Goal: Task Accomplishment & Management: Complete application form

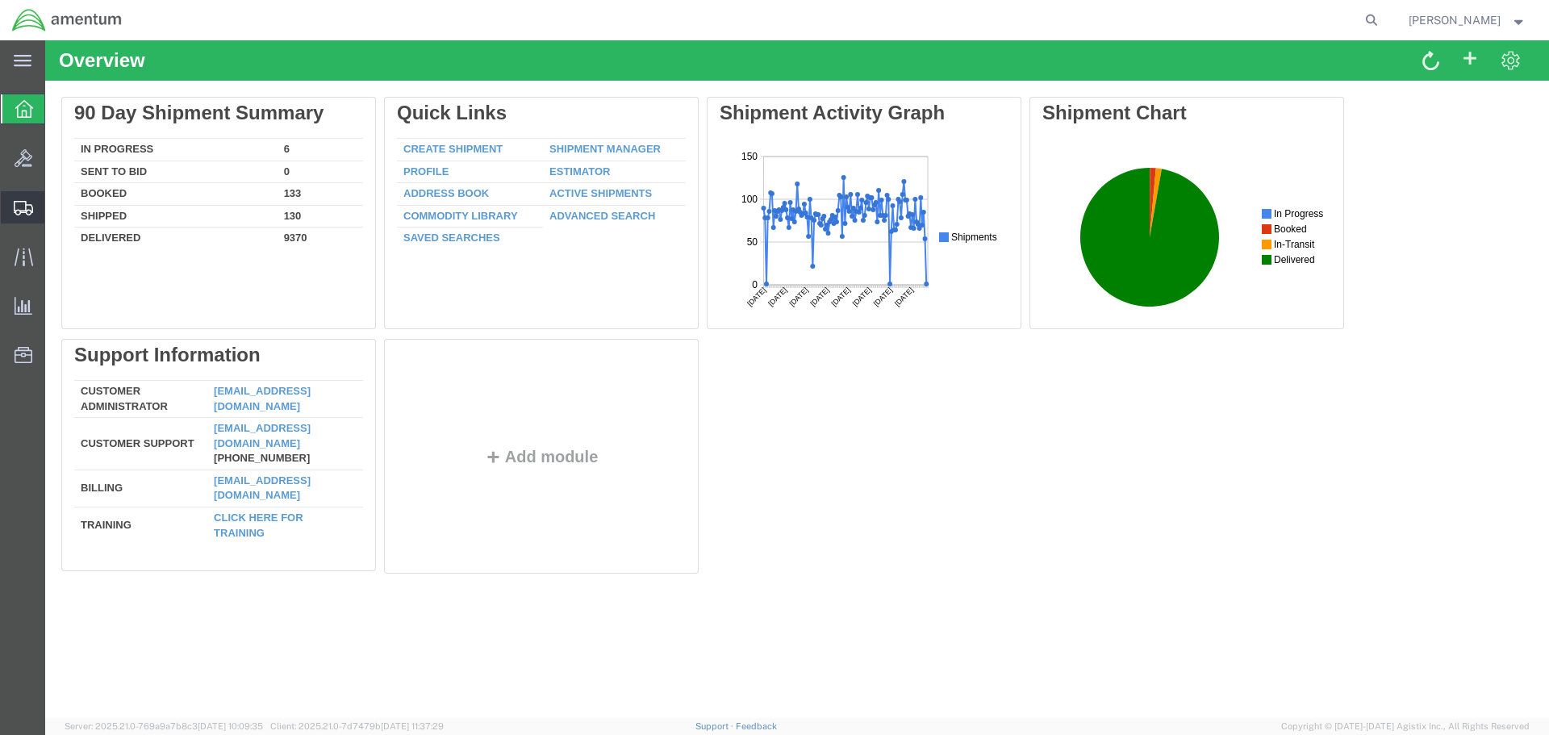
click at [0, 0] on span "Create Shipment" at bounding box center [0, 0] width 0 height 0
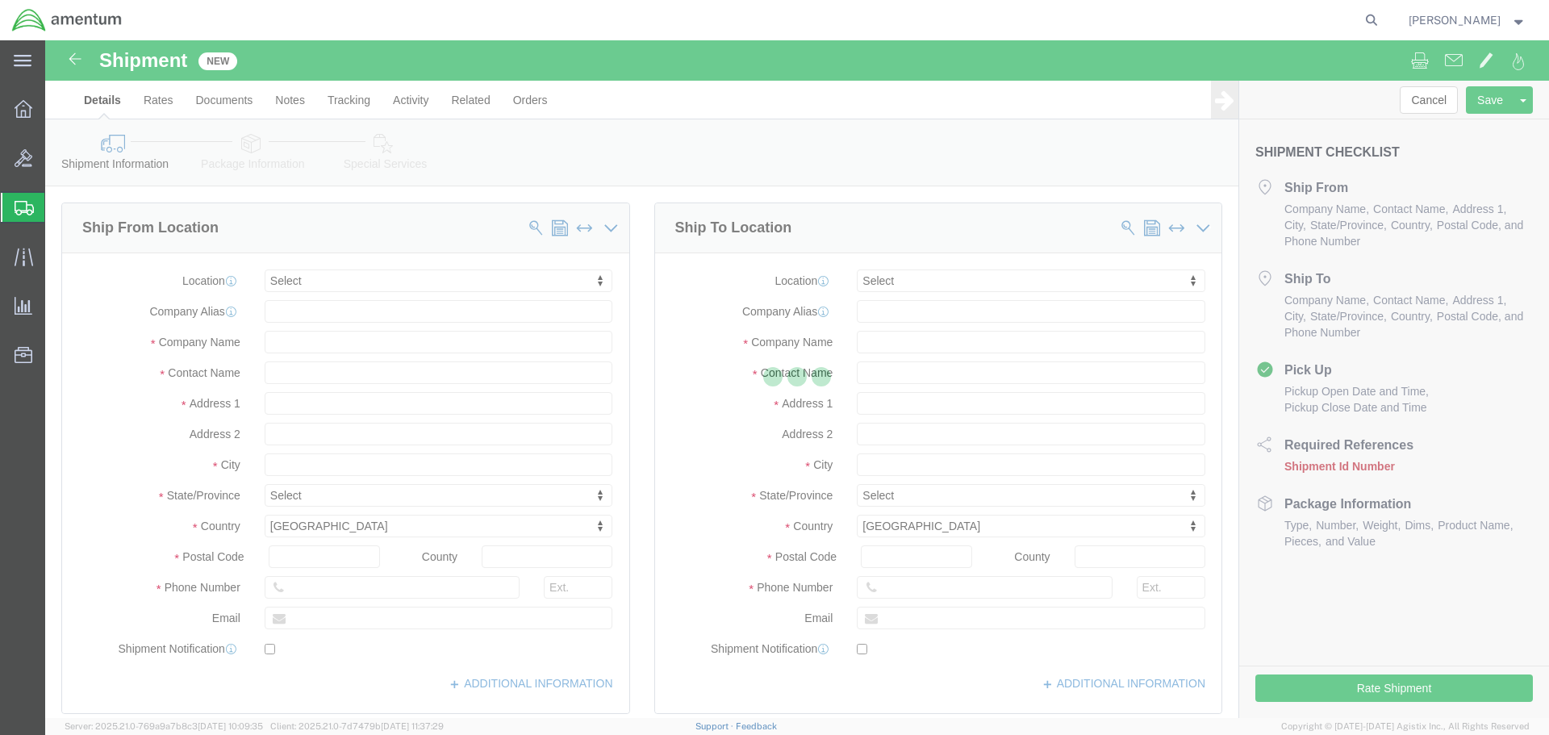
select select
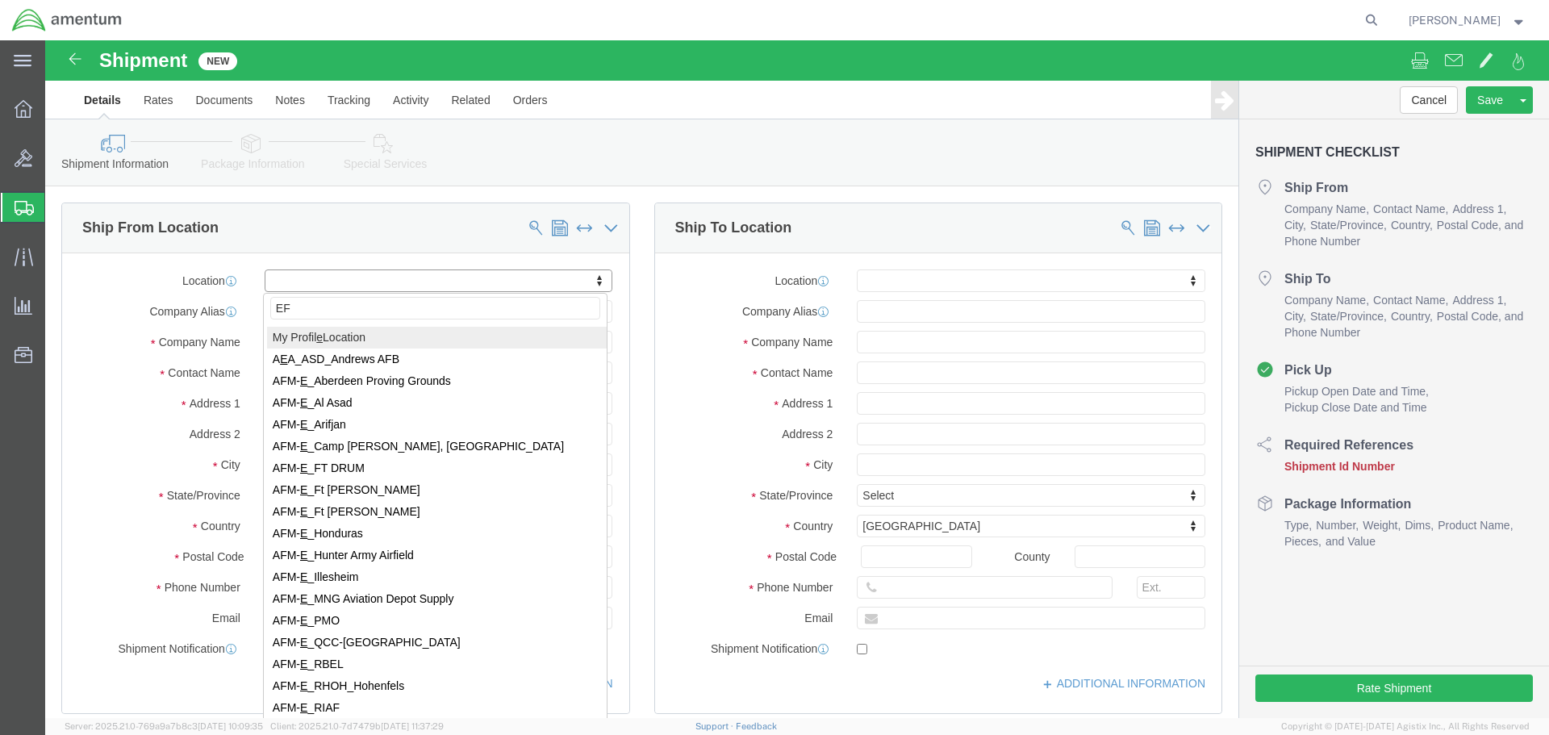
type input "EFO"
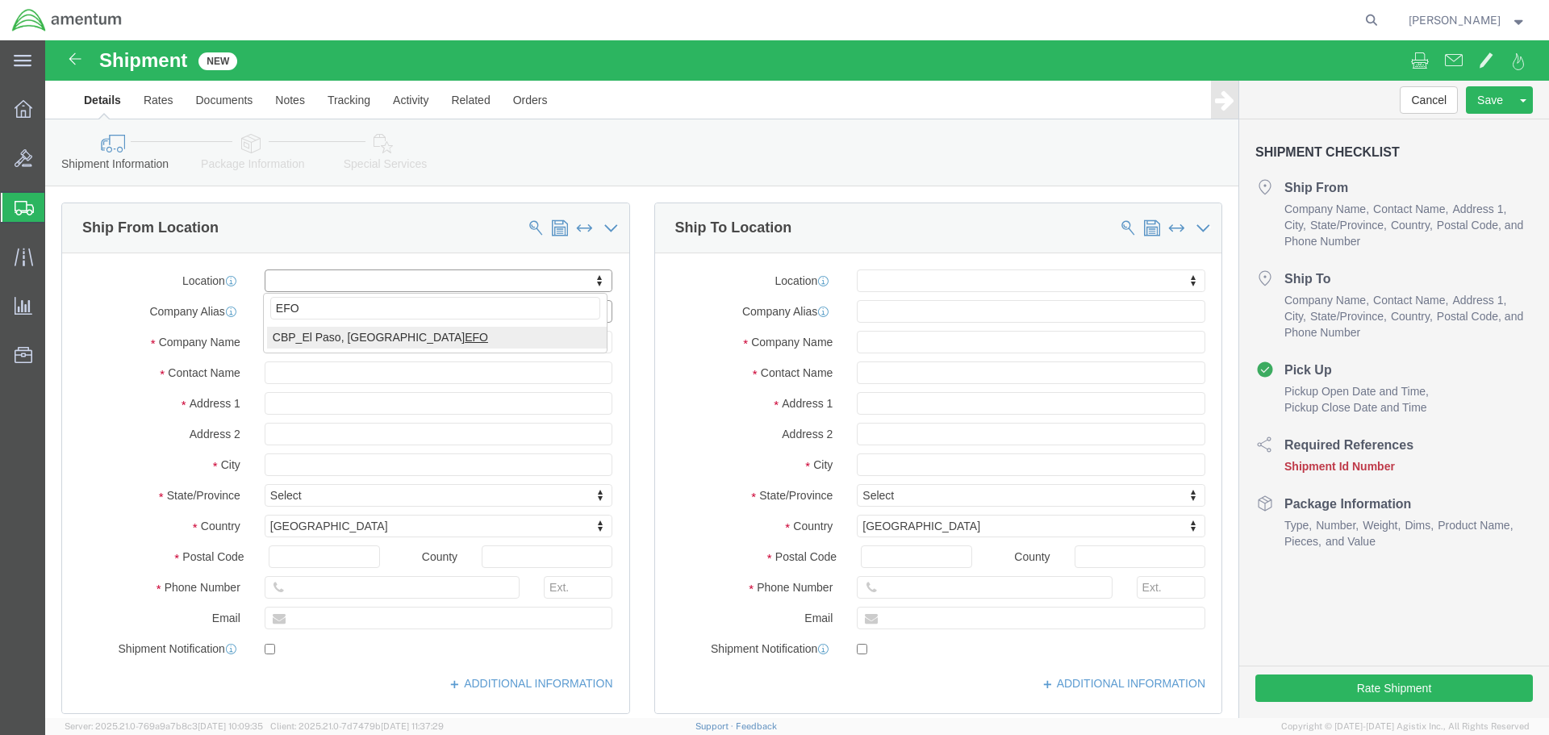
select select "49831"
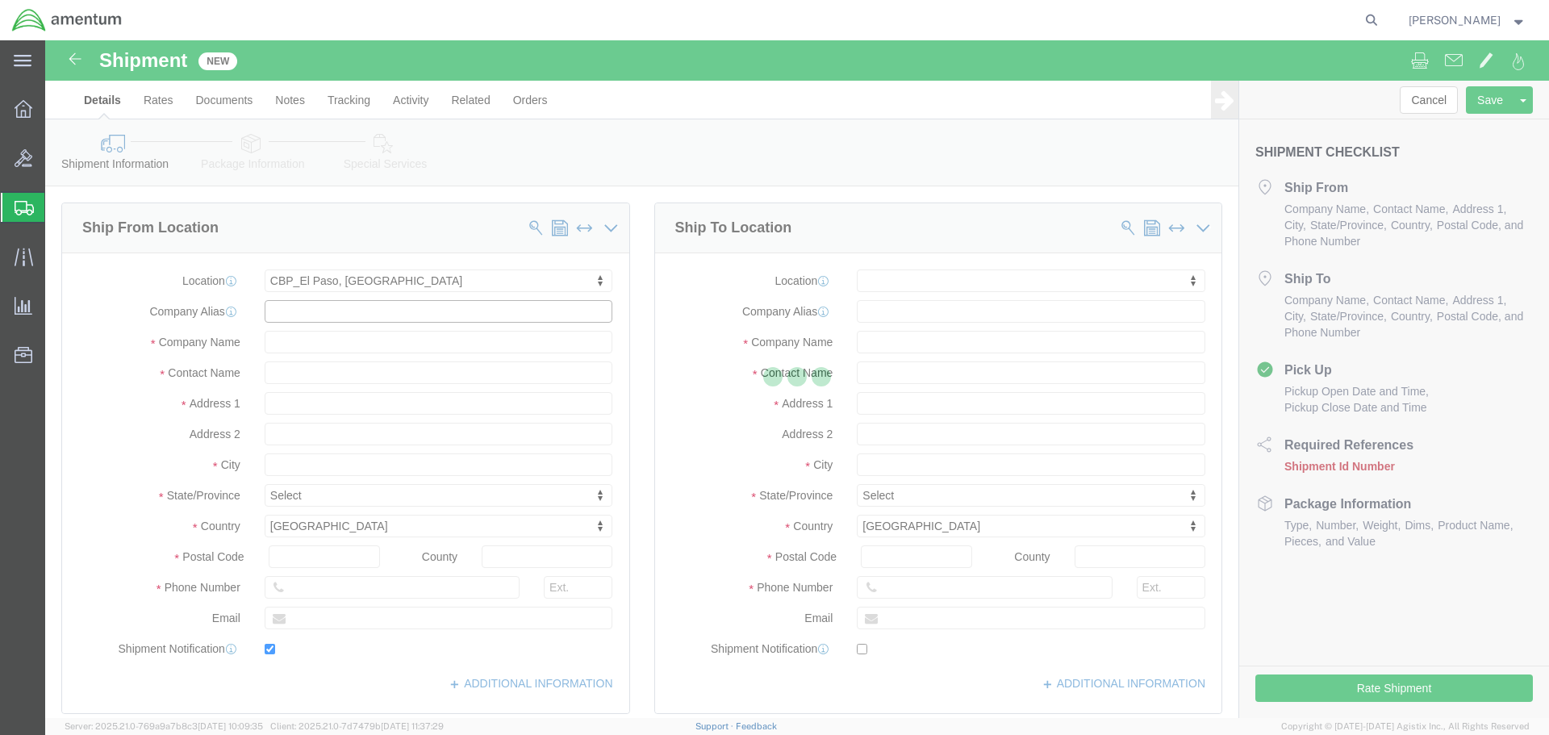
type input "[STREET_ADDRESS][PERSON_NAME]"
type input "79906"
type input "[PHONE_NUMBER]"
type input "[PERSON_NAME][EMAIL_ADDRESS][PERSON_NAME][DOMAIN_NAME]"
checkbox input "true"
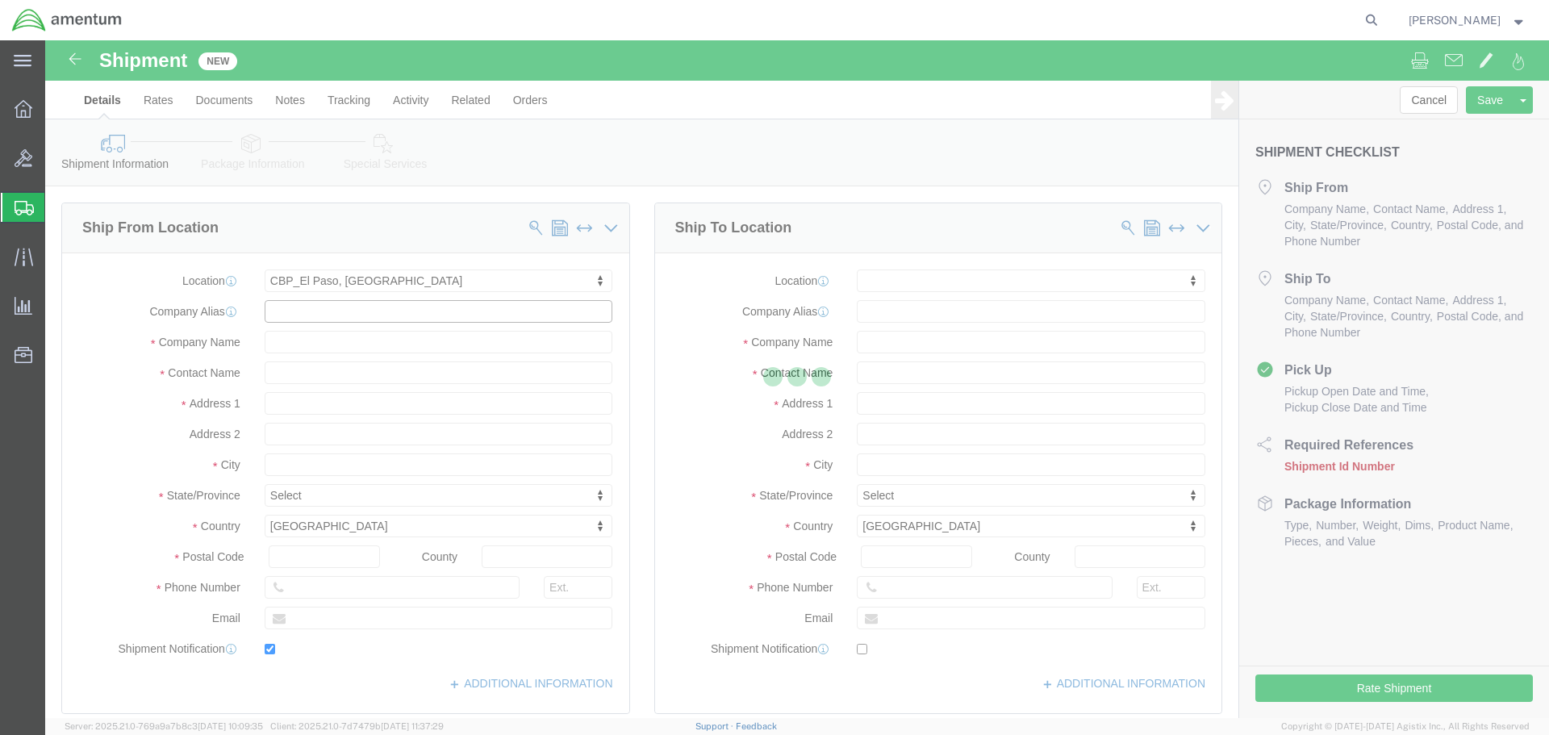
type input "Amentum Services, Inc"
type input "[PERSON_NAME]"
type input "[GEOGRAPHIC_DATA]"
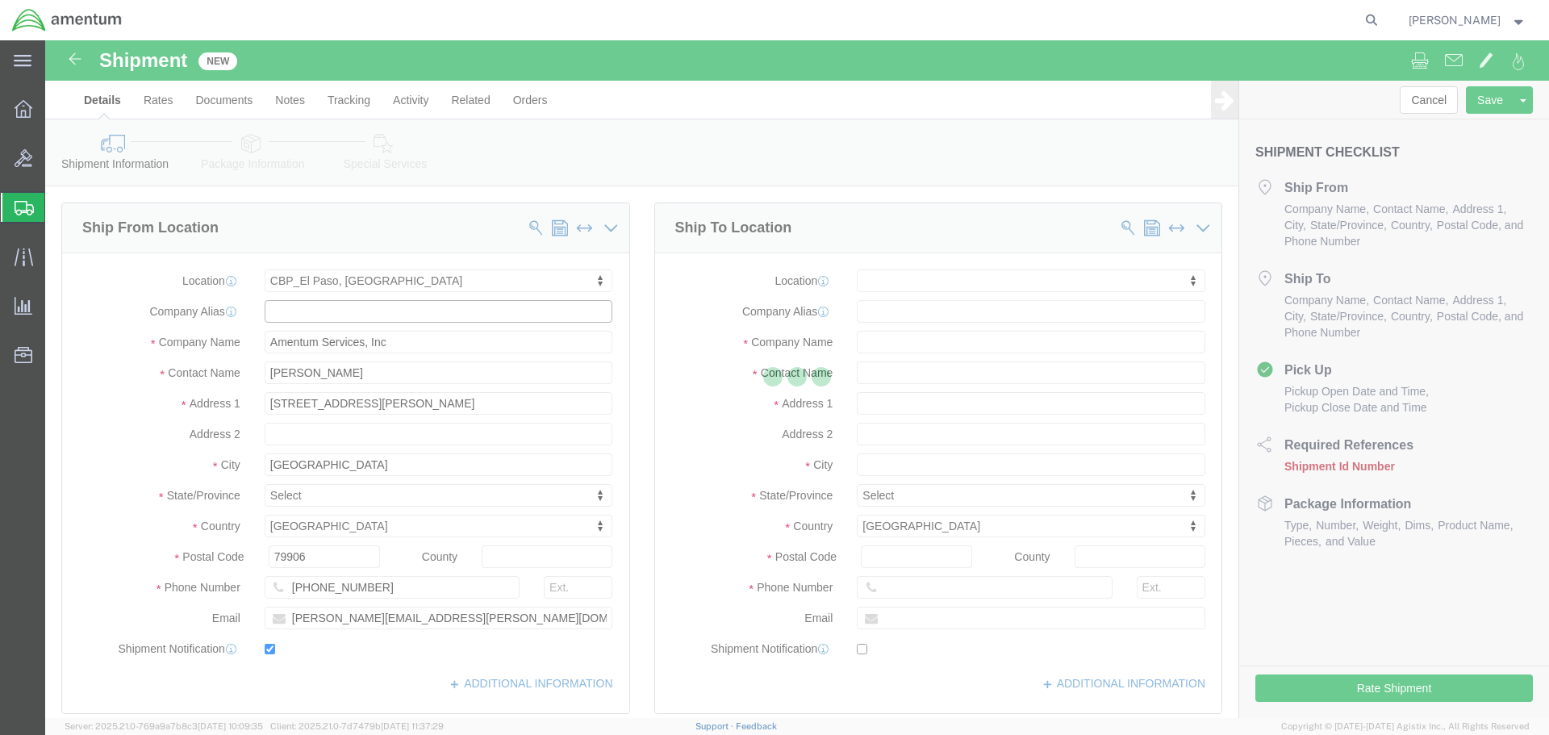
select select "[GEOGRAPHIC_DATA]"
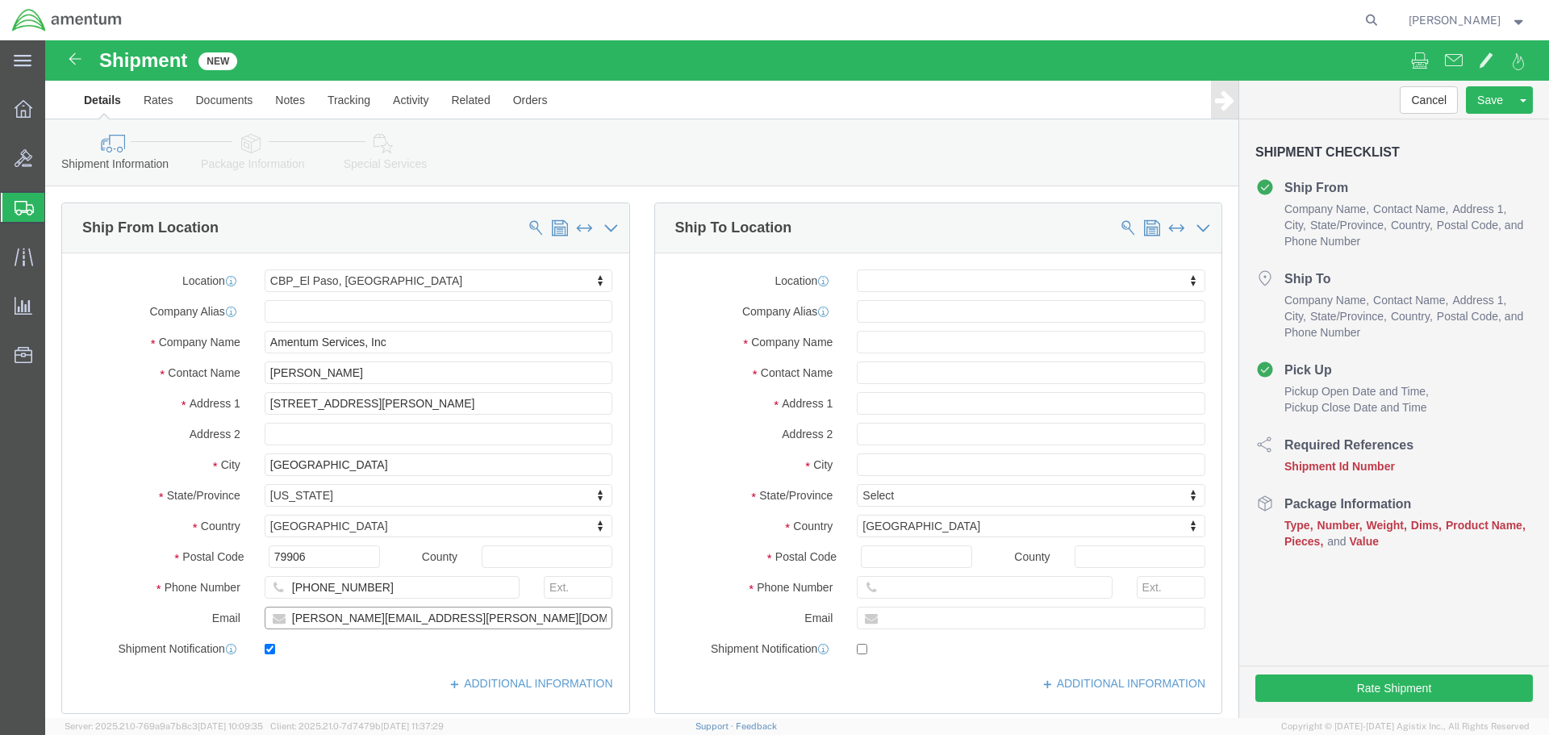
drag, startPoint x: 320, startPoint y: 583, endPoint x: 107, endPoint y: 563, distance: 214.0
click div "Location [GEOGRAPHIC_DATA], [GEOGRAPHIC_DATA] My Profile Location [PHONE_NUMBER…"
paste input "[PERSON_NAME].[PERSON_NAME]@associates."
type input "[PERSON_NAME][EMAIL_ADDRESS][PERSON_NAME][DOMAIN_NAME]"
click input "text"
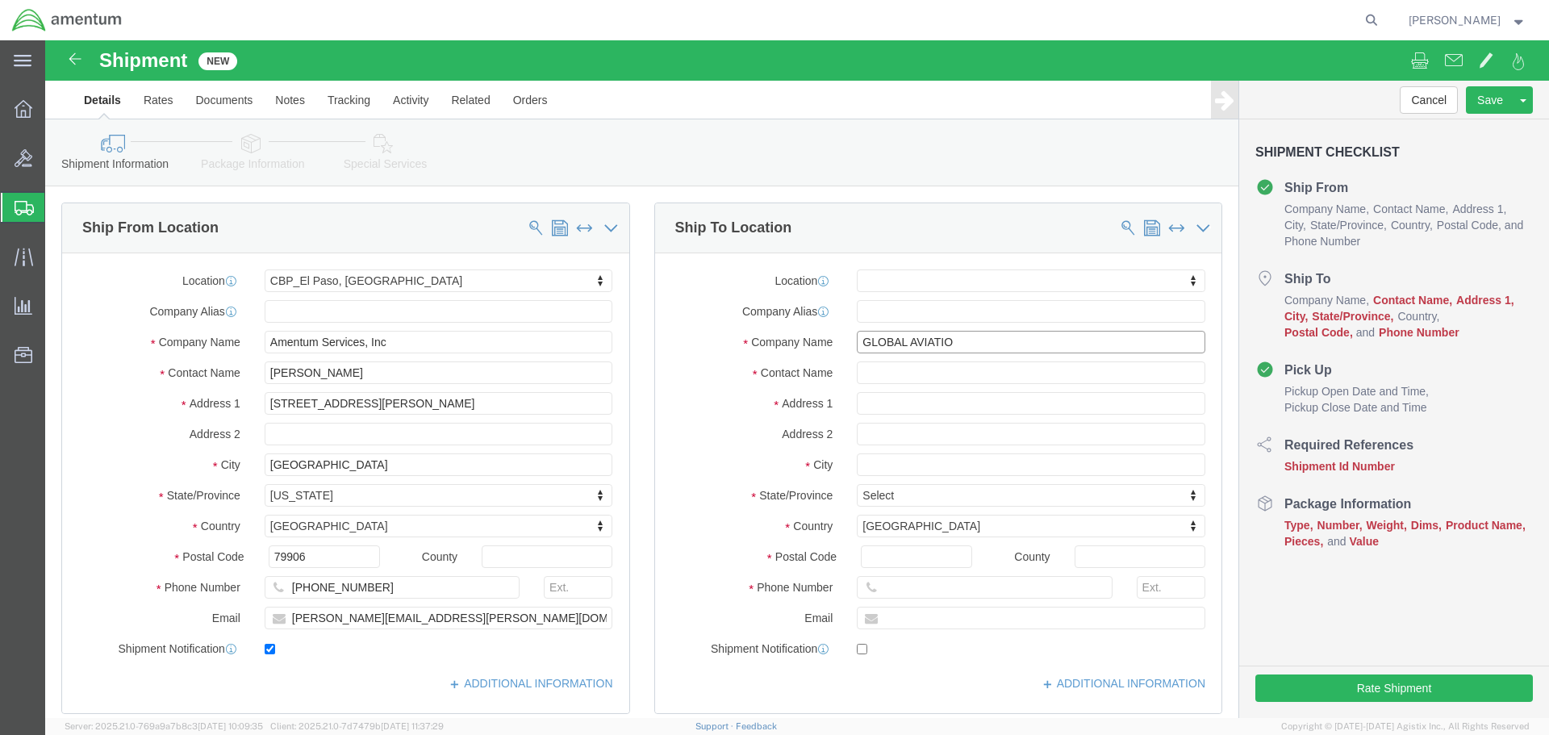
type input "GLOBAL AVIATION"
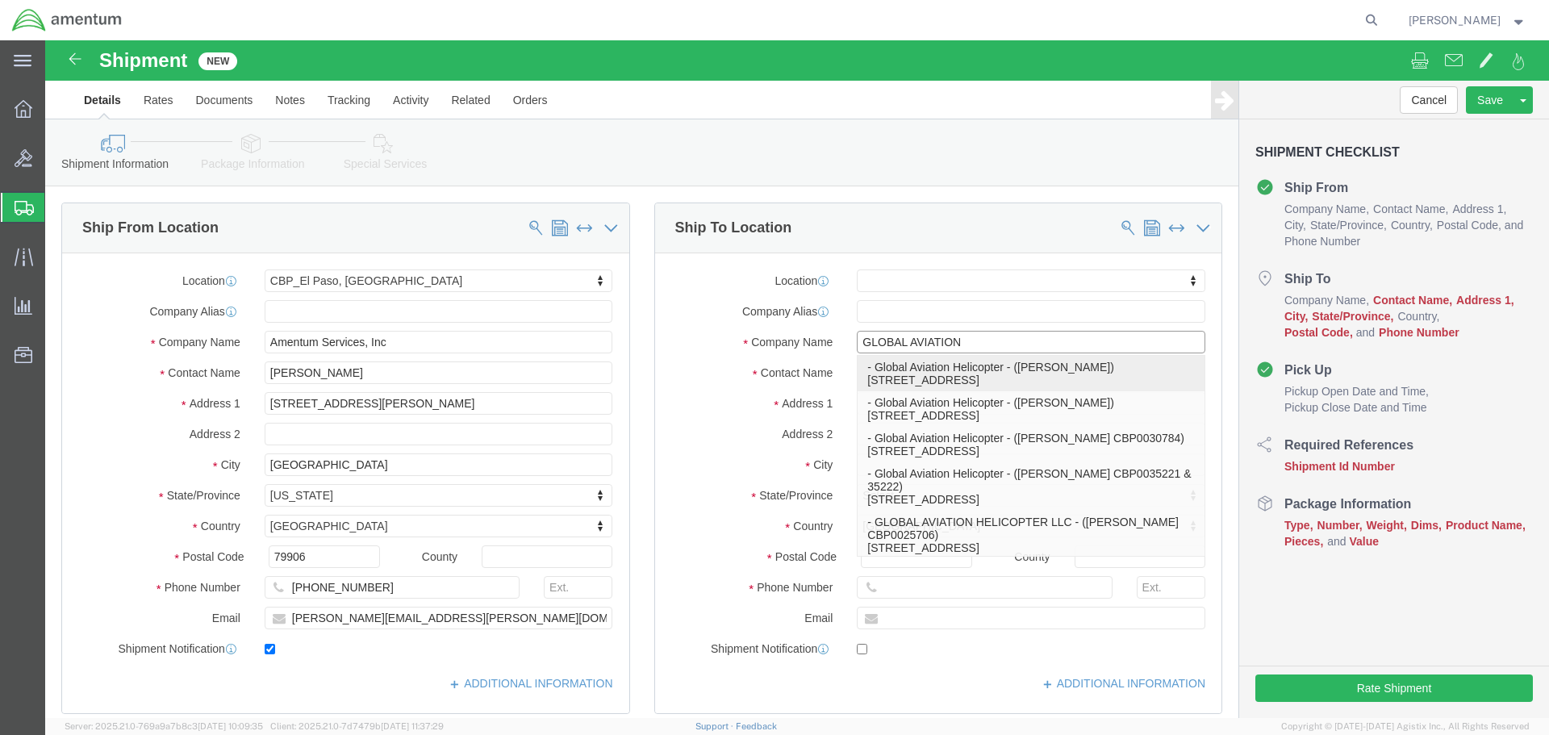
click p "- Global Aviation Helicopter - ([PERSON_NAME]) [STREET_ADDRESS]"
select select
type input "[STREET_ADDRESS]"
type input "30092"
type input "Global Aviation Helicopter"
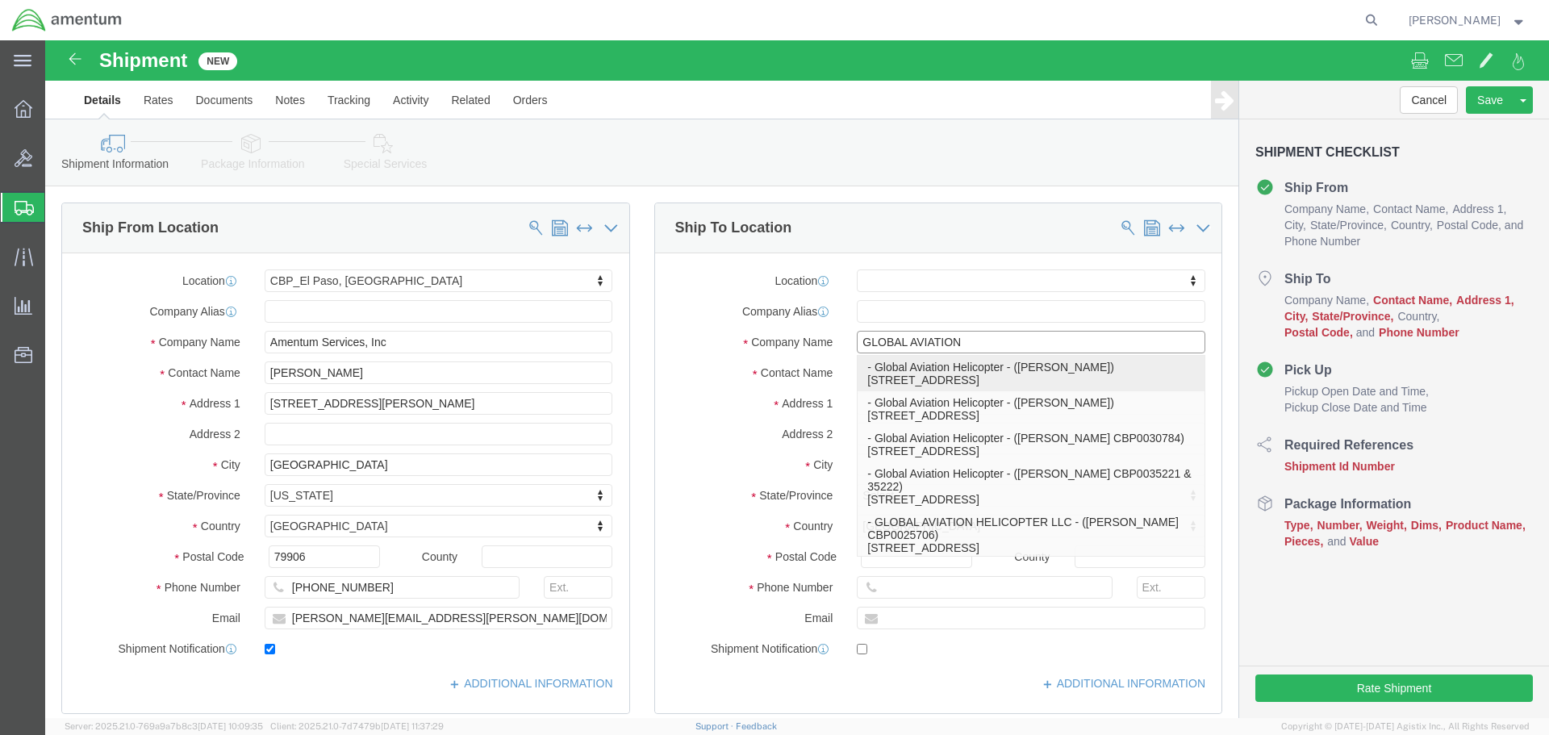
type input "[PERSON_NAME]"
type input "Norcross"
select select "GA"
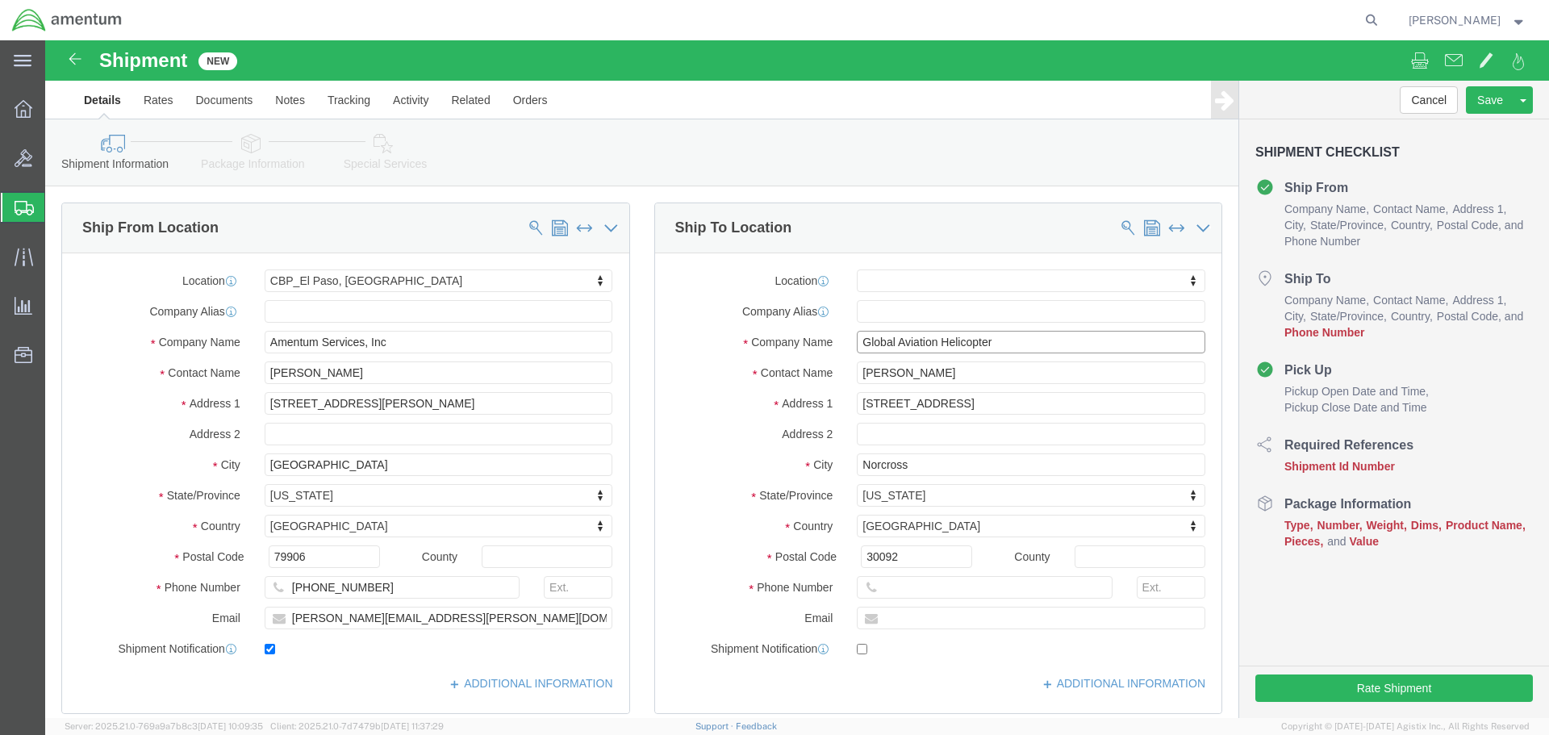
type input "Global Aviation Helicopter"
click input "[PERSON_NAME]"
type input "R"
click input "Global Aviation Helicopter"
type input "Global Aviation"
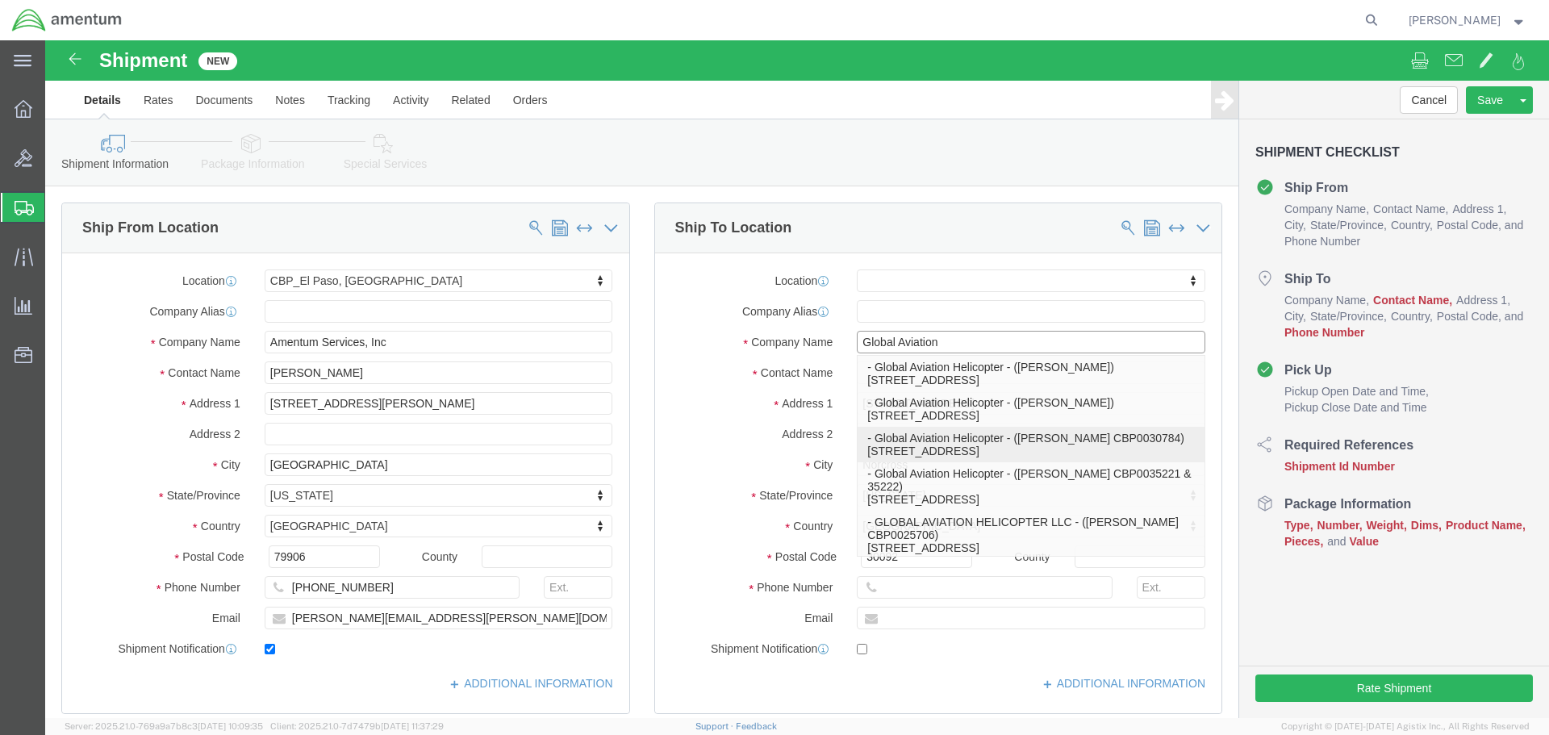
click p "- Global Aviation Helicopter - ([PERSON_NAME] CBP0030784) [STREET_ADDRESS]"
select select
type input "Global Aviation Helicopter"
type input "[PERSON_NAME] CBP0030784"
select select "GA"
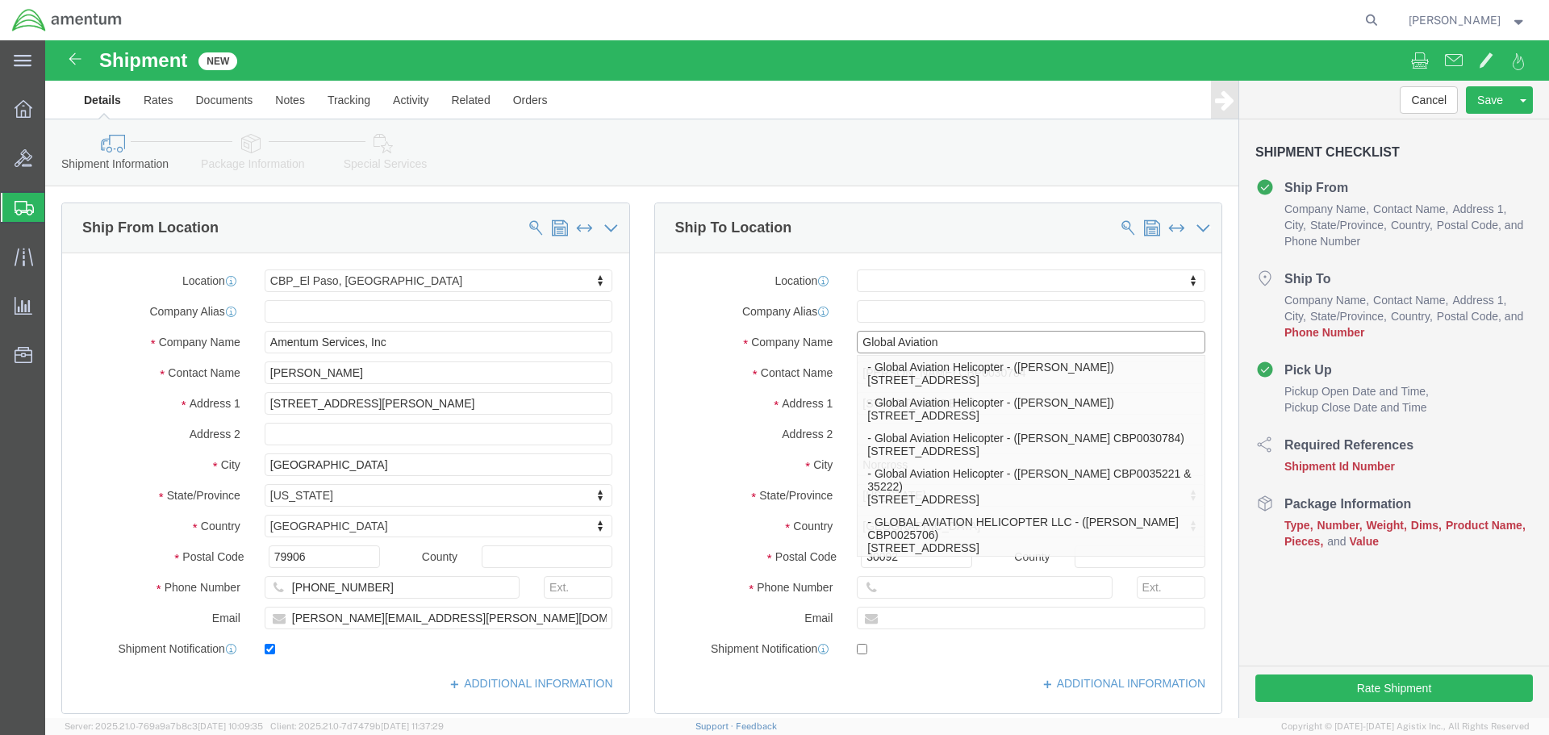
type input "Global Aviatio"
click p "- GLOBAL AVIATION HELICOPTER LLC - ([PERSON_NAME] CBP0025706) [STREET_ADDRESS]"
select select
type input "[STREET_ADDRESS]"
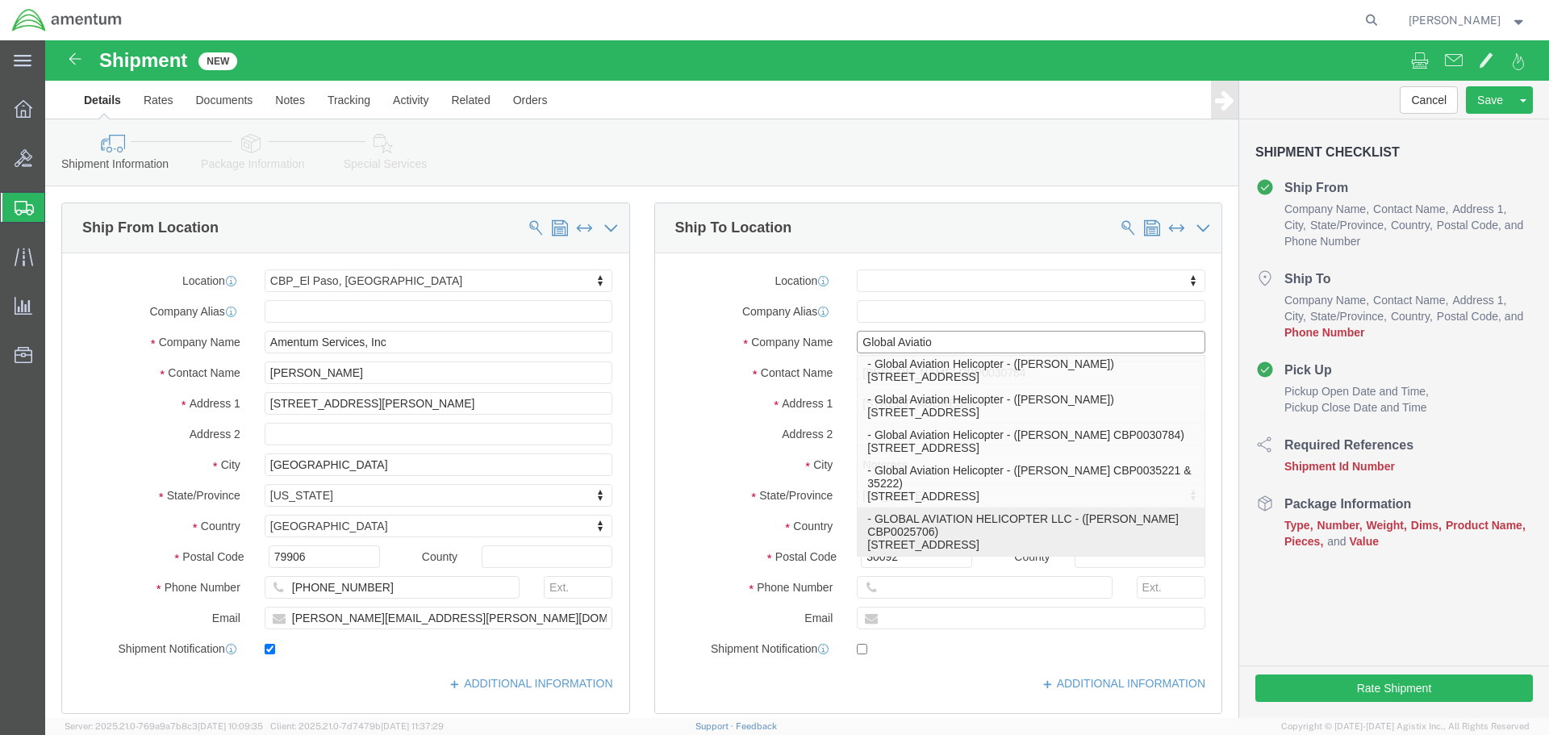
type input "[PHONE_NUMBER]"
type input "GLOBAL AVIATION HELICOPTER LLC"
type input "[PERSON_NAME] CBP0025706"
type input "PEACHTREE CORNERS"
select select "GA"
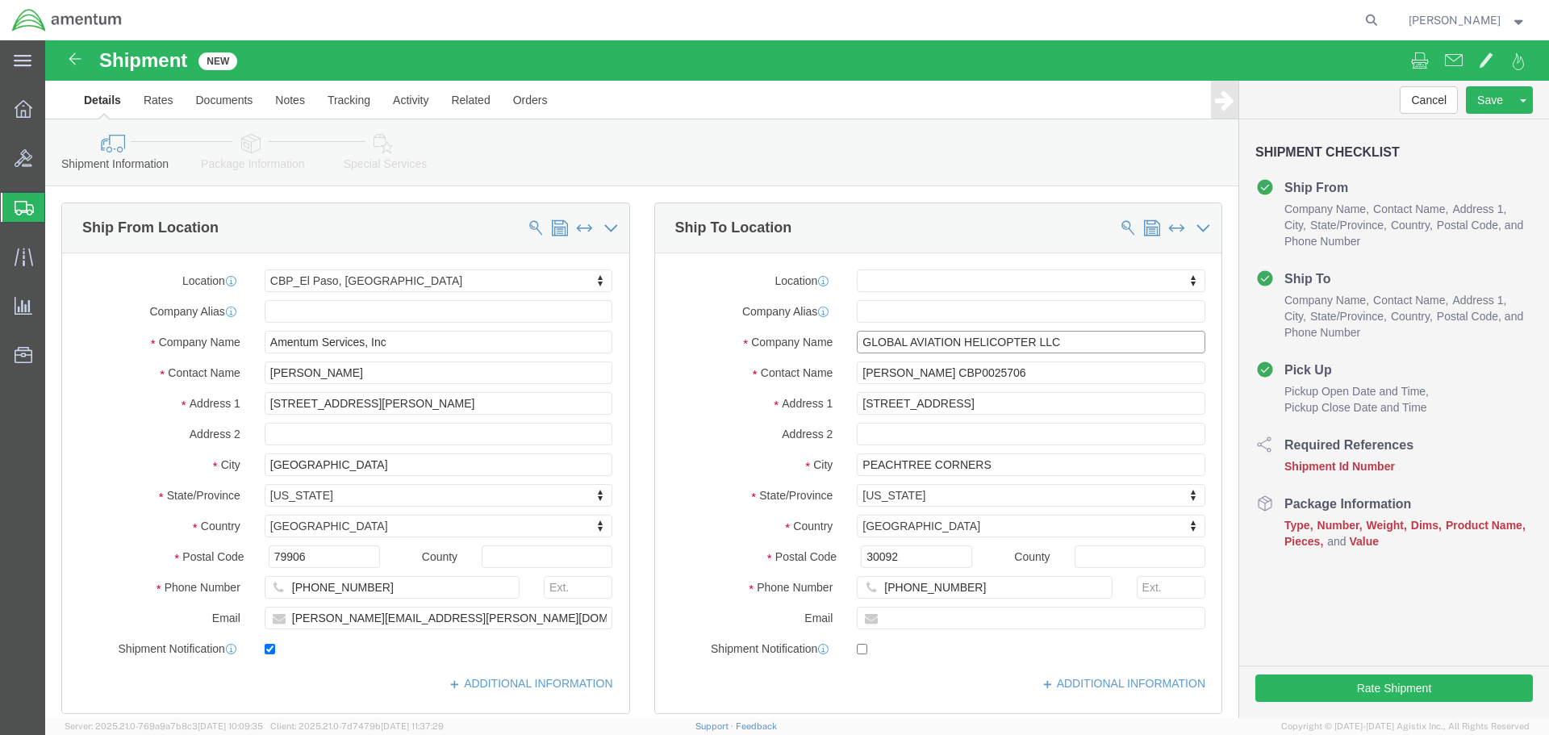
type input "GLOBAL AVIATION HELICOPTER LLC"
click input "[PERSON_NAME] CBP0025706"
type input "R"
drag, startPoint x: 994, startPoint y: 329, endPoint x: 759, endPoint y: 337, distance: 234.9
click div "Contact Name CBP0045140 CBP00"
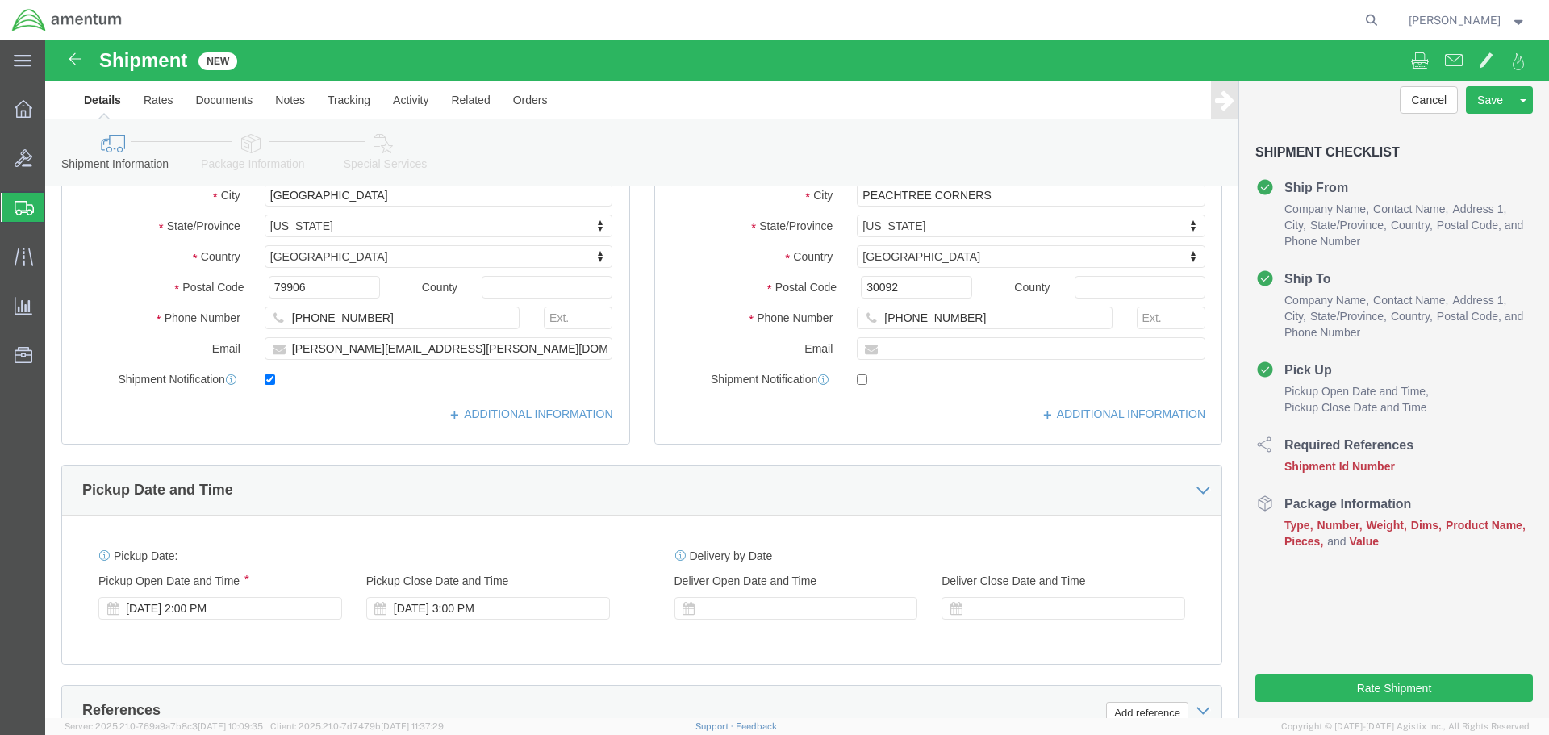
scroll to position [484, 0]
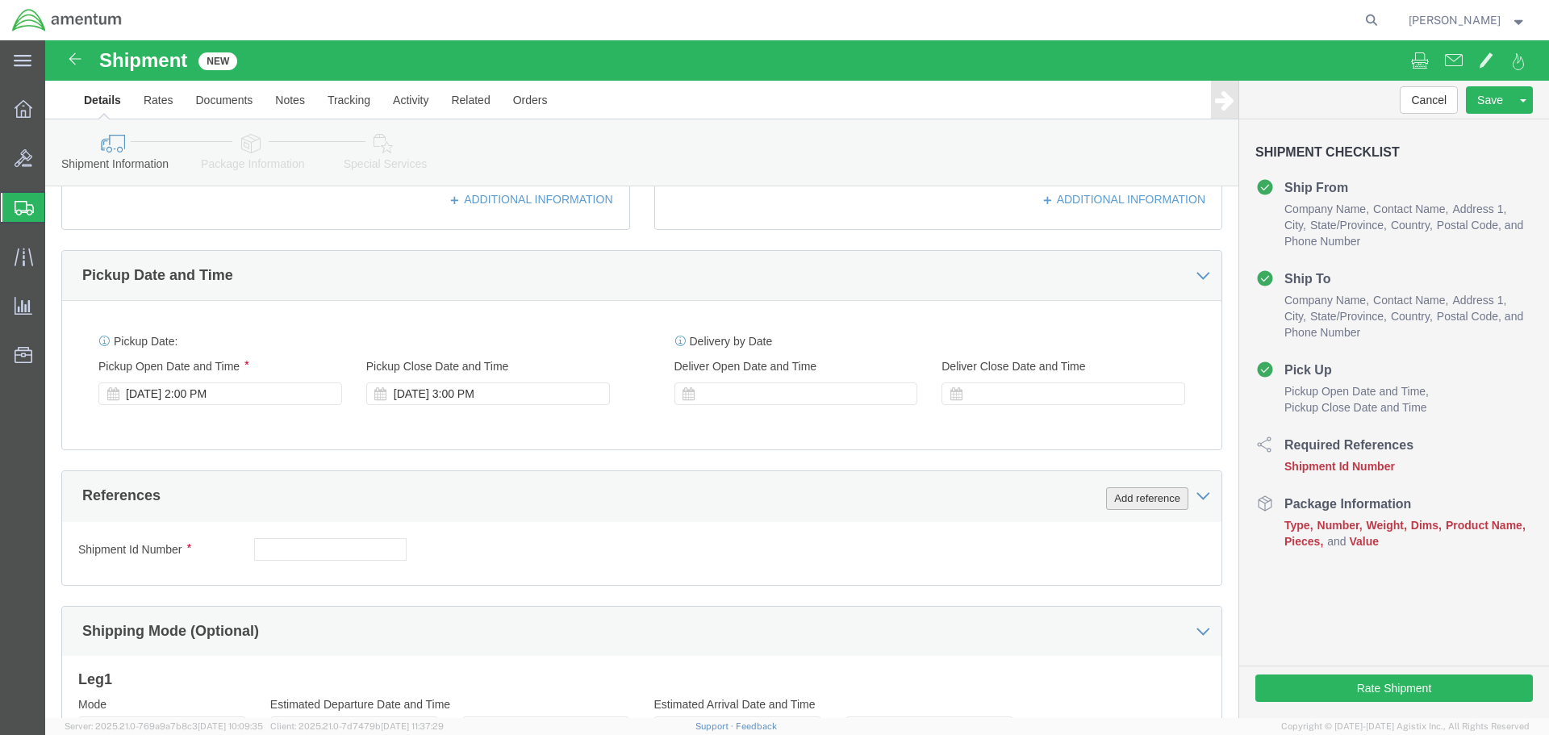
type input "CBP0045140"
click button "Add reference"
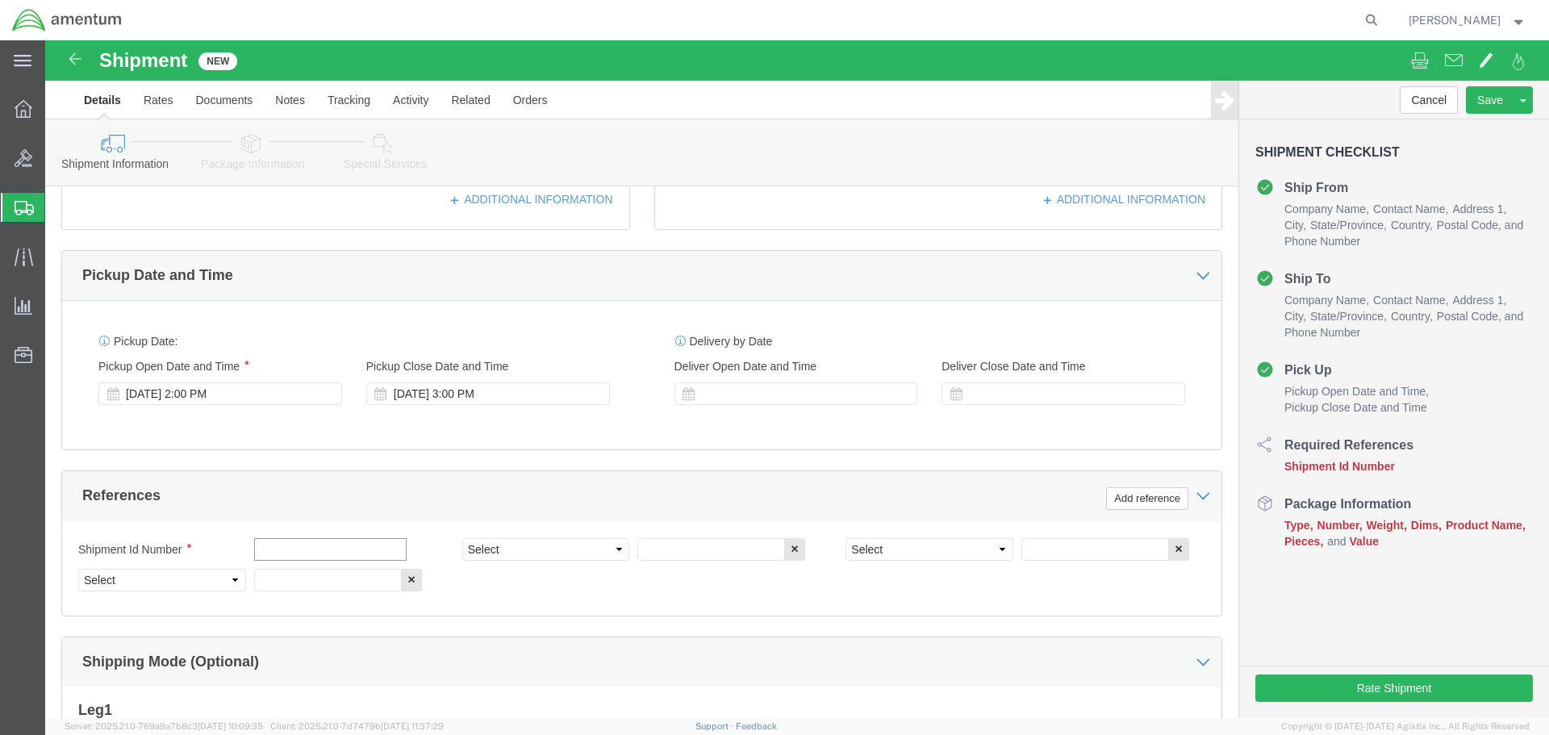
click input "text"
paste input "CBP0045140"
type input "CBP0045140"
select select "CUSTREF"
paste input "CBP0045140"
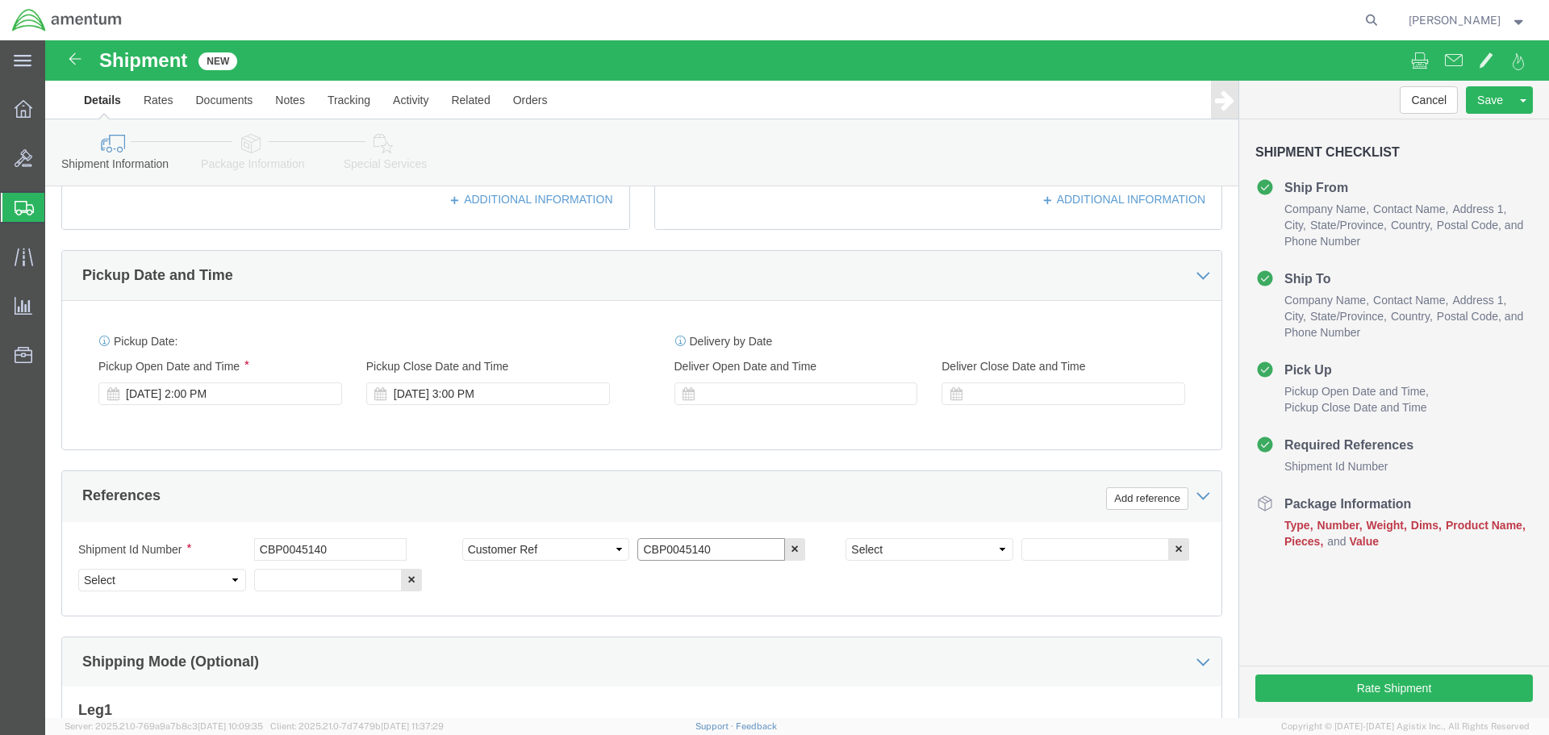
type input "CBP0045140"
select select "DEPT"
type input "CBP"
select select "PROJNUM"
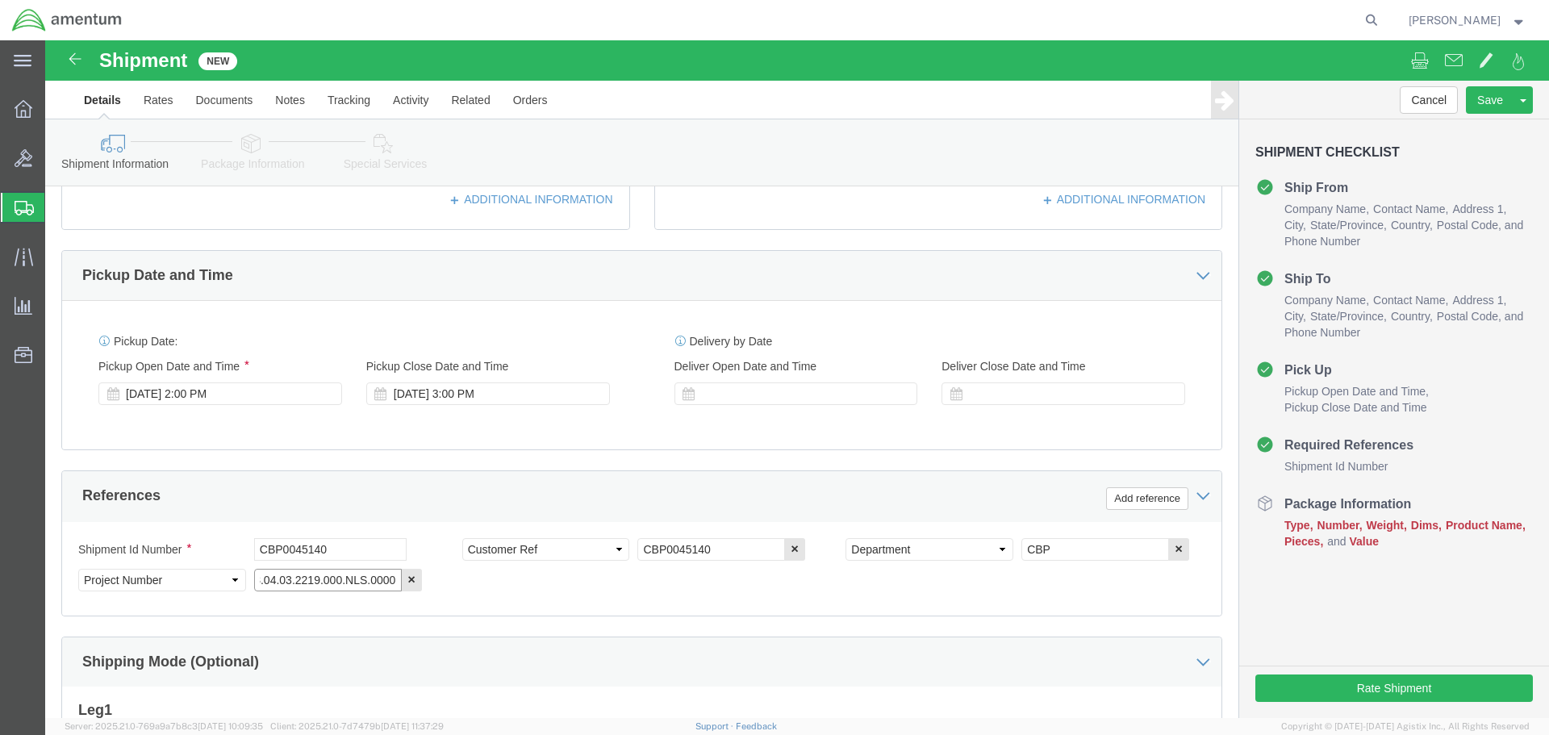
type input "6118.04.03.2219.000.NLS.0000"
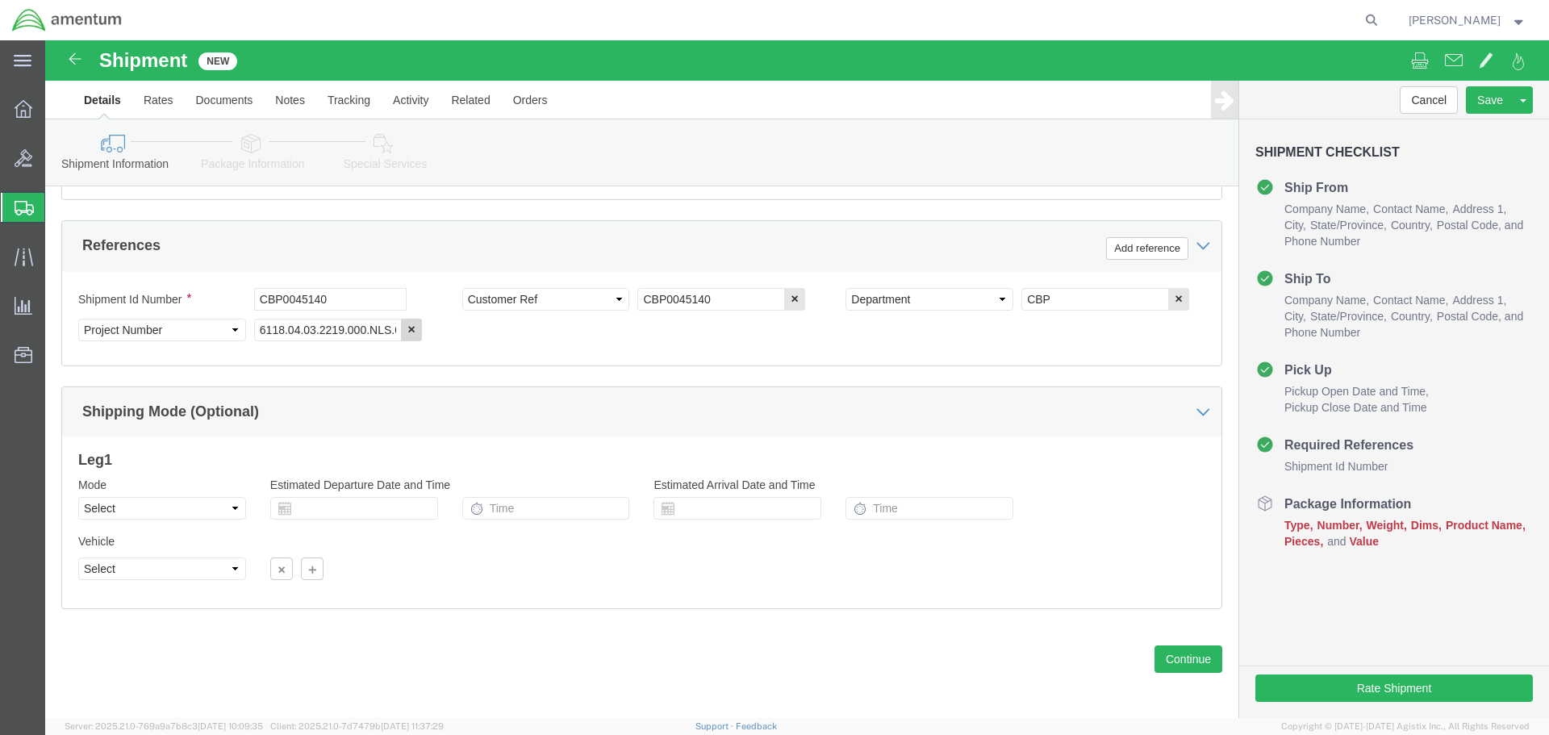
scroll to position [738, 0]
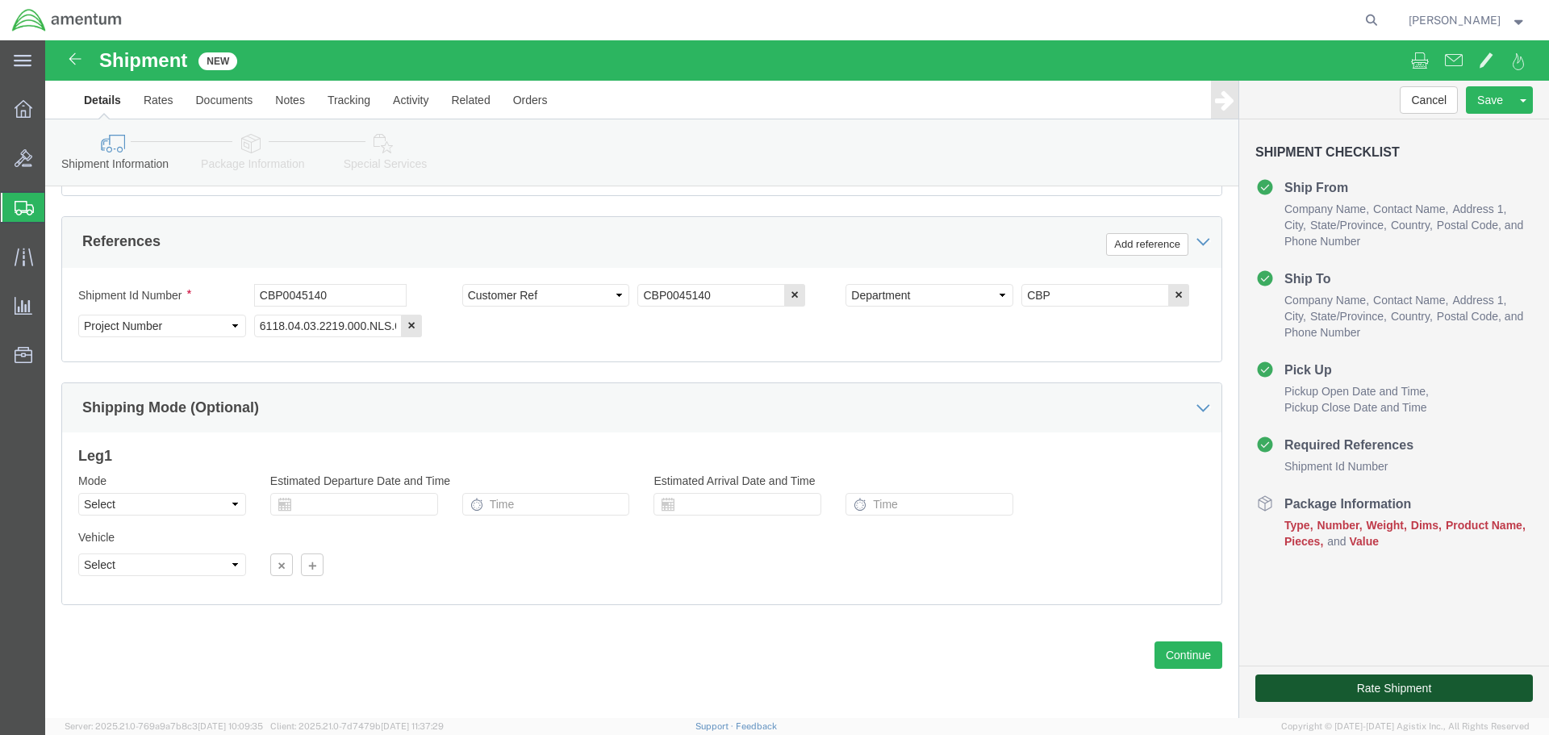
click button "Rate Shipment"
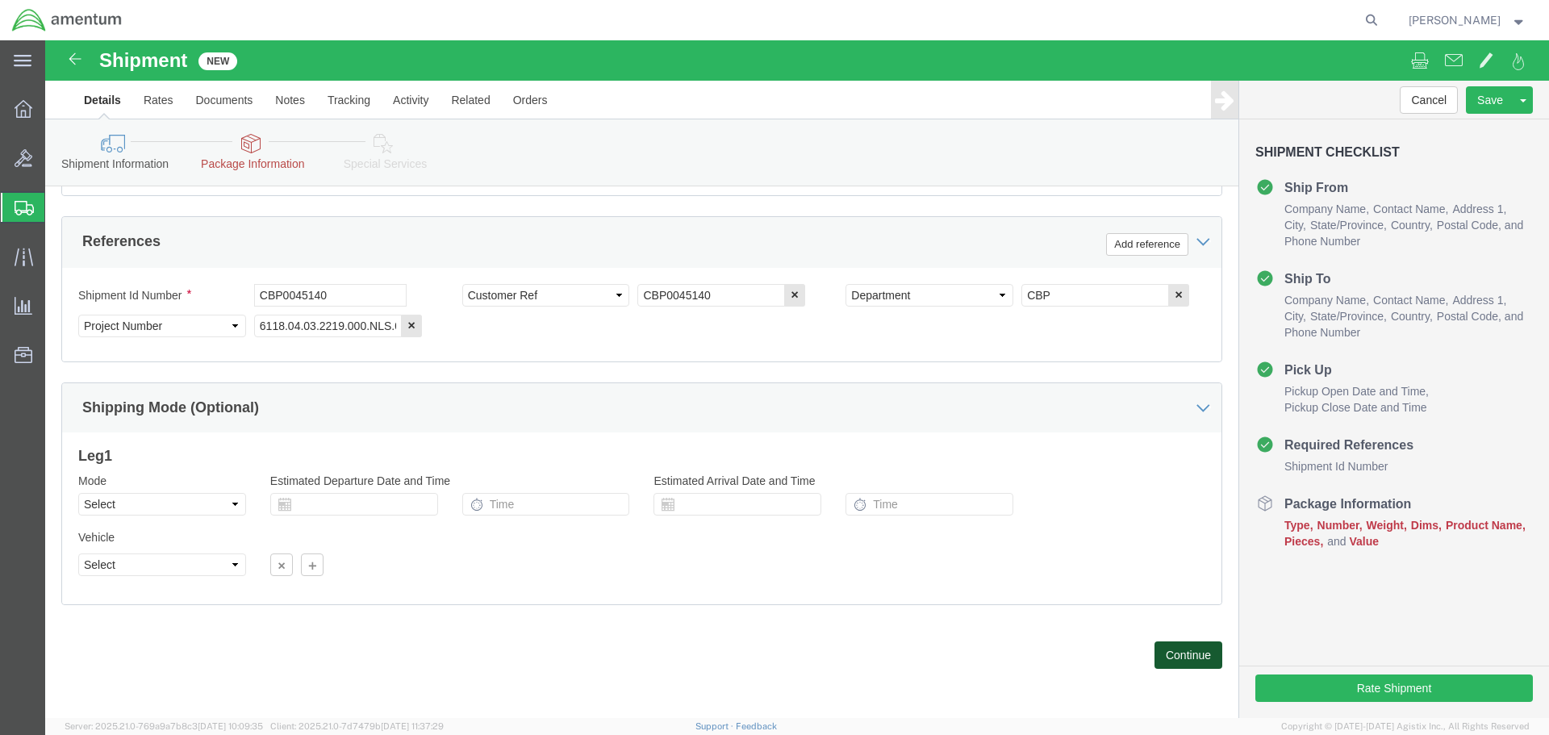
click button "Continue"
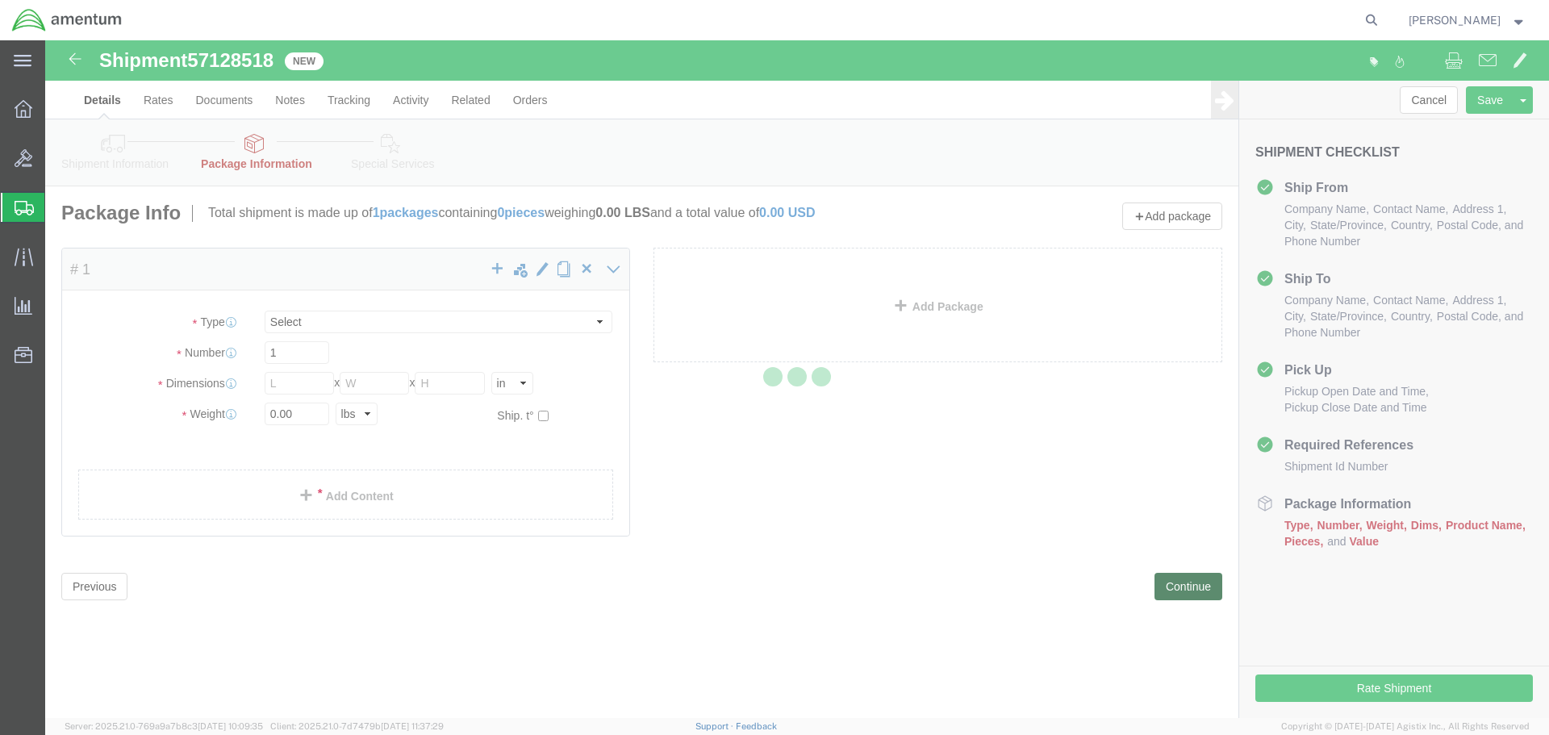
select select "CBOX"
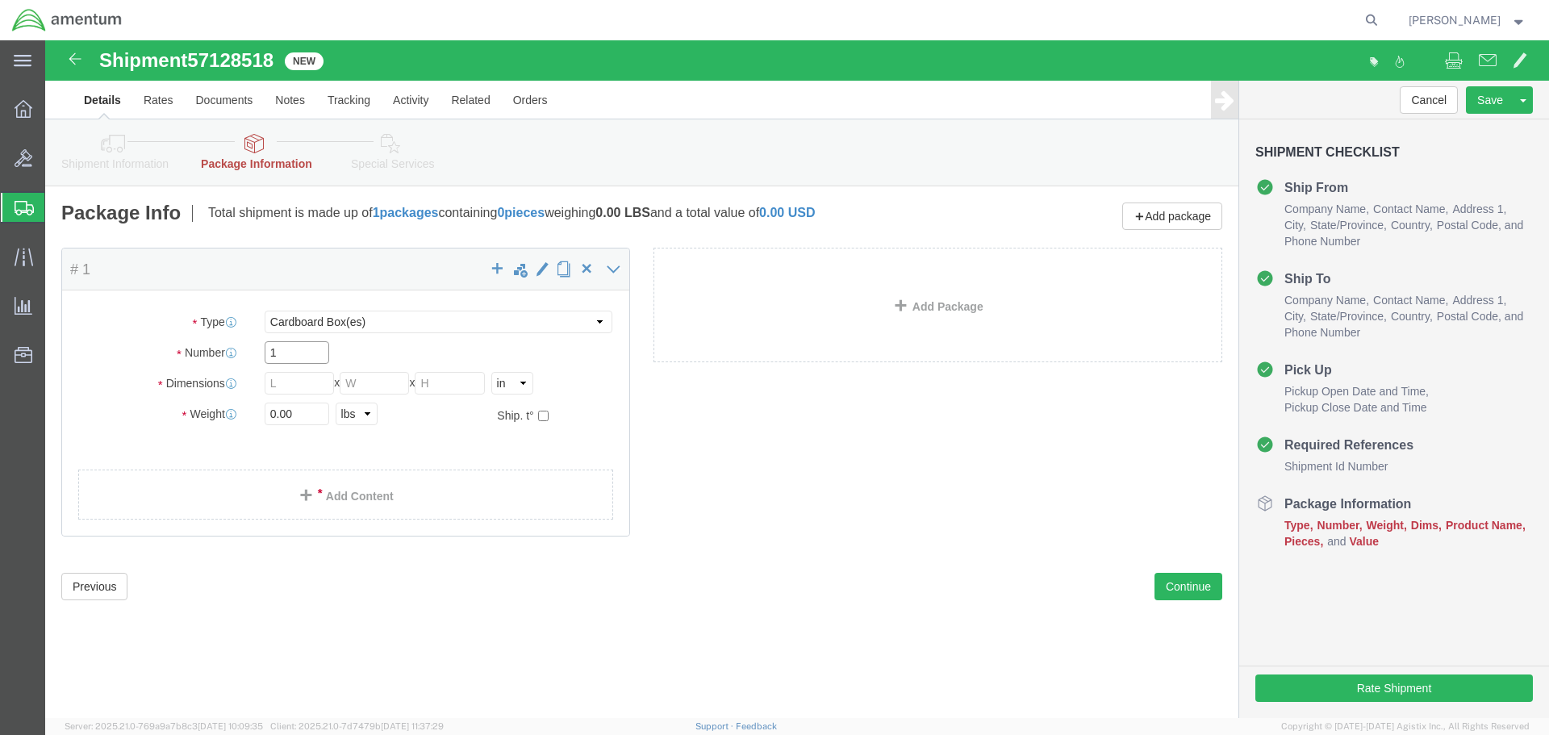
click input "1"
type input "21"
type input "17"
type input "15"
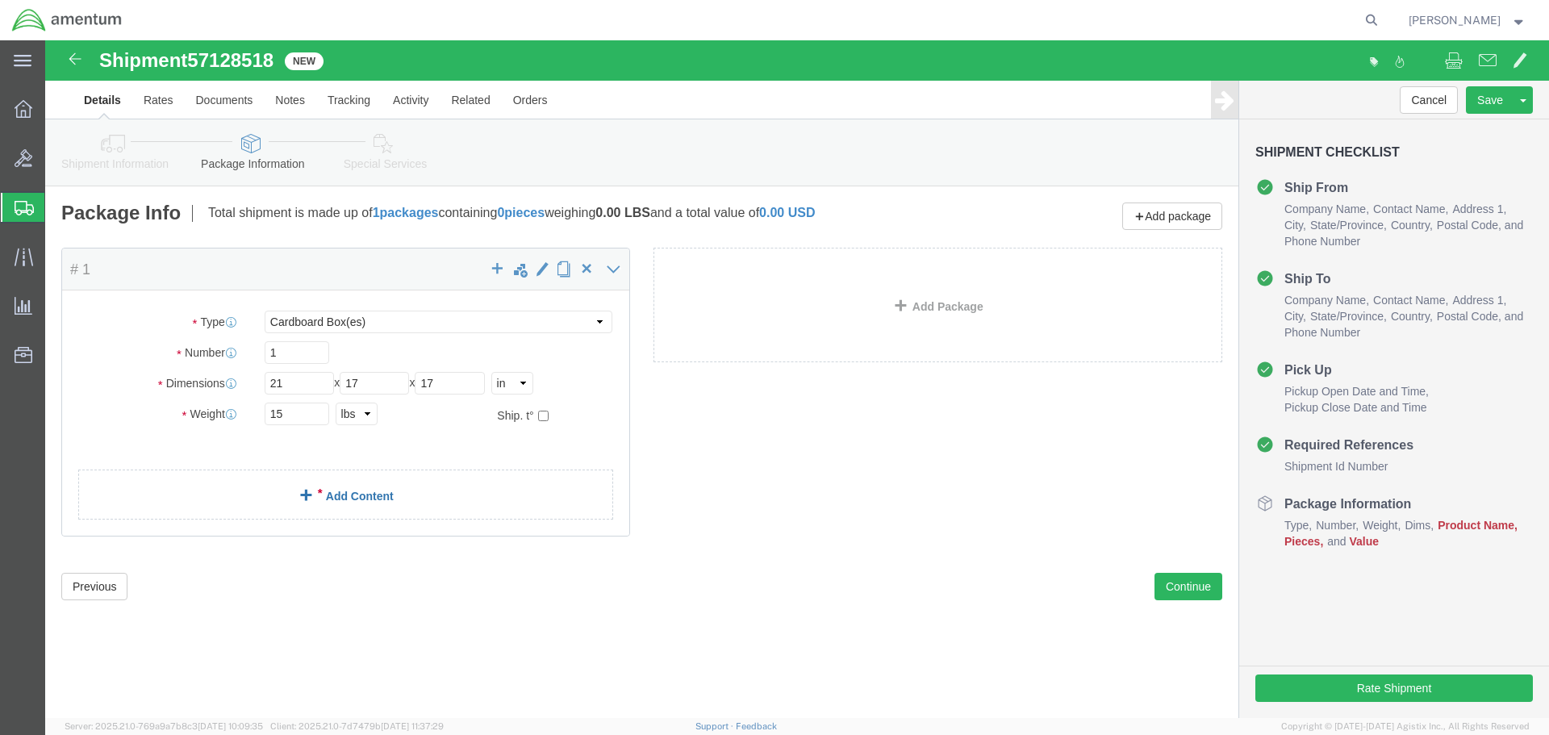
click link "Add Content"
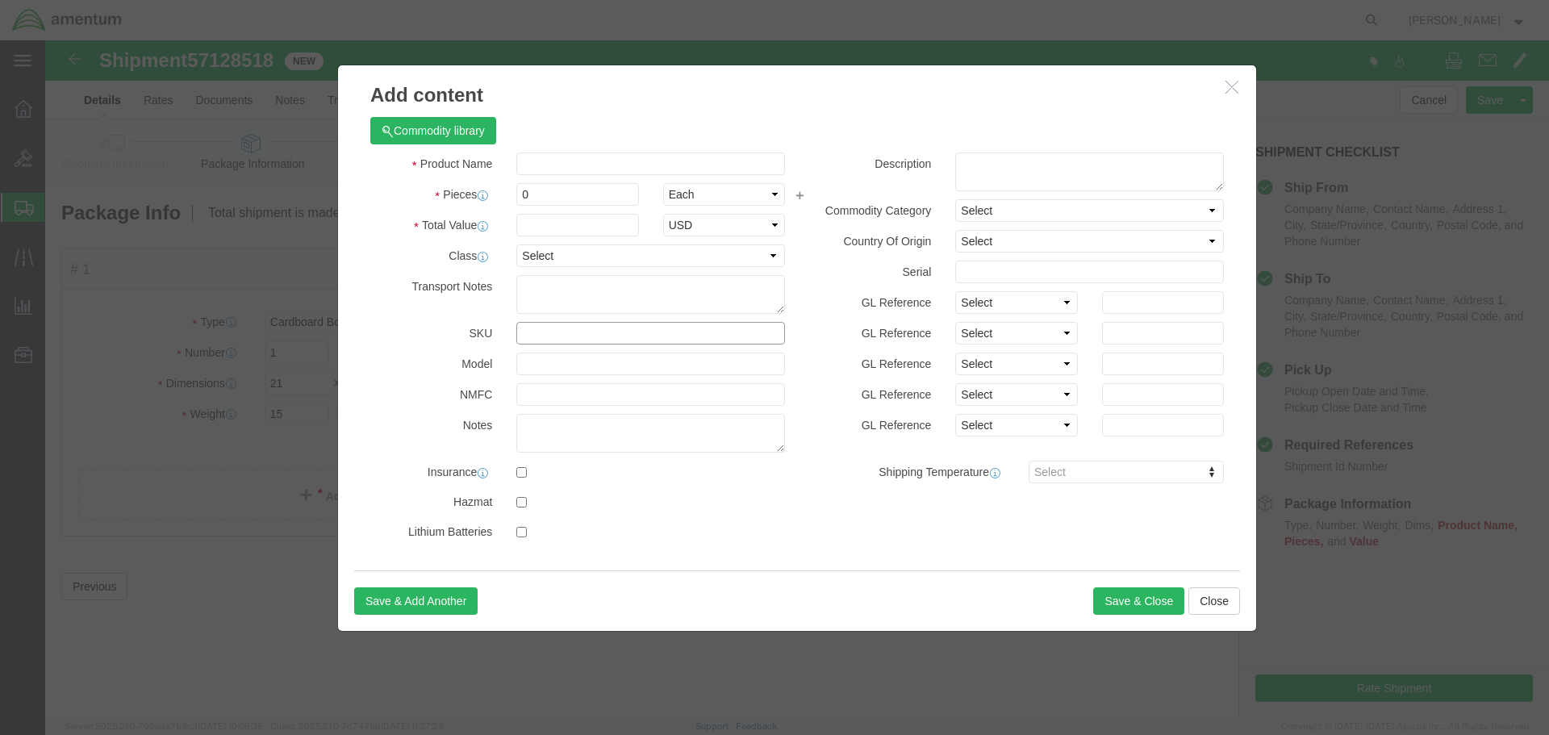
click input "text"
type input "900A403-4"
click td "Name: BLOWER HOUSING ASSY"
select select "USD"
type input "BLOWER HOUSING ASSY"
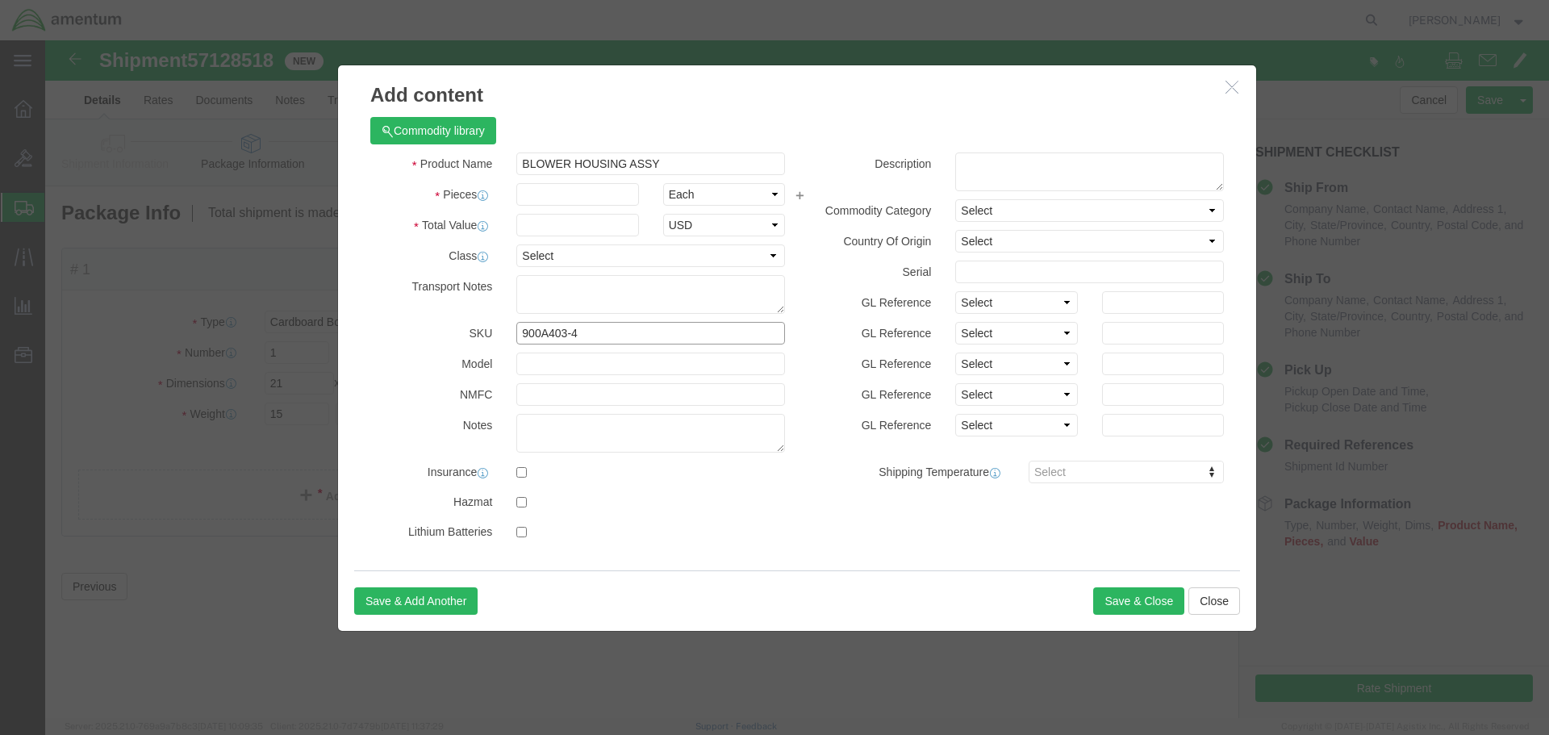
type input "900A403-4"
click input "text"
type input "1"
type input "13931"
click button "Save & Close"
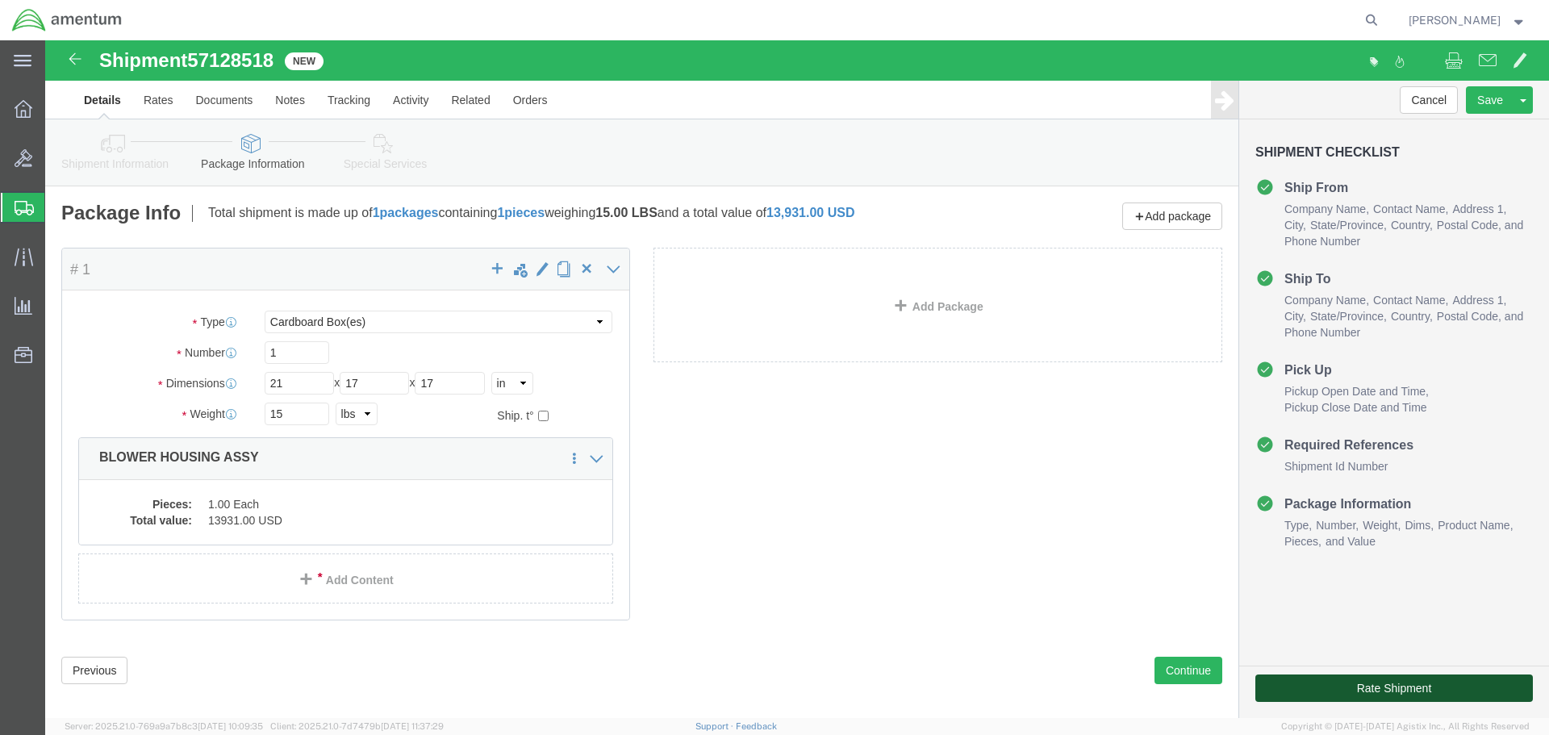
click button "Rate Shipment"
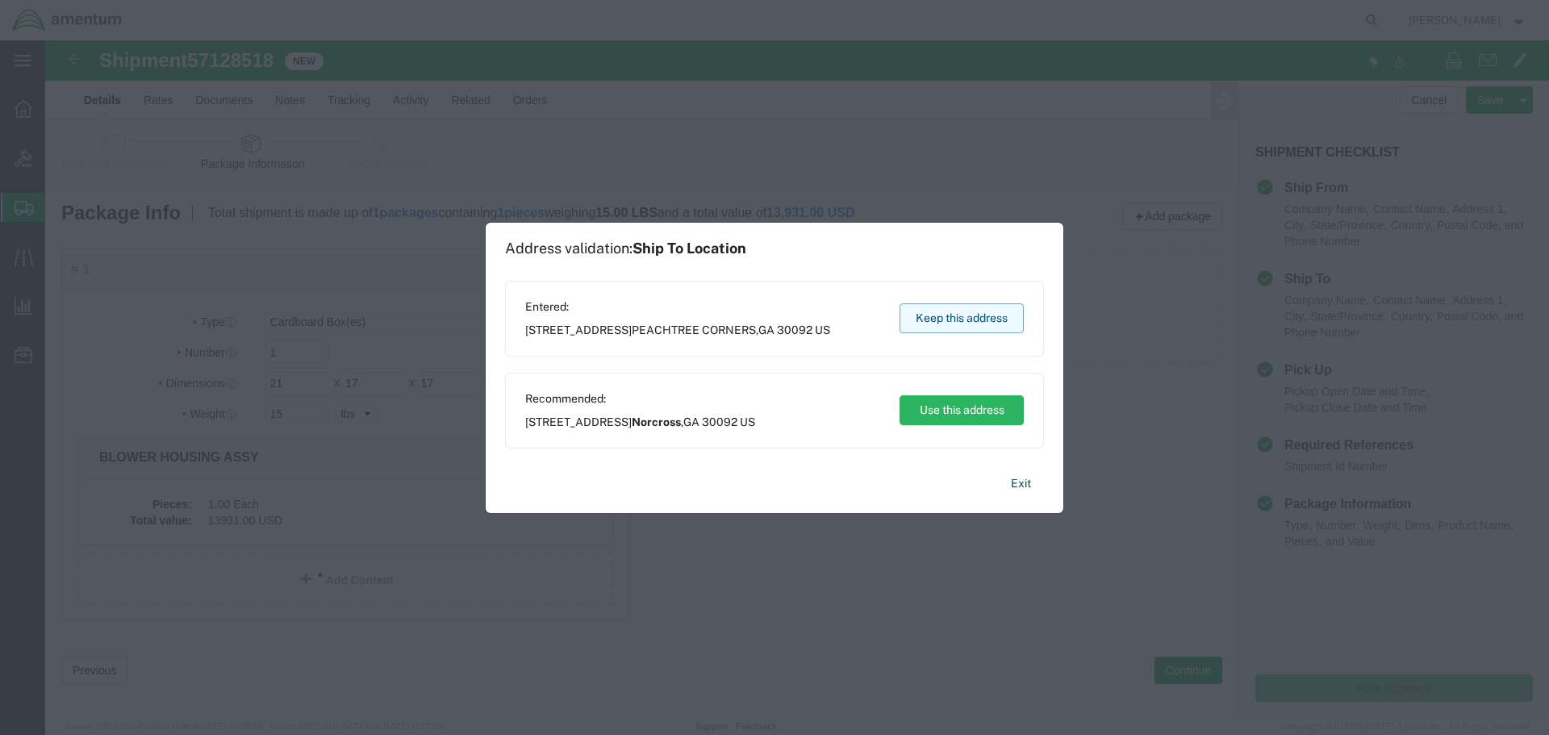
click at [984, 316] on button "Keep this address" at bounding box center [962, 318] width 124 height 30
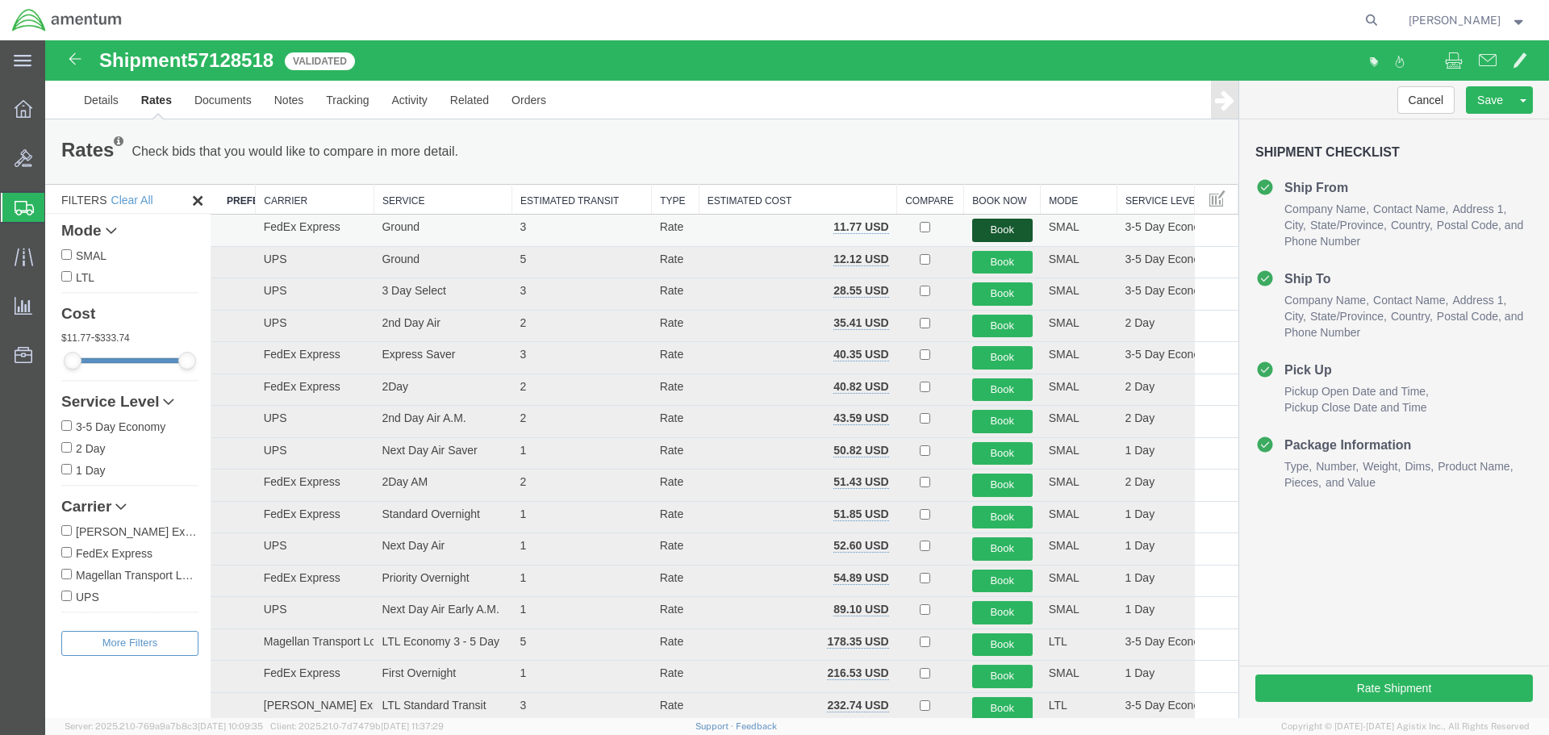
click at [992, 228] on button "Book" at bounding box center [1002, 230] width 61 height 23
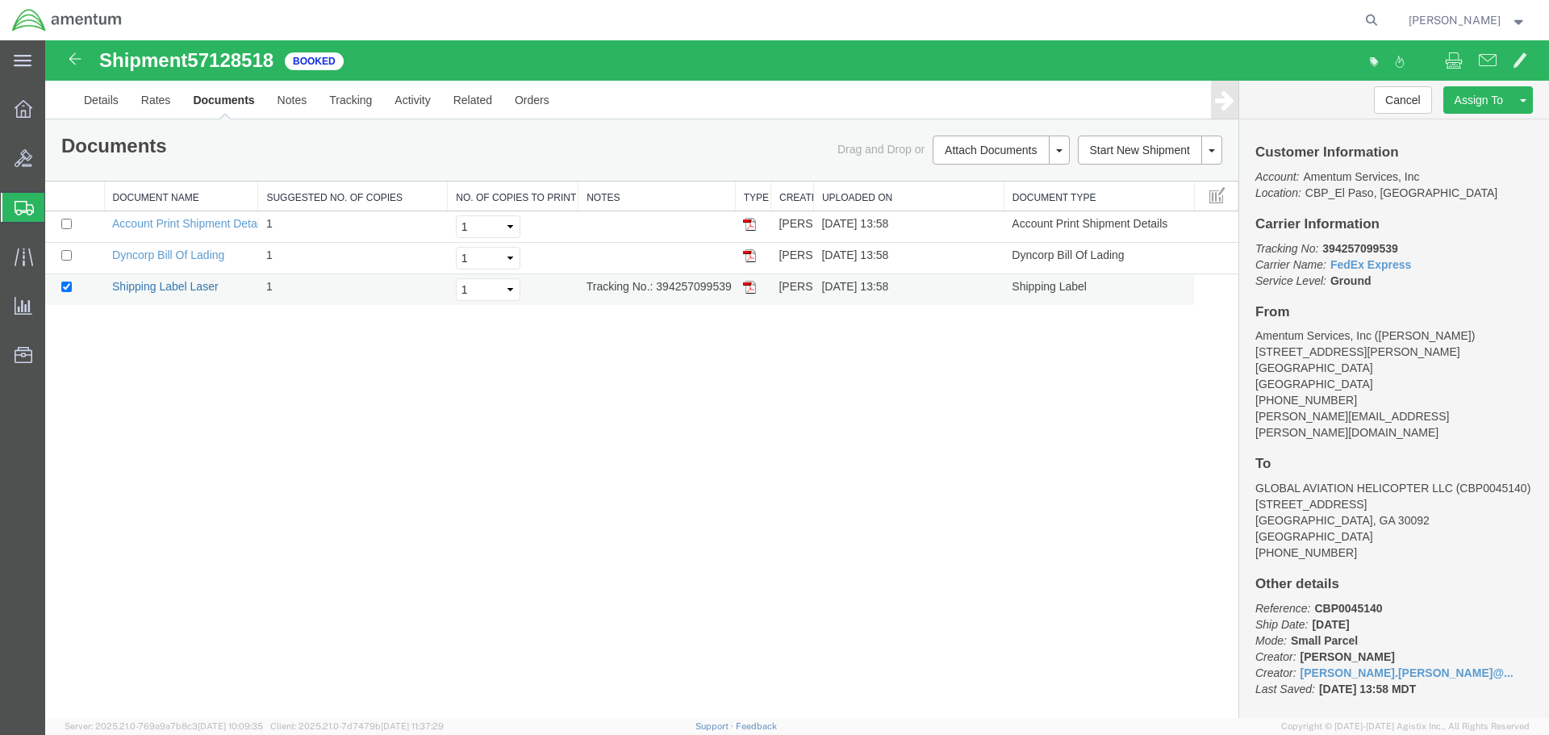
click at [192, 285] on link "Shipping Label Laser" at bounding box center [165, 286] width 107 height 13
click at [1464, 123] on link "Clone Shipment" at bounding box center [1463, 127] width 140 height 24
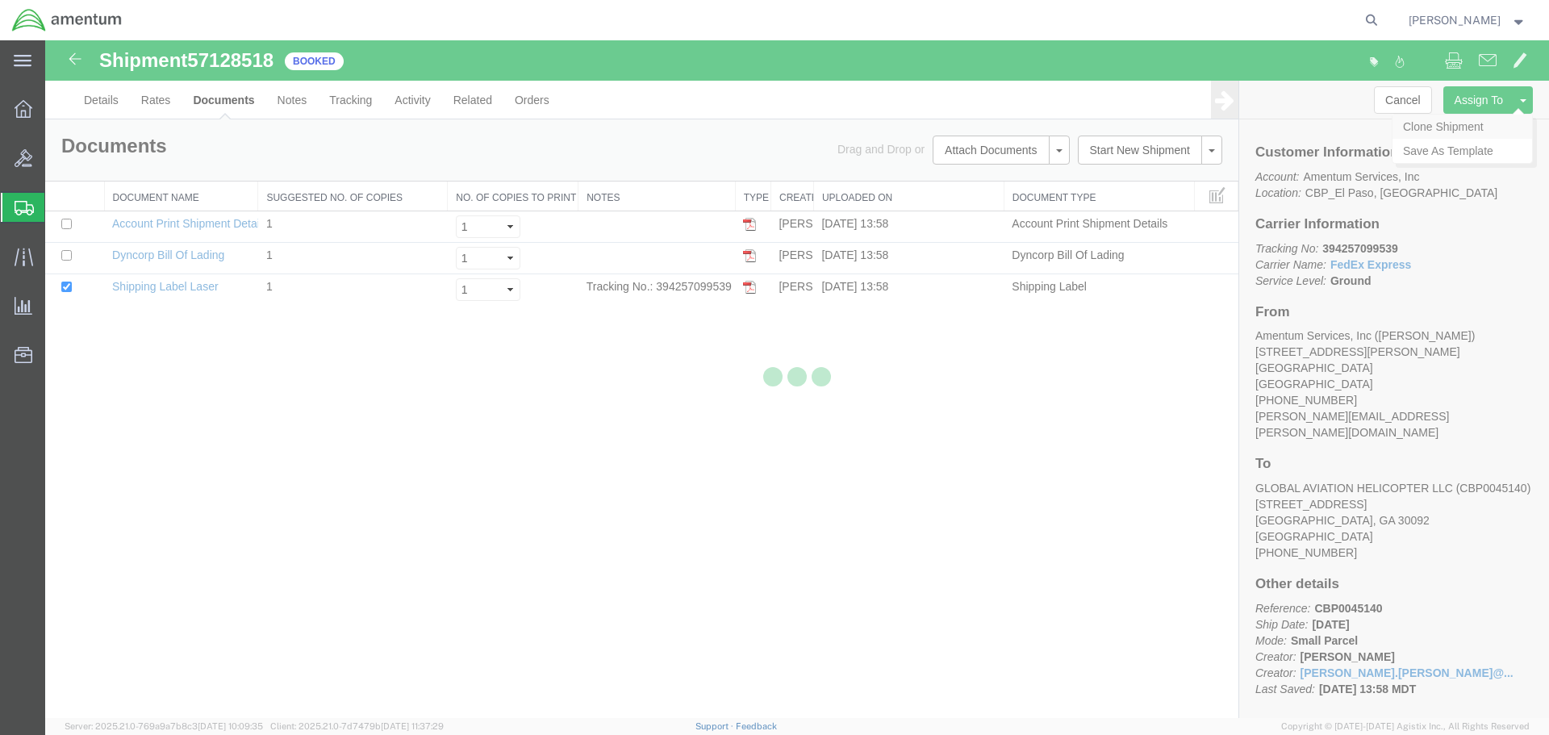
select select "49831"
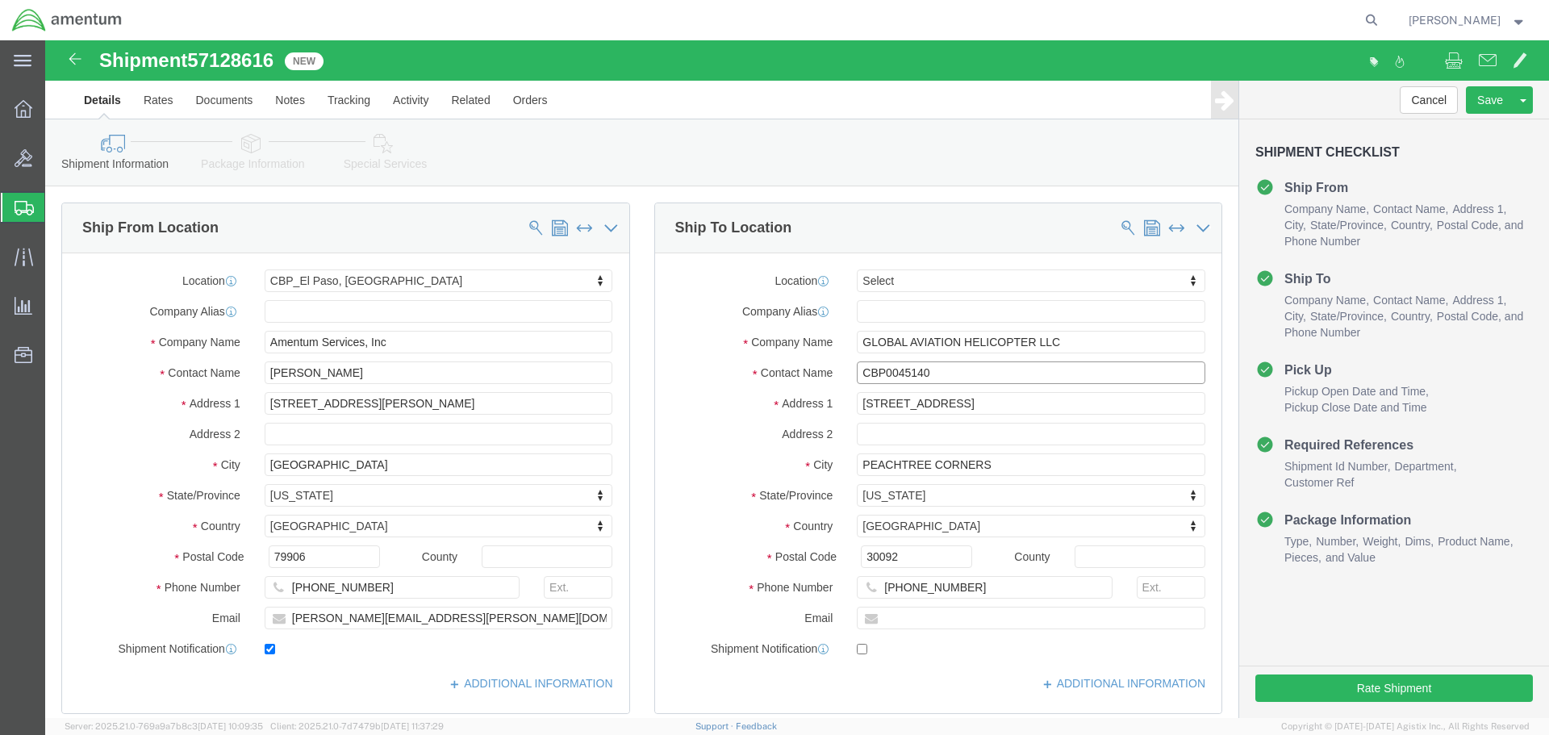
click input "CBP0045140"
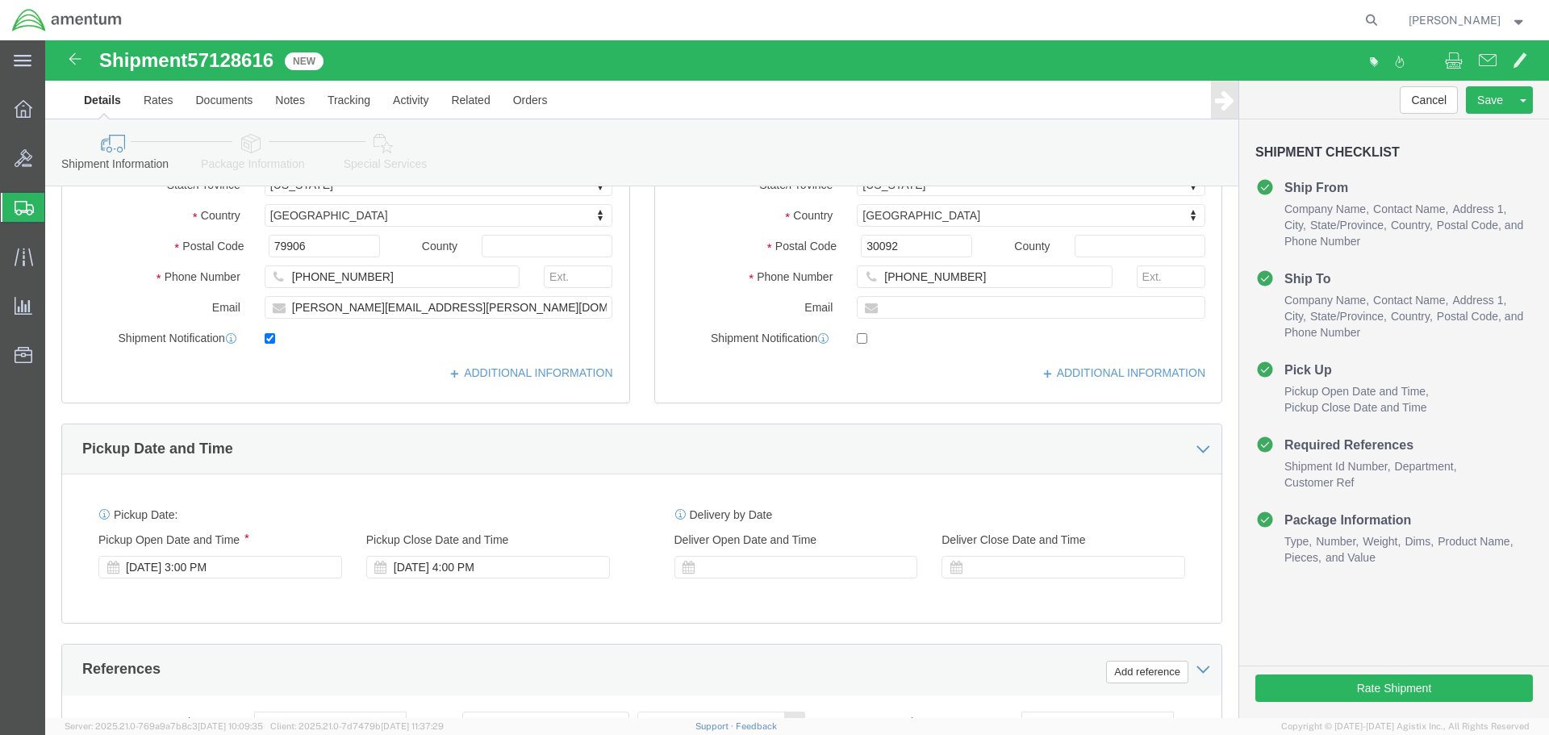
scroll to position [646, 0]
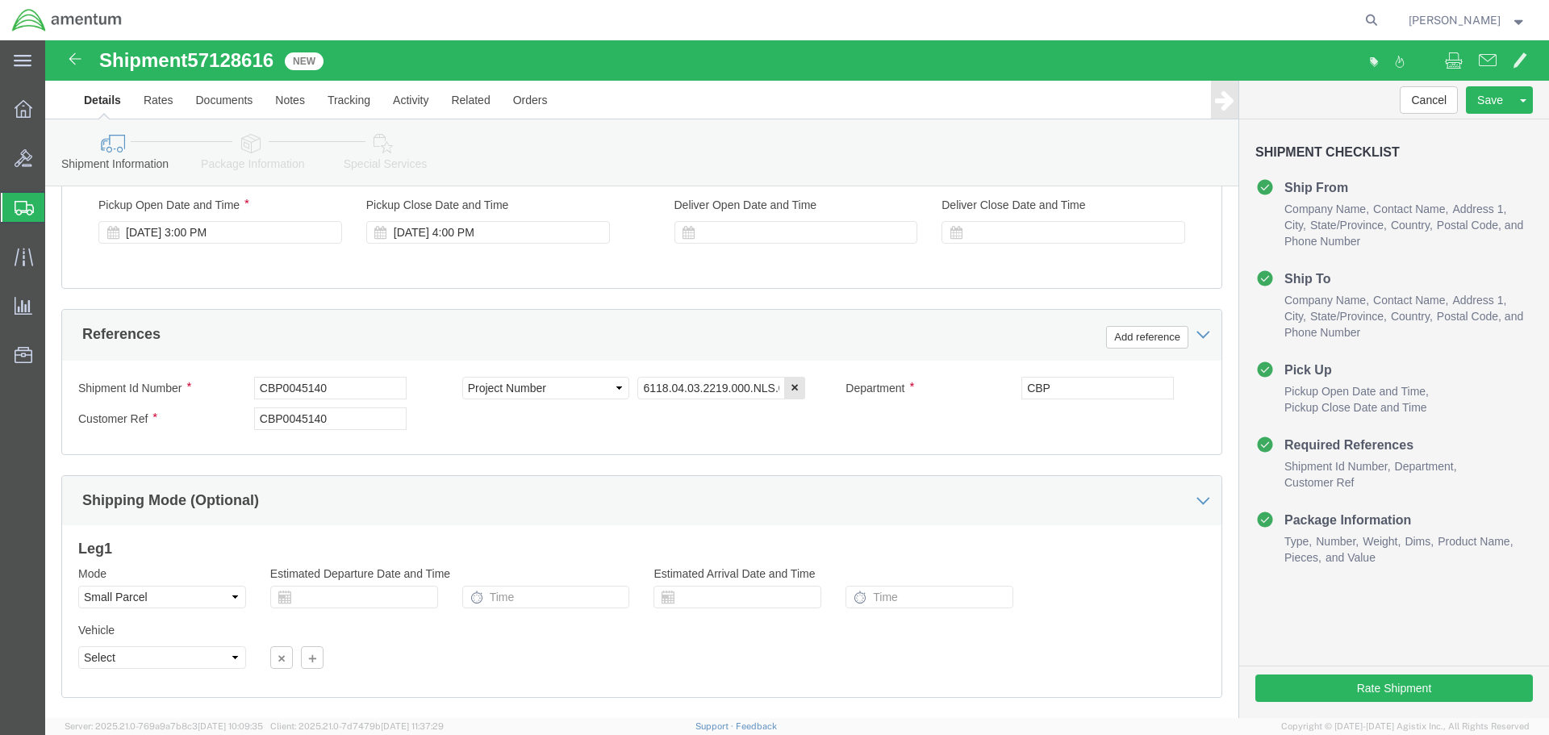
type input "CBP0045139"
click input "CBP0045140"
type input "CBP0045139"
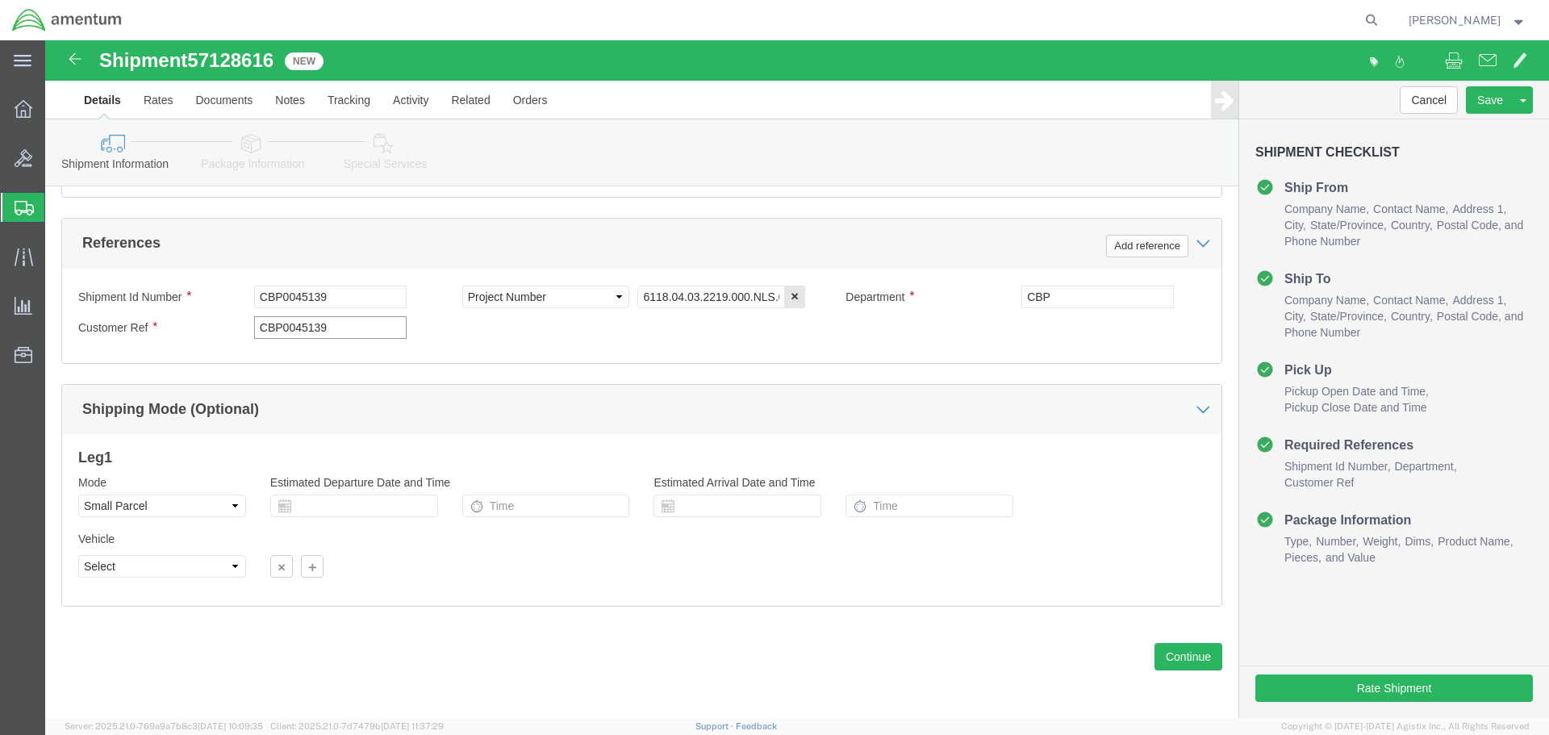
scroll to position [738, 0]
type input "CBP0045139"
click button "Continue"
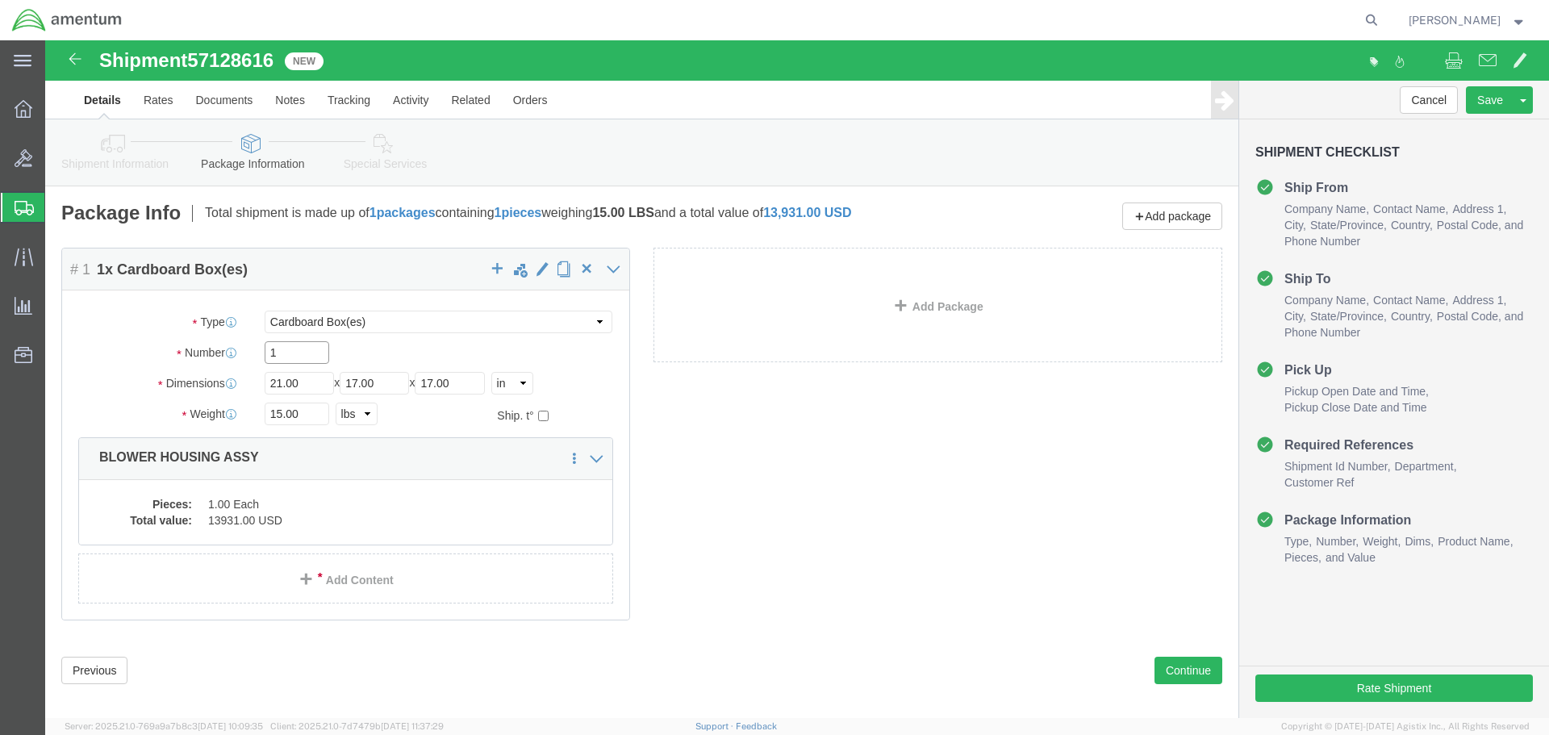
click input "1"
type input "24"
type input "20"
type input "18"
type input "16"
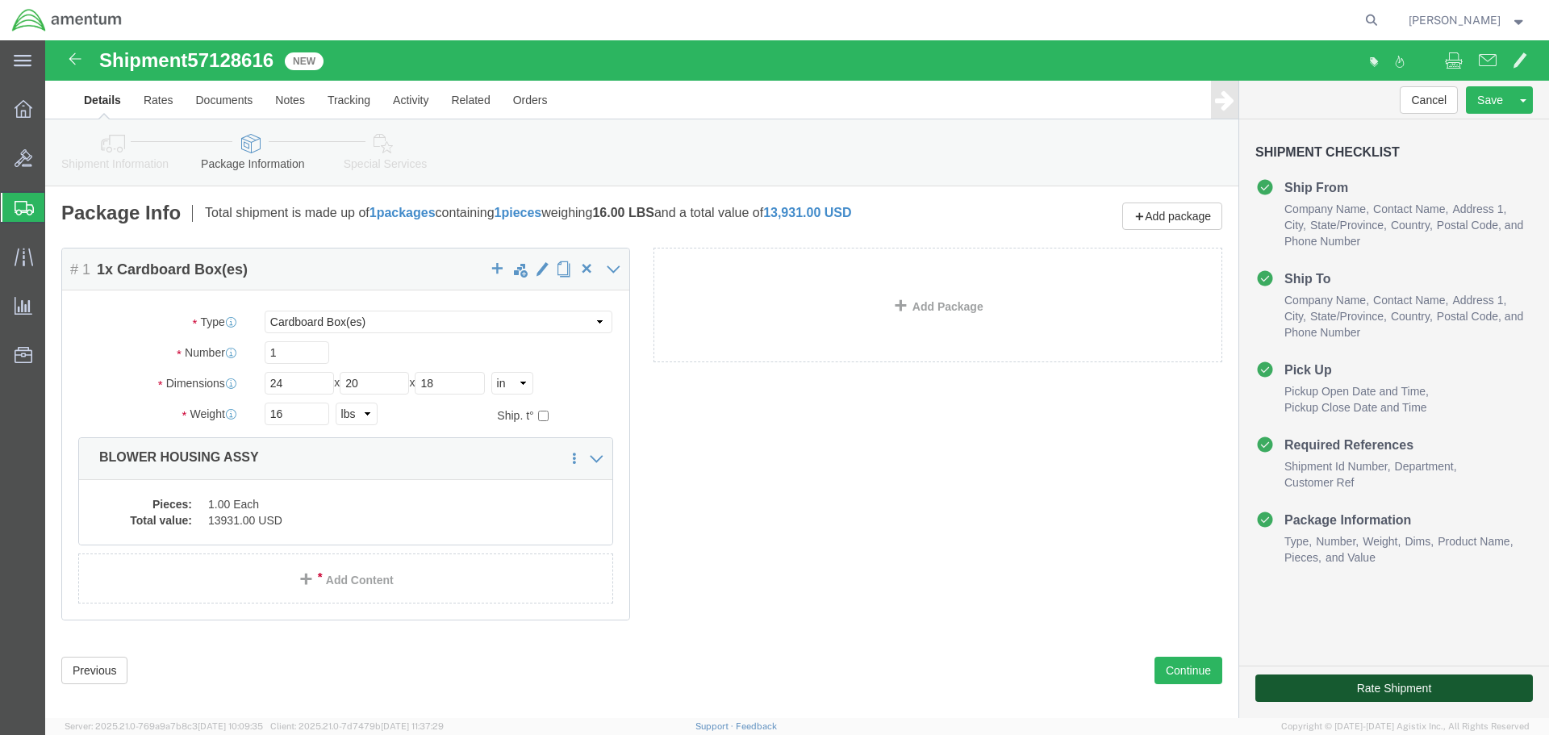
click button "Rate Shipment"
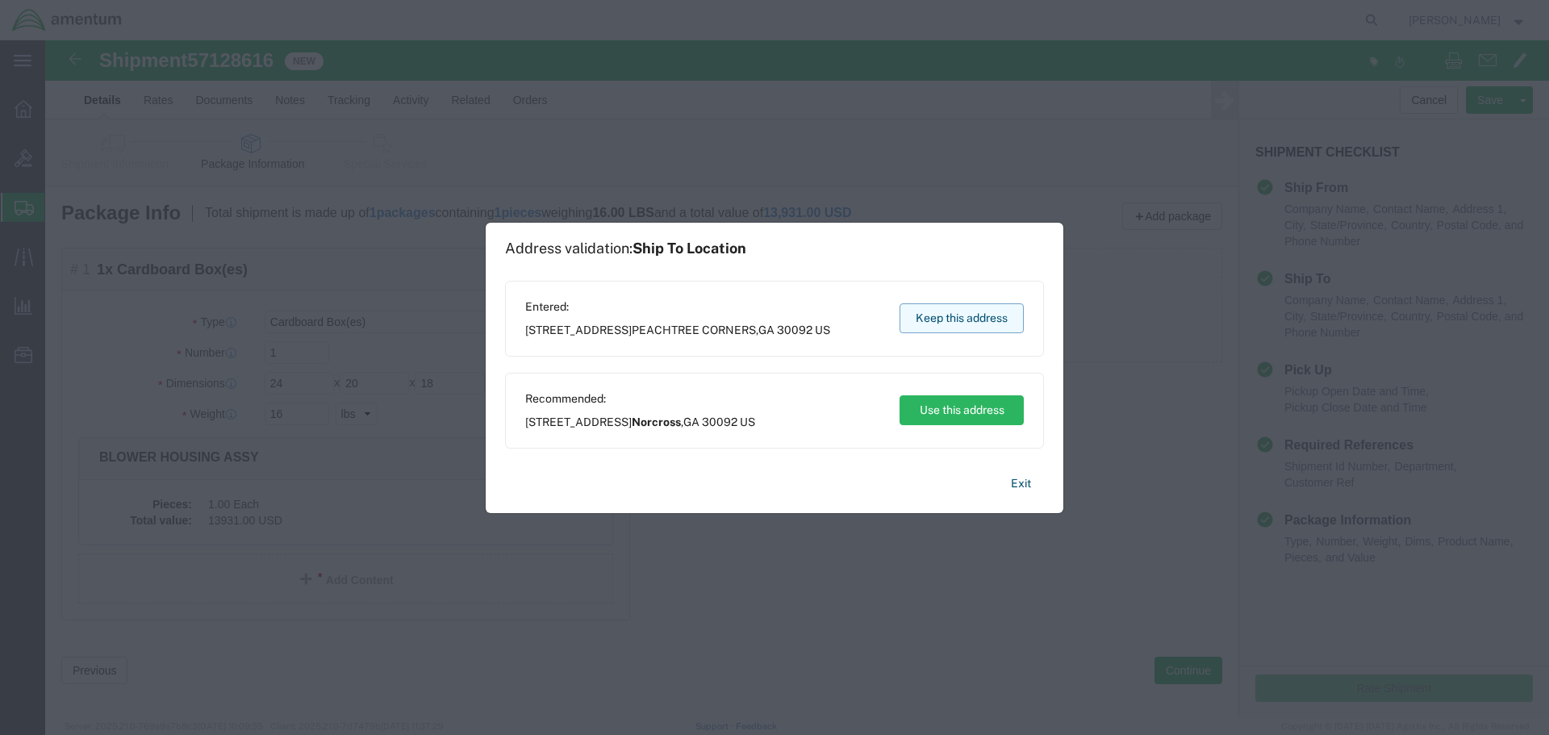
click at [972, 311] on button "Keep this address" at bounding box center [962, 318] width 124 height 30
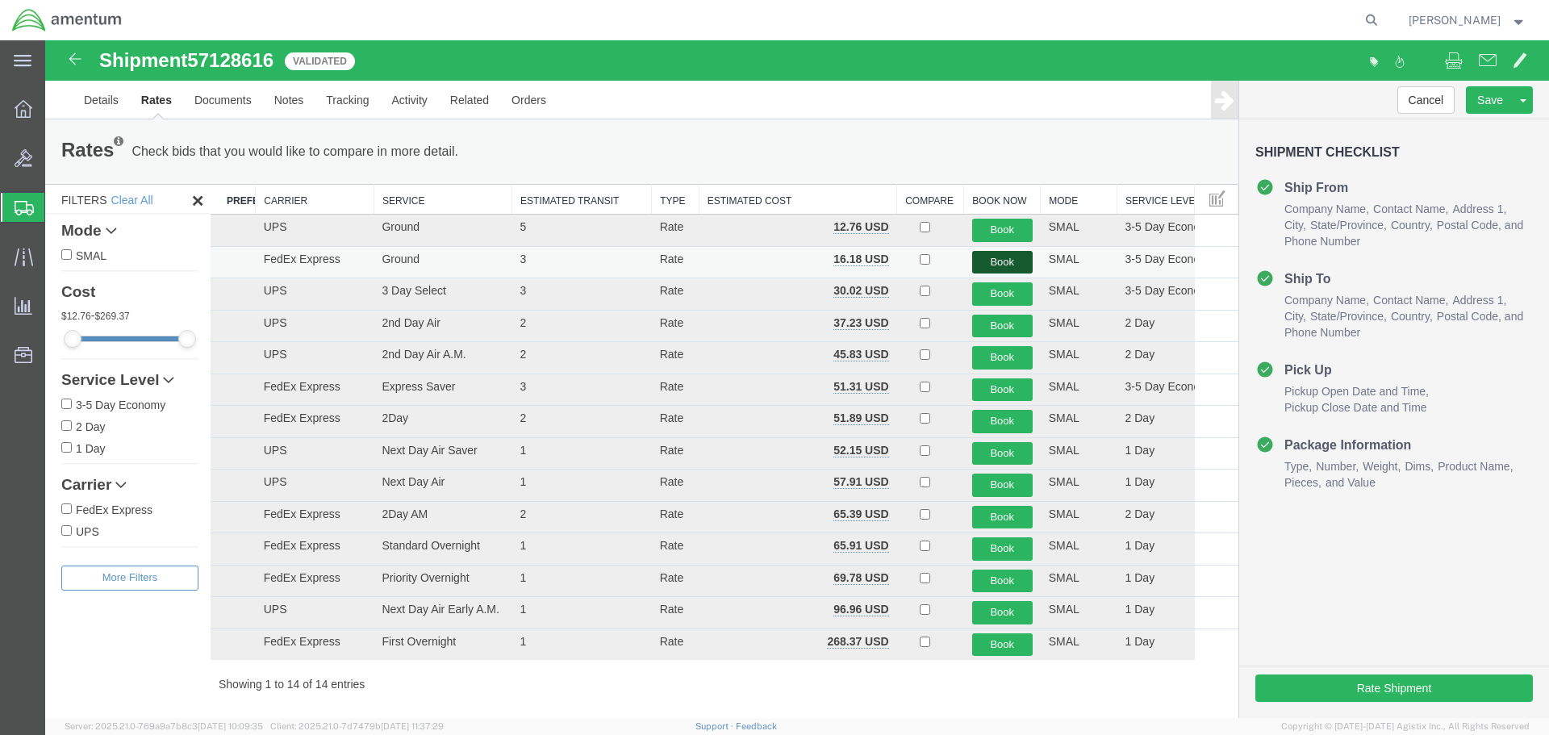
click at [997, 259] on button "Book" at bounding box center [1002, 262] width 61 height 23
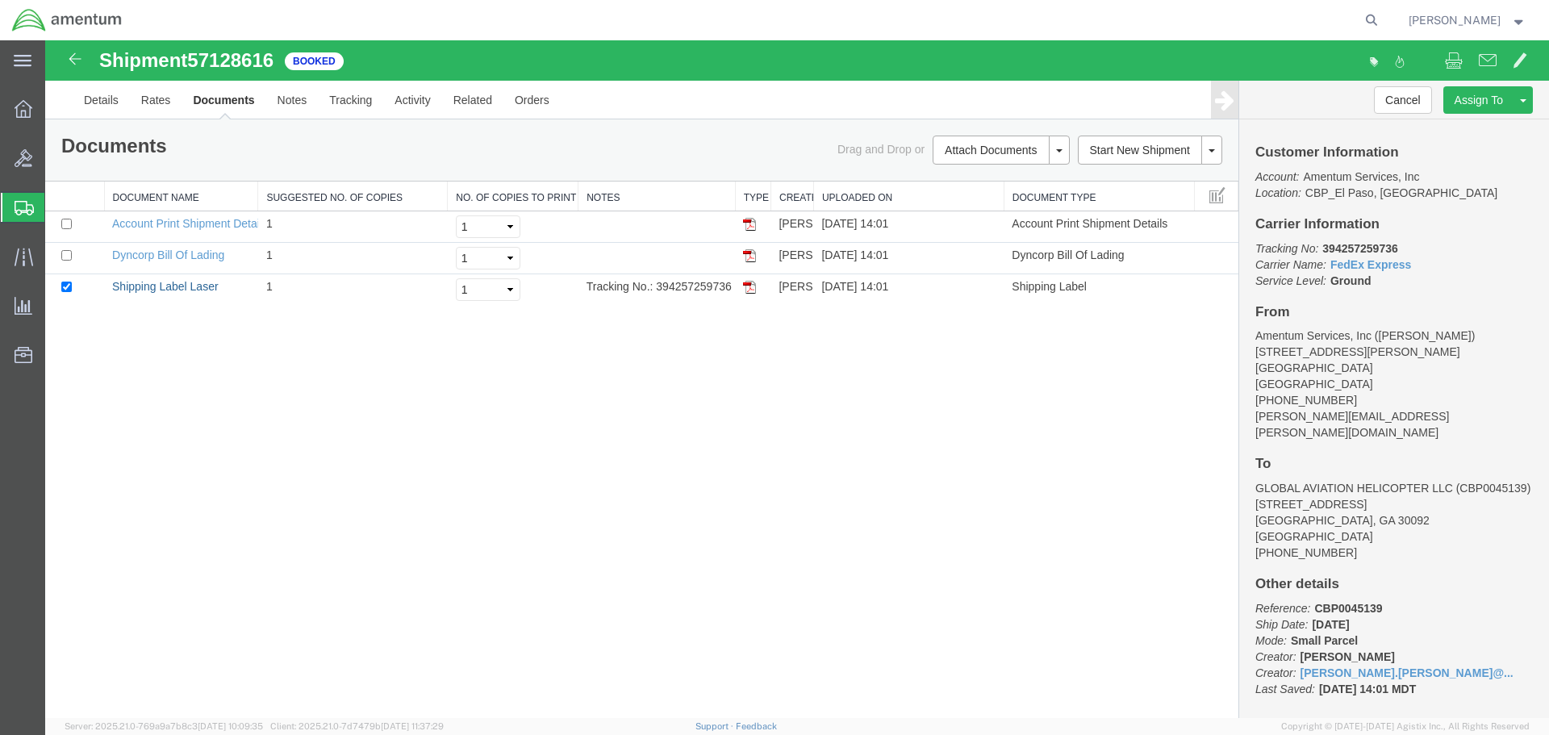
drag, startPoint x: 179, startPoint y: 289, endPoint x: 247, endPoint y: 393, distance: 124.2
click at [179, 289] on link "Shipping Label Laser" at bounding box center [165, 286] width 107 height 13
click at [1484, 123] on link "Clone Shipment" at bounding box center [1463, 127] width 140 height 24
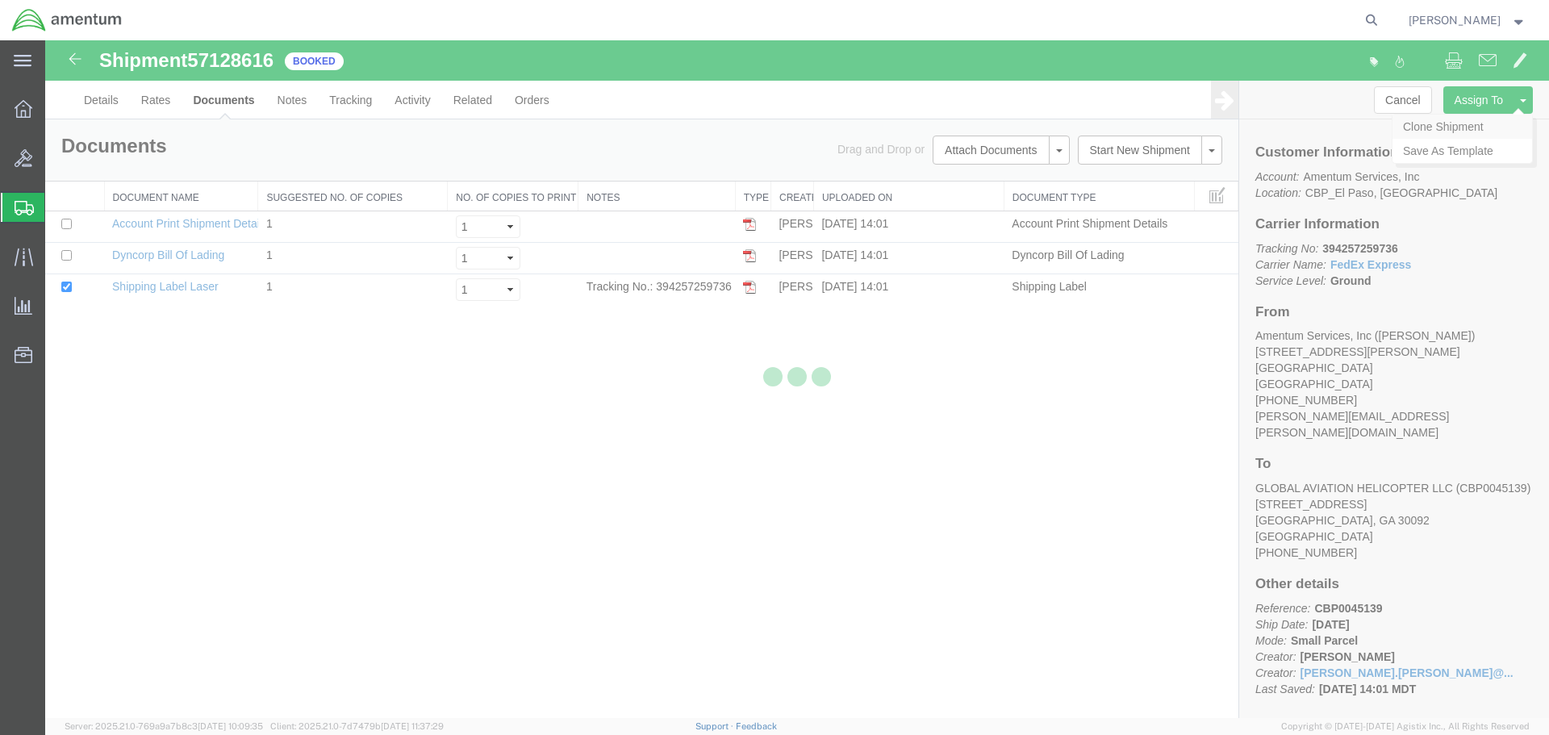
select select "49831"
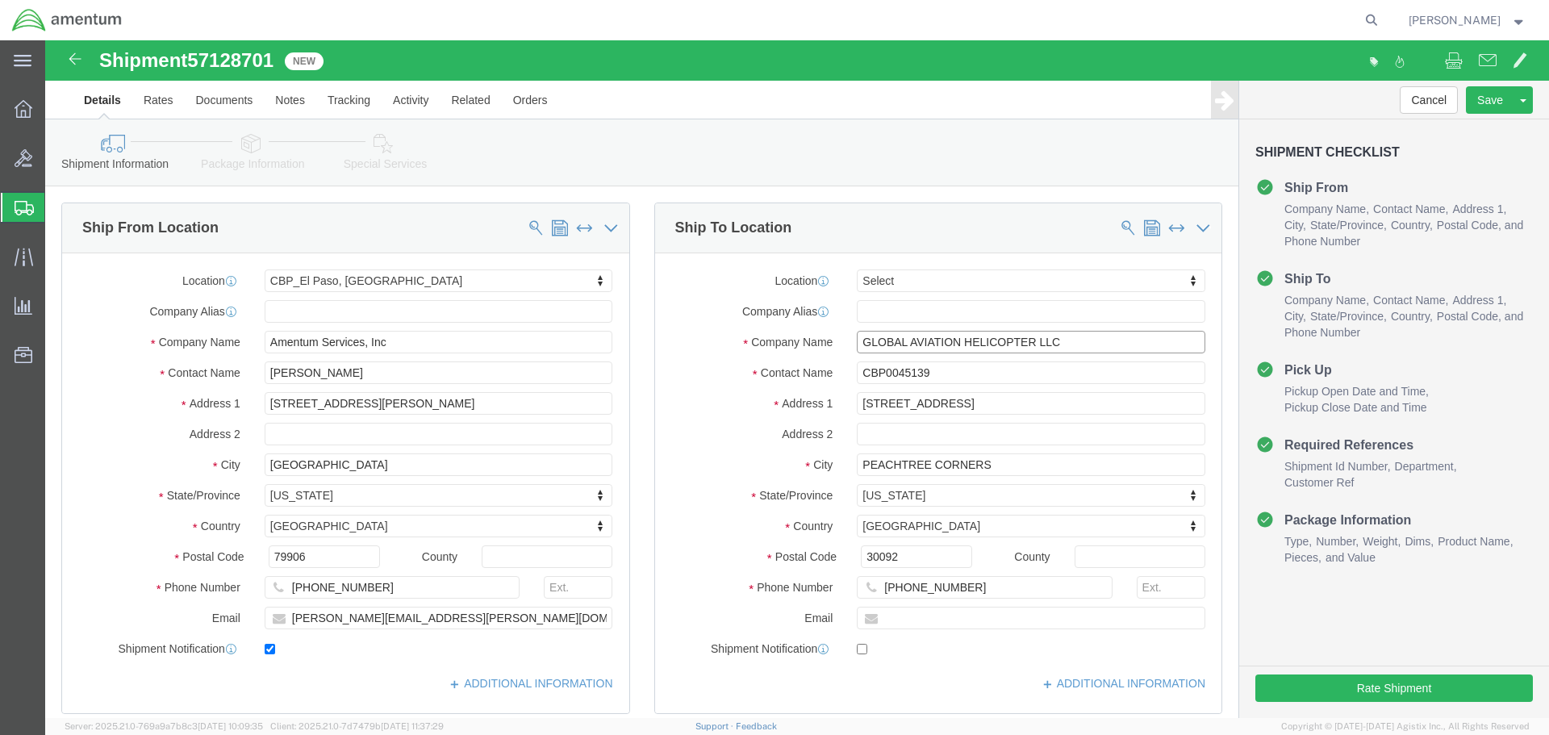
click input "GLOBAL AVIATION HELICOPTER LLC"
type input "G"
type input "p"
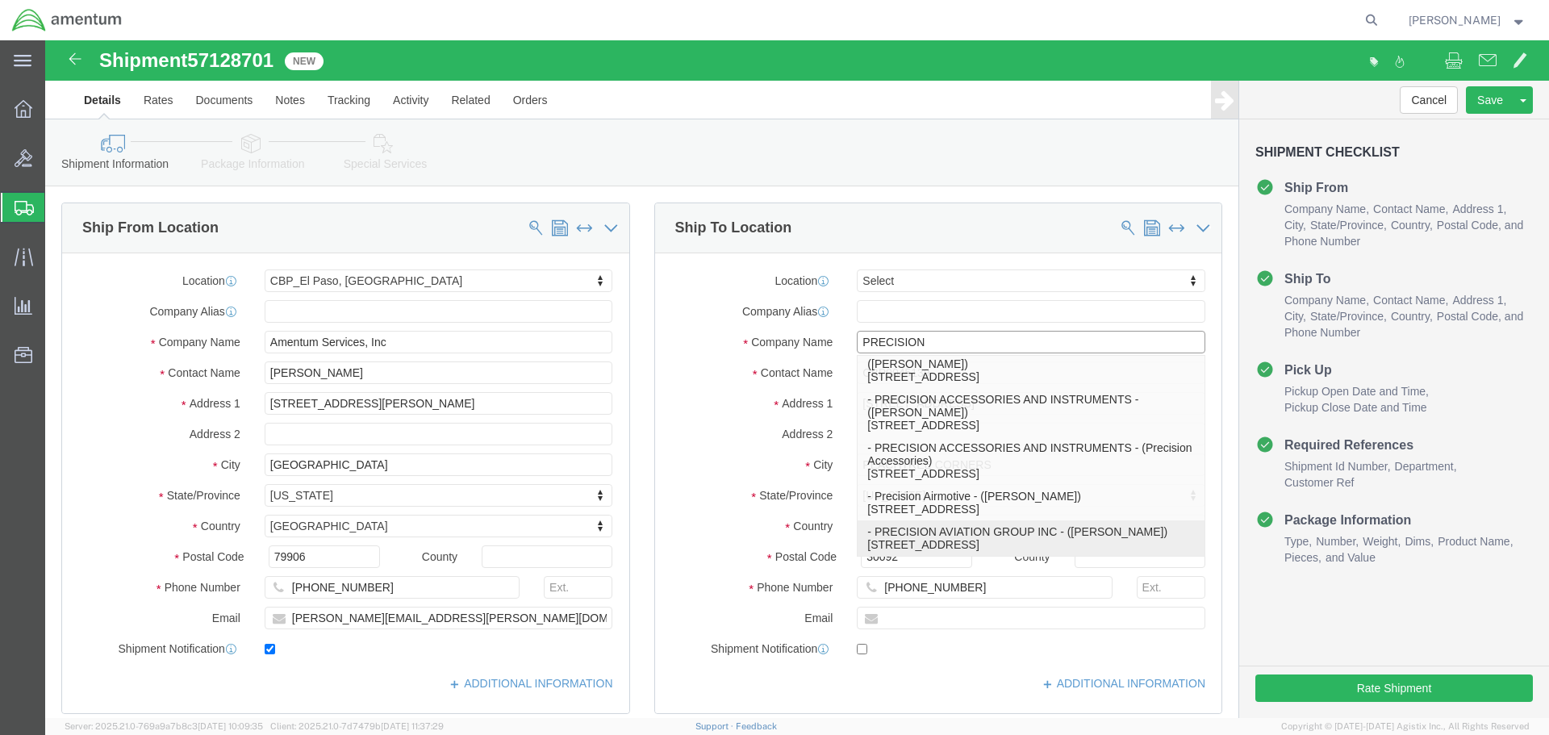
click p "- PRECISION AVIATION GROUP INC - ([PERSON_NAME]) [STREET_ADDRESS]"
type input "PRECISION AVIATION GROUP INC"
type input "[PERSON_NAME]"
type input "[STREET_ADDRESS]"
type input ","
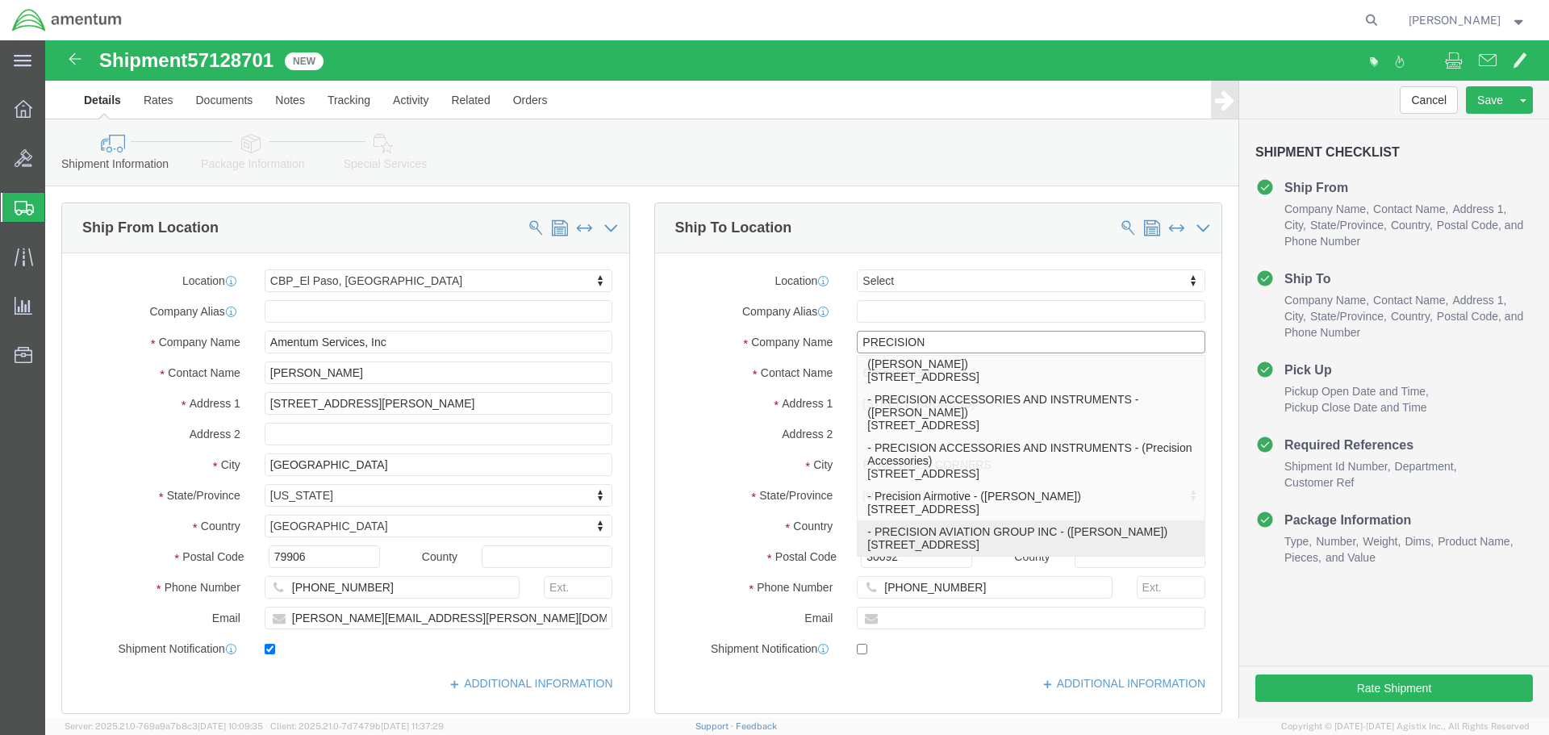
type input "[GEOGRAPHIC_DATA]"
type input "30349"
type input "[PHONE_NUMBER]"
select select "GA"
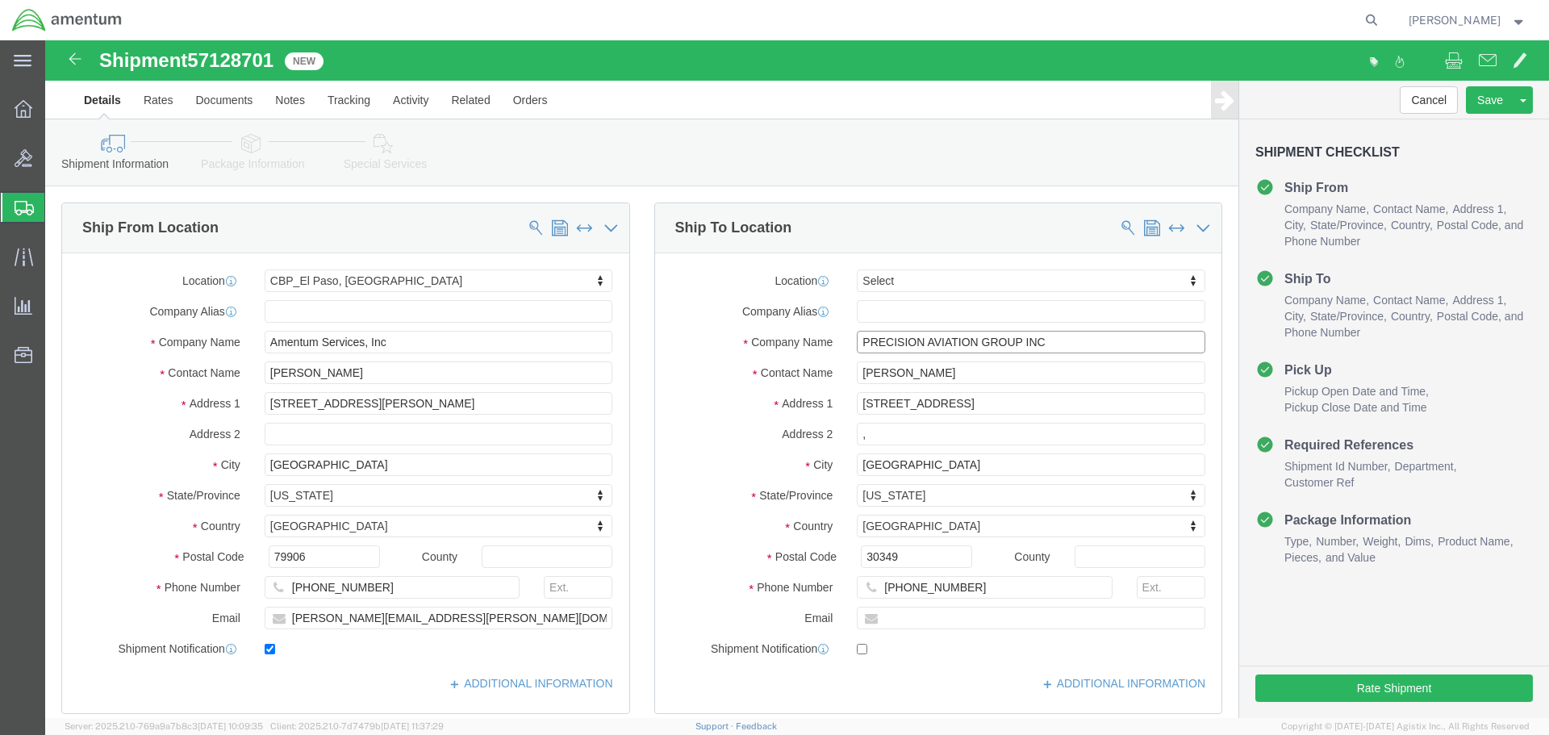
type input "PRECISION AVIATION GROUP INC"
click input ","
drag, startPoint x: 1036, startPoint y: 334, endPoint x: 1044, endPoint y: 336, distance: 8.4
click input "[PERSON_NAME]"
type input "K"
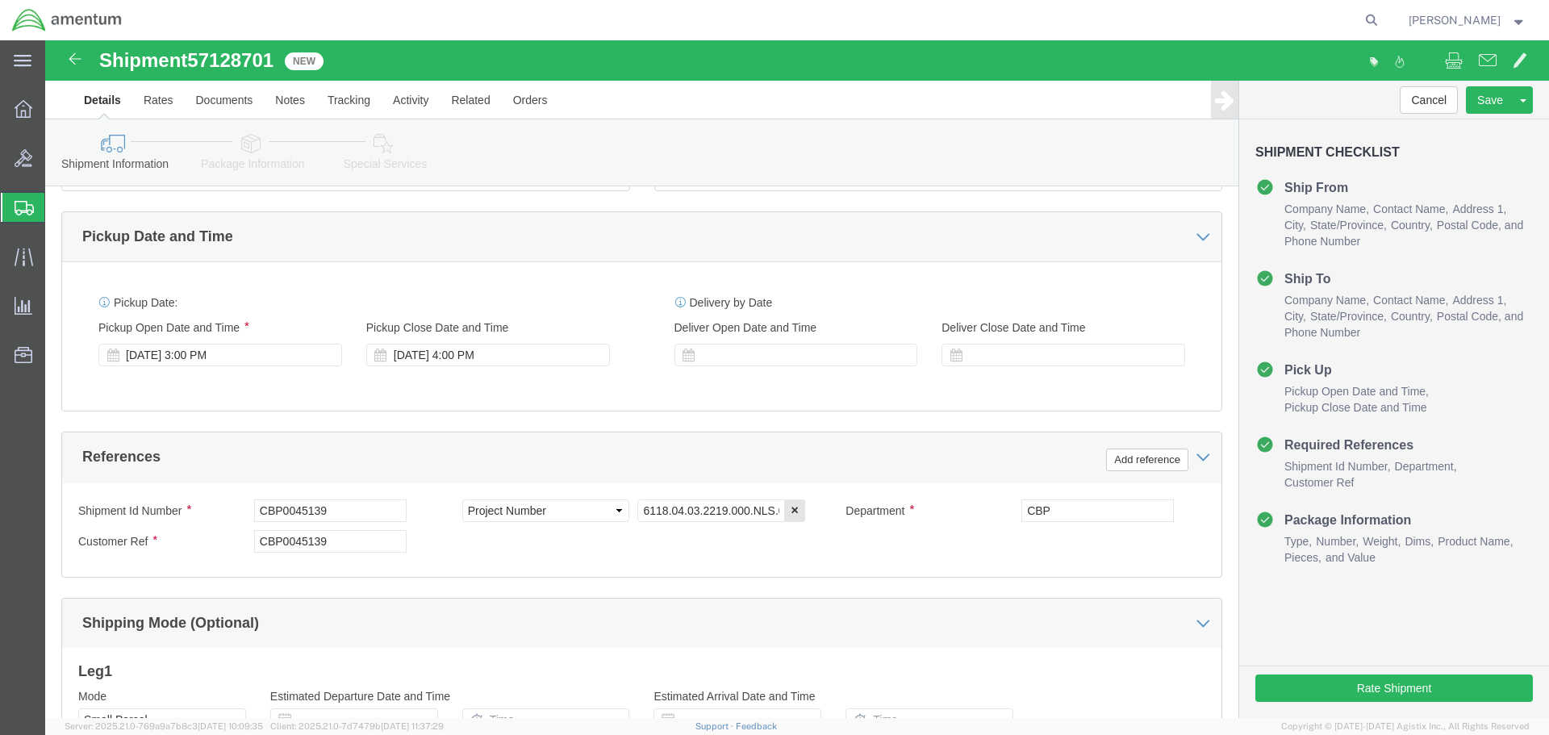
scroll to position [726, 0]
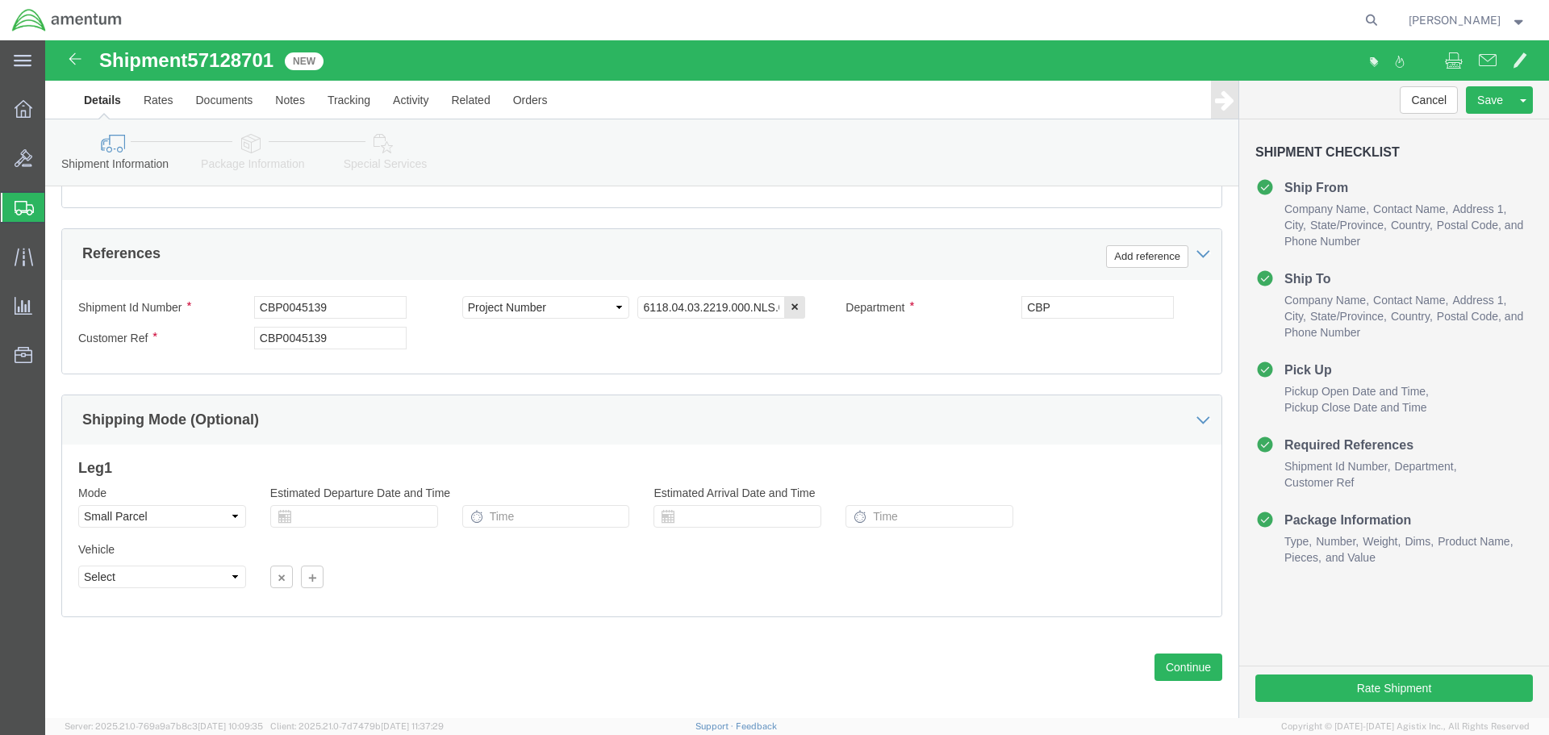
type input "CBP0045132"
click div
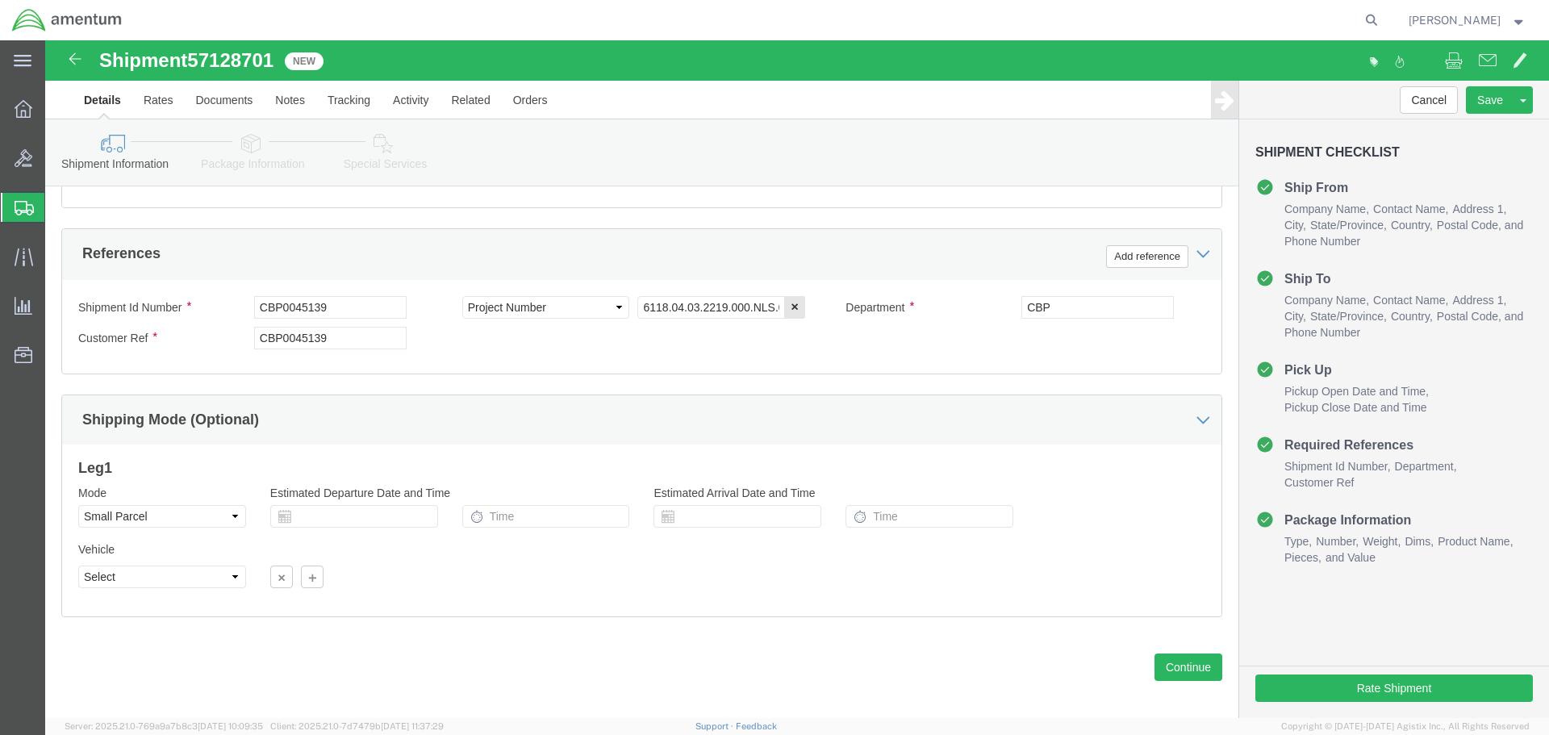
click body "Shipment 57128701 New Details Rates Documents Notes Tracking Activity Related O…"
click input "CBP0045139"
type input "CBP0045132"
click button "Continue"
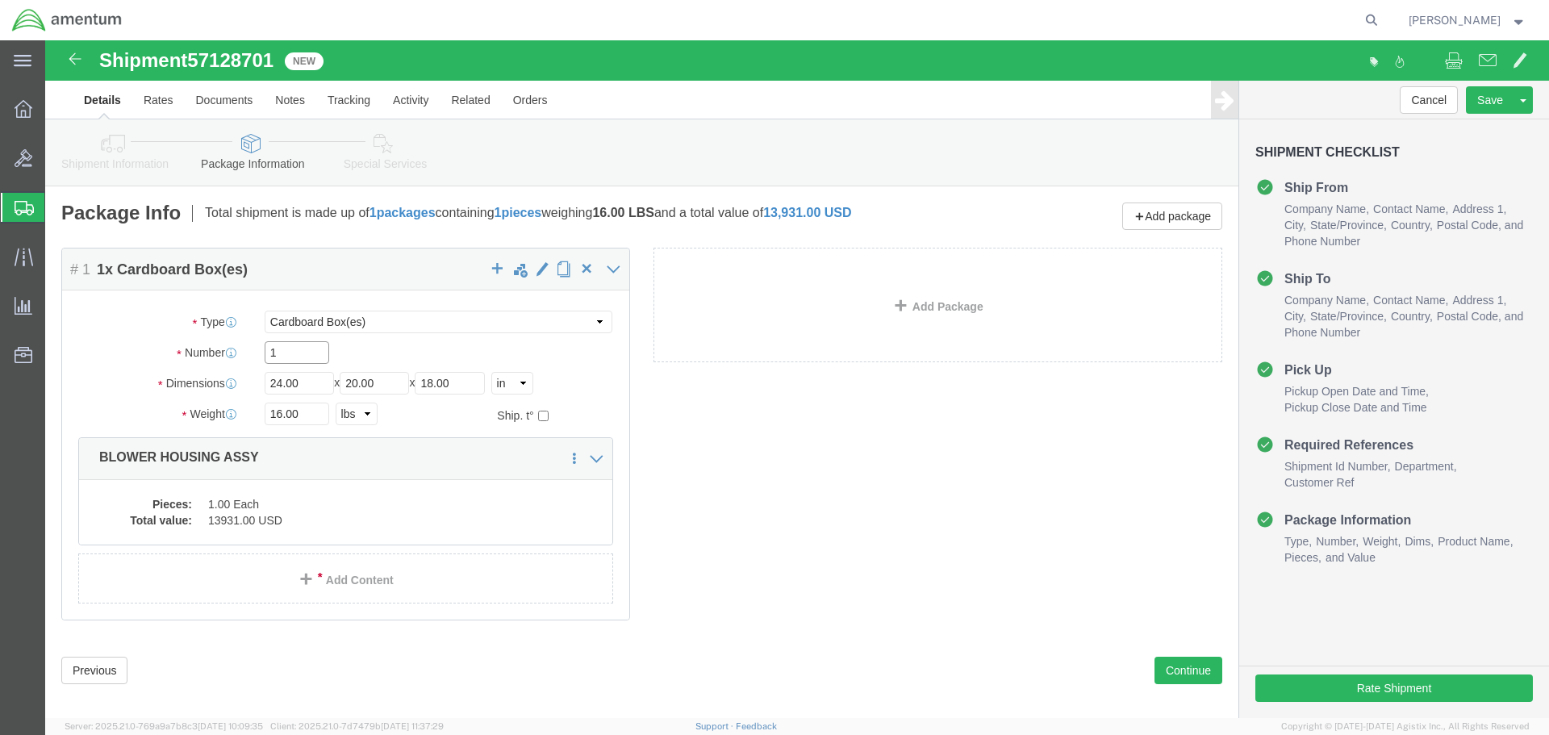
click input "1"
type input "16"
type input "10"
type input "28"
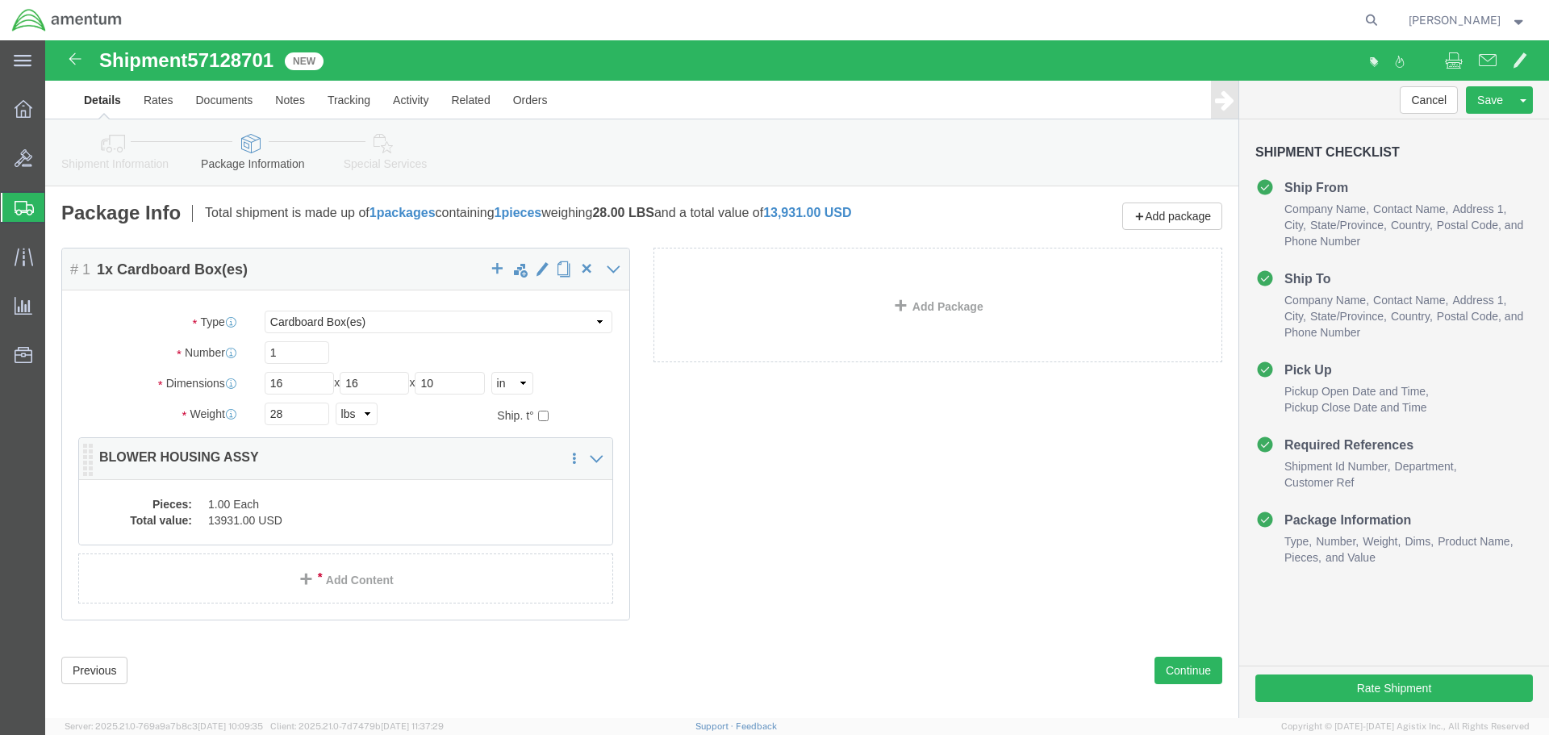
click dd "13931.00 USD"
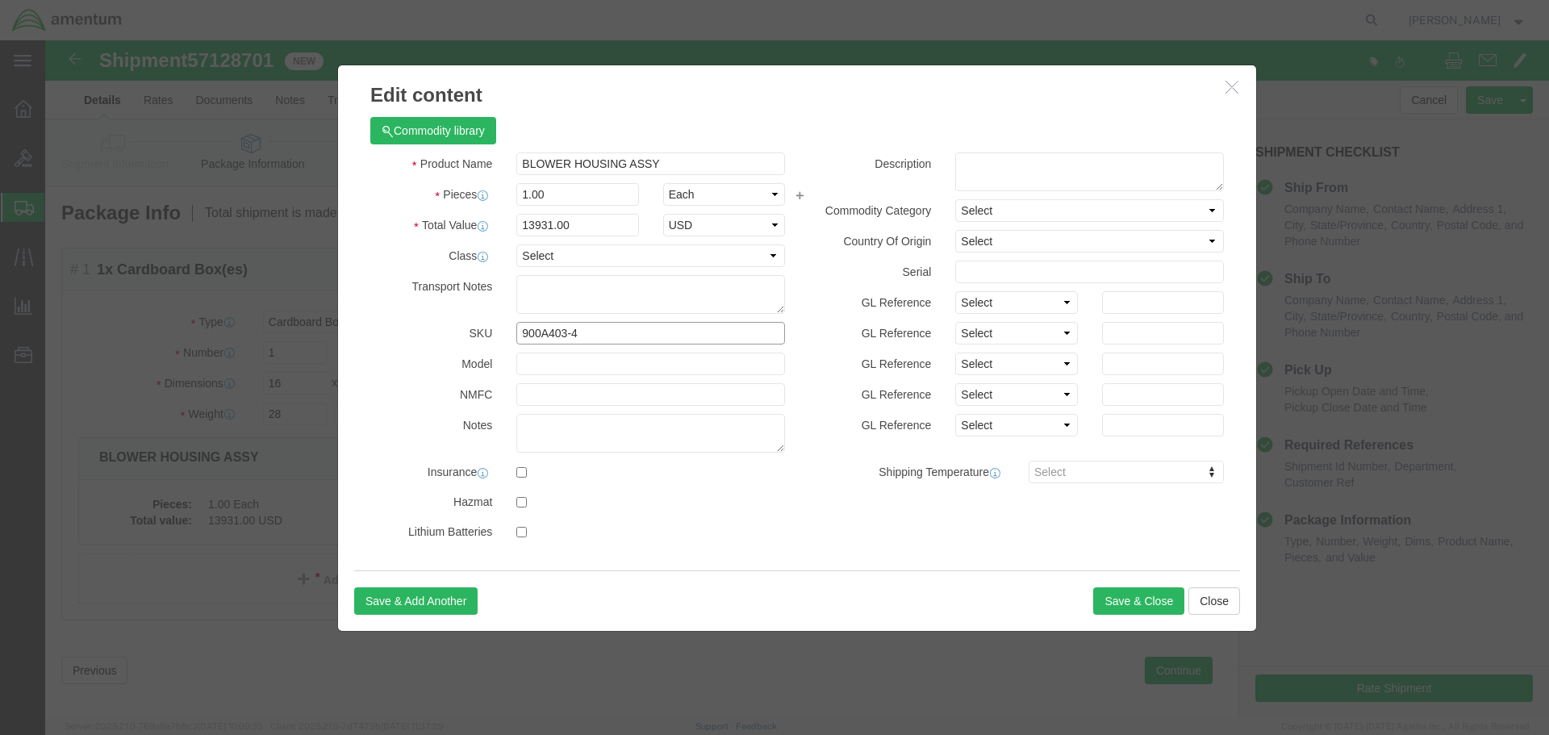
click input "900A403-4"
type input "9"
drag, startPoint x: 564, startPoint y: 298, endPoint x: 405, endPoint y: 282, distance: 159.8
click div "SKU 5006749-5"
paste input "[PHONE_NUMBER]"
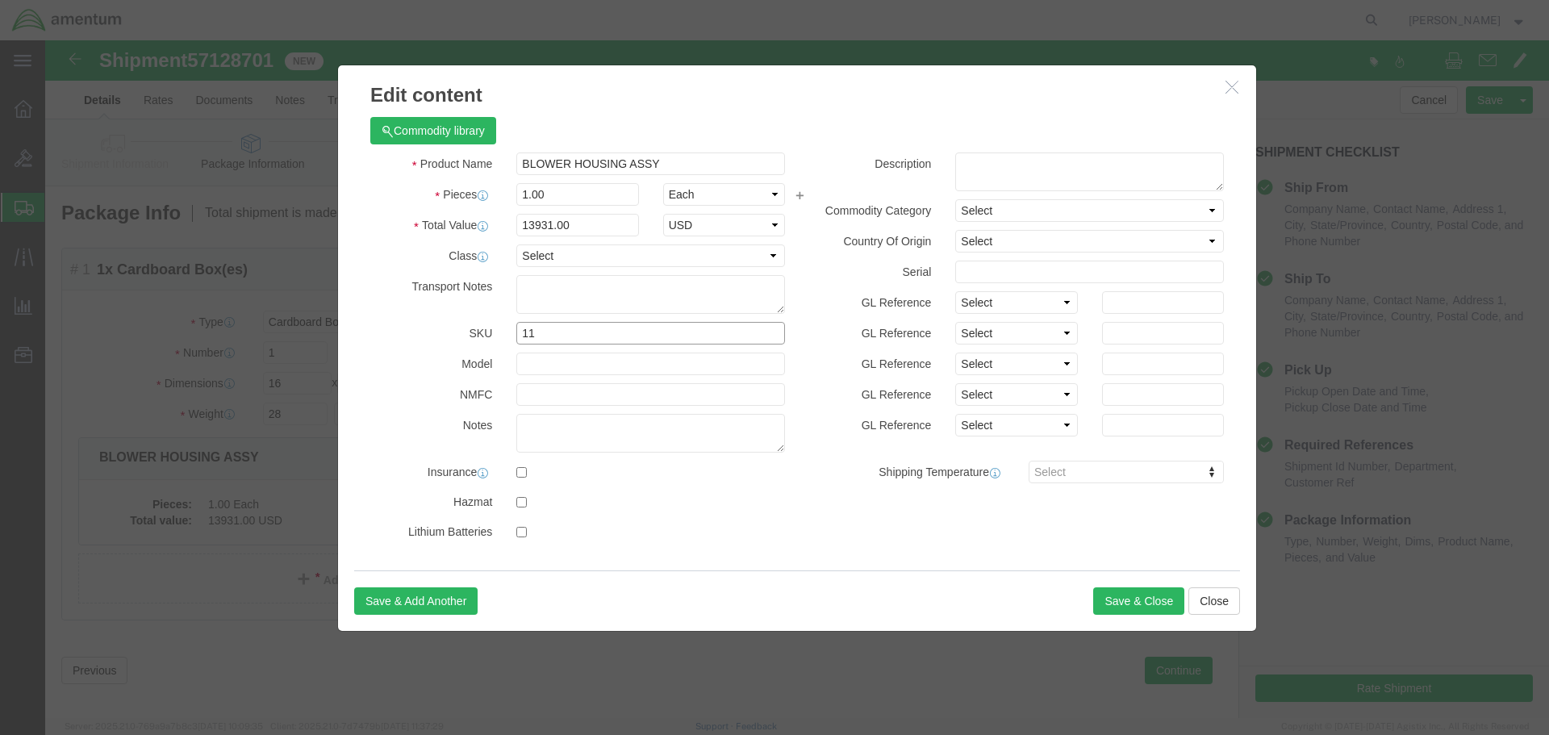
type input "1"
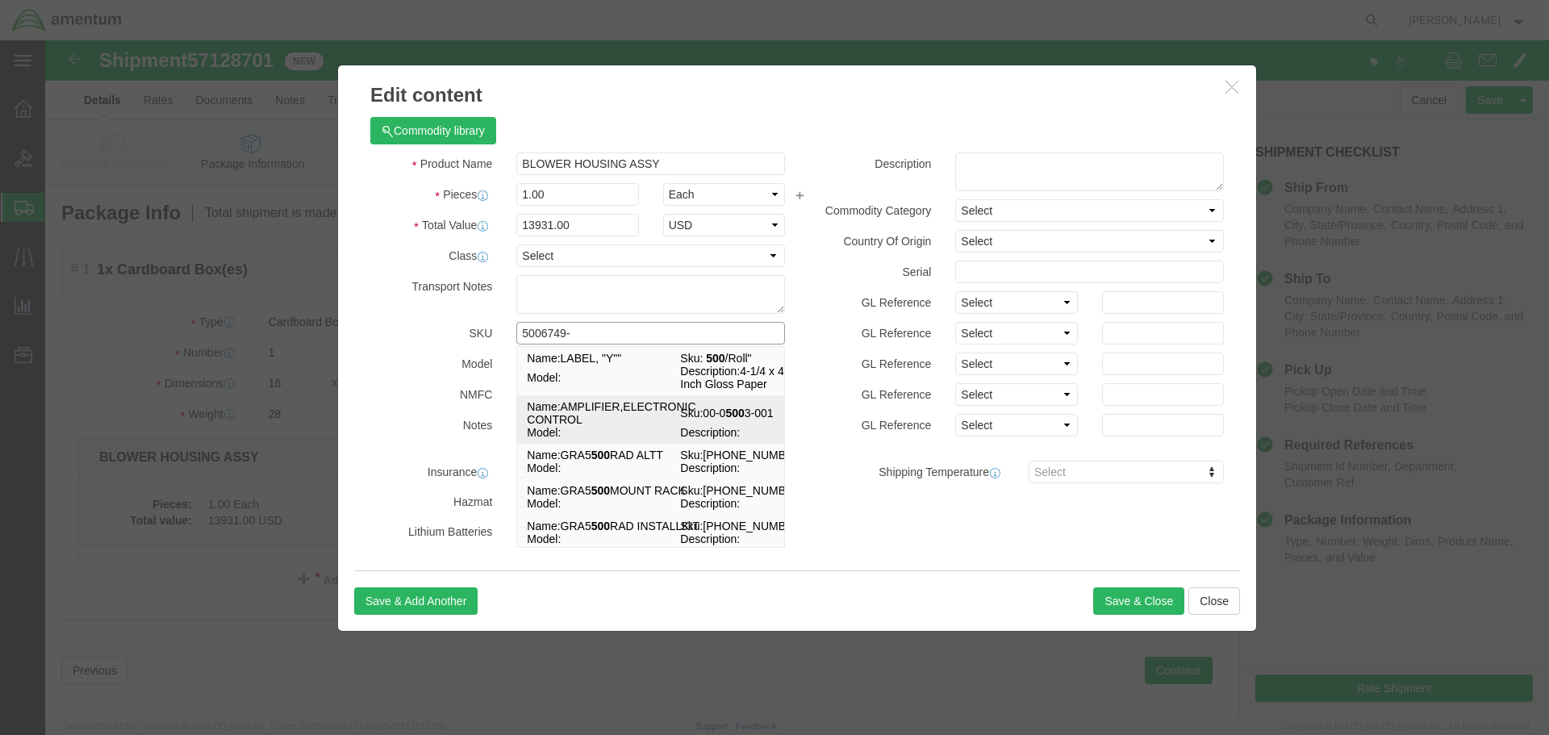
type input "5006749-5"
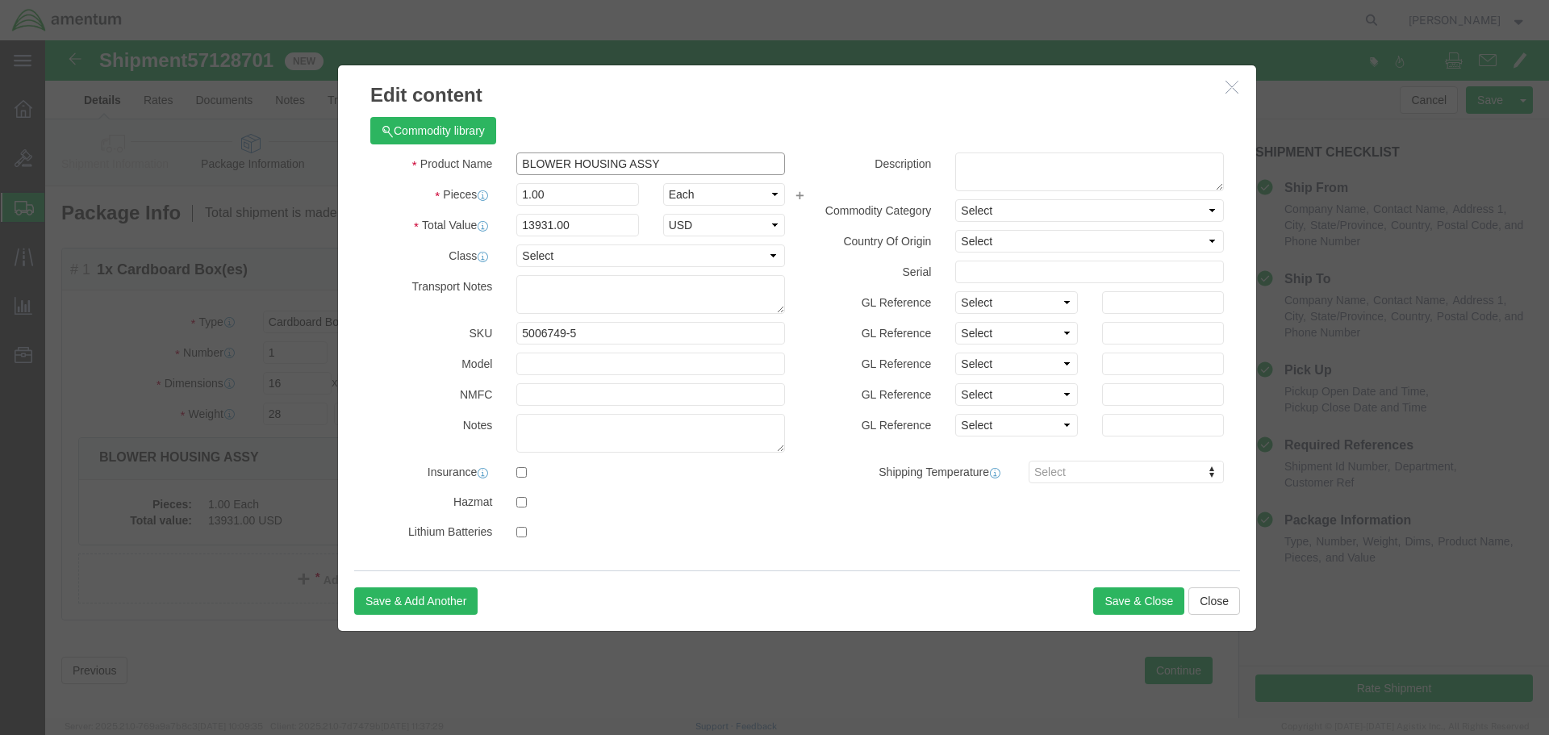
click input "BLOWER HOUSING ASSY"
type input "B"
type input "BRAKE ASSY"
type input "4020"
select select "USD"
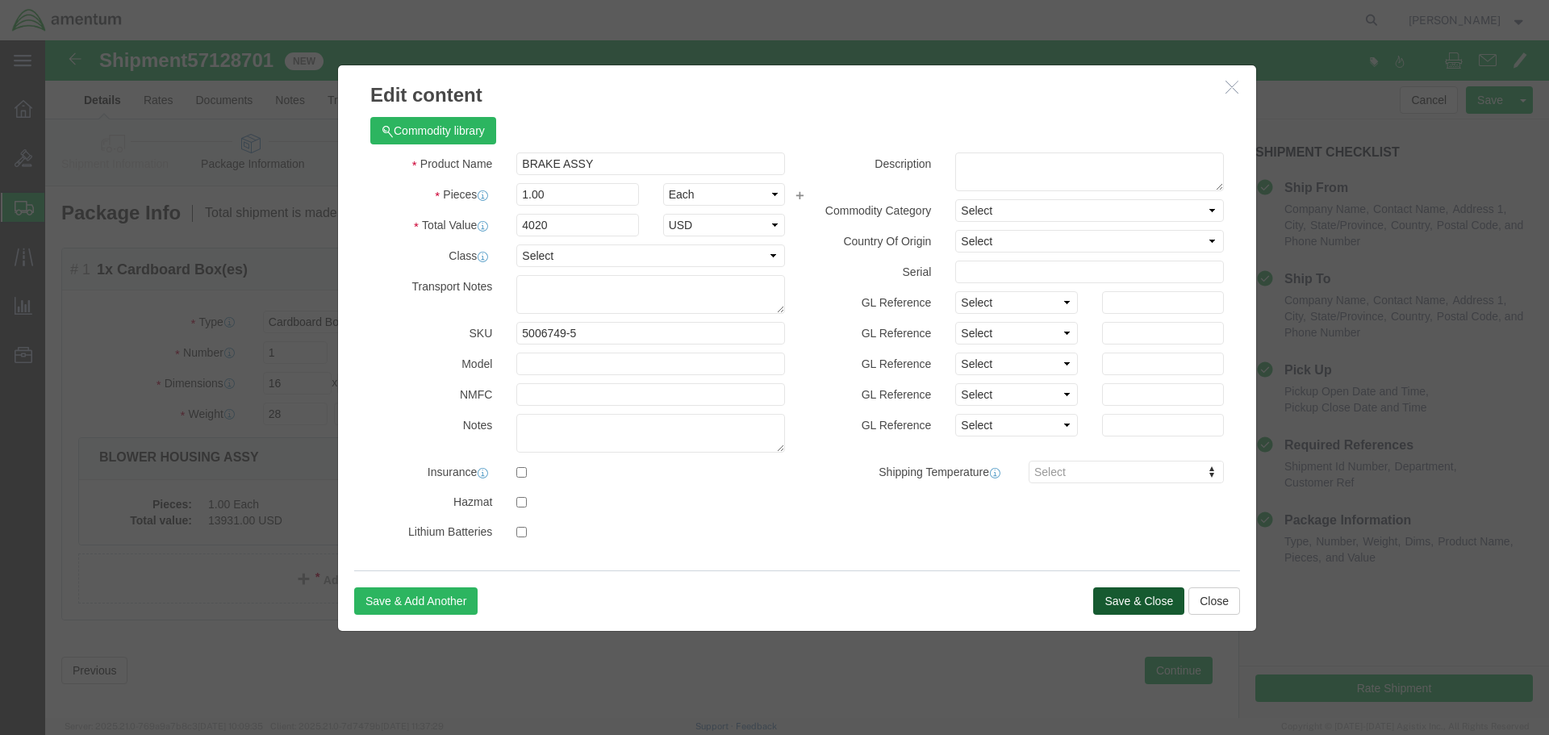
click button "Save & Close"
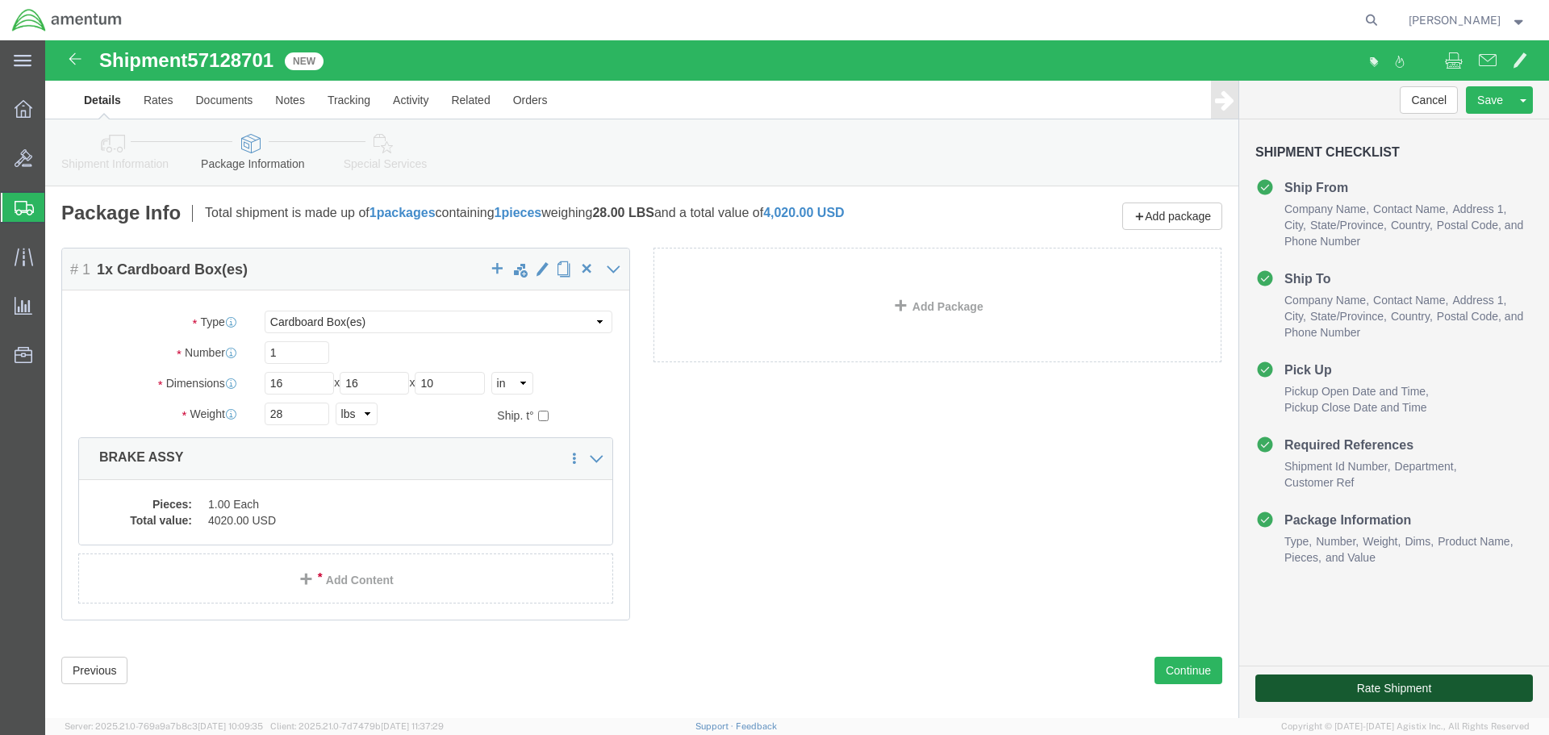
click button "Rate Shipment"
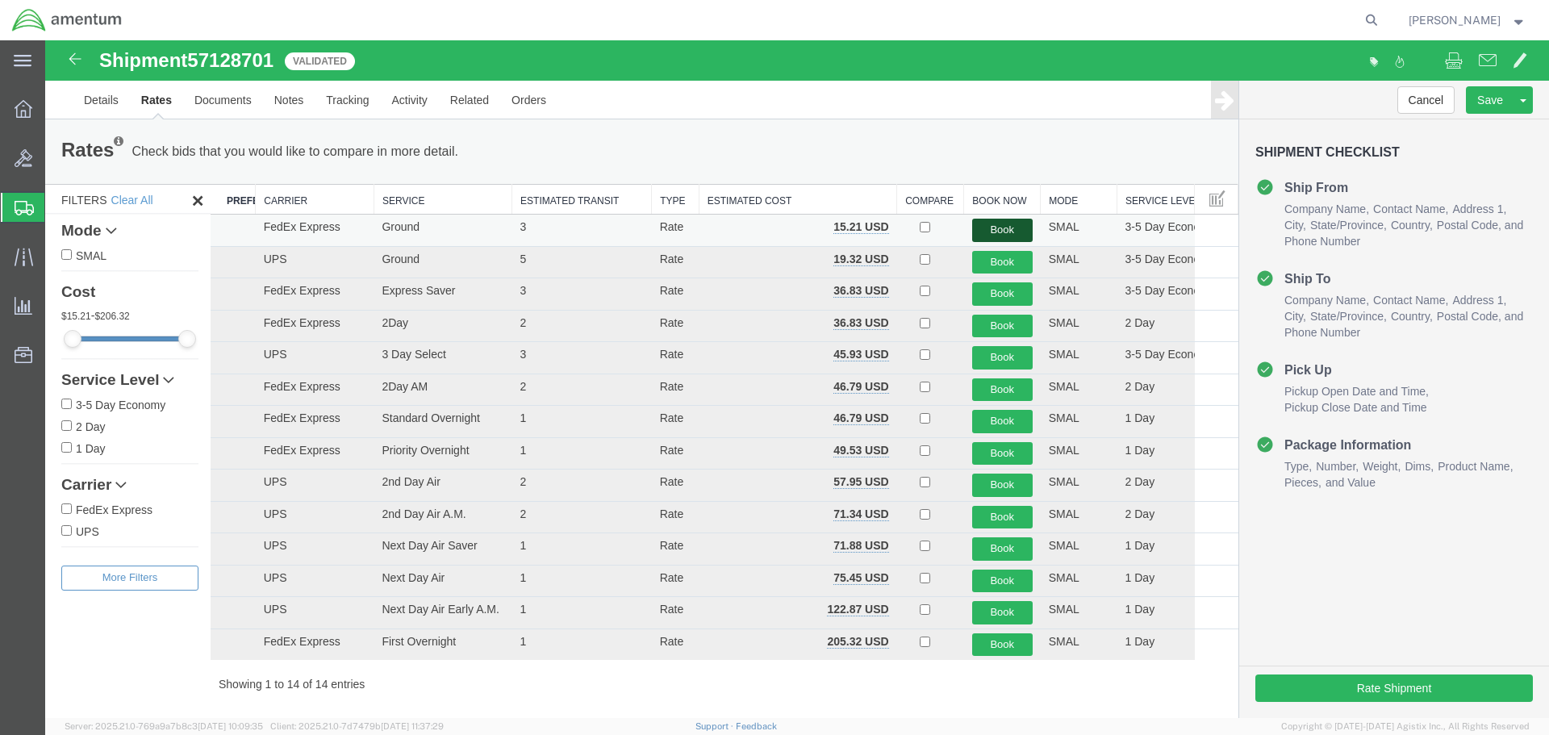
click at [976, 232] on button "Book" at bounding box center [1002, 230] width 61 height 23
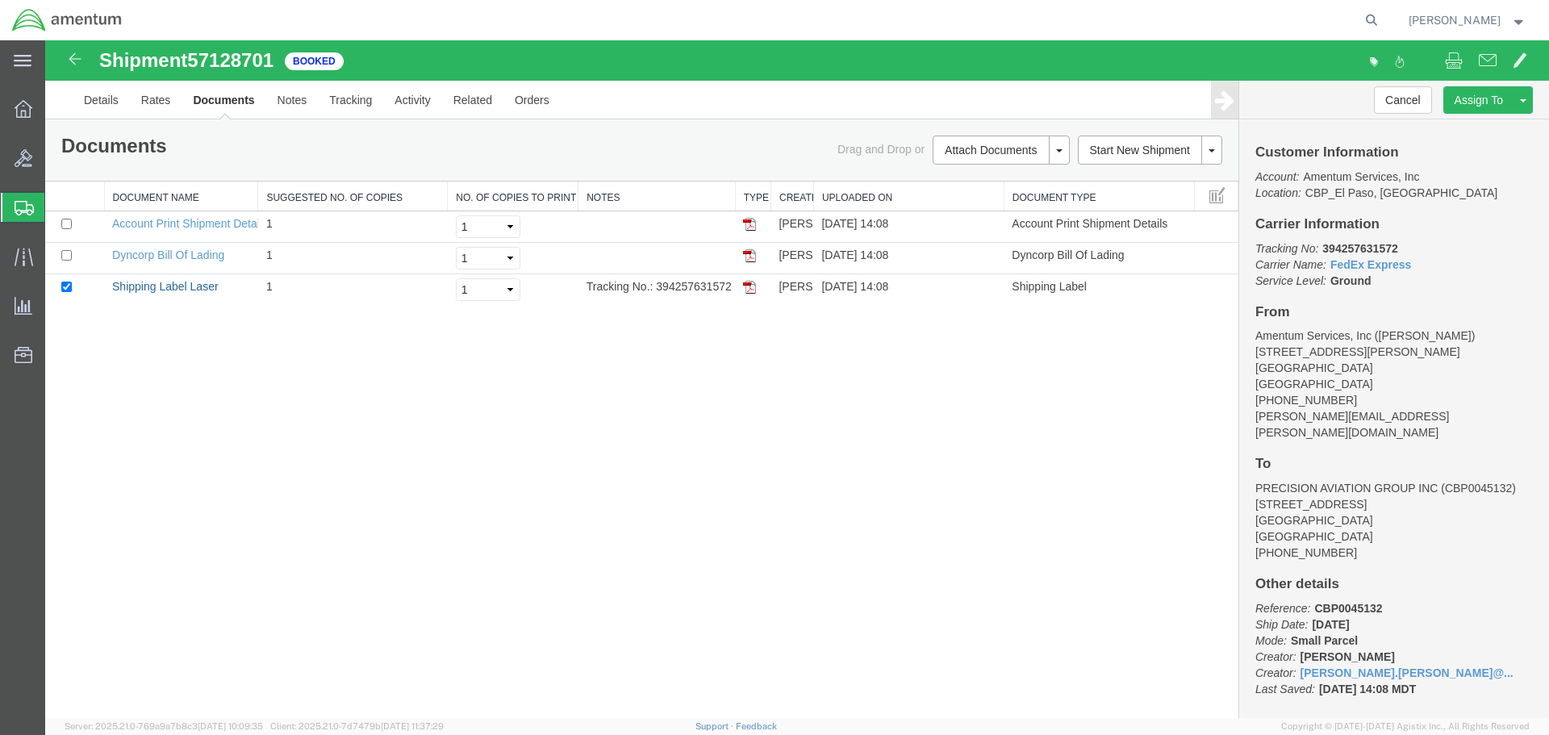
drag, startPoint x: 174, startPoint y: 285, endPoint x: 211, endPoint y: 382, distance: 103.4
click at [174, 285] on link "Shipping Label Laser" at bounding box center [165, 286] width 107 height 13
click at [1488, 126] on link "Clone Shipment" at bounding box center [1463, 127] width 140 height 24
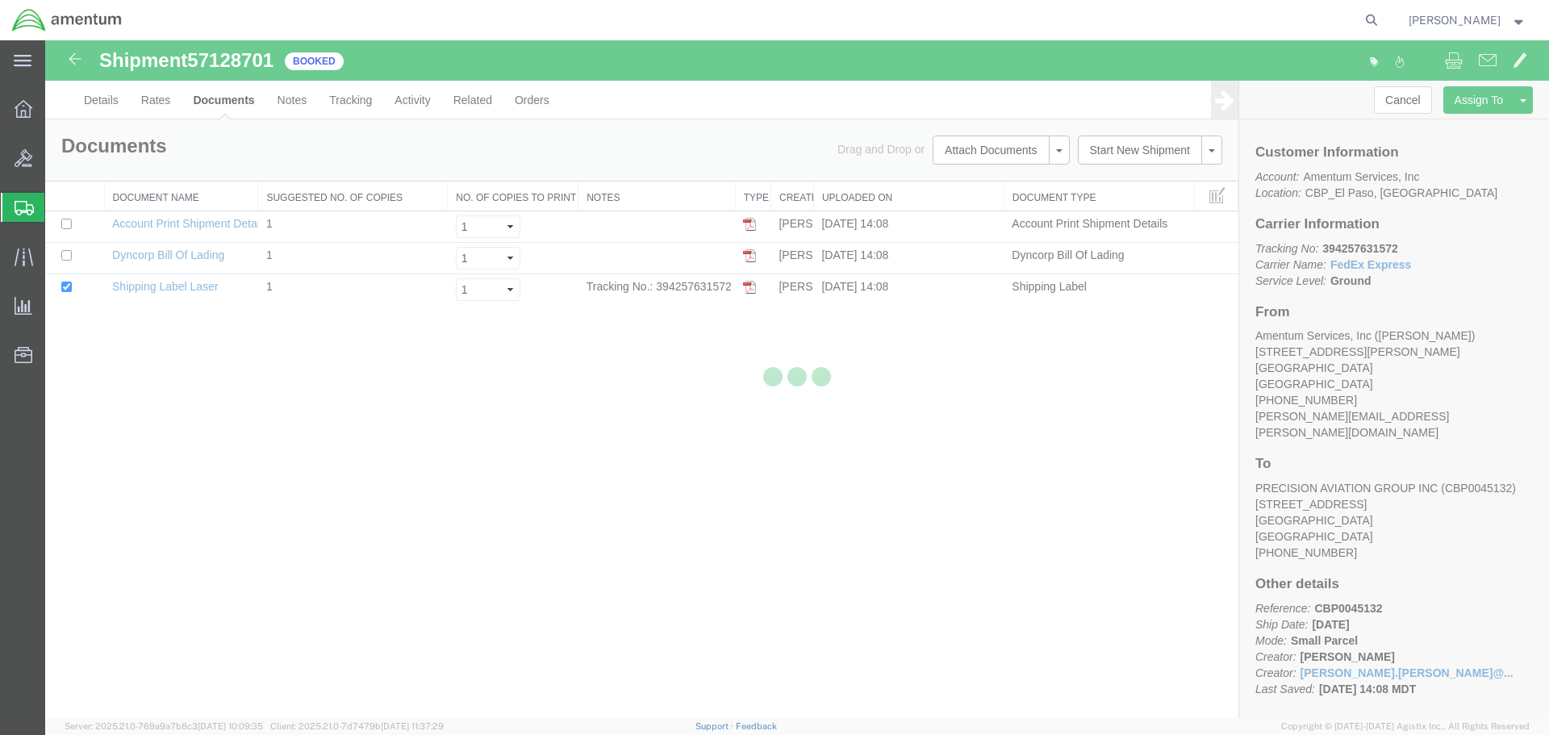
select select "49831"
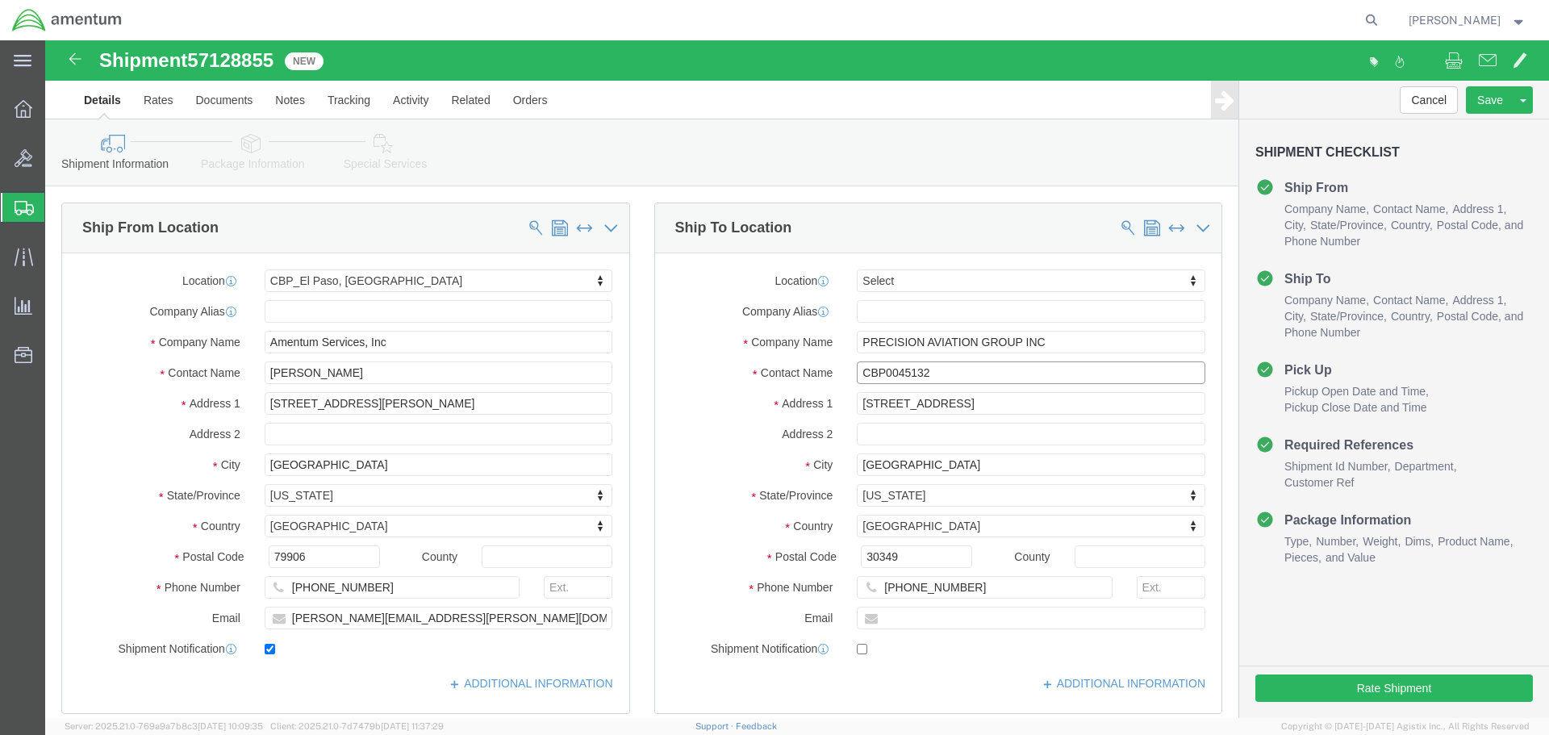
click input "CBP0045132"
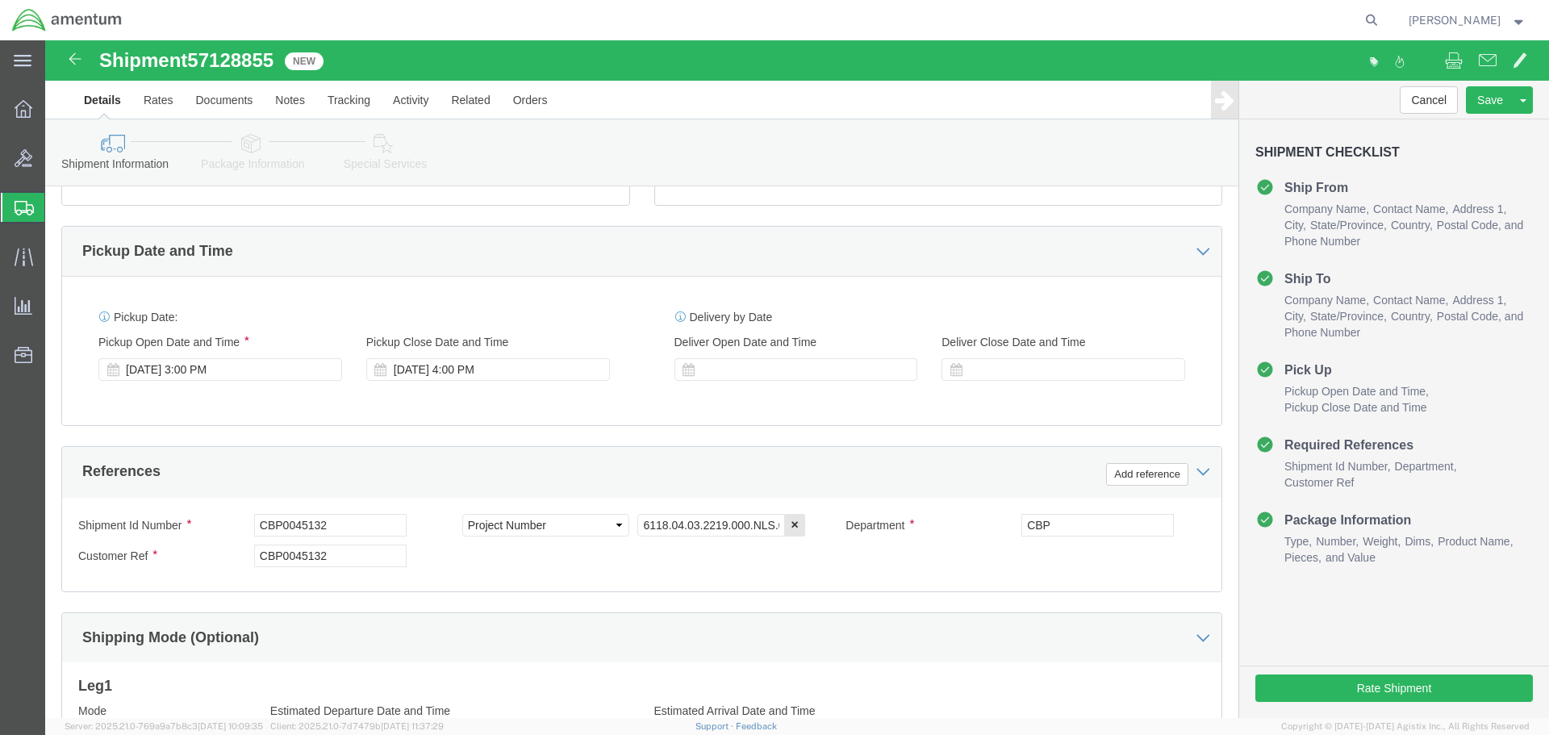
scroll to position [726, 0]
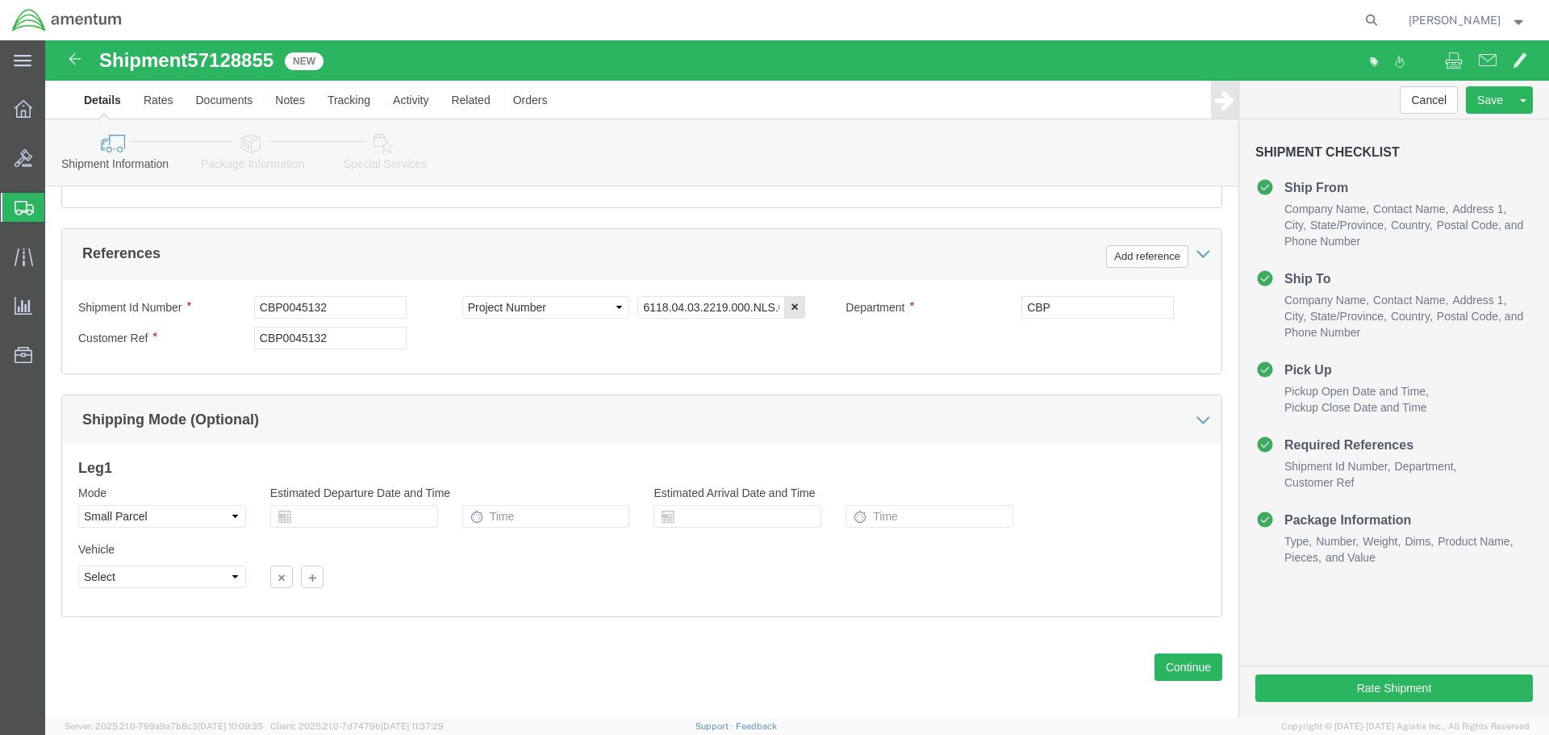
type input "CBP0045133"
click input "CBP0045132"
type input "CBP0045133"
click button "Rate Shipment"
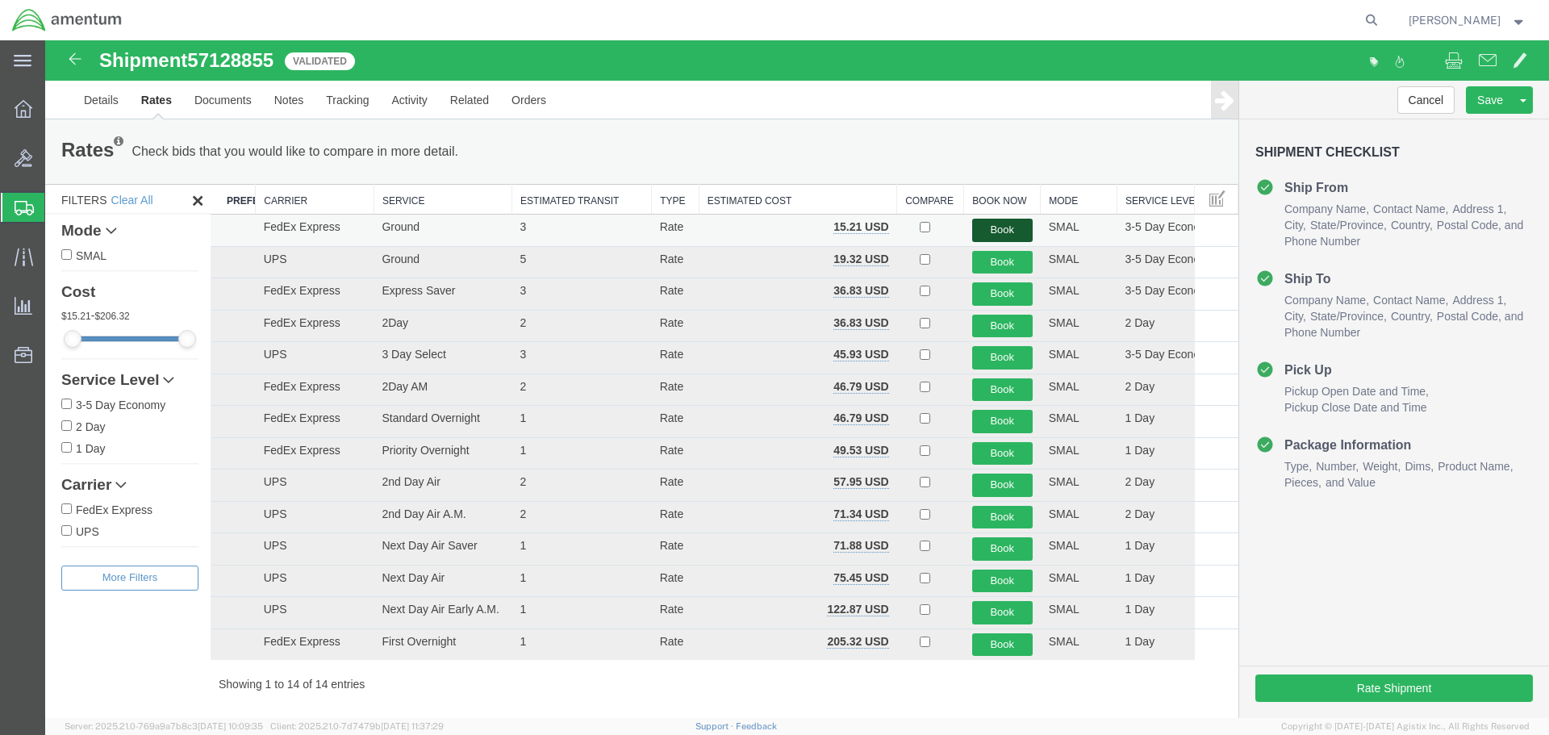
click at [988, 229] on button "Book" at bounding box center [1002, 230] width 61 height 23
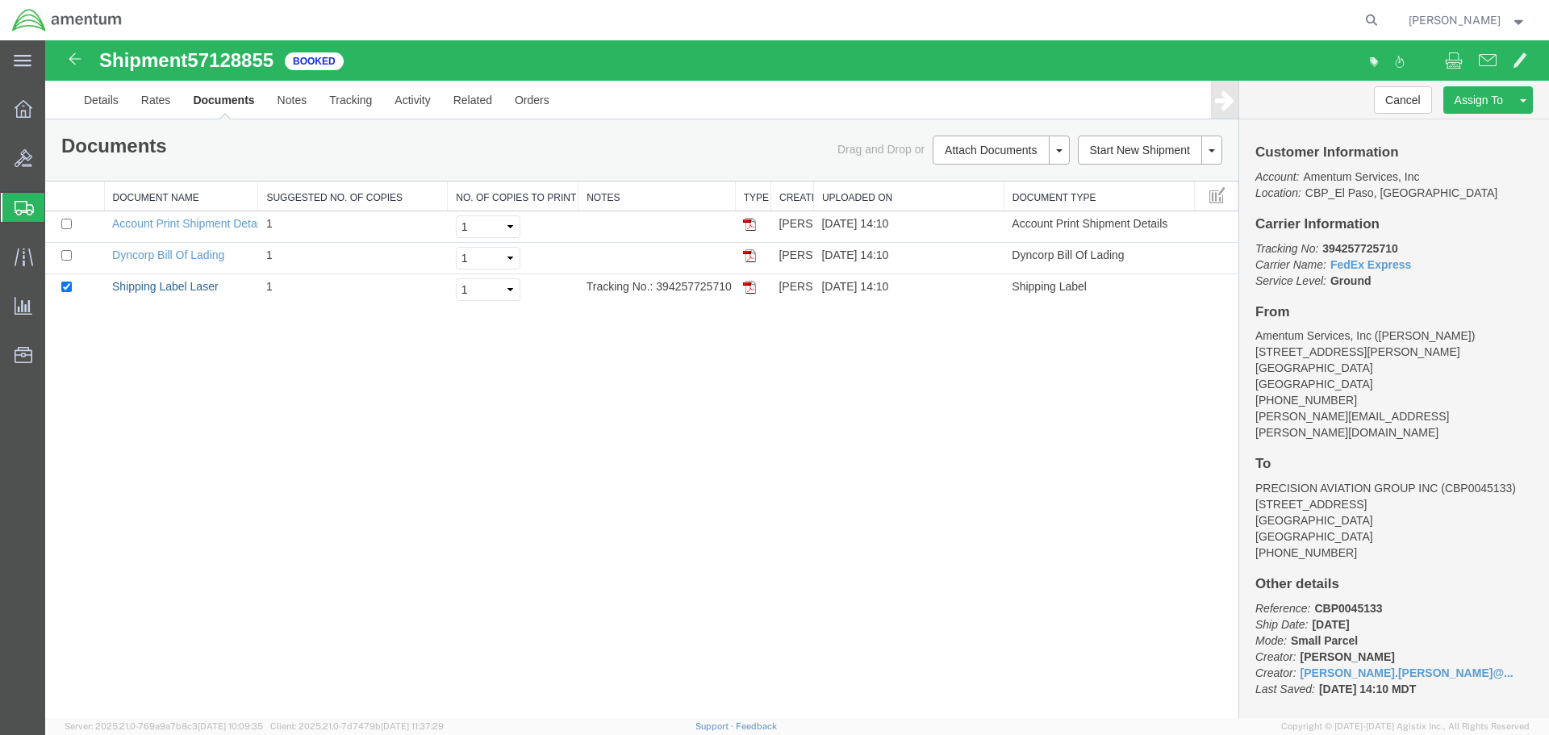
drag, startPoint x: 210, startPoint y: 288, endPoint x: 229, endPoint y: 425, distance: 138.5
click at [210, 288] on link "Shipping Label Laser" at bounding box center [165, 286] width 107 height 13
click at [1481, 124] on link "Clone Shipment" at bounding box center [1463, 127] width 140 height 24
click at [1473, 144] on div at bounding box center [797, 379] width 1504 height 678
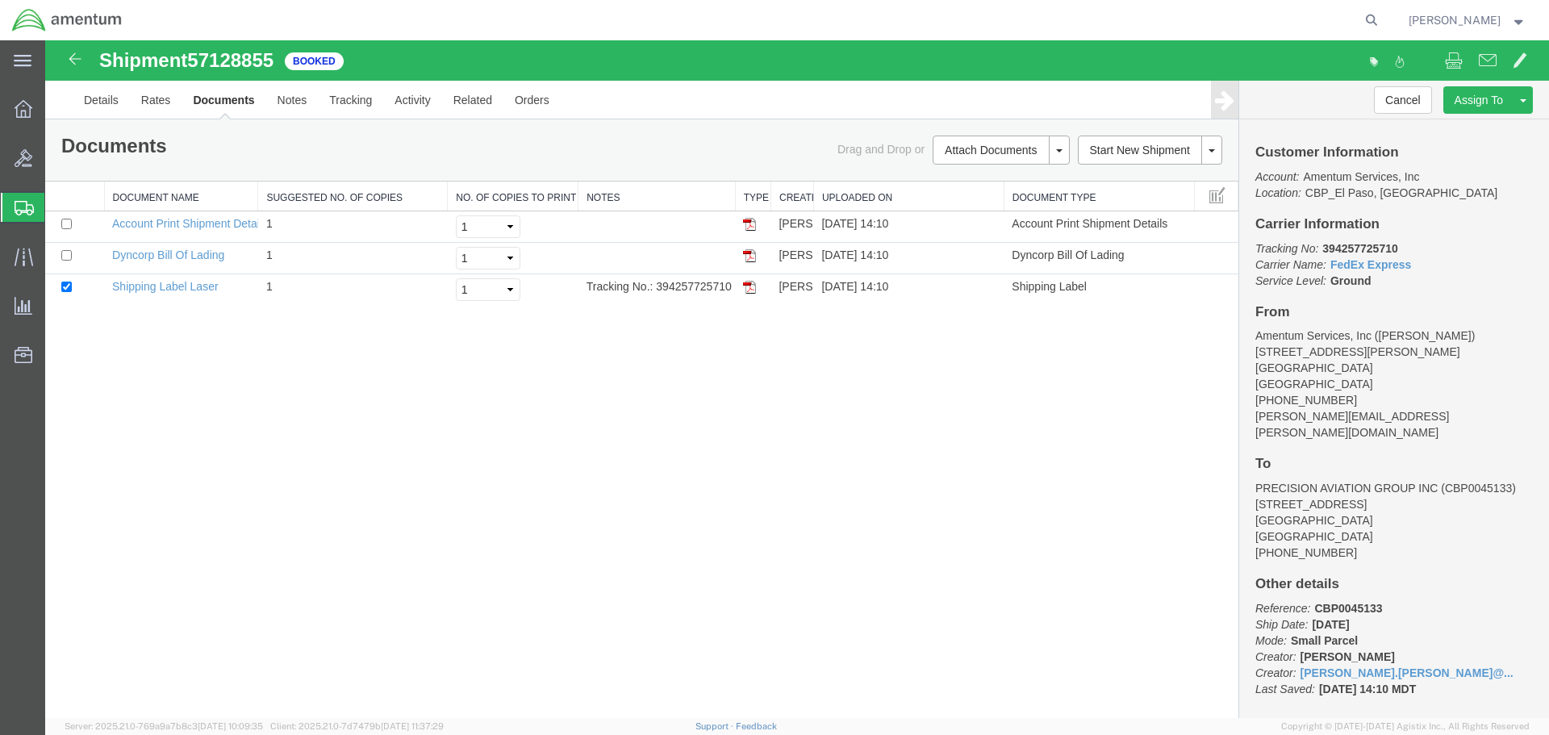
click at [1477, 102] on div at bounding box center [797, 379] width 1504 height 678
click at [788, 545] on div at bounding box center [797, 379] width 1504 height 678
click at [793, 467] on div at bounding box center [797, 379] width 1504 height 678
click at [1477, 107] on div at bounding box center [797, 379] width 1504 height 678
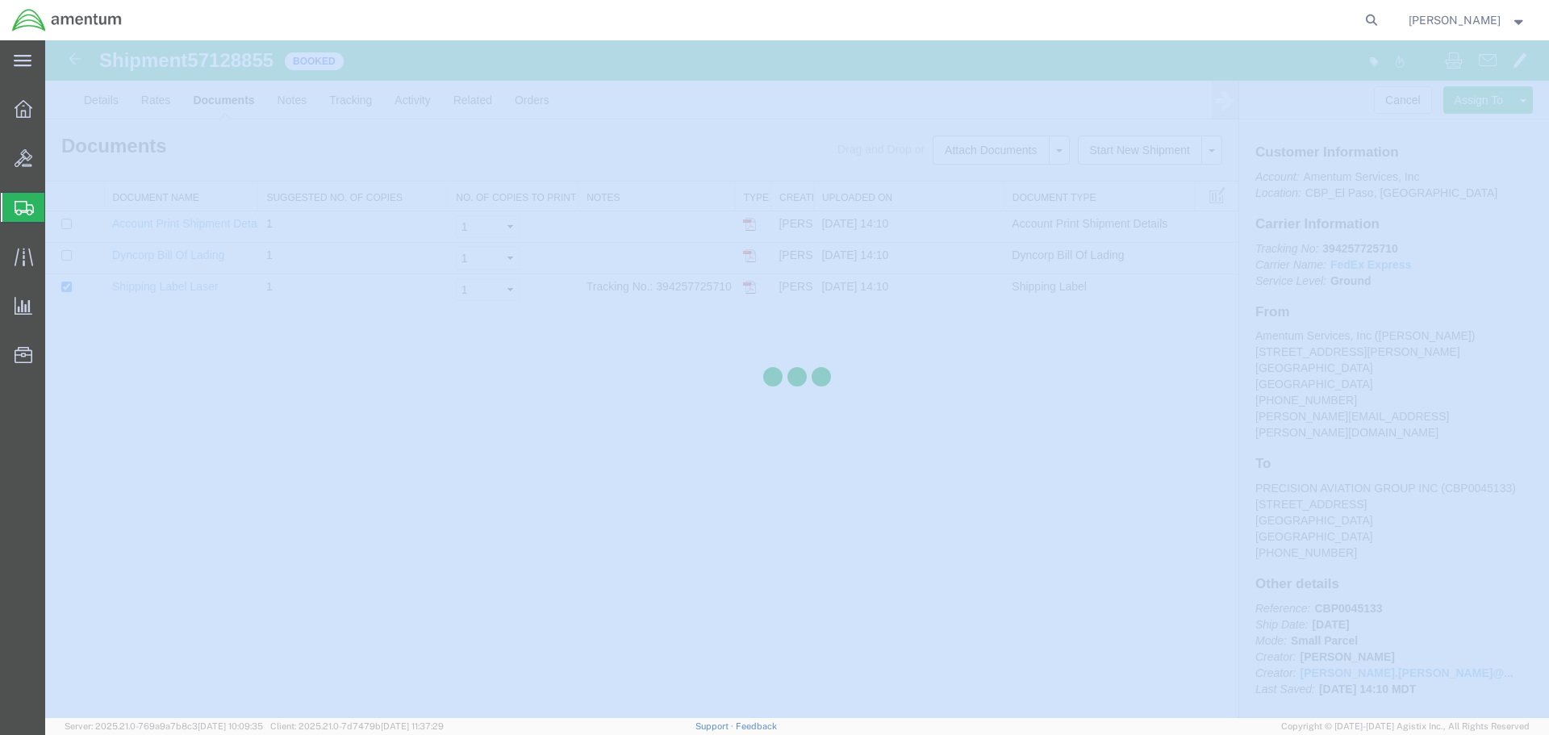
click at [1477, 107] on div at bounding box center [797, 379] width 1504 height 678
select select "49831"
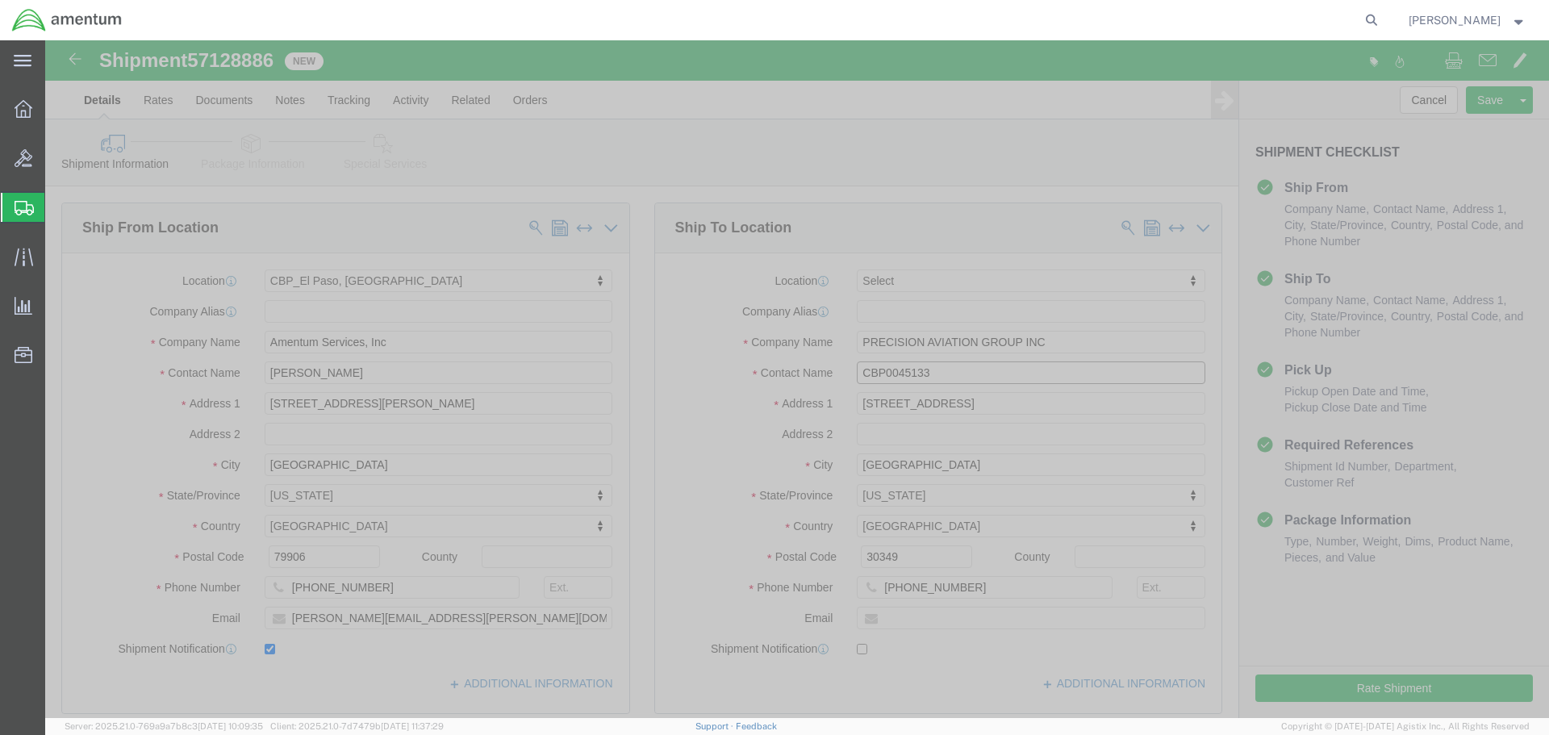
click input "CBP0045133"
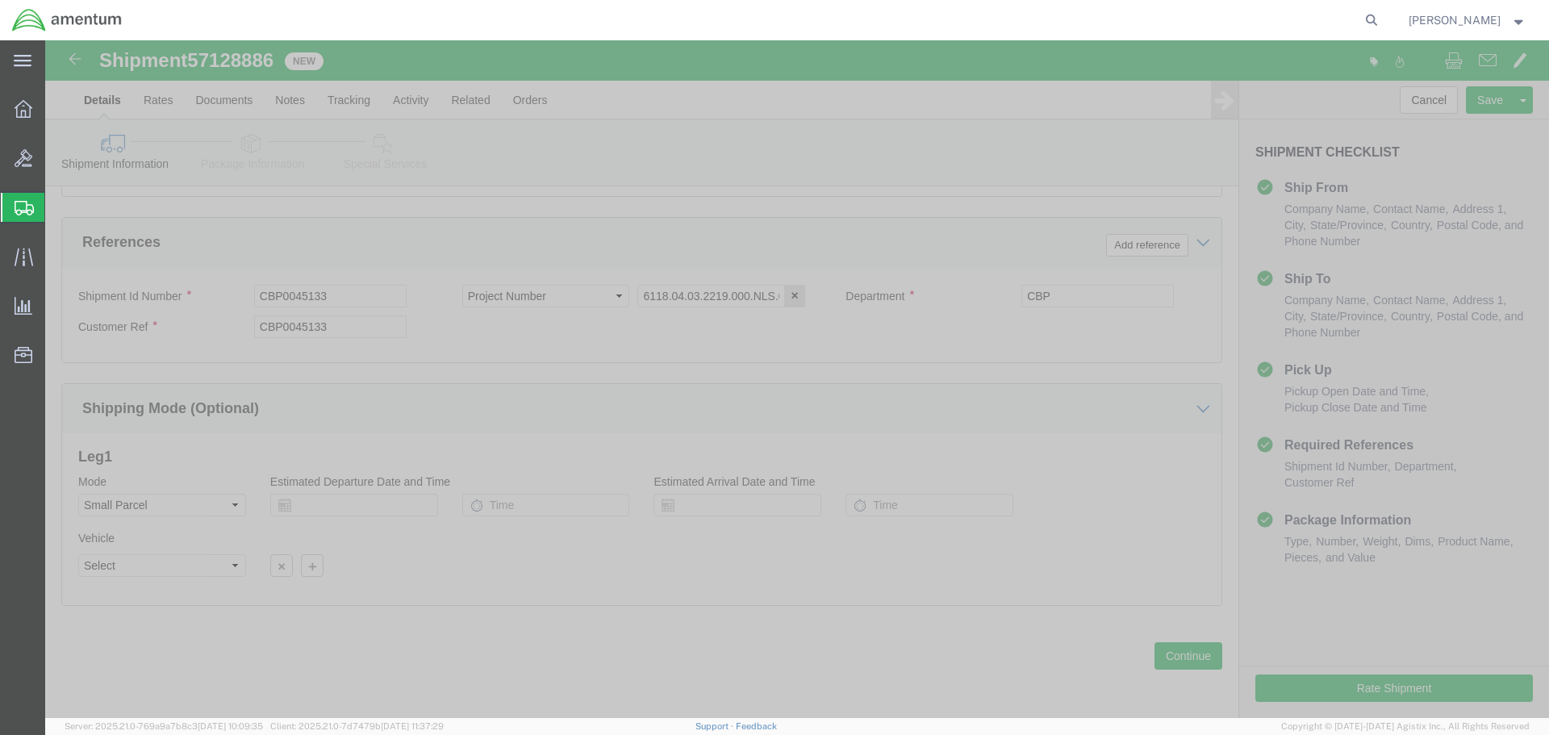
scroll to position [738, 0]
type input "CBP0045134"
click input "CBP0045133"
type input "CBP0045134"
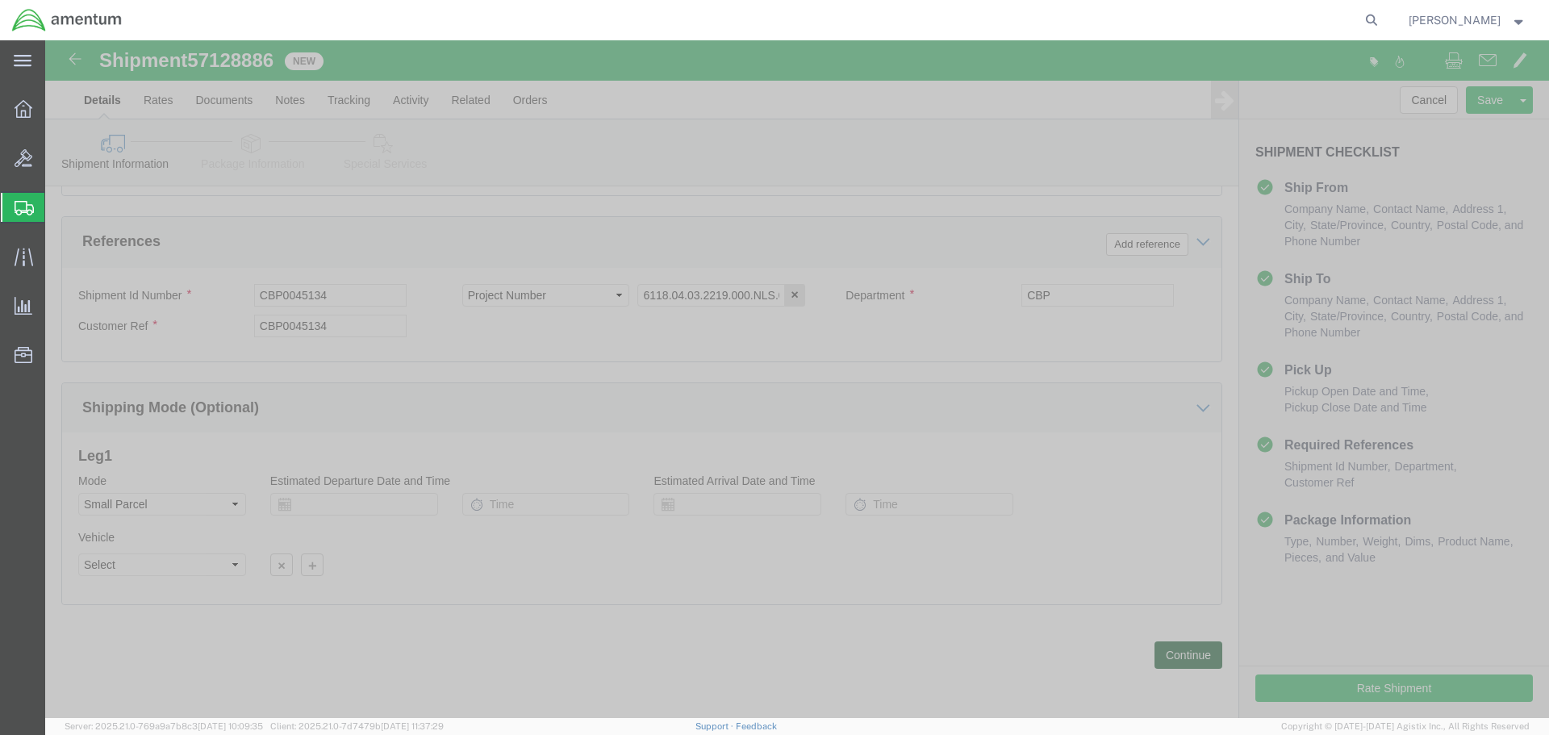
click button "Continue"
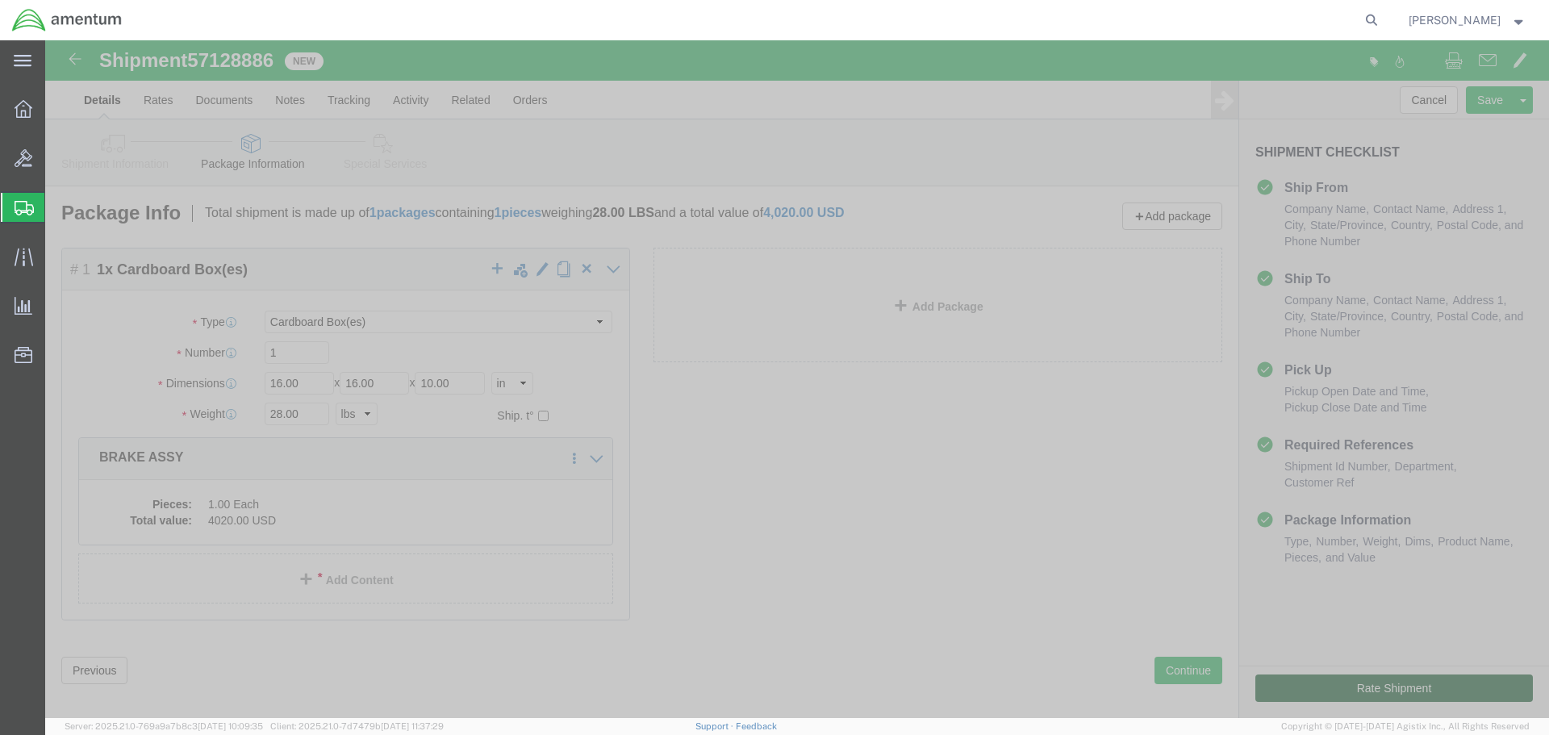
click button "Rate Shipment"
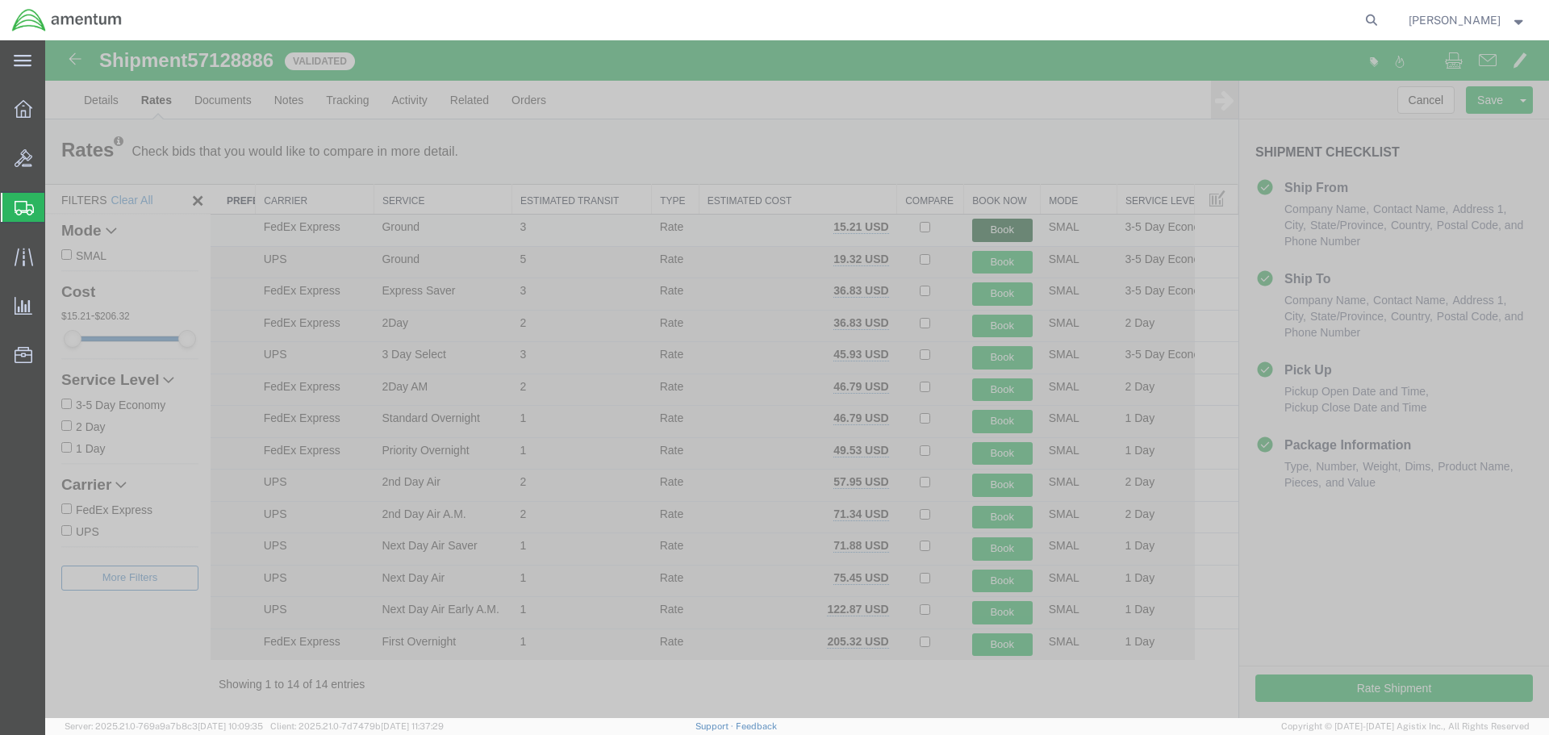
click at [1012, 230] on button "Book" at bounding box center [1002, 230] width 61 height 23
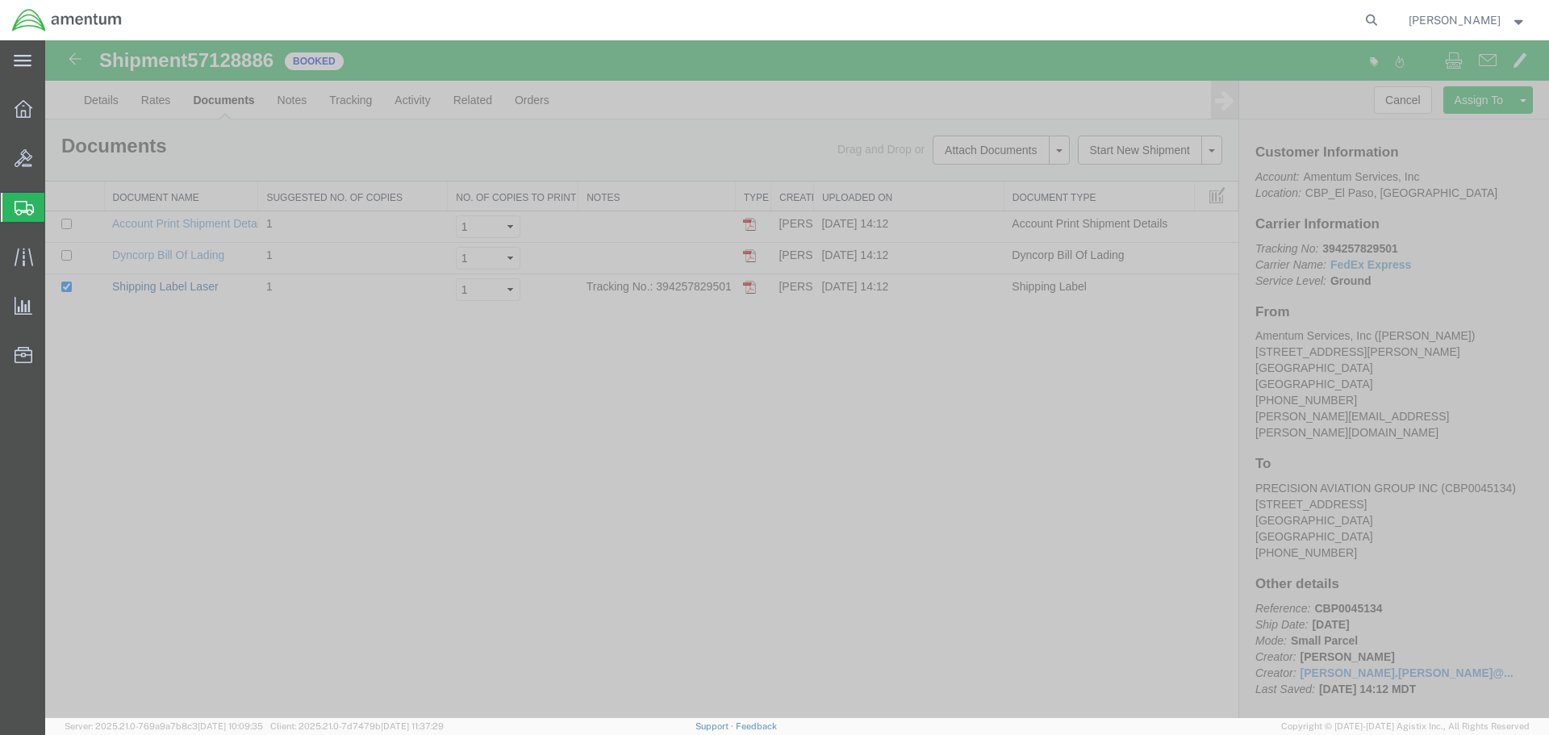
drag, startPoint x: 194, startPoint y: 289, endPoint x: 242, endPoint y: 435, distance: 153.6
click at [194, 289] on link "Shipping Label Laser" at bounding box center [165, 286] width 107 height 13
click at [1466, 125] on link "Clone Shipment" at bounding box center [1463, 127] width 140 height 24
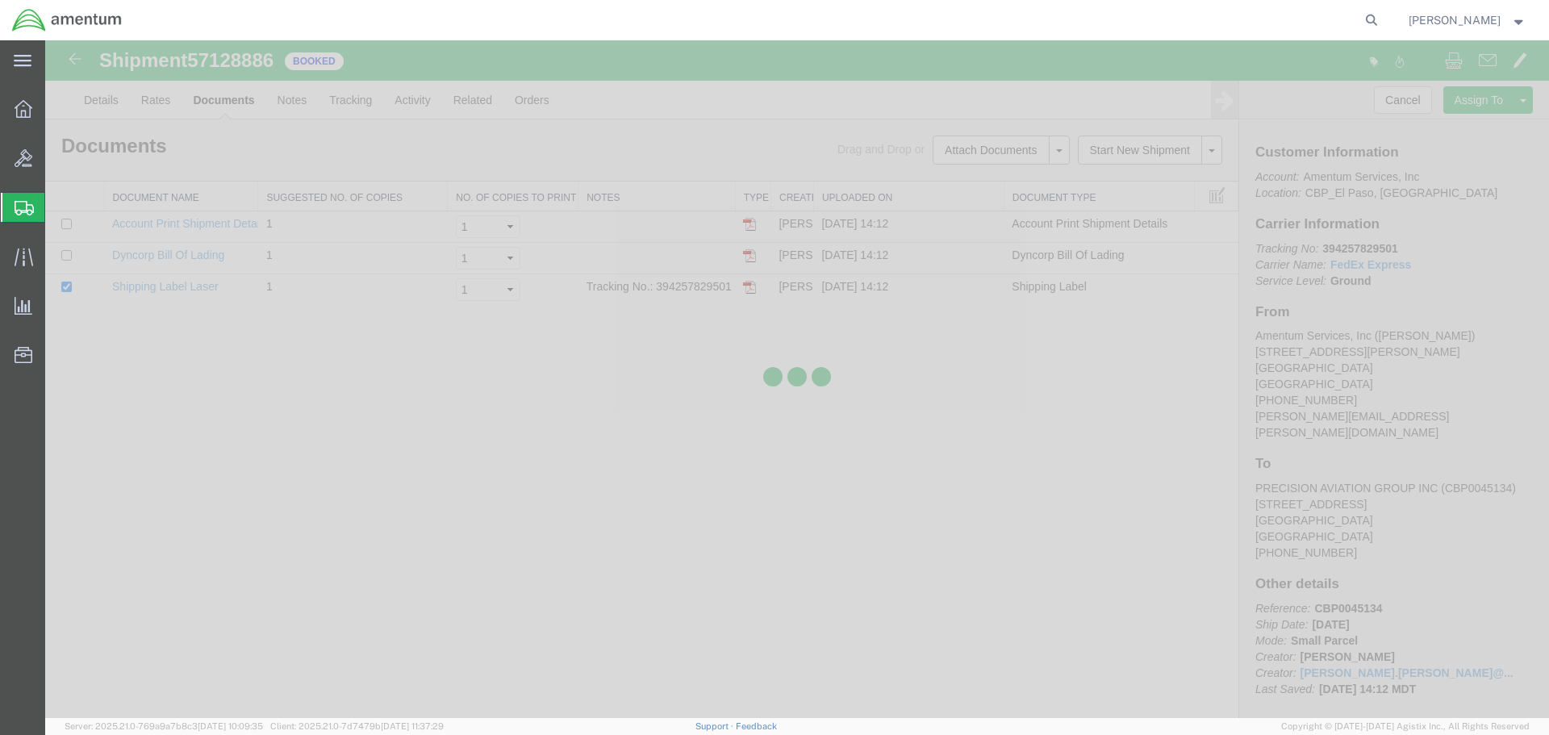
select select "49831"
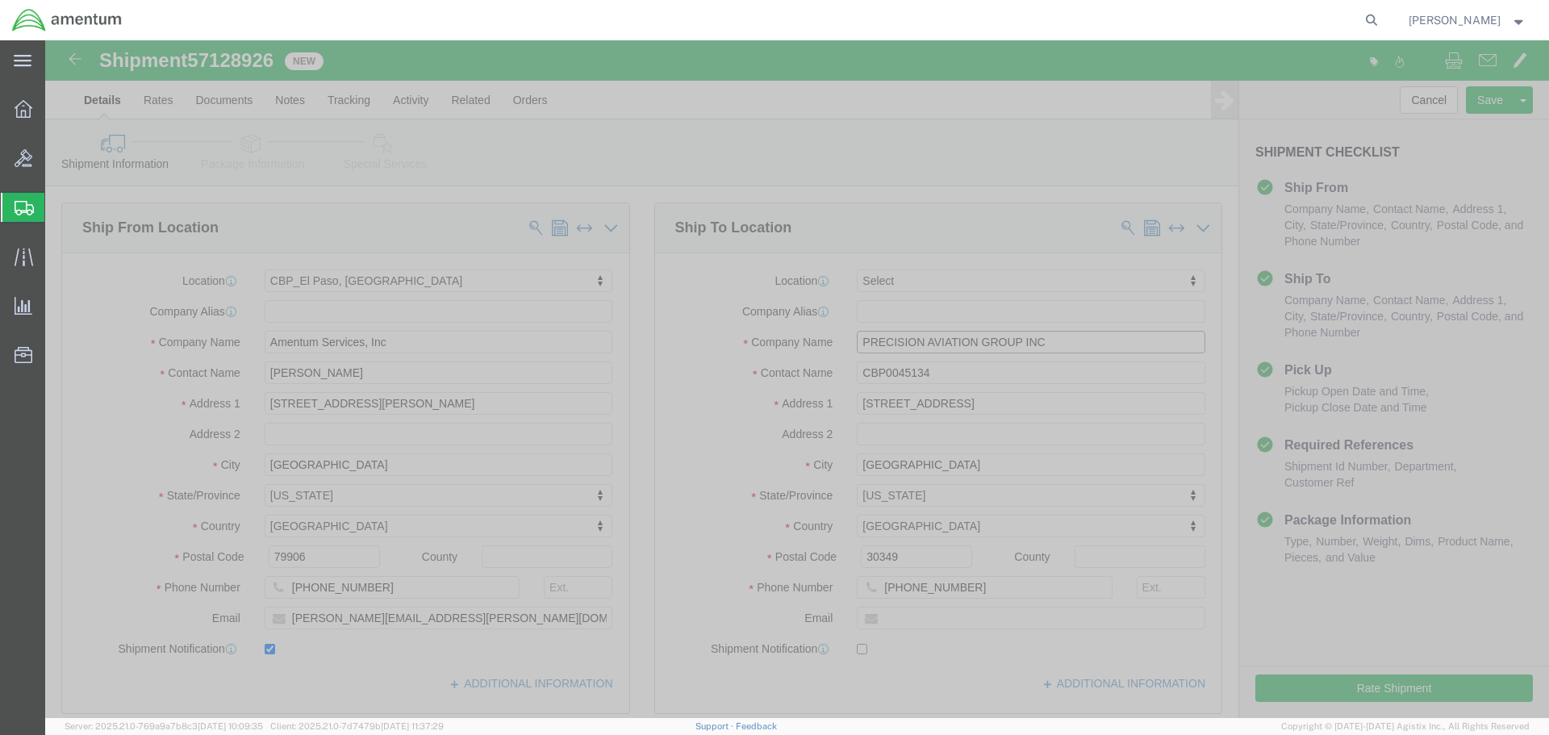
click input "PRECISION AVIATION GROUP INC"
type input "P"
type input "a"
click p "- AVIATION PLUS INC - (REPAIR CBP0006163) [STREET_ADDRESS]"
type input "AVIATION PLUS INC"
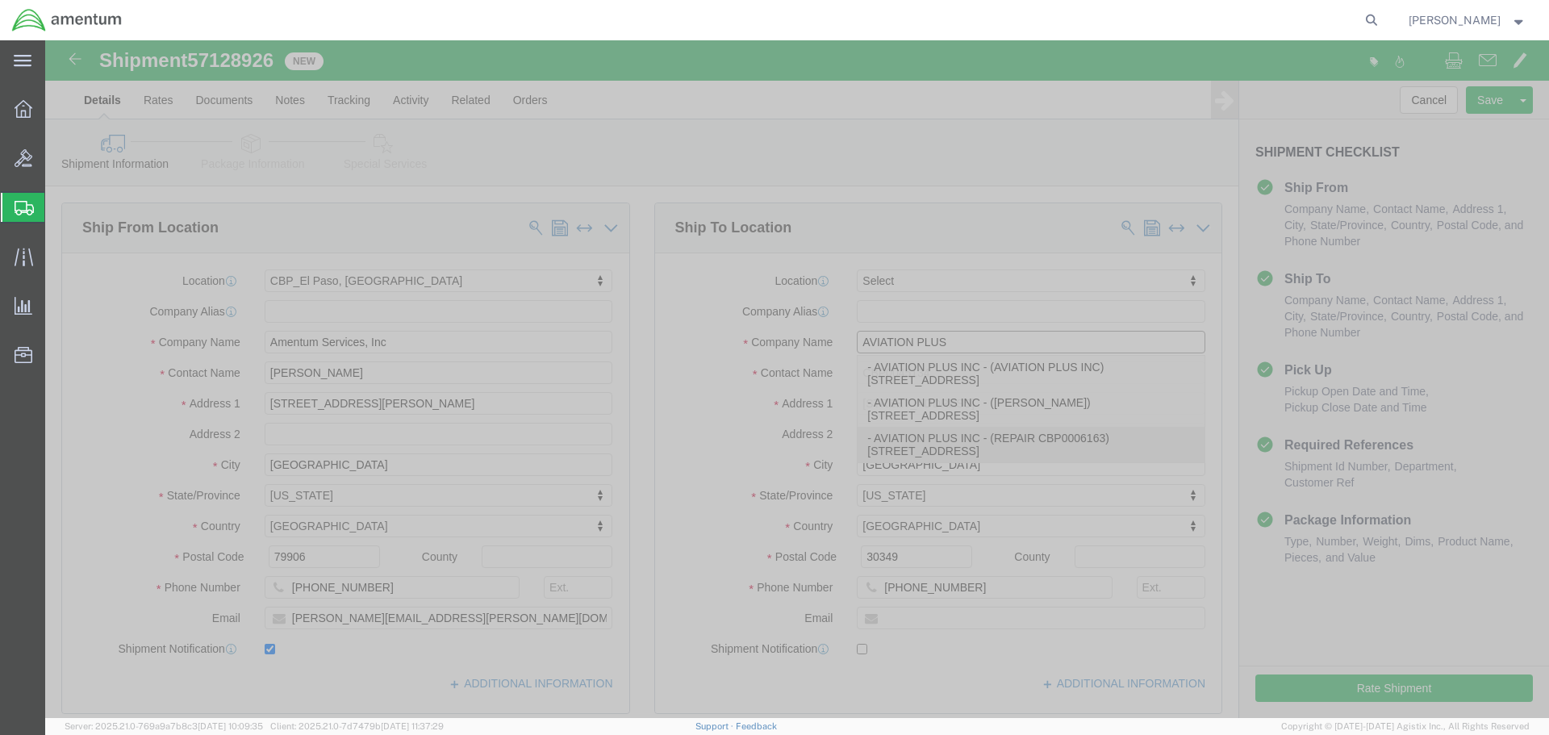
type input "REPAIR CBP0006163"
type input "[STREET_ADDRESS]"
type input "[GEOGRAPHIC_DATA]"
type input "33186"
type input "[PHONE_NUMBER]"
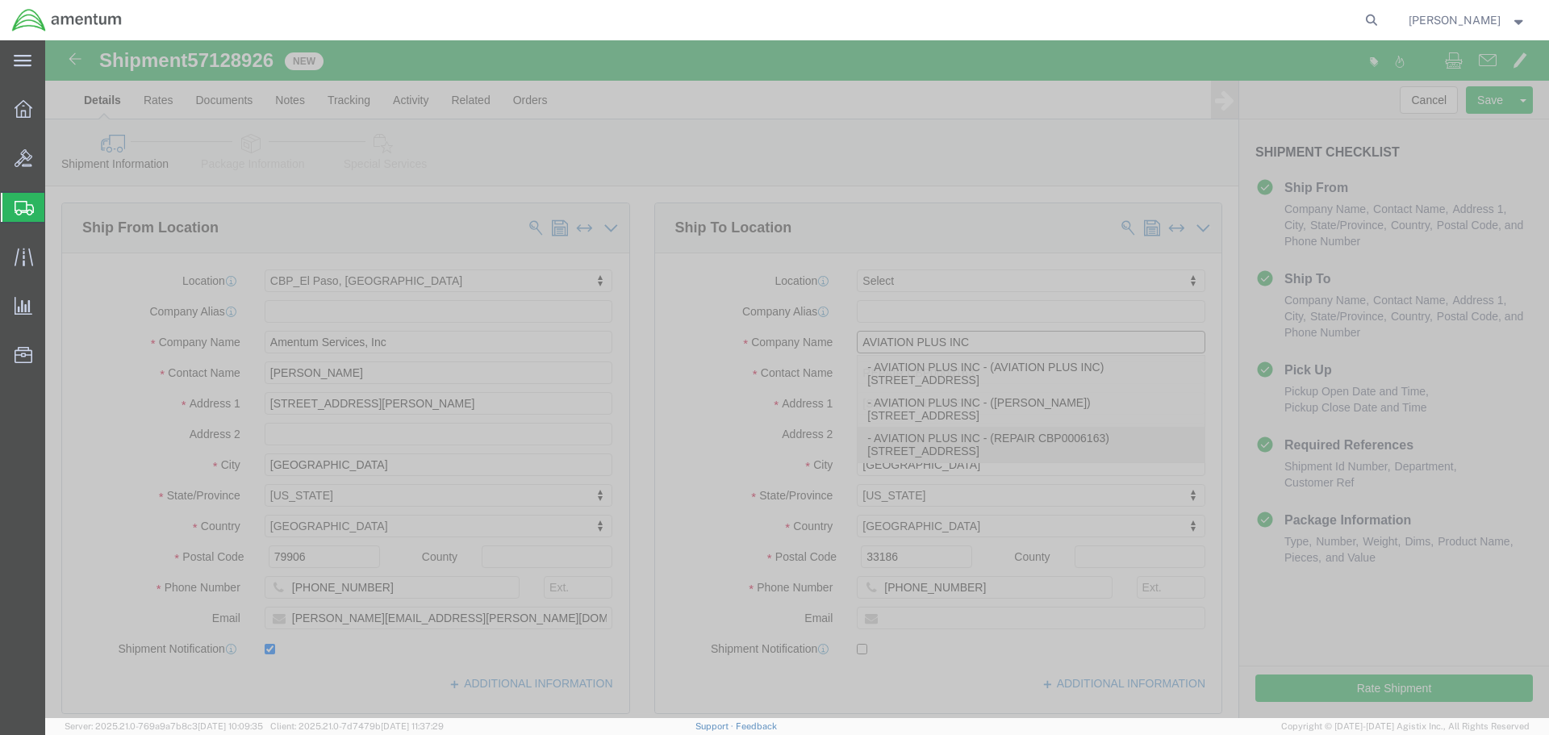
select select "FL"
type input "AVIATION PLUS INC"
click input "REPAIR CBP0006163"
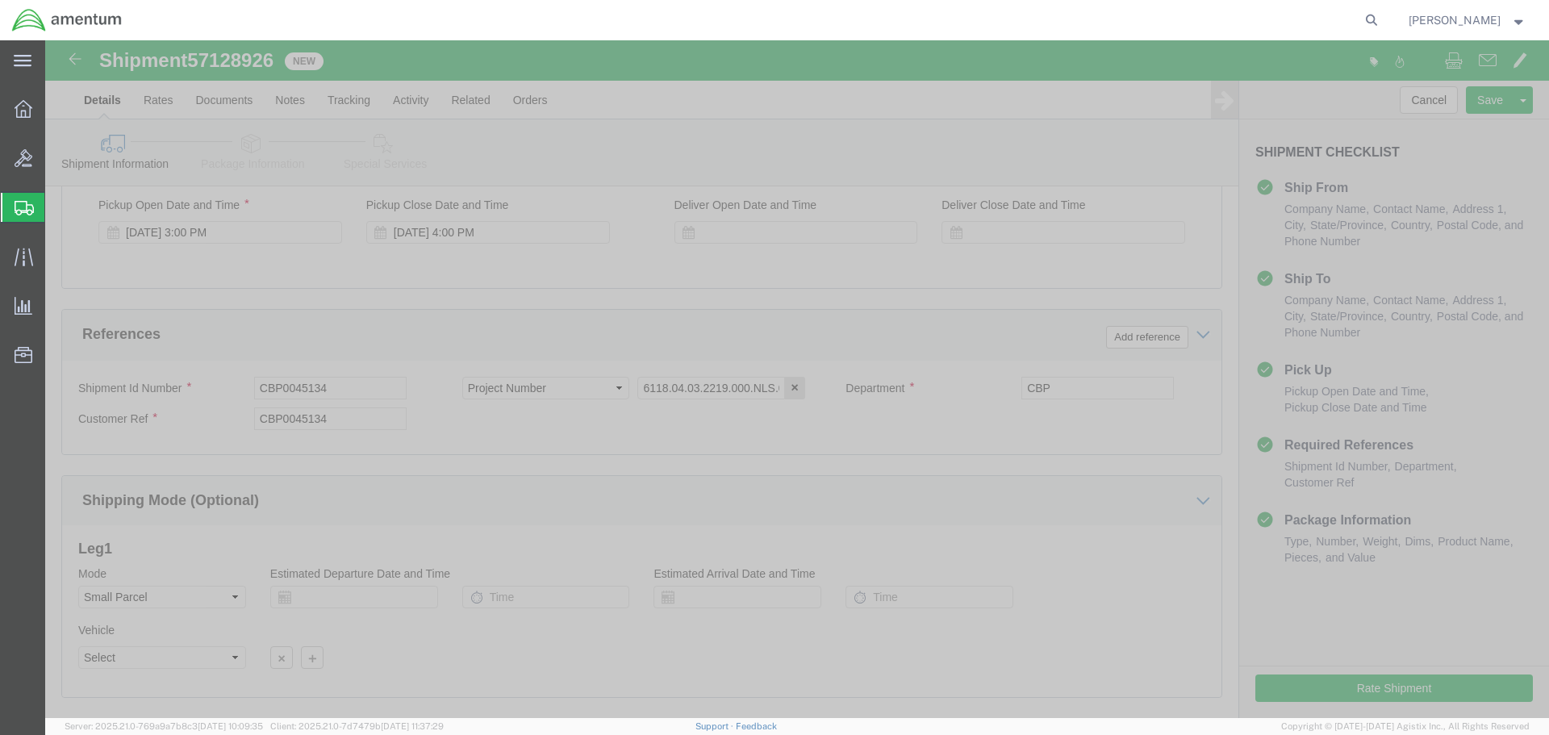
type input "REPAIR CBP0045131"
click input "CBP0045134"
type input "CBP0045131"
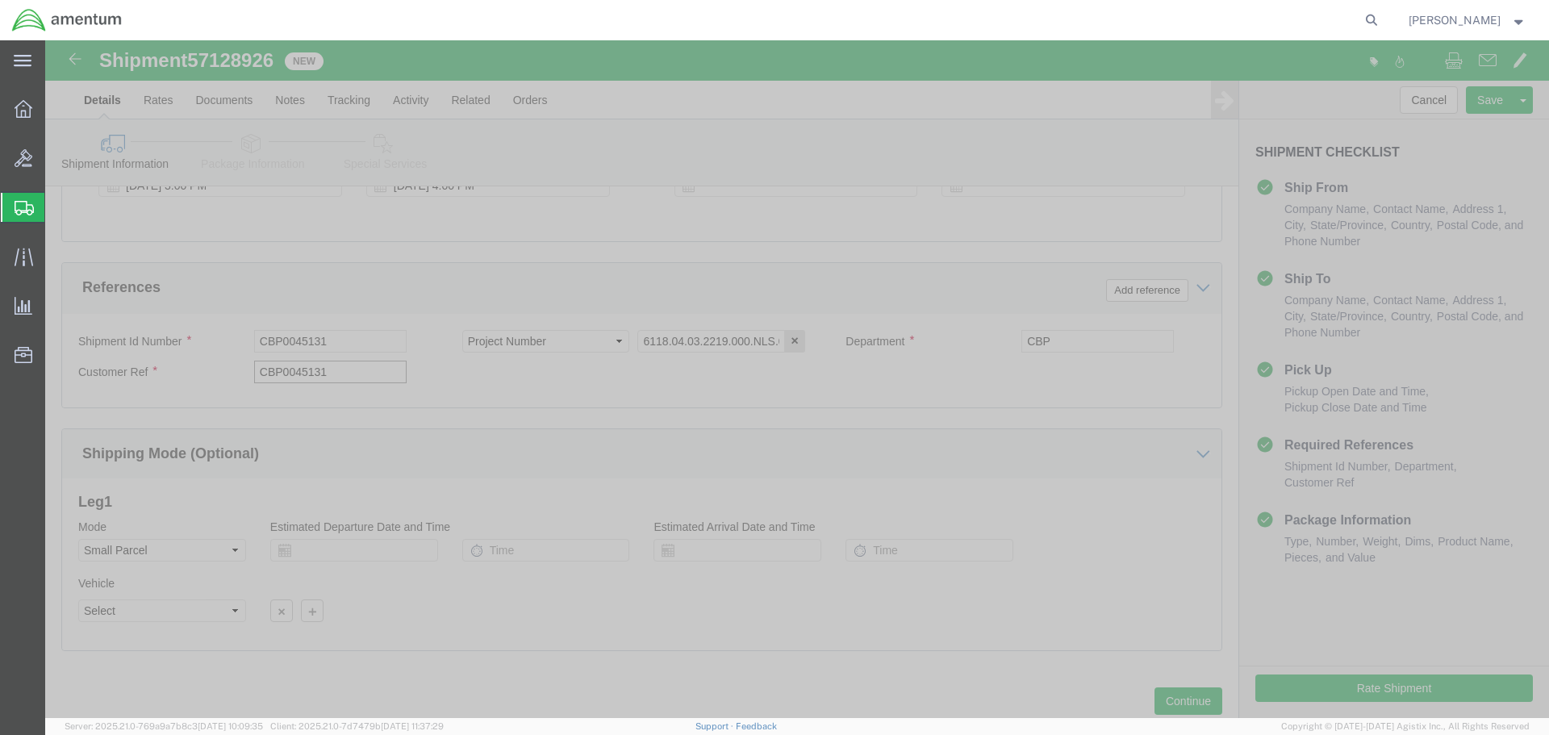
scroll to position [738, 0]
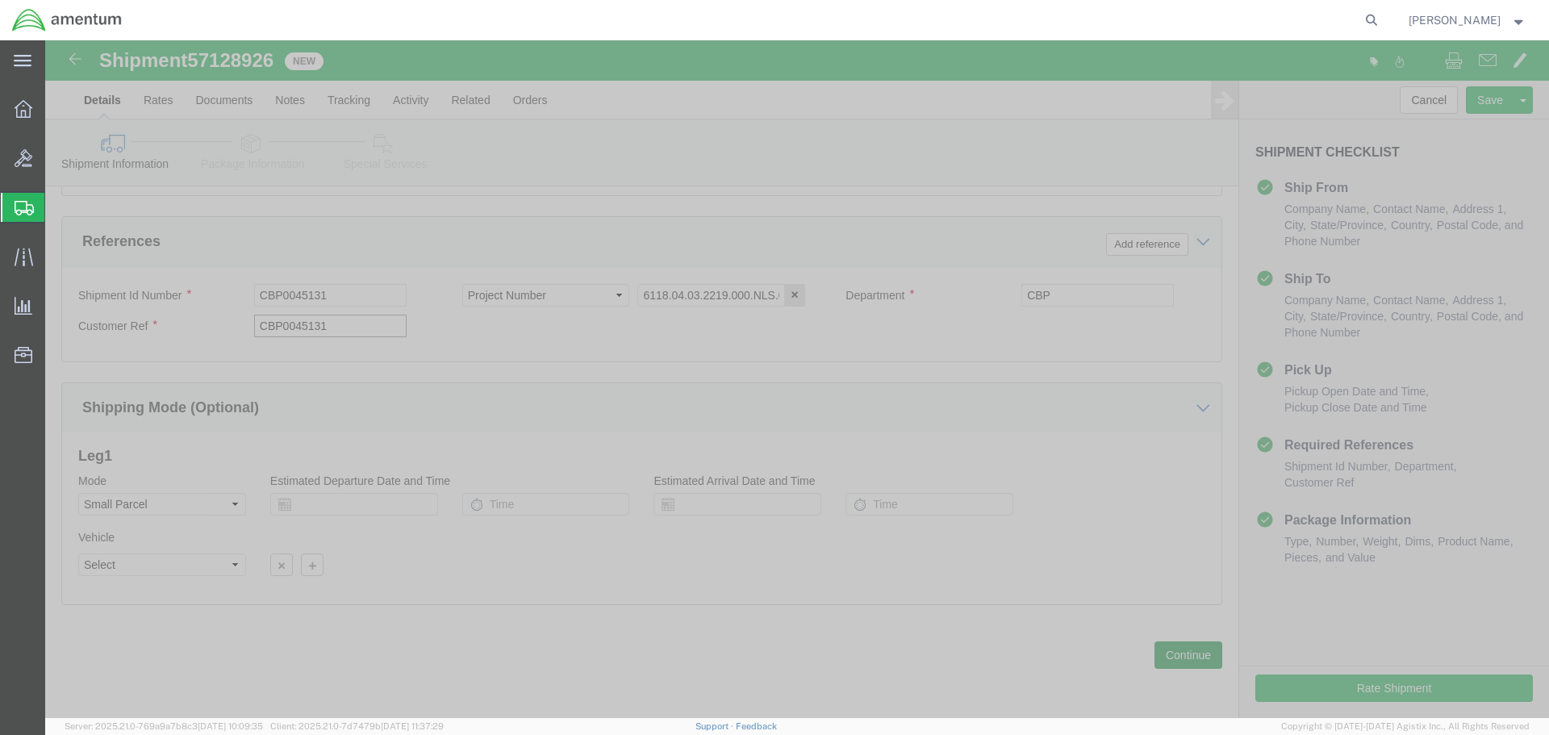
type input "CBP0045131"
click button "Continue"
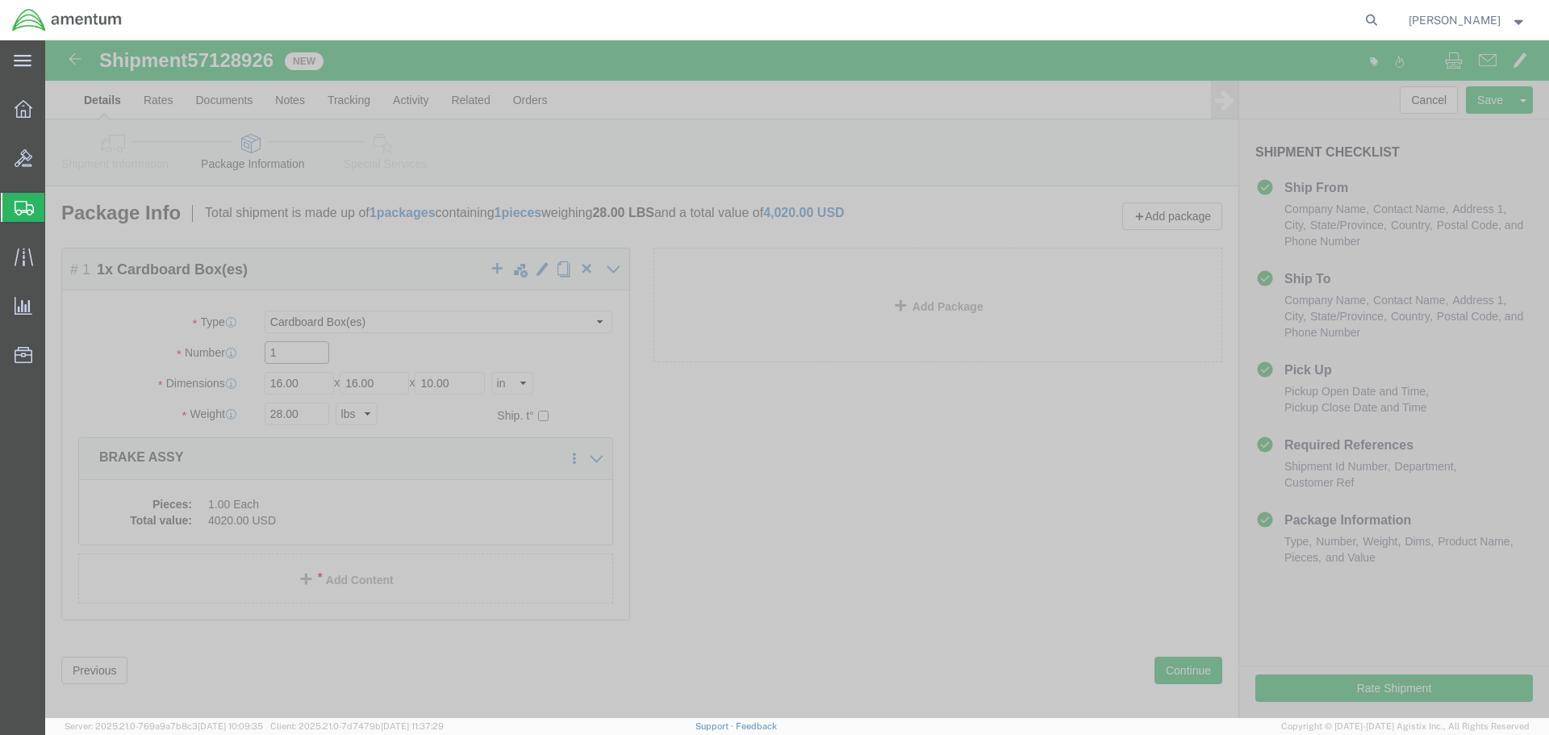
click input "1"
type input "12"
type input "9"
type input "6"
type input "5"
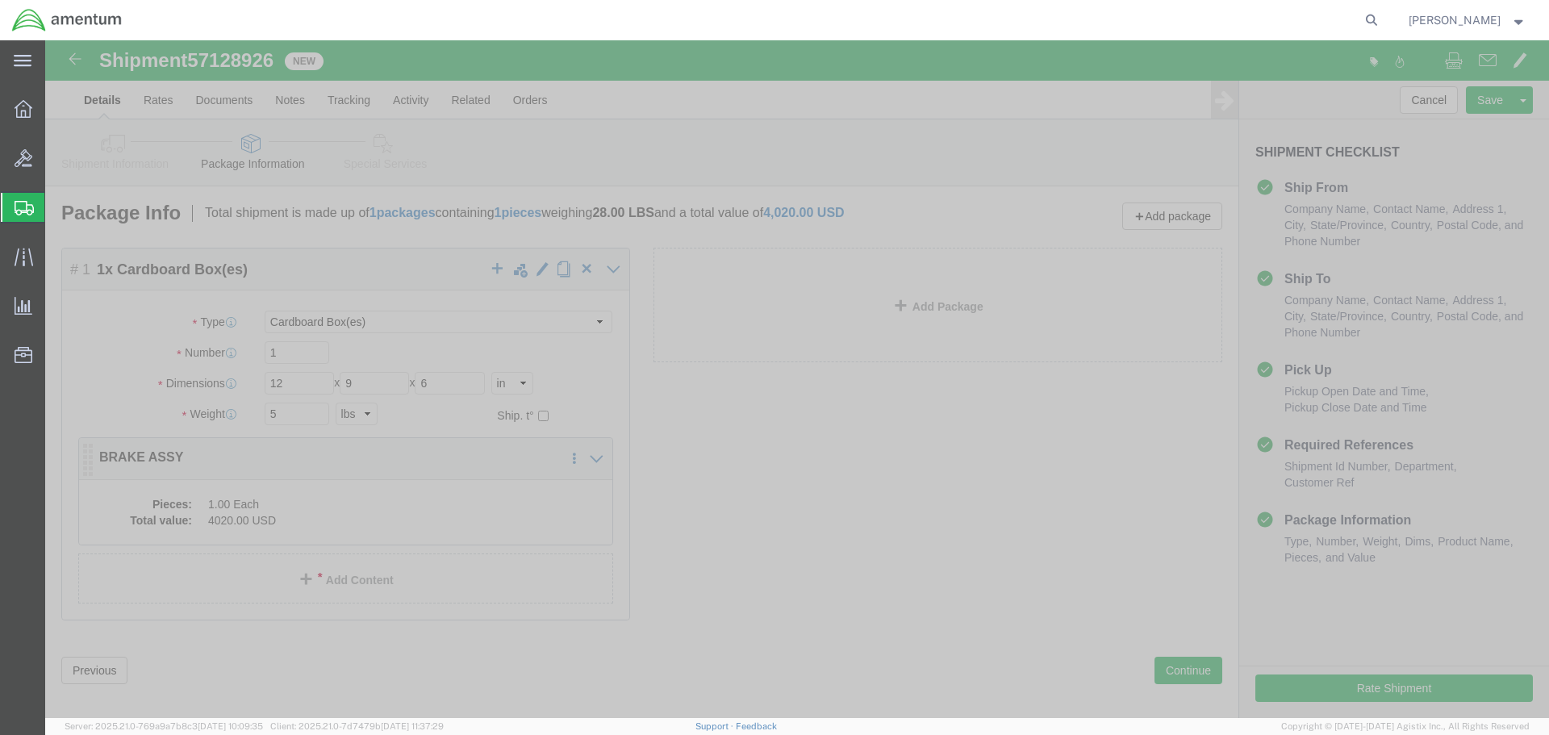
click dd "1.00 Each"
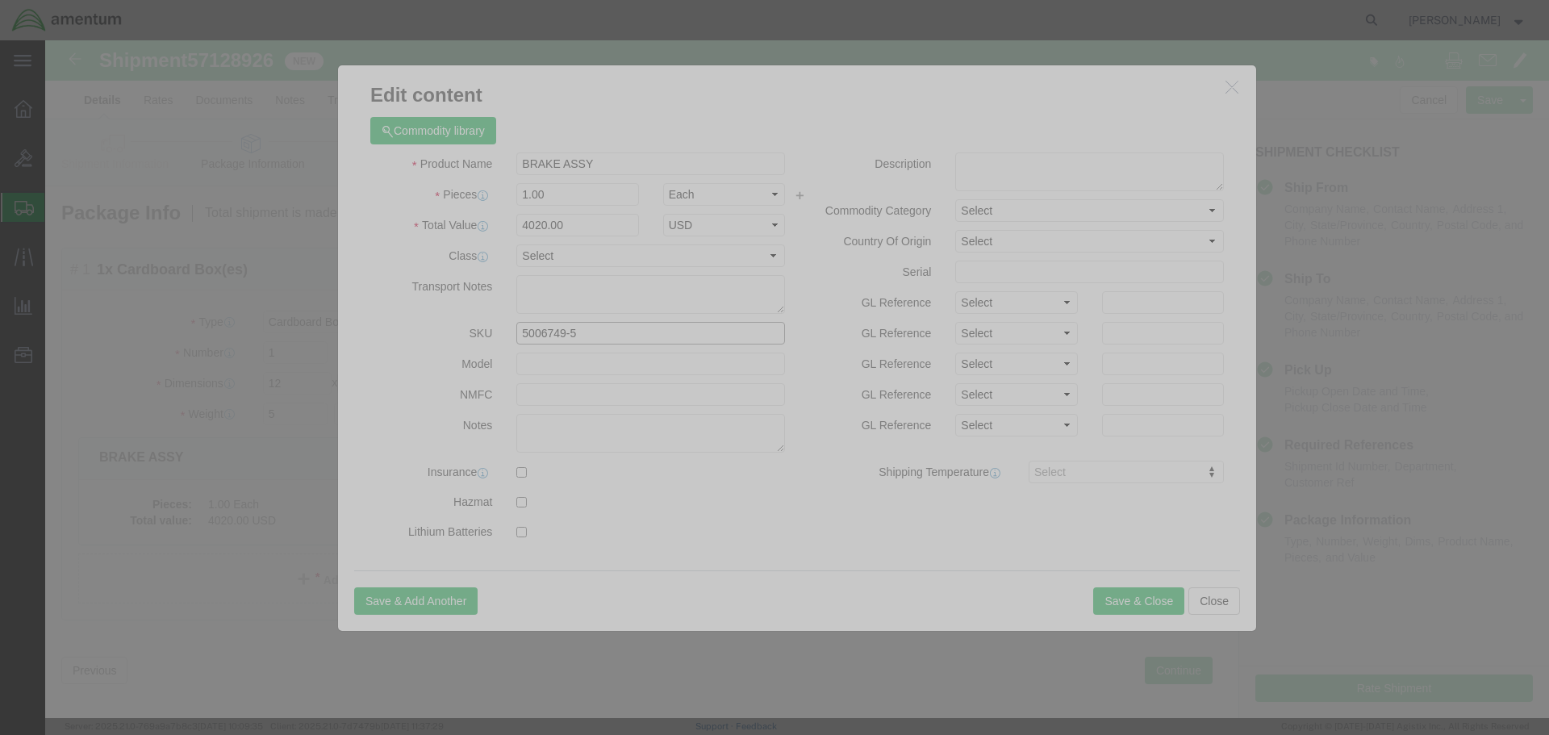
click input "5006749-5"
type input "5"
type input "[PHONE_NUMBER]"
click input "BRAKE ASSY"
type input "B"
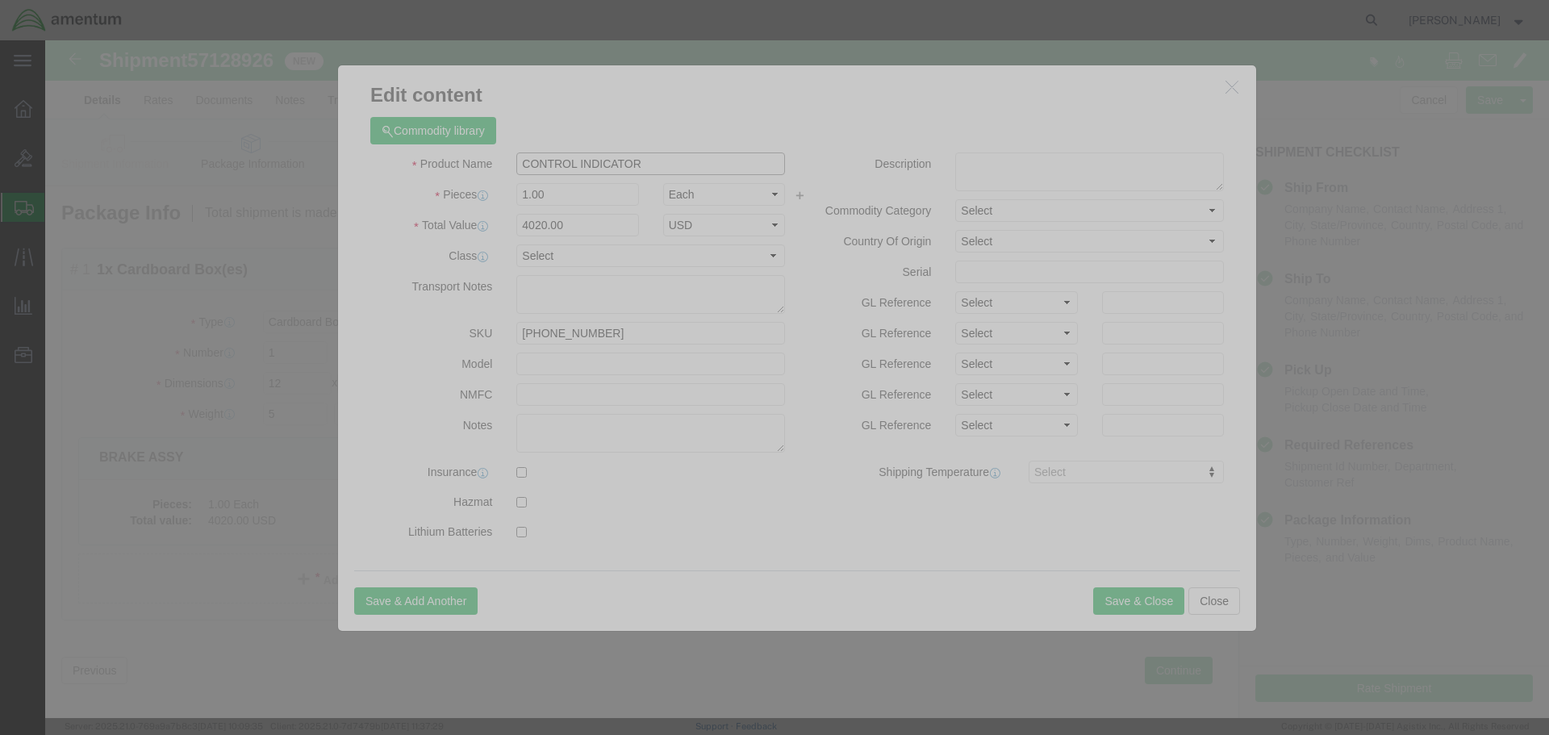
type input "CONTROL INDICATOR"
type input "5007.49"
select select "USD"
click button "Save & Close"
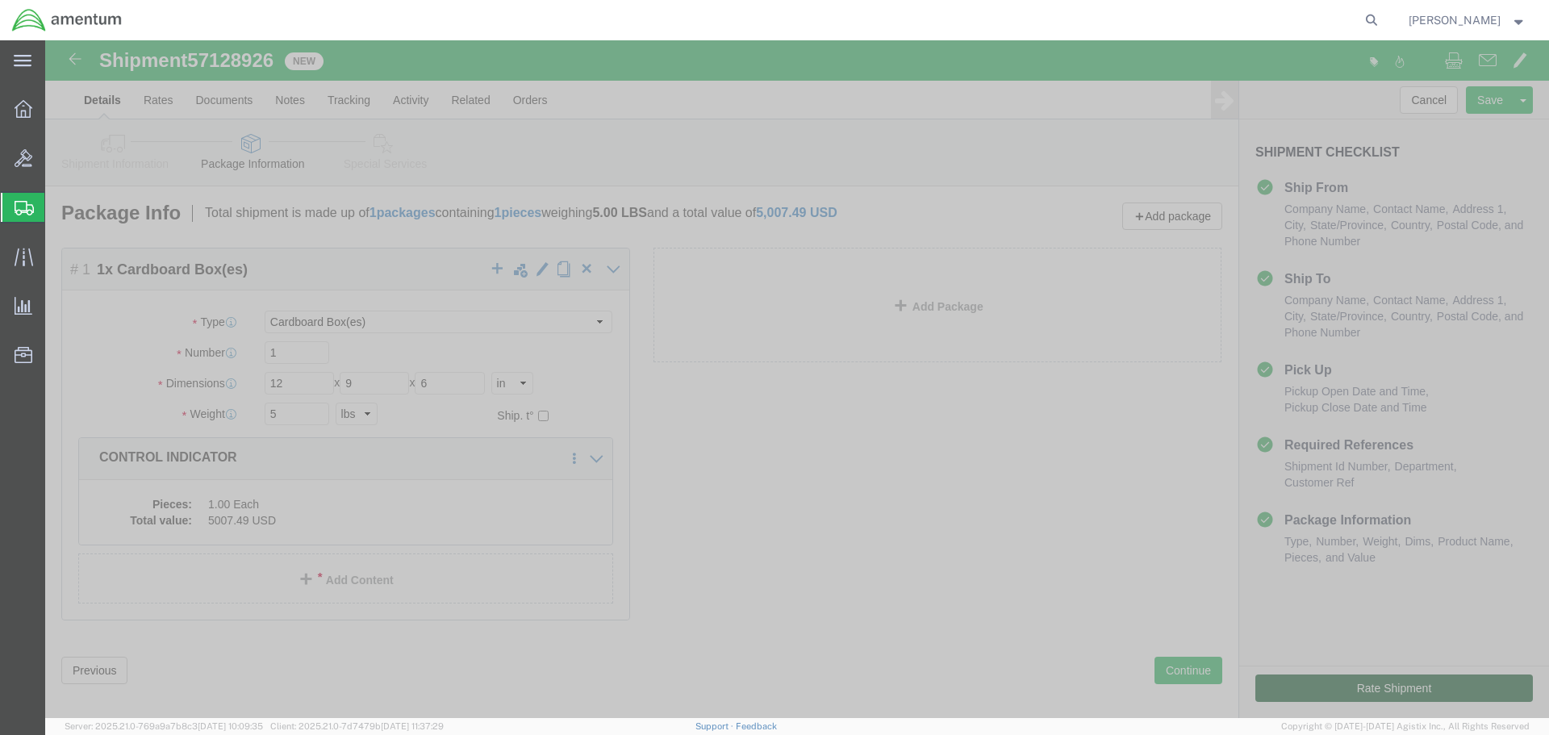
click button "Rate Shipment"
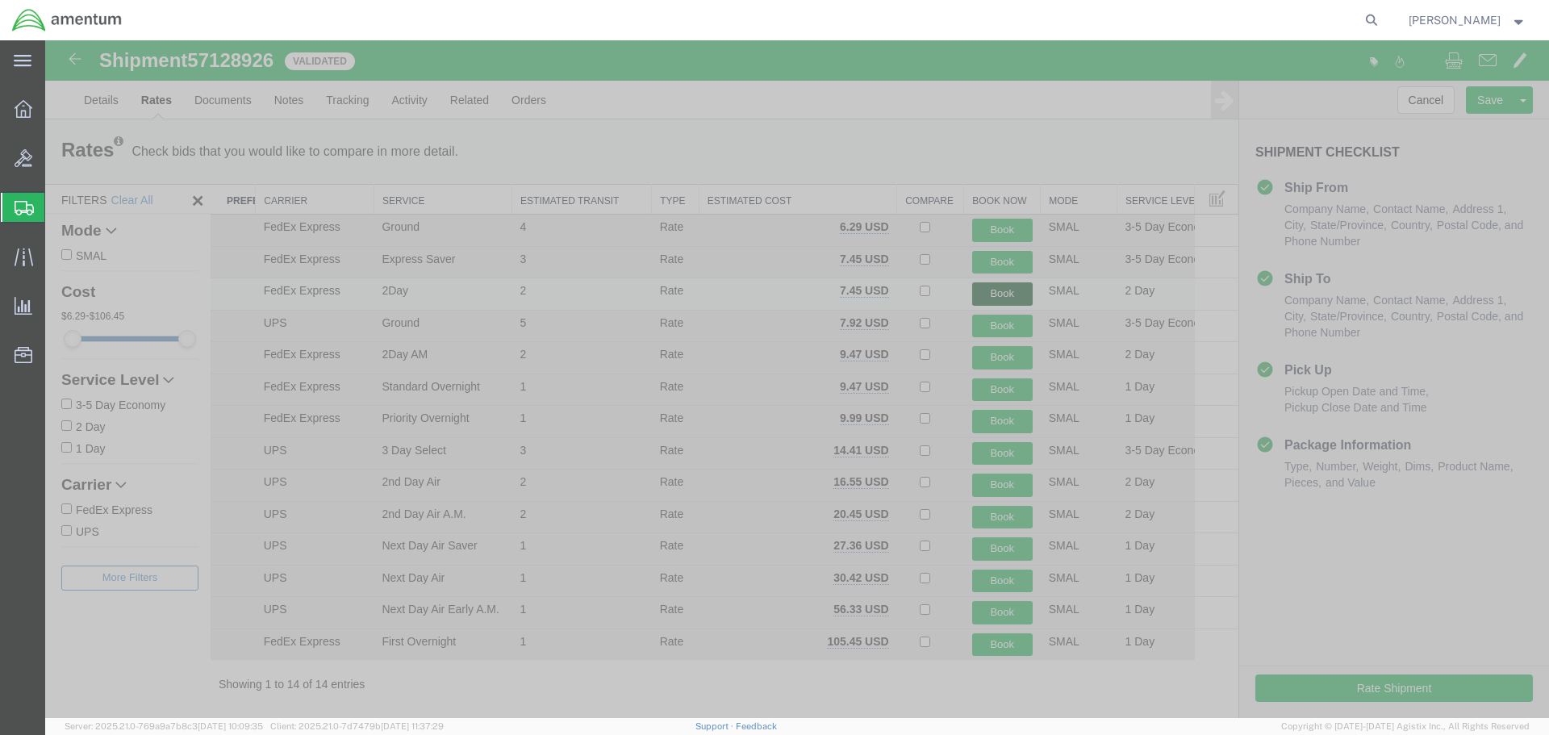
click at [972, 287] on button "Book" at bounding box center [1002, 293] width 61 height 23
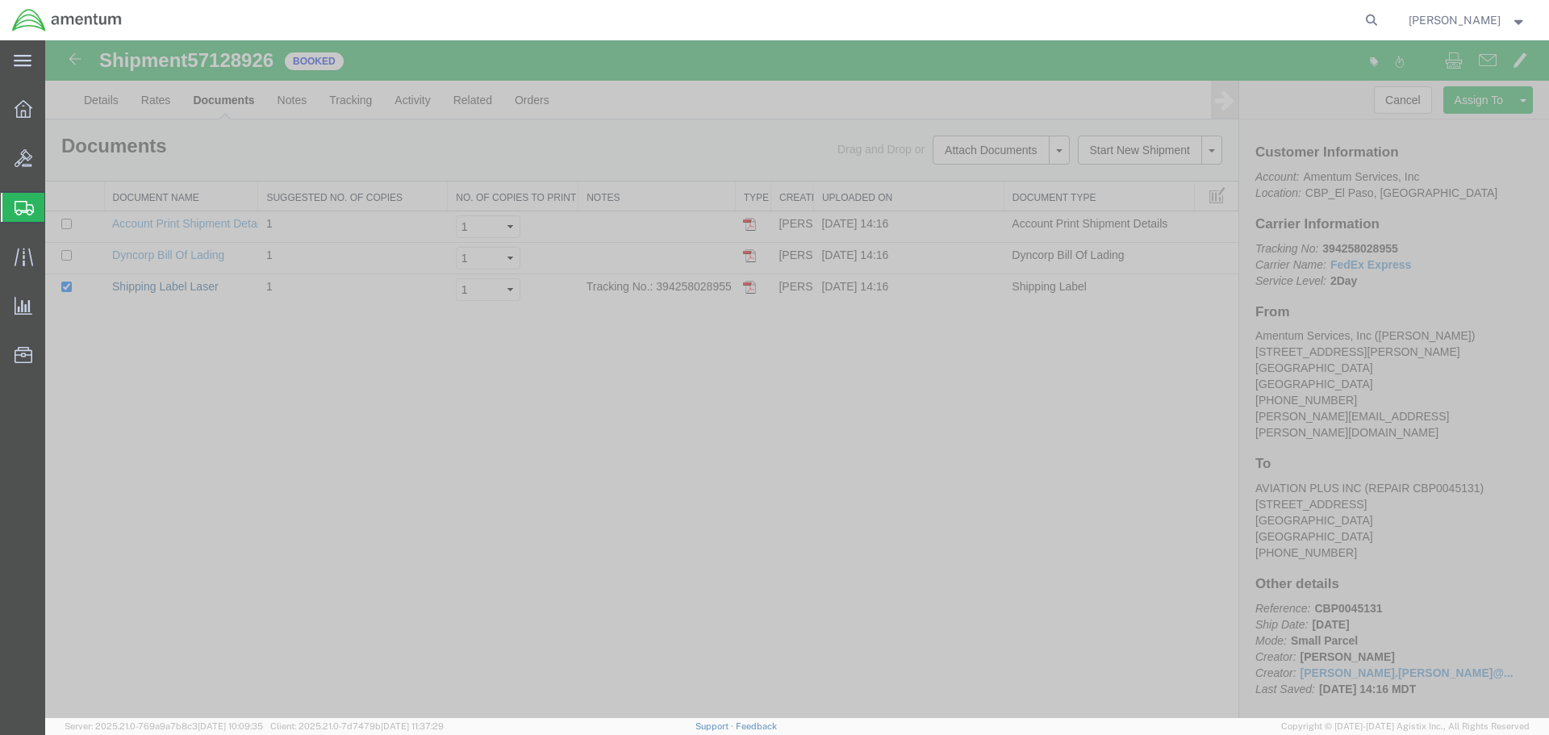
drag, startPoint x: 144, startPoint y: 288, endPoint x: 260, endPoint y: 393, distance: 155.9
click at [144, 288] on link "Shipping Label Laser" at bounding box center [165, 286] width 107 height 13
click at [45, 40] on link "Clone Shipment" at bounding box center [45, 40] width 0 height 0
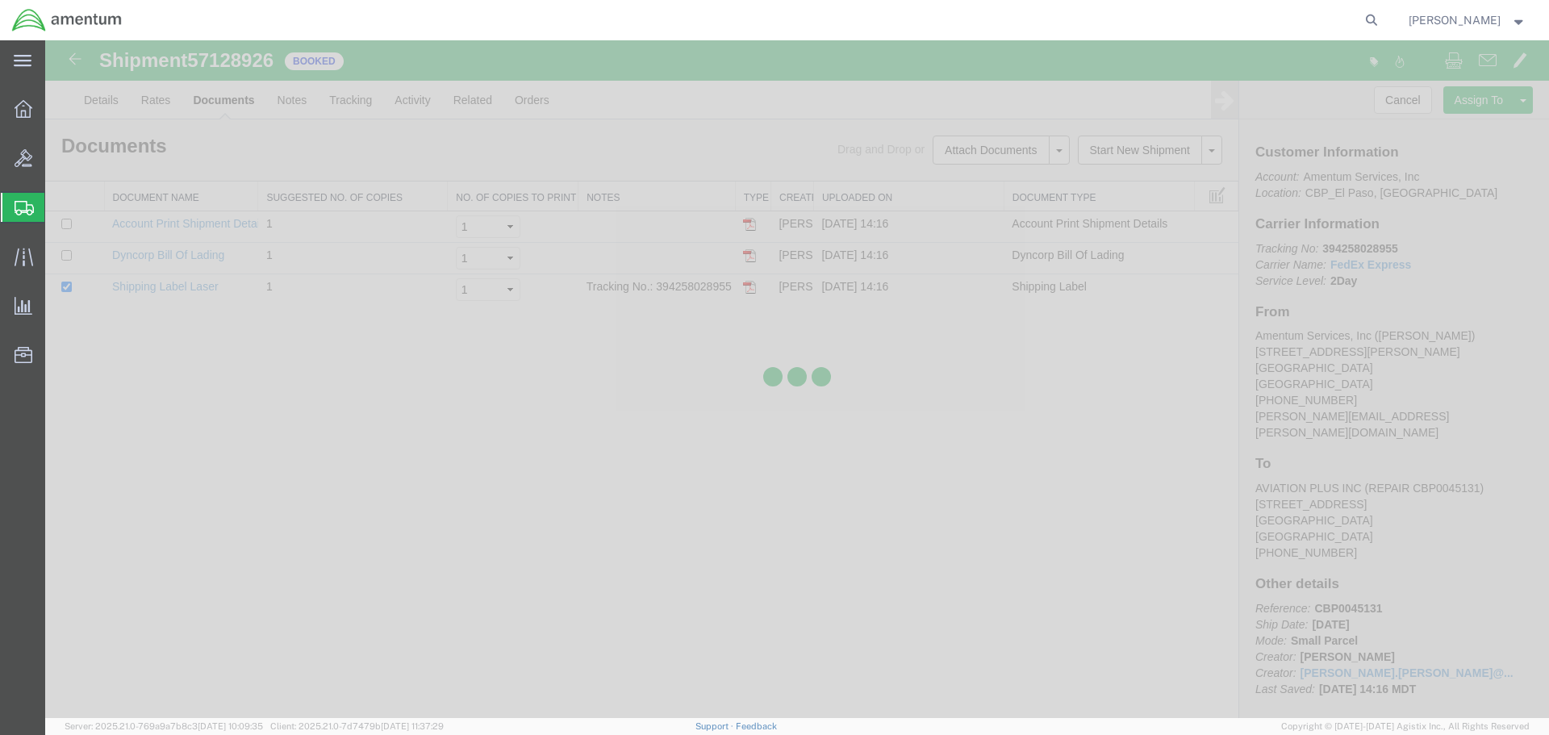
select select "49831"
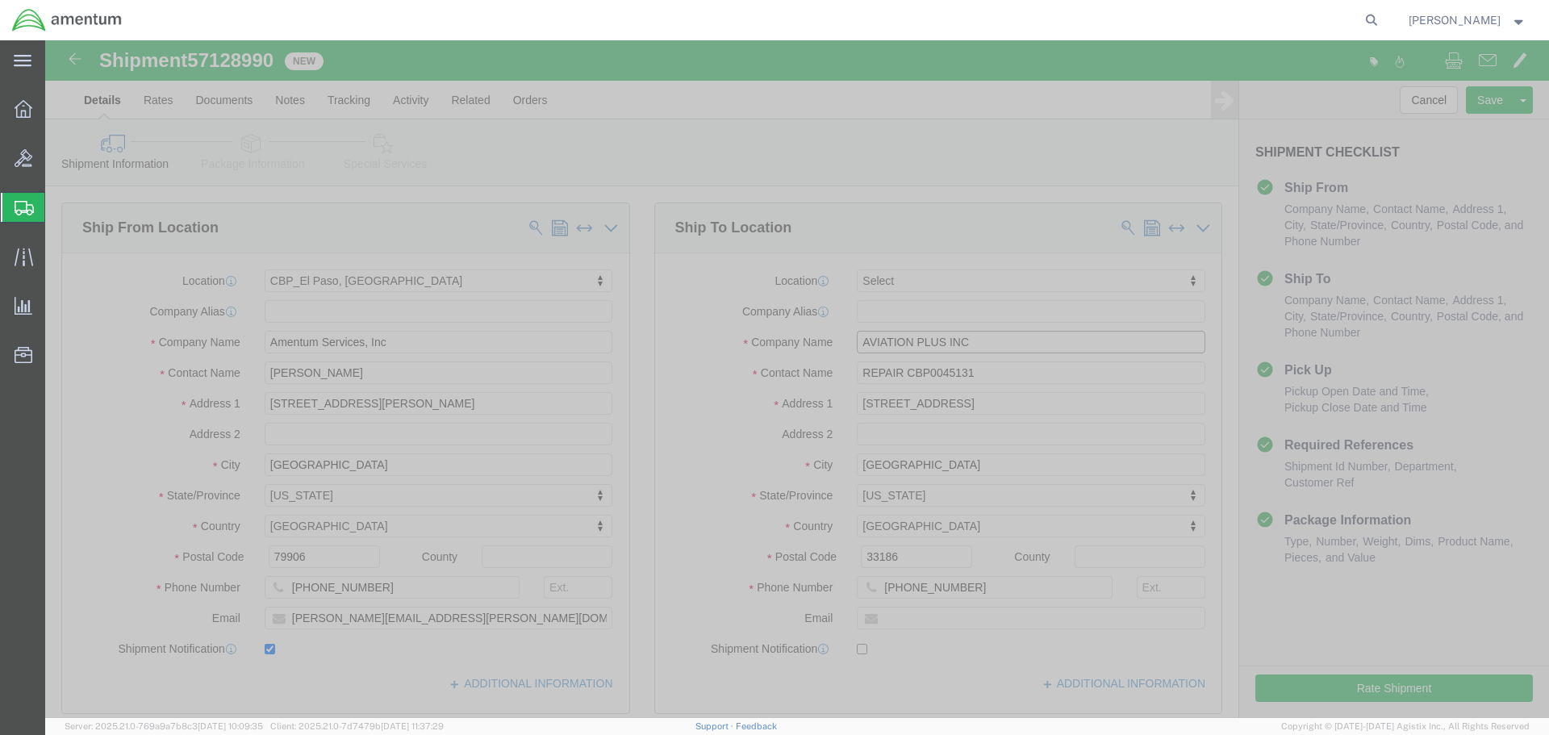
click input "AVIATION PLUS INC"
type input "A"
type input "PRIME INDUSTRIES"
click p "- PRIME INDUSTRIES - ([PERSON_NAME]) [STREET_ADDRESS]"
type input "[PERSON_NAME]"
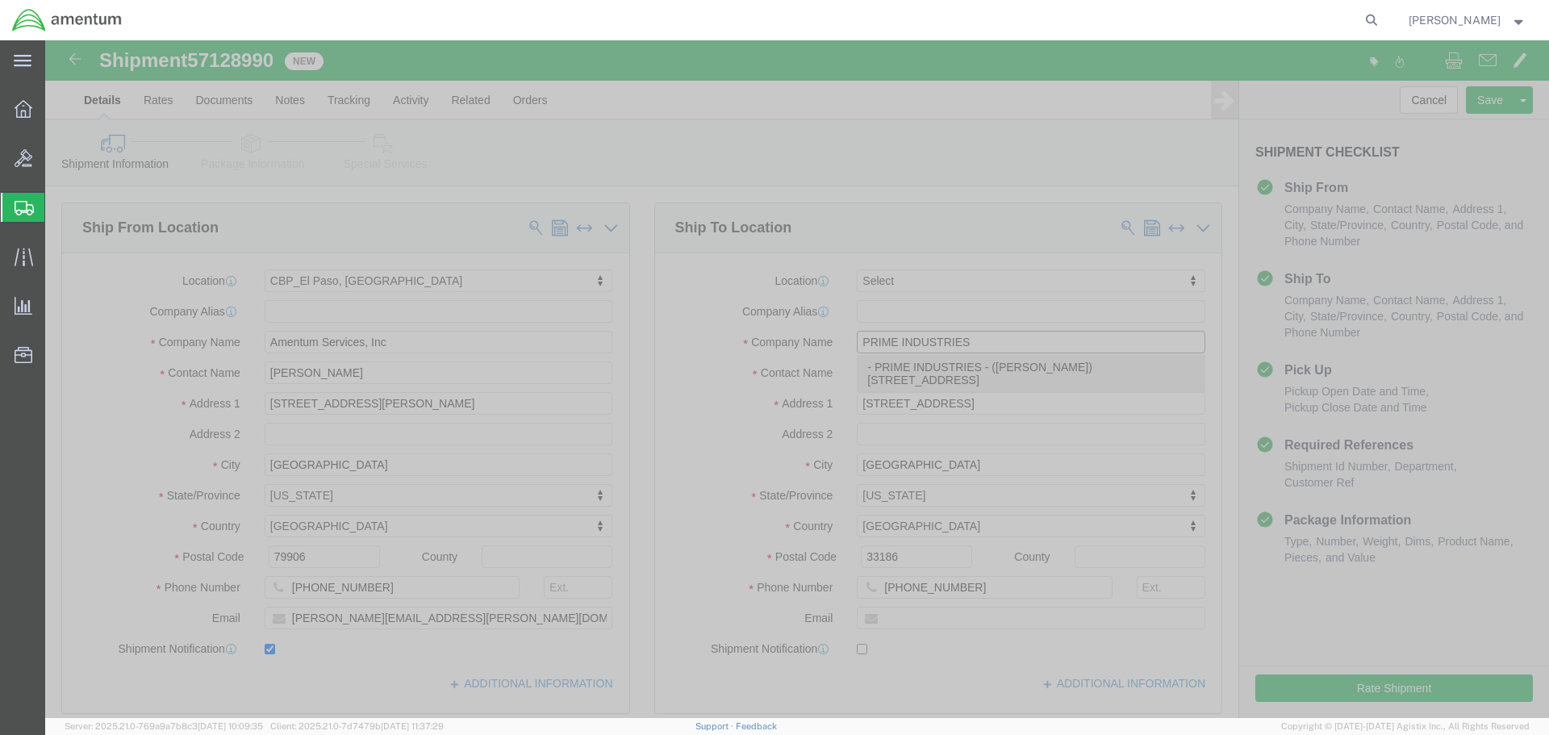
type input "[STREET_ADDRESS]"
type input "[GEOGRAPHIC_DATA]"
type input "30269"
type input "[PHONE_NUMBER]"
select select "GA"
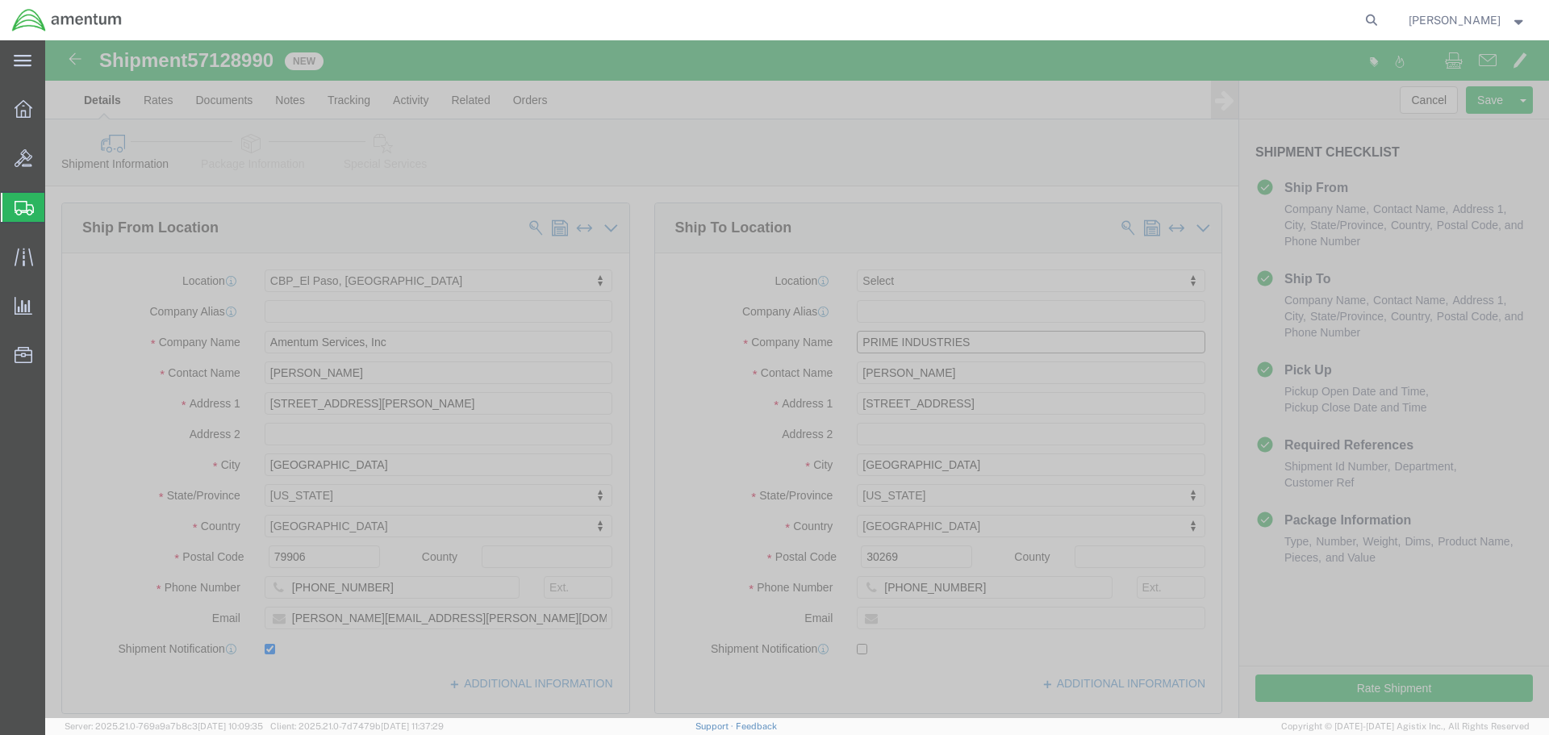
type input "PRIME INDUSTRIES"
click input "[PERSON_NAME]"
type input "M"
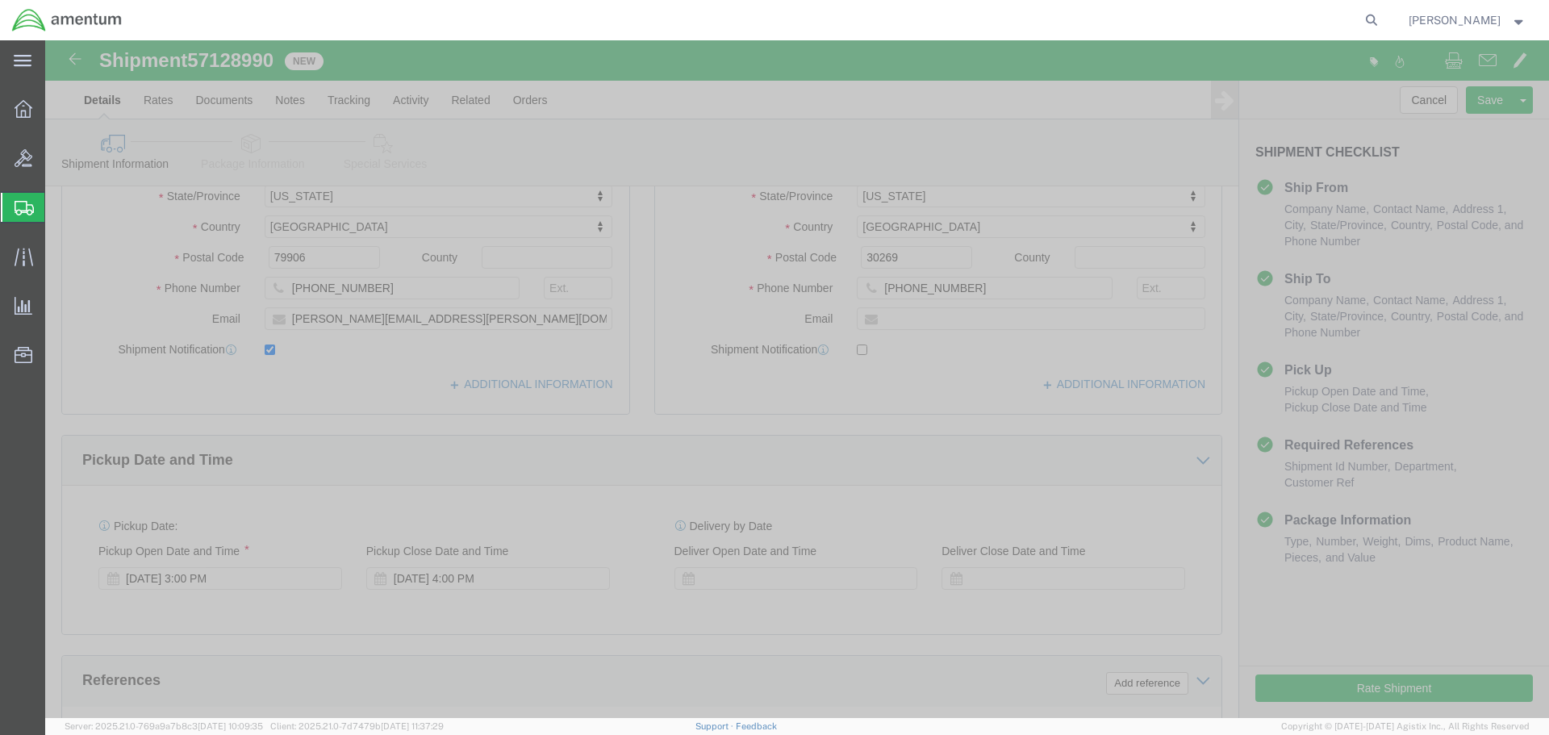
scroll to position [565, 0]
type input "CBP0045137"
click input "CBP0045131"
type input "CBP0045137"
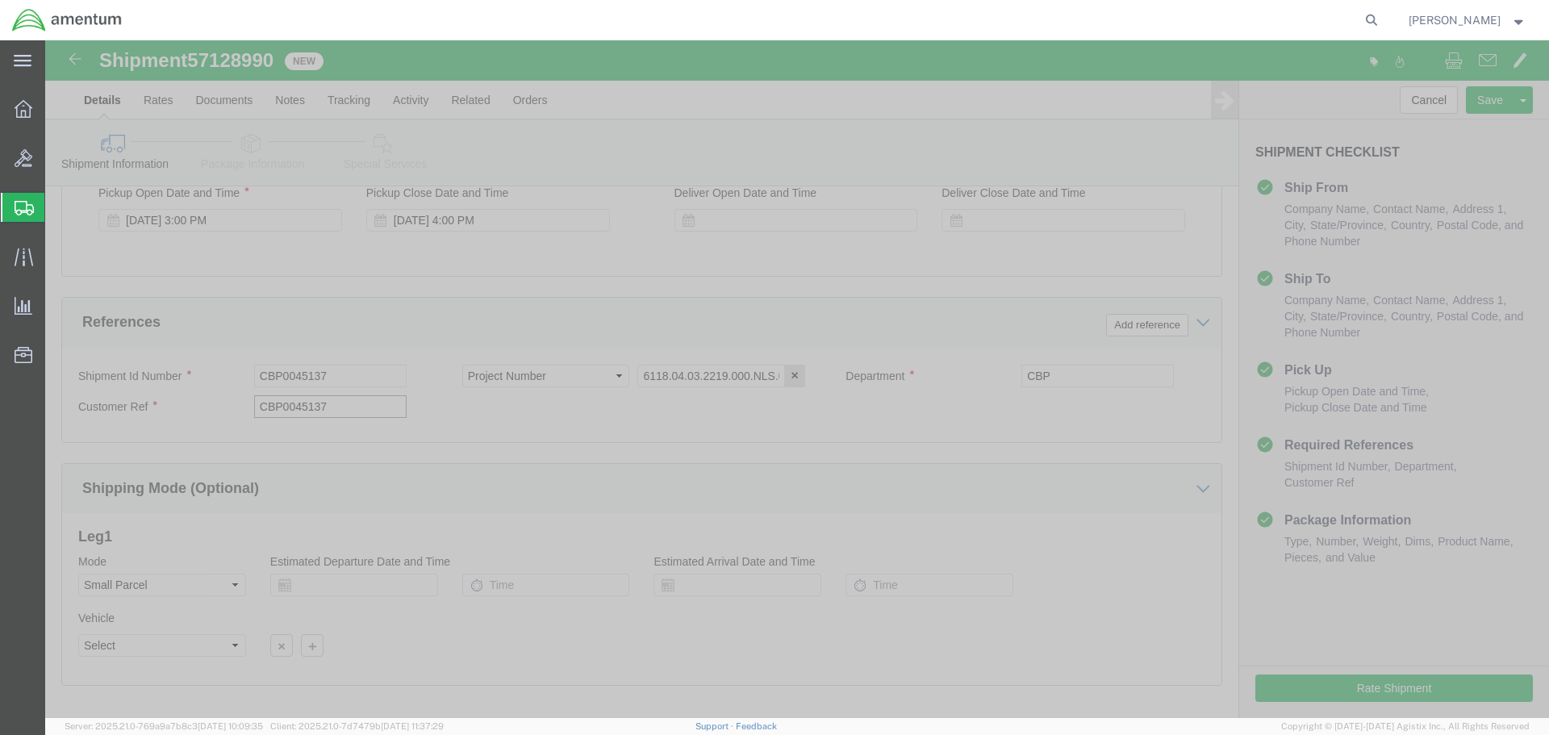
scroll to position [738, 0]
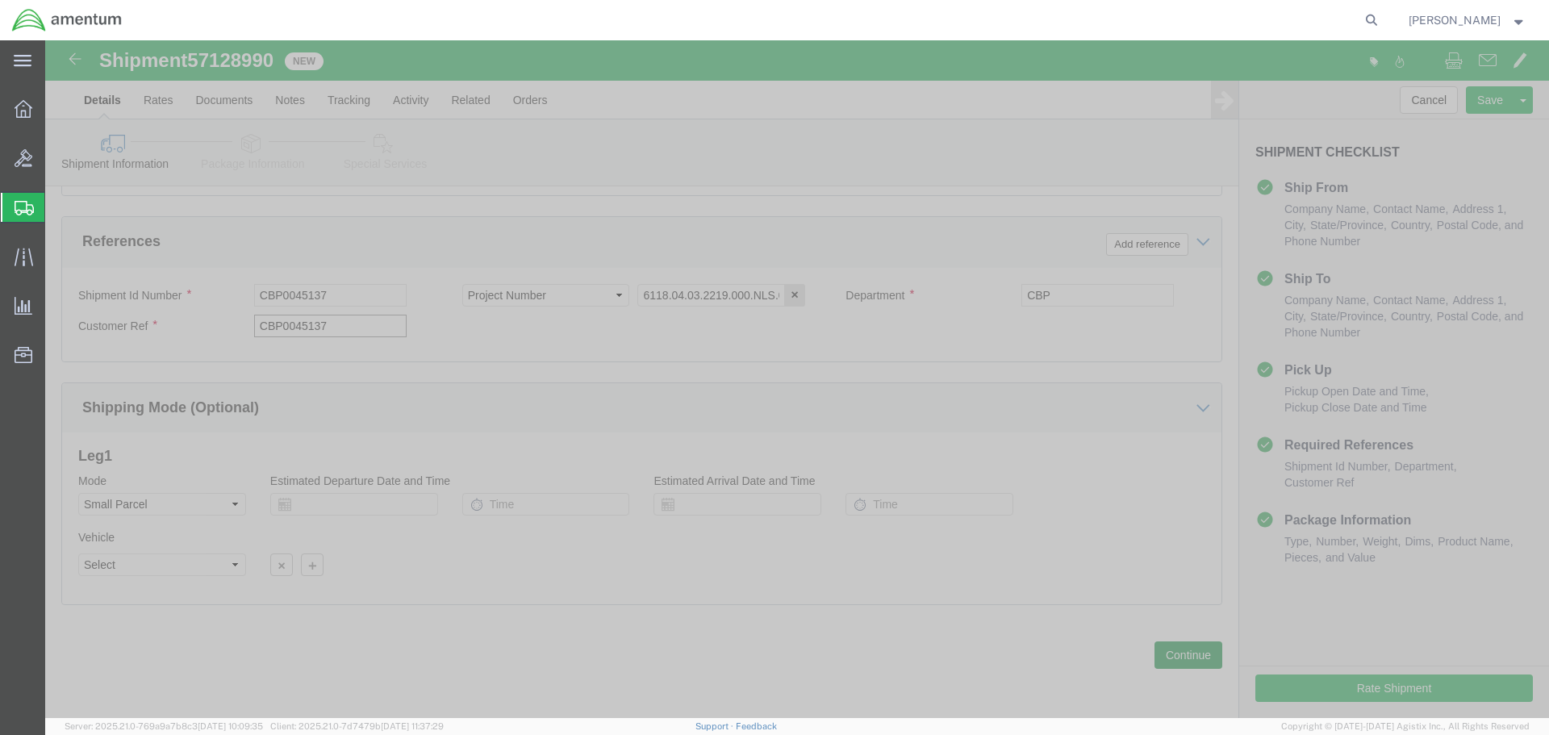
type input "CBP0045137"
click button "Continue"
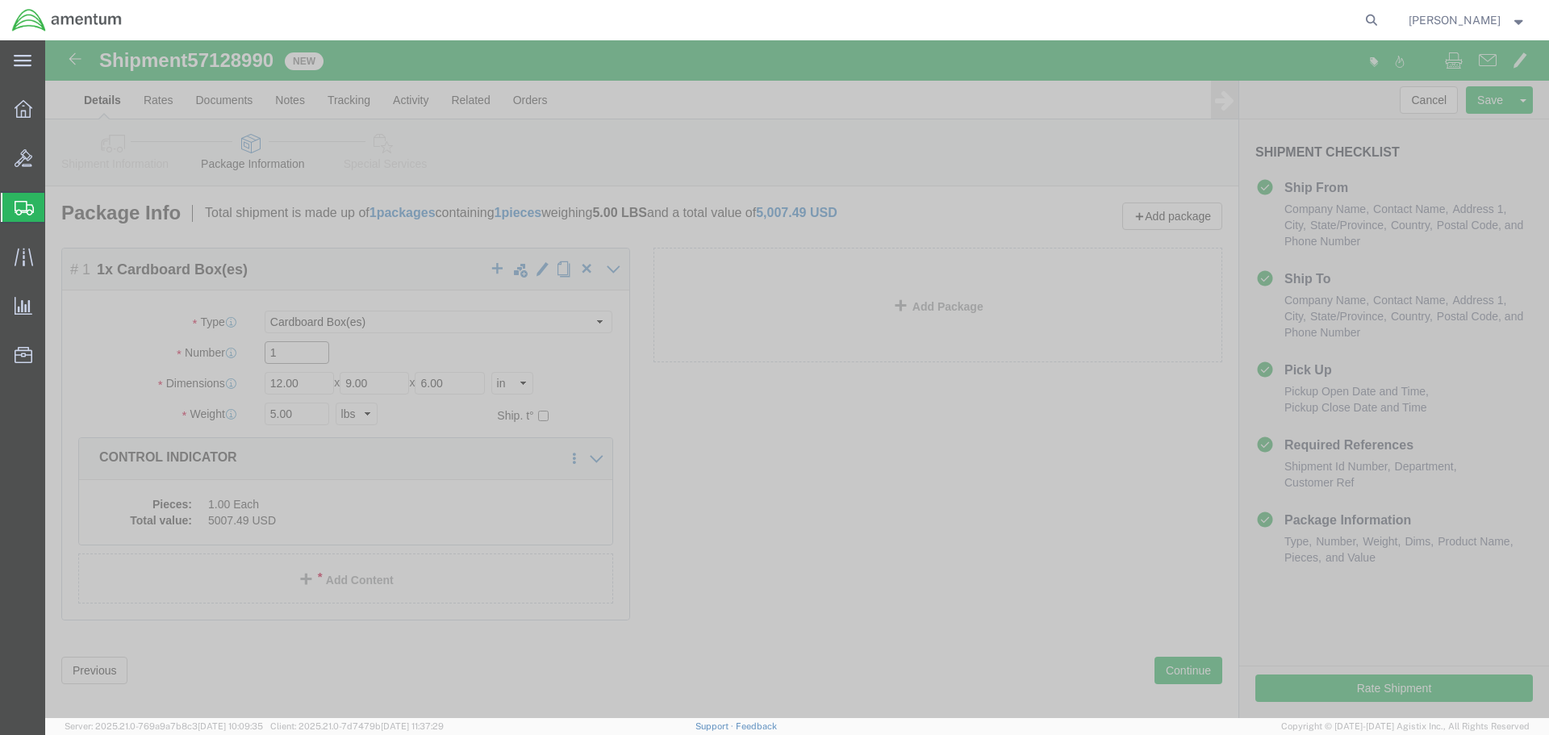
click input "1"
type input "11"
click div "Pieces: 1.00 Each Total value: 5007.49 USD"
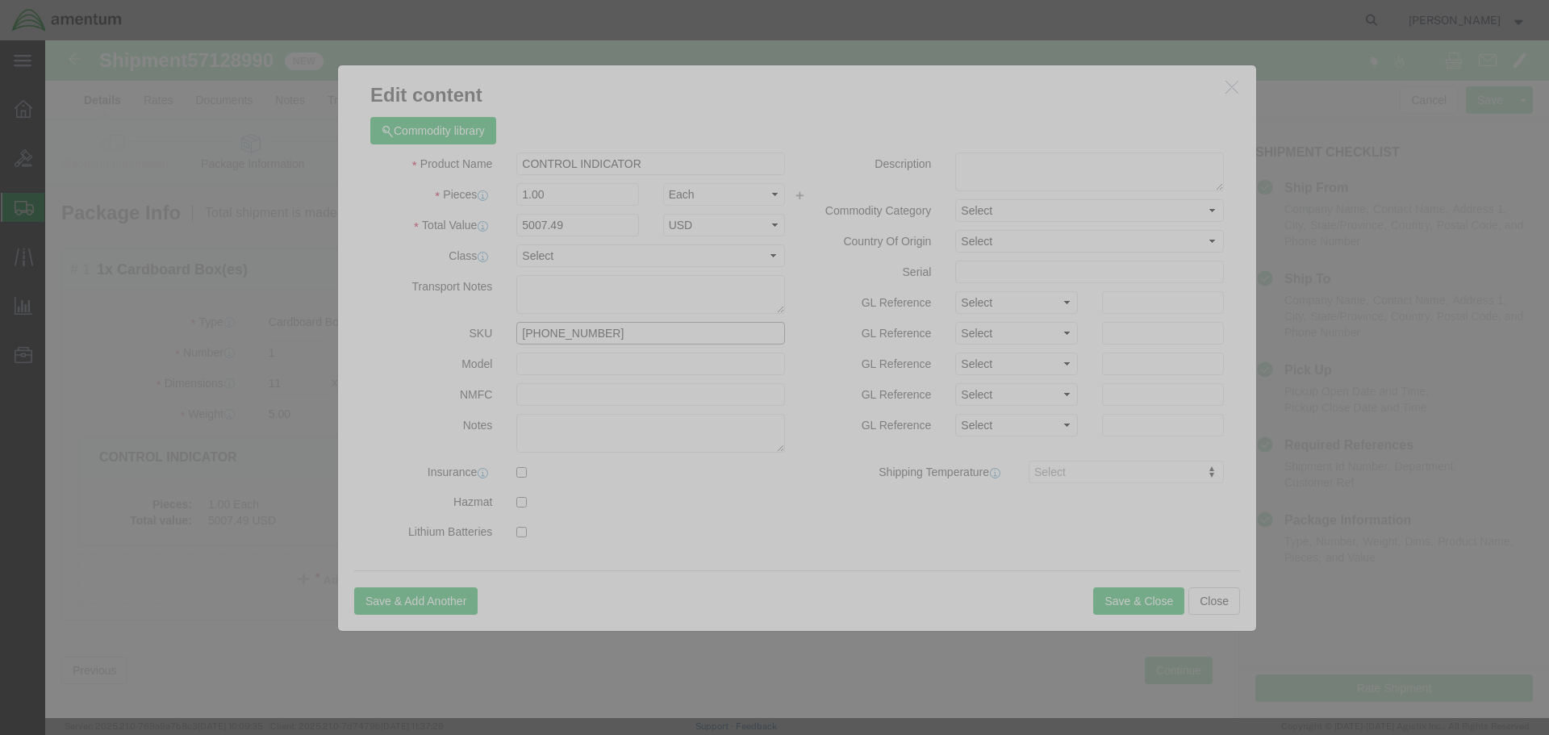
click input "[PHONE_NUMBER]"
type input "0"
type input "IFSS-050143-3DCB"
click td "Name: MOTOR AFT 5ININ BRSHLESS"
select select "USD"
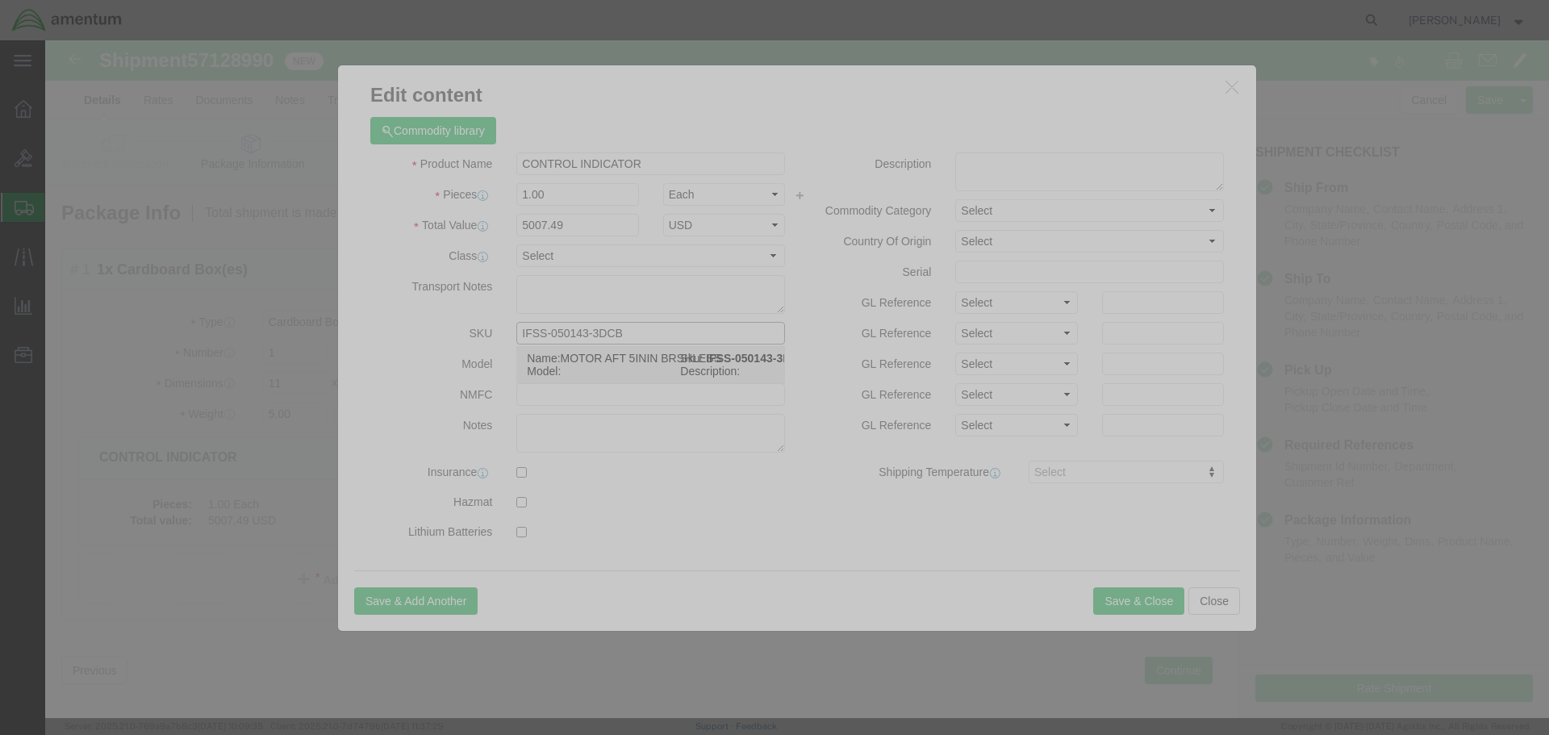
type input "MOTOR AFT 5ININ BRSHLESS"
type input "IFSS-050143-3DCB"
click input "text"
type input "1"
type input "4250"
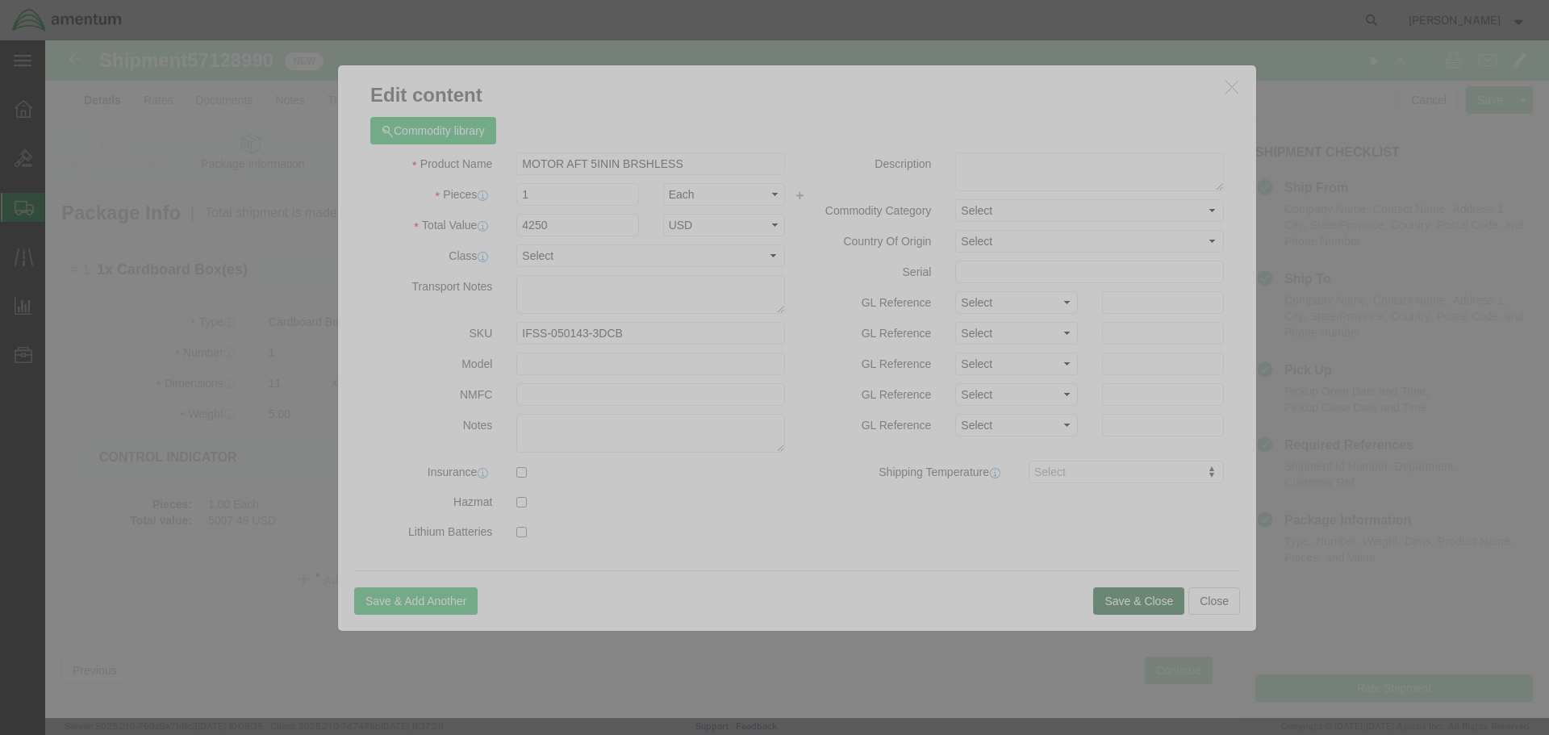
click button "Save & Close"
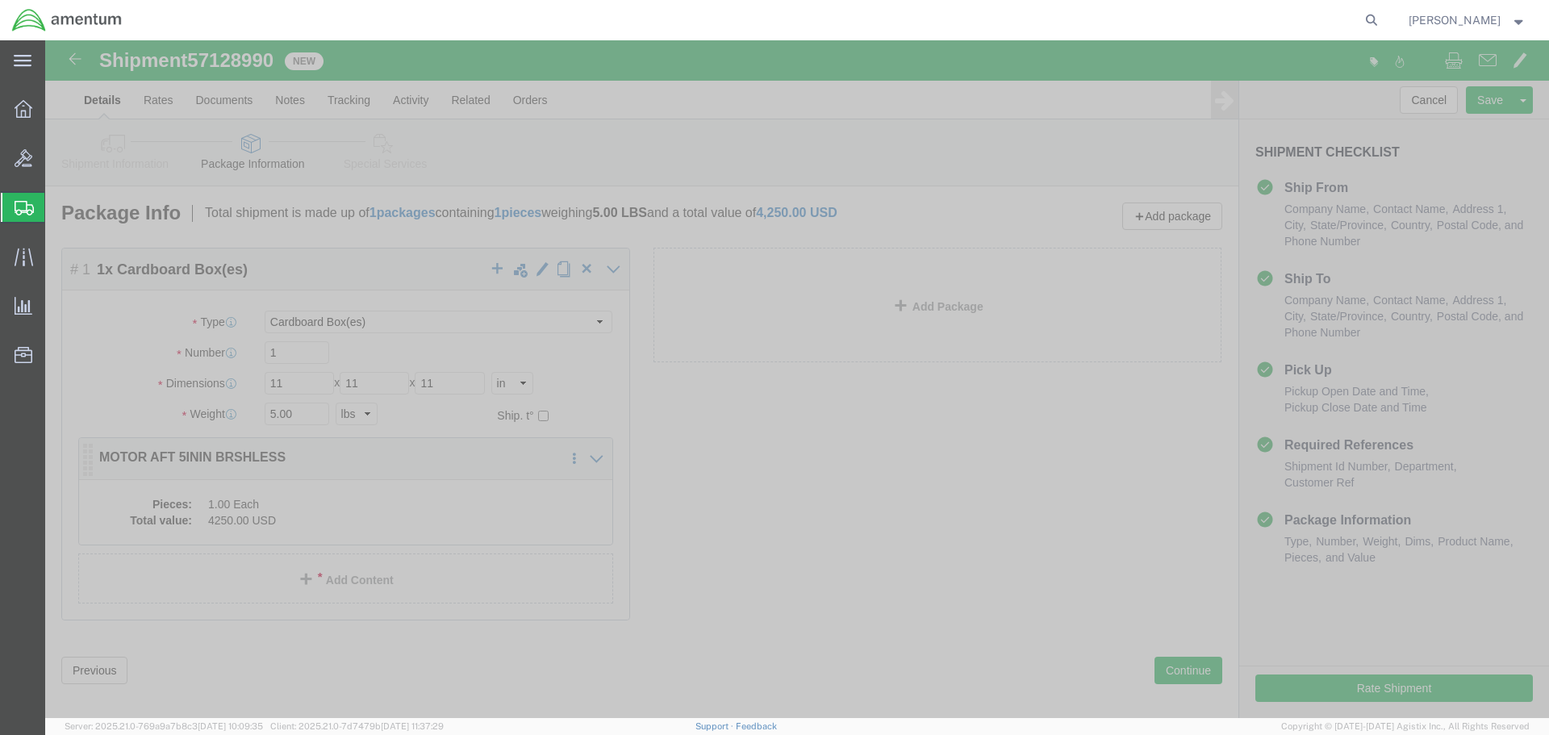
click dd "1.00 Each"
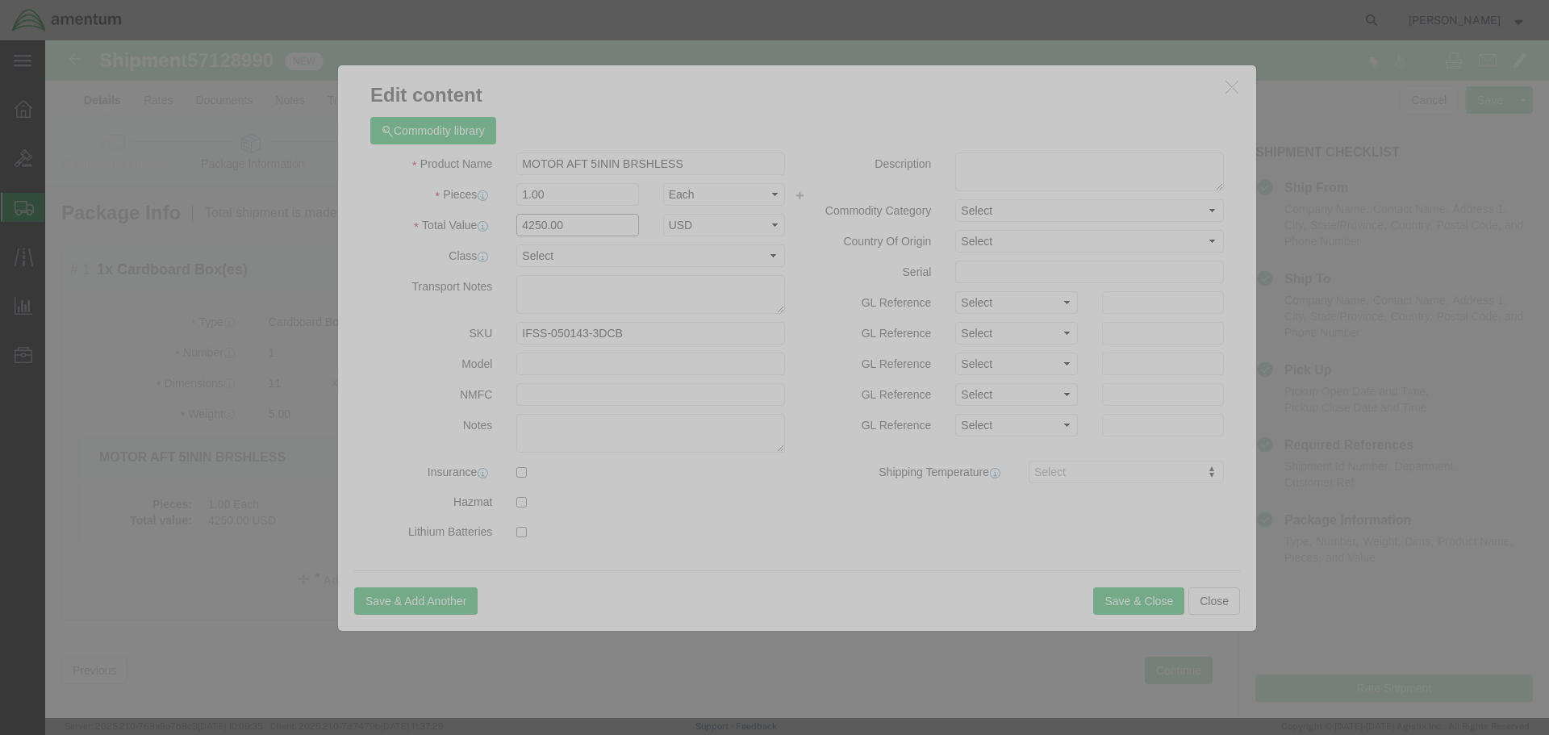
click input "4250.00"
type input "4950.00"
click button "Save & Close"
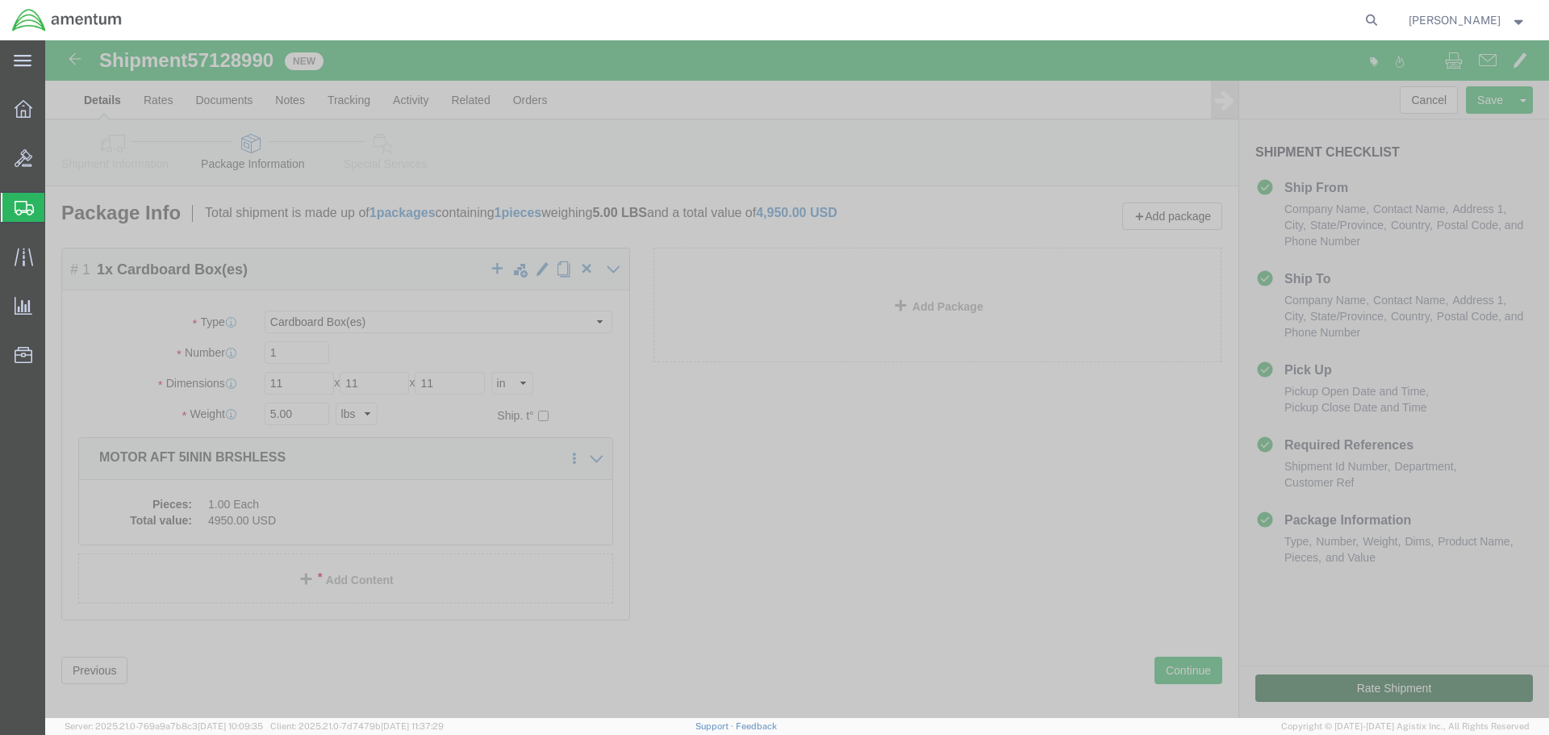
click button "Rate Shipment"
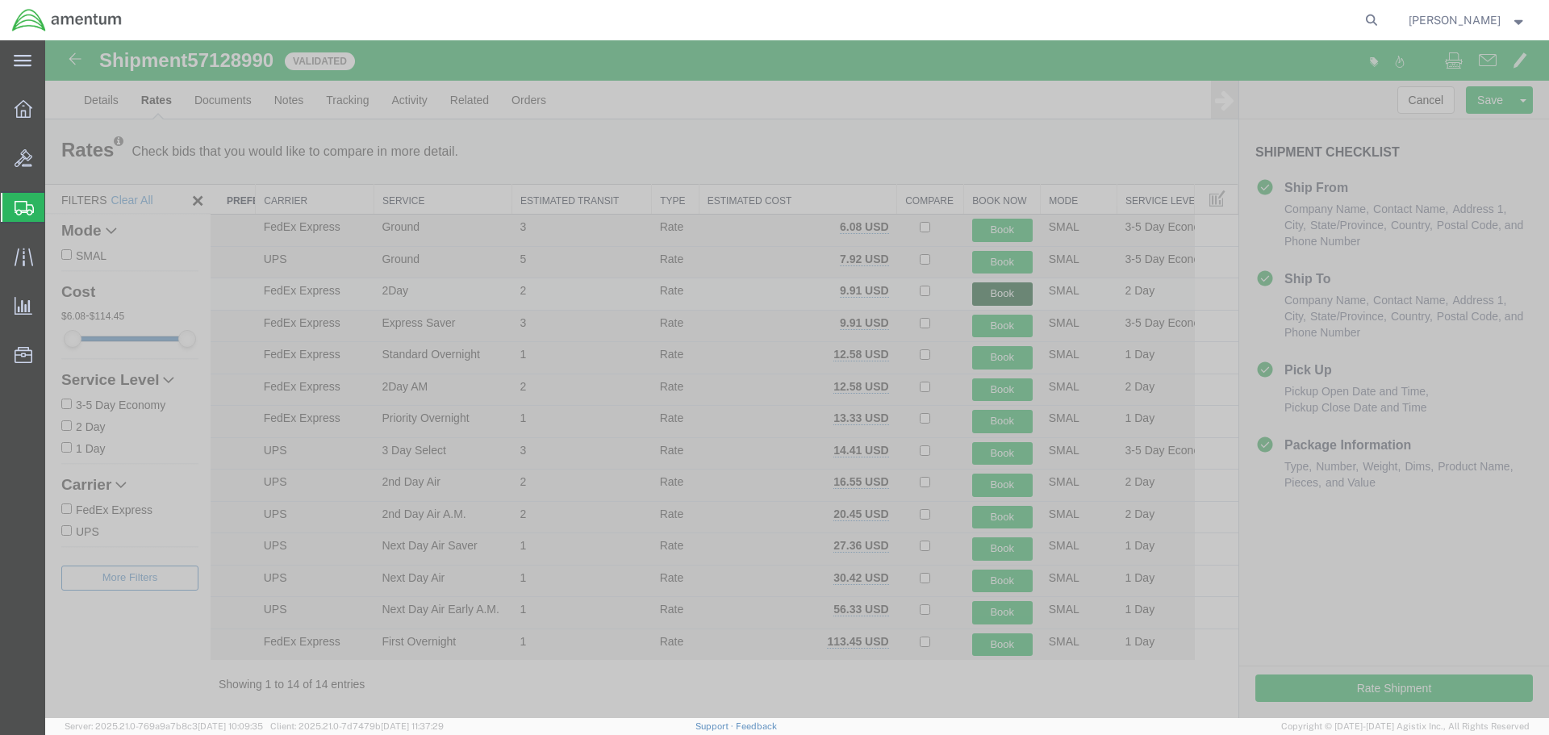
click at [987, 296] on button "Book" at bounding box center [1002, 293] width 61 height 23
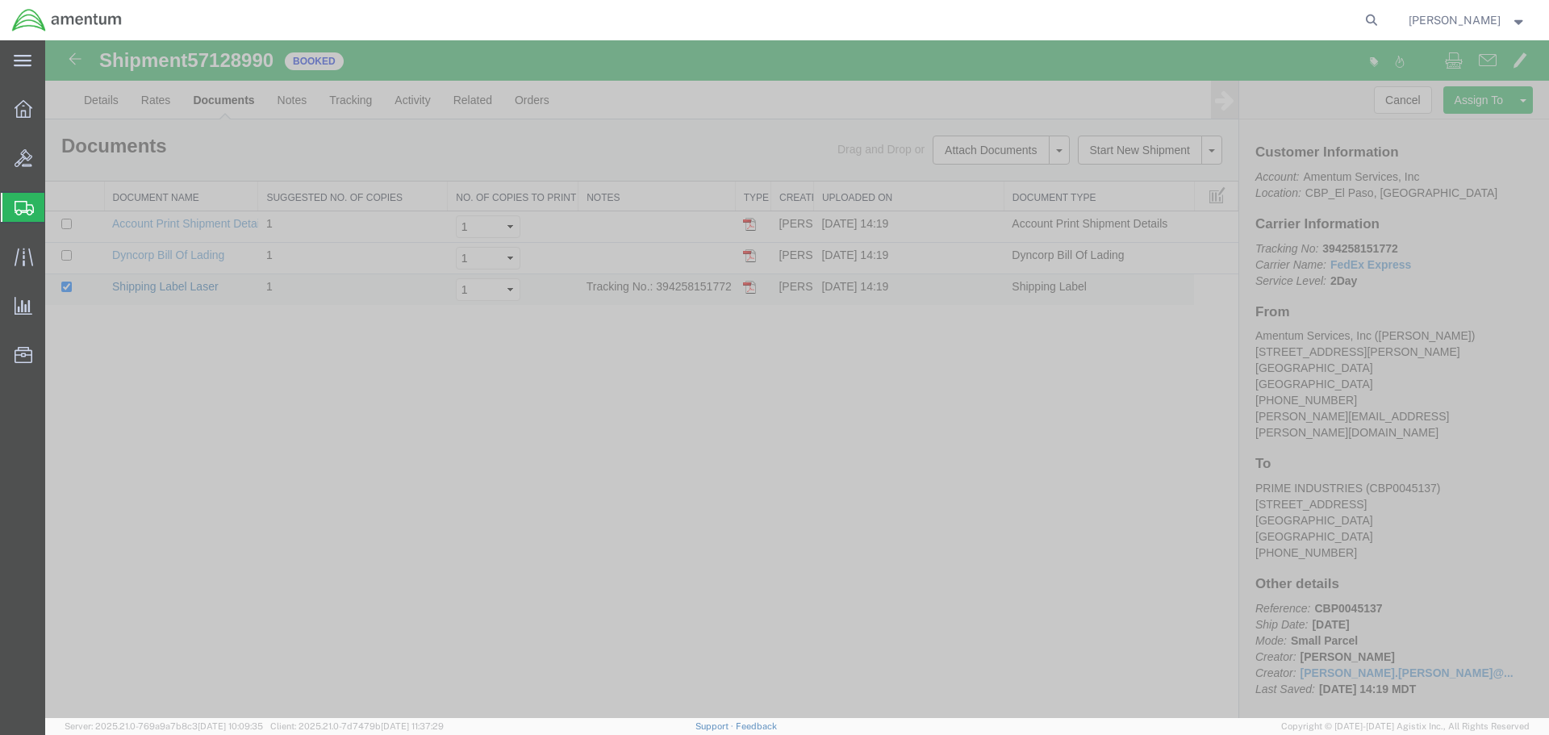
click at [198, 282] on link "Shipping Label Laser" at bounding box center [165, 286] width 107 height 13
click at [45, 40] on link "Clone Shipment" at bounding box center [45, 40] width 0 height 0
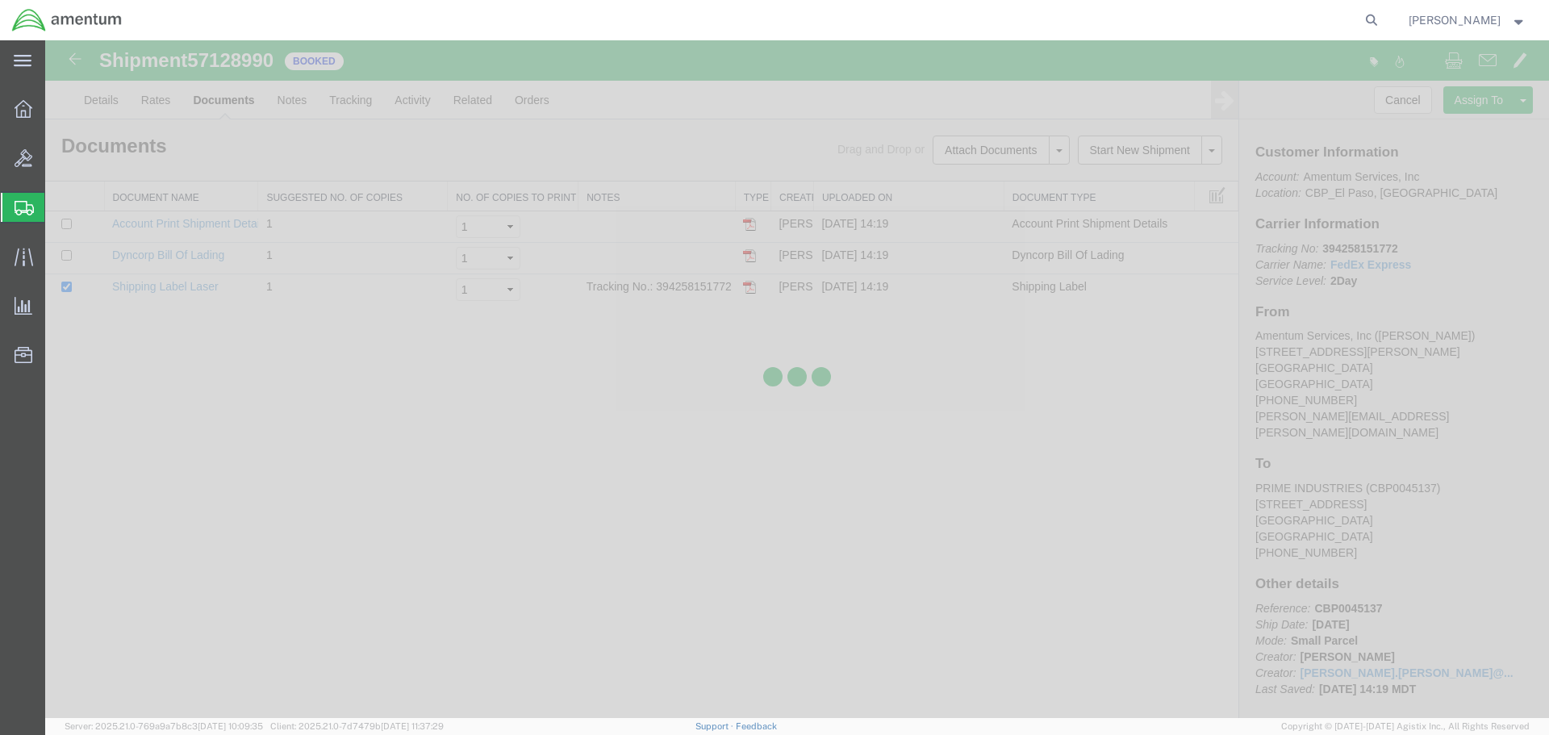
select select "49831"
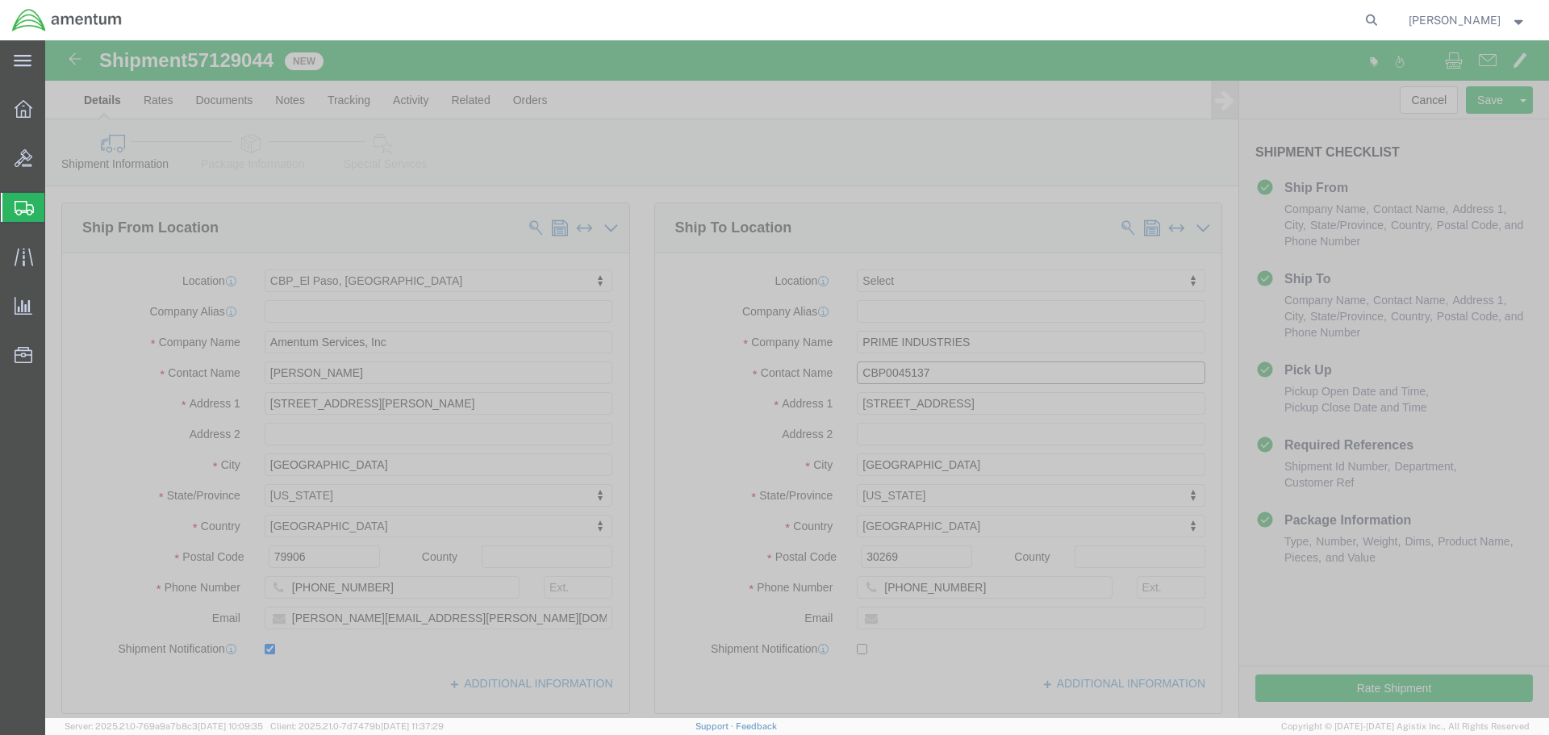
click input "CBP0045137"
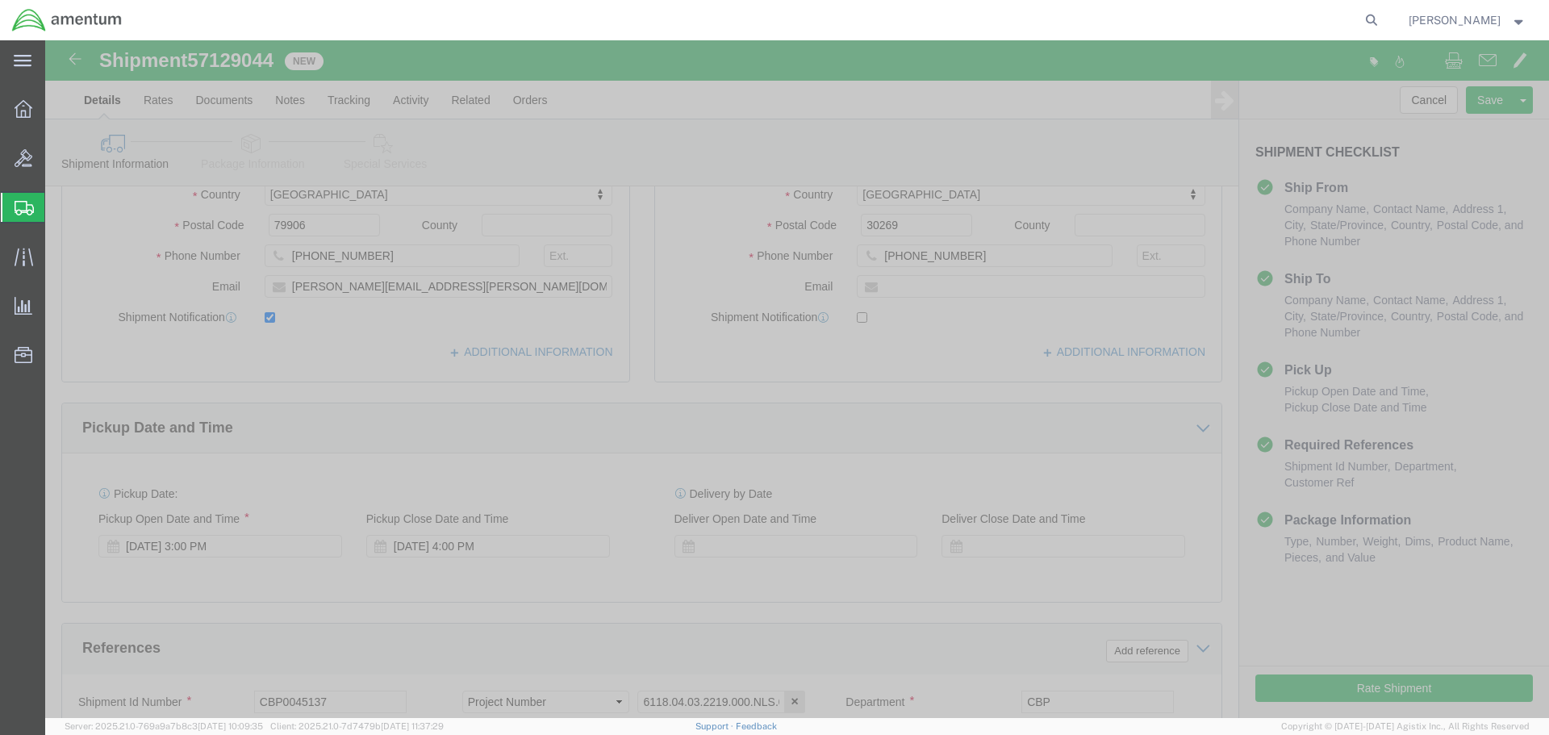
scroll to position [565, 0]
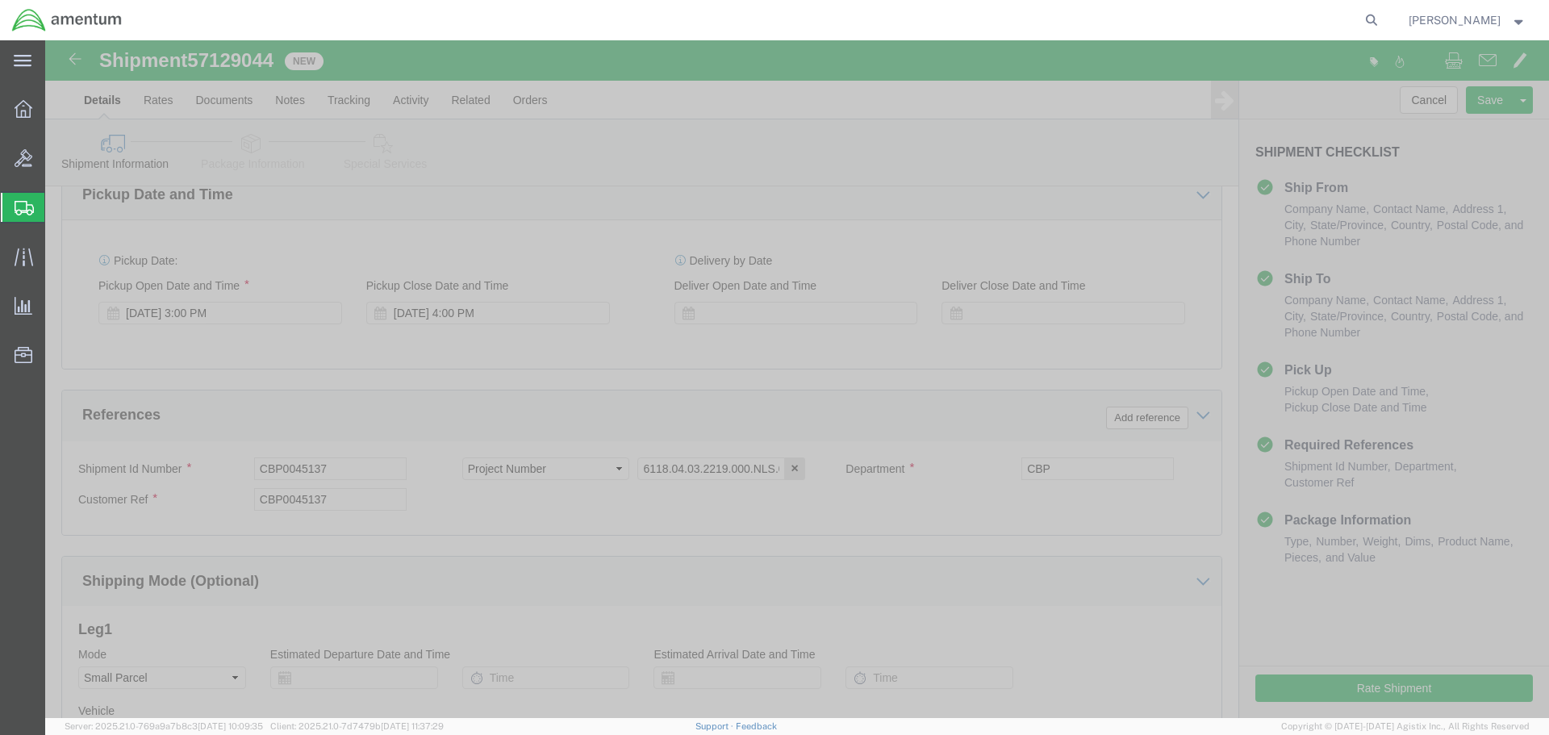
type input "CBP0045136"
click input "CBP0045137"
type input "CBP0045136"
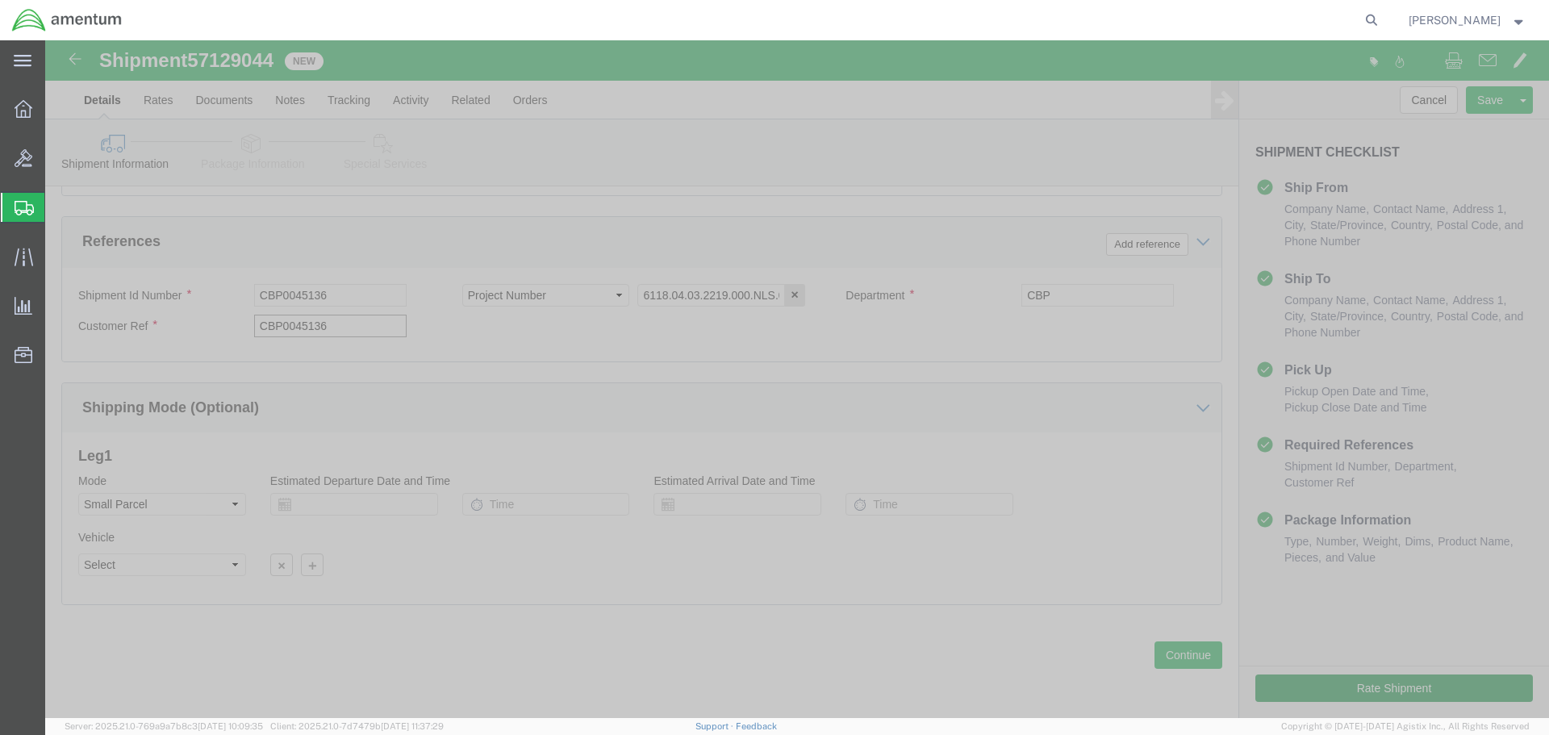
type input "CBP0045136"
click button "Rate Shipment"
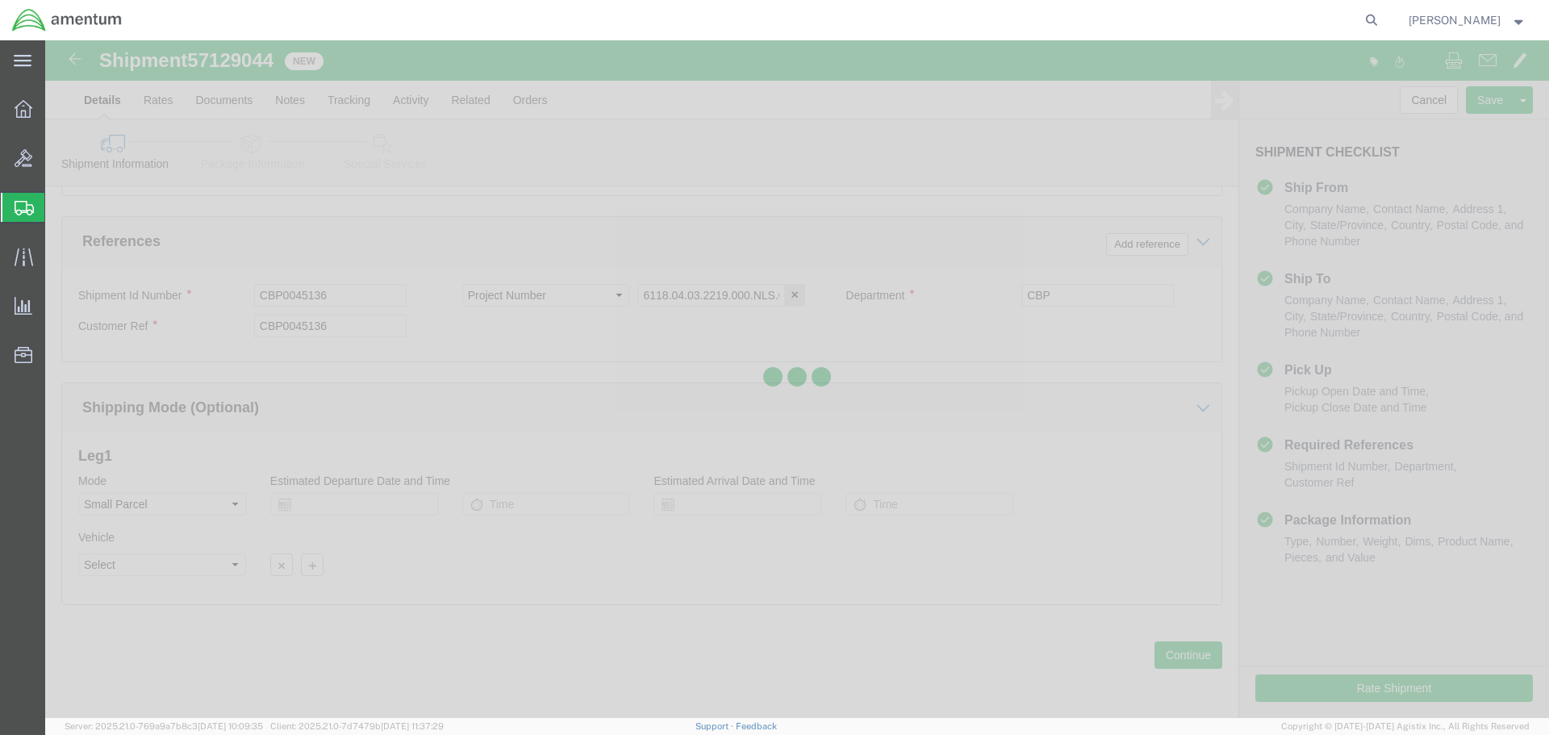
scroll to position [69, 0]
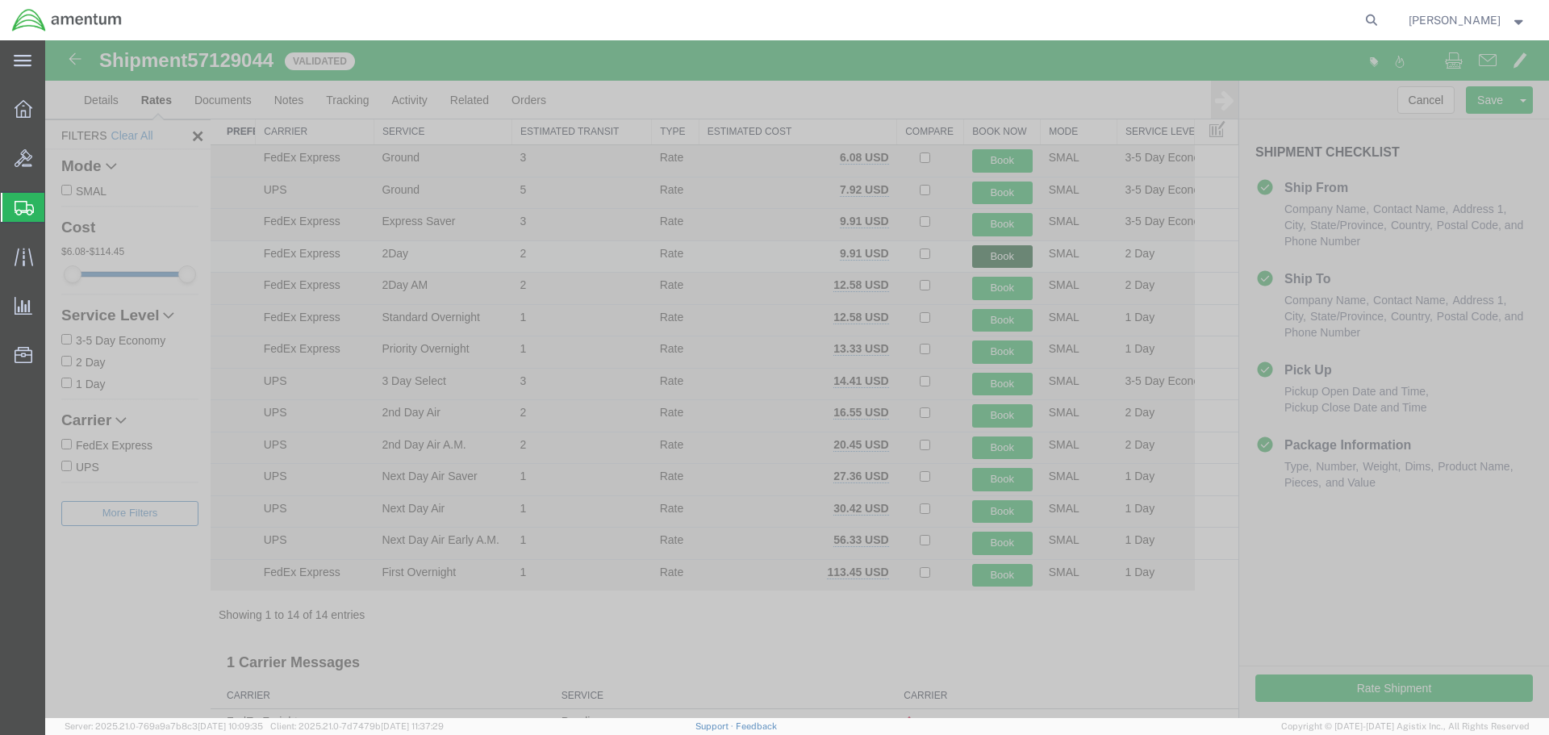
click at [985, 258] on button "Book" at bounding box center [1002, 256] width 61 height 23
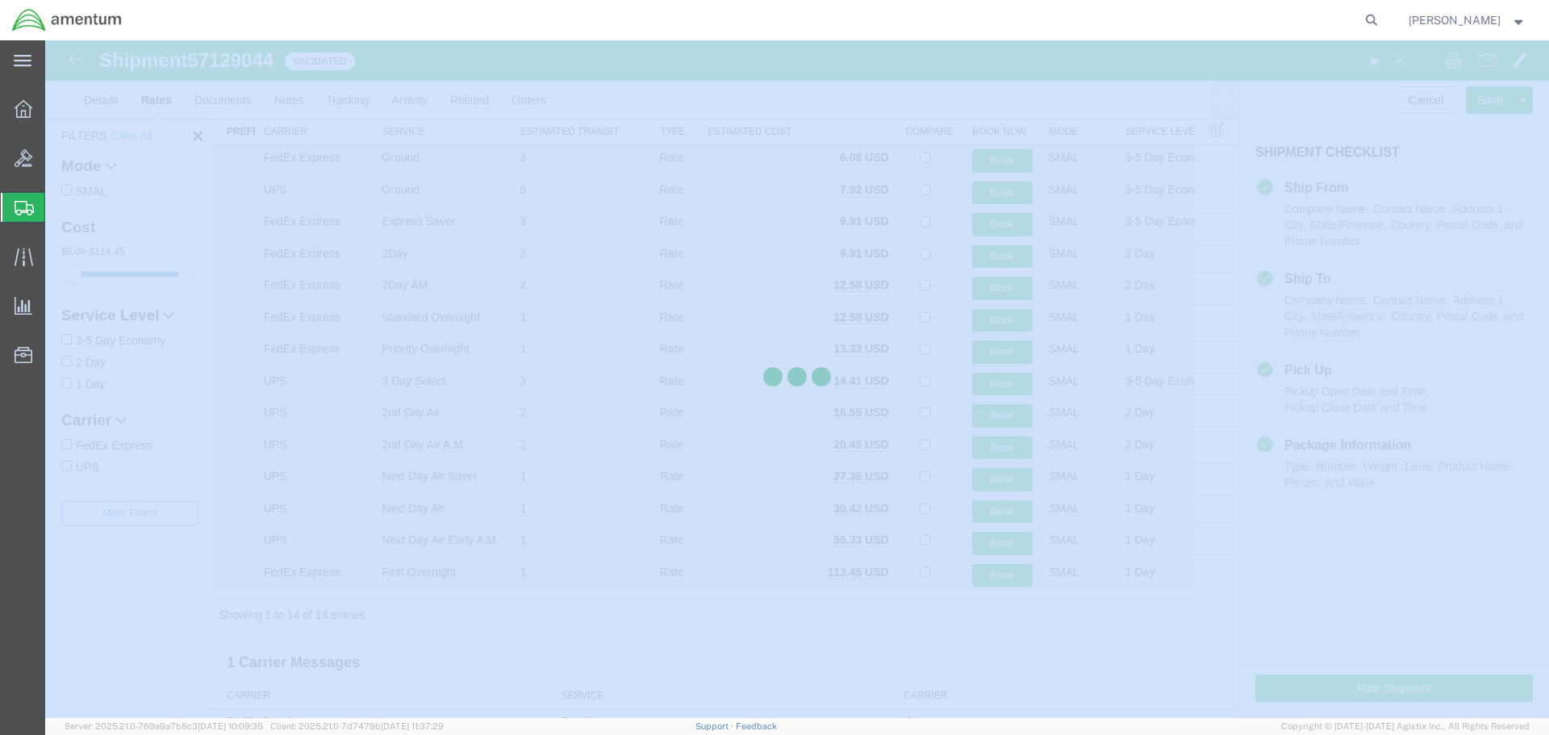
click at [967, 655] on div at bounding box center [797, 379] width 1504 height 678
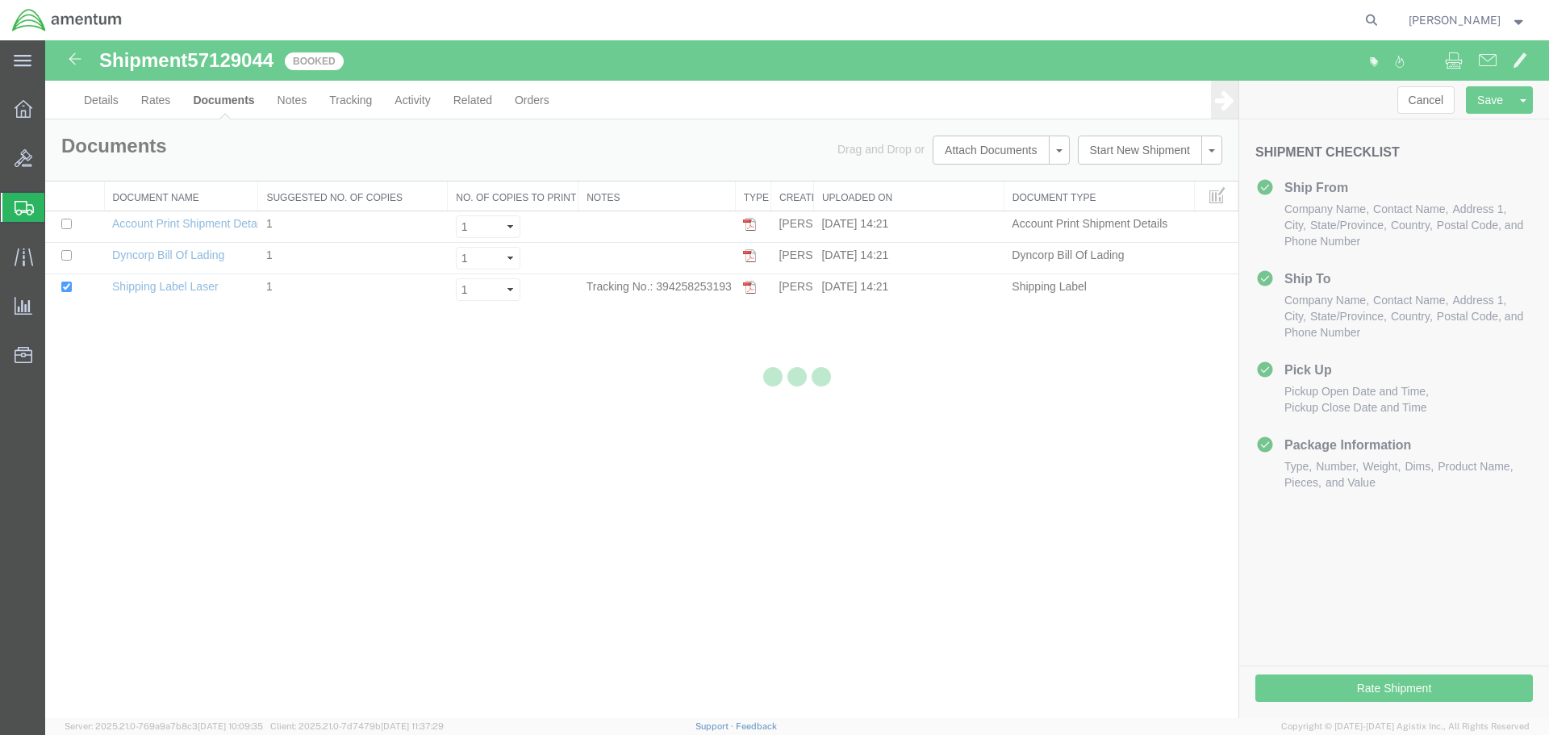
scroll to position [0, 0]
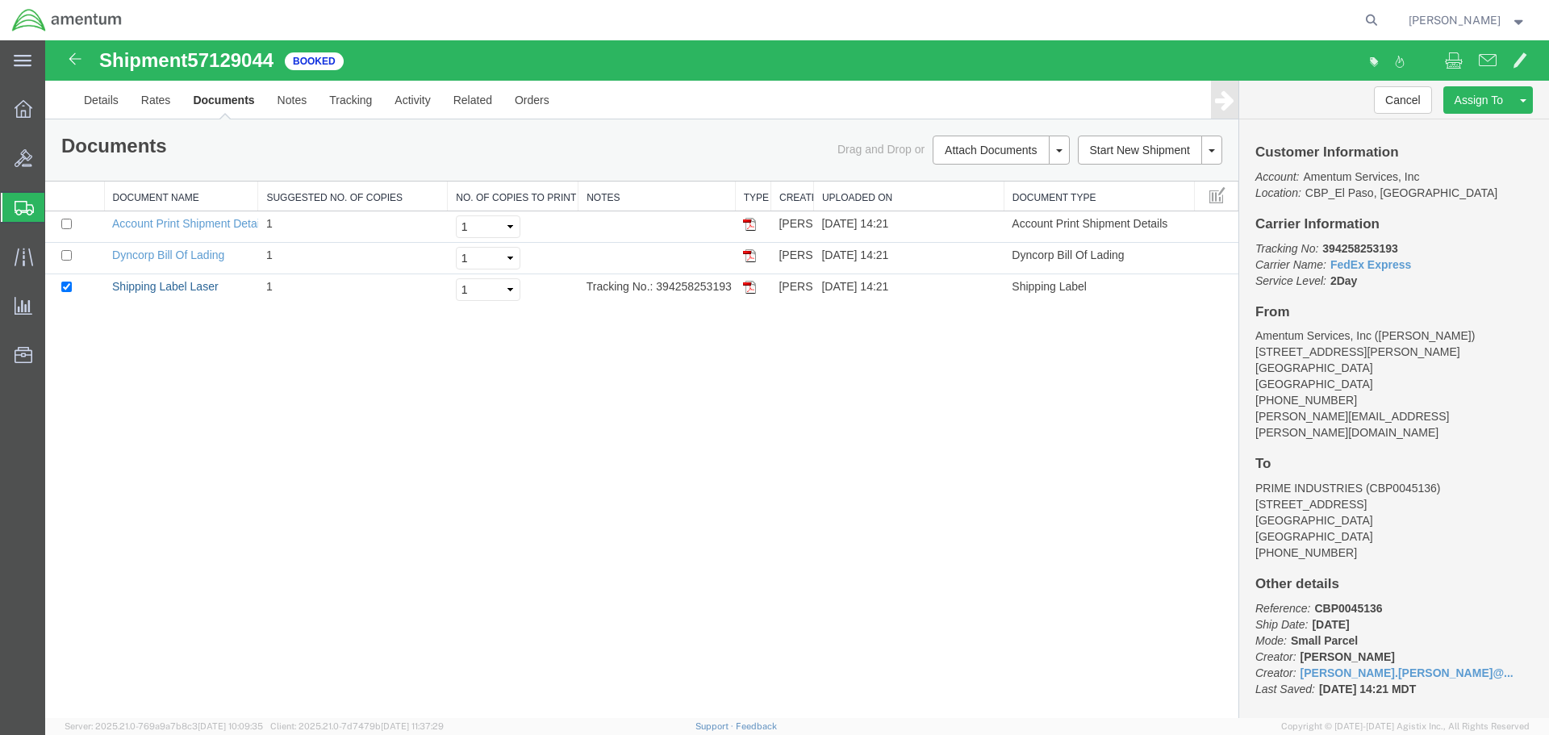
drag, startPoint x: 204, startPoint y: 288, endPoint x: 332, endPoint y: 539, distance: 281.8
click at [204, 288] on link "Shipping Label Laser" at bounding box center [165, 286] width 107 height 13
click at [1469, 125] on link "Clone Shipment" at bounding box center [1463, 127] width 140 height 24
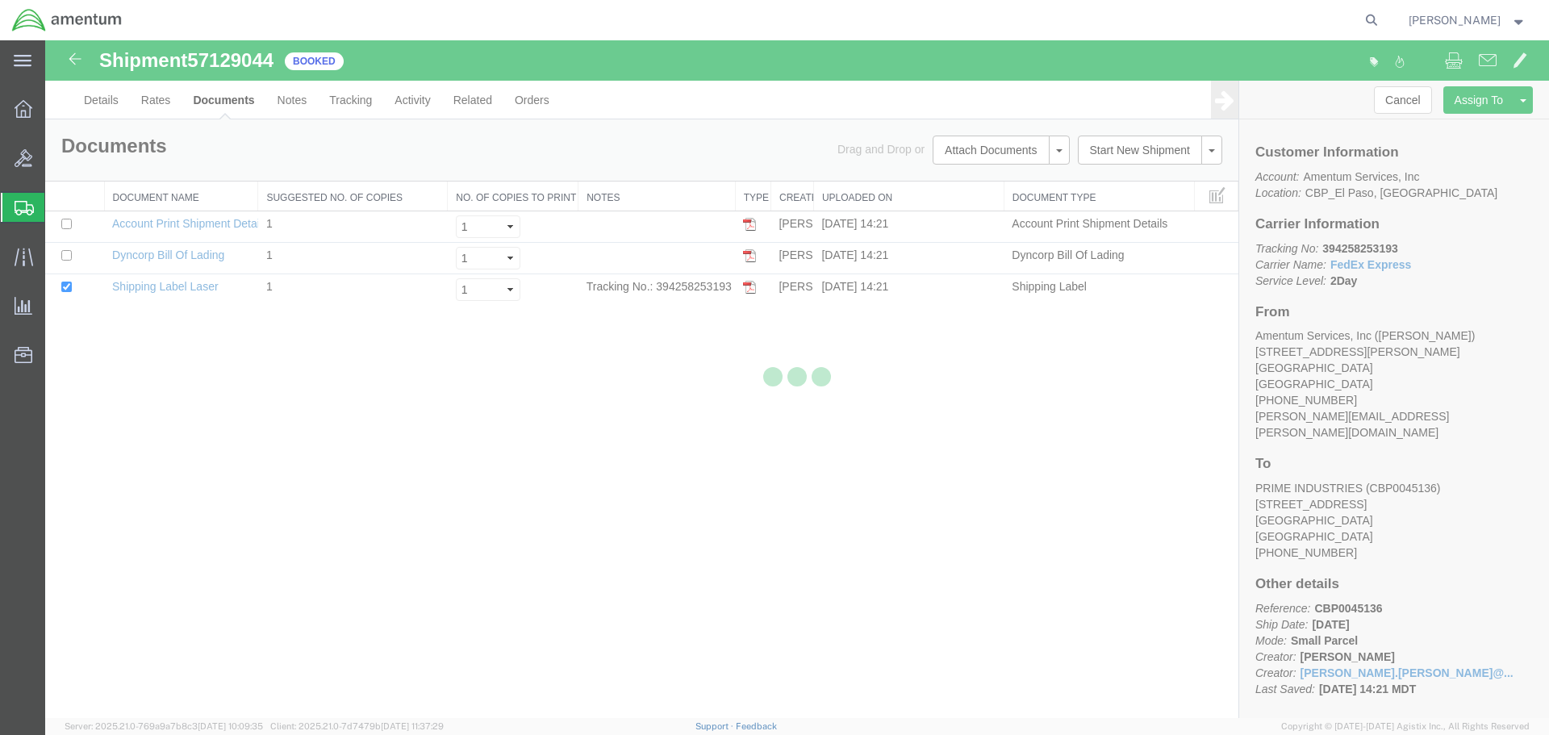
select select "49831"
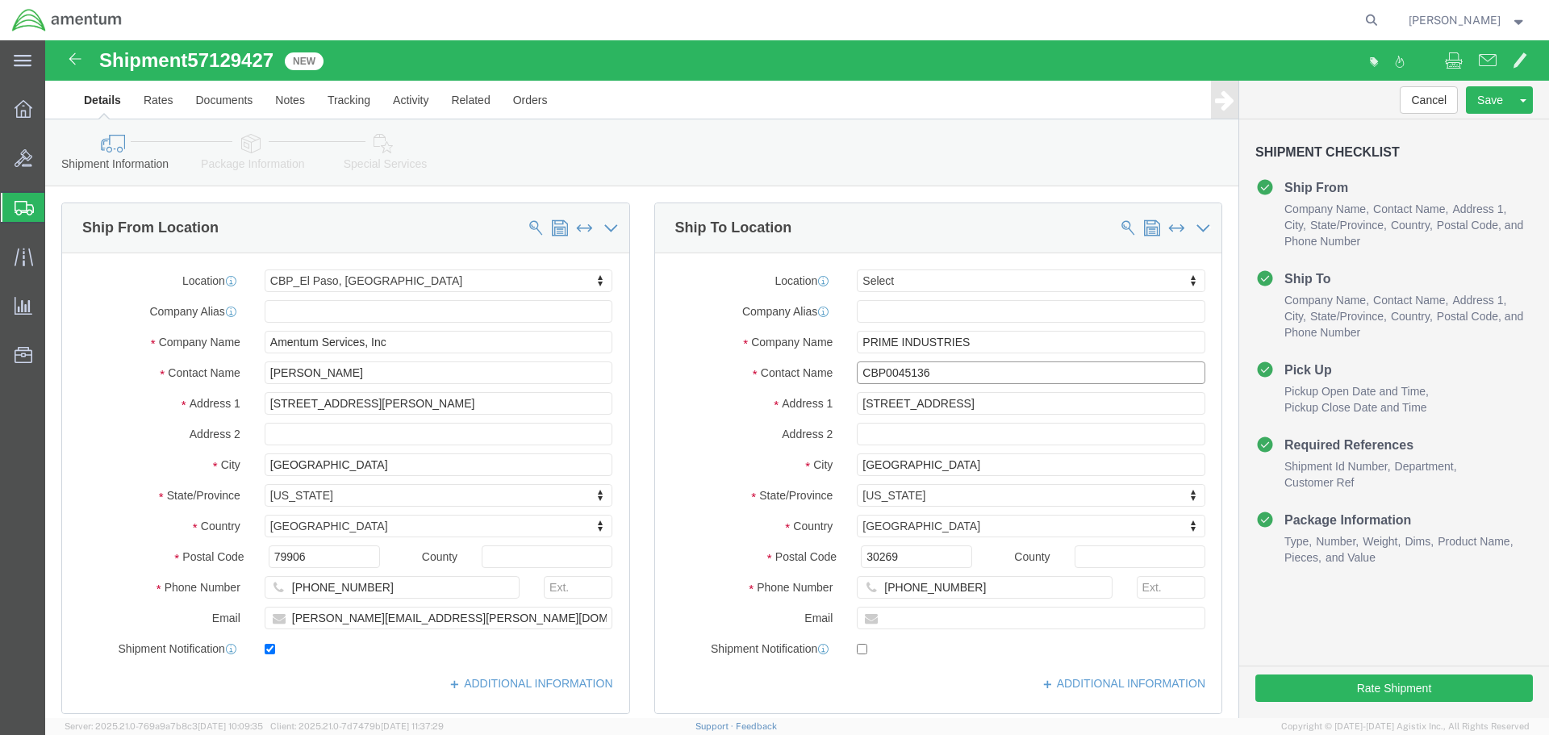
click input "CBP0045136"
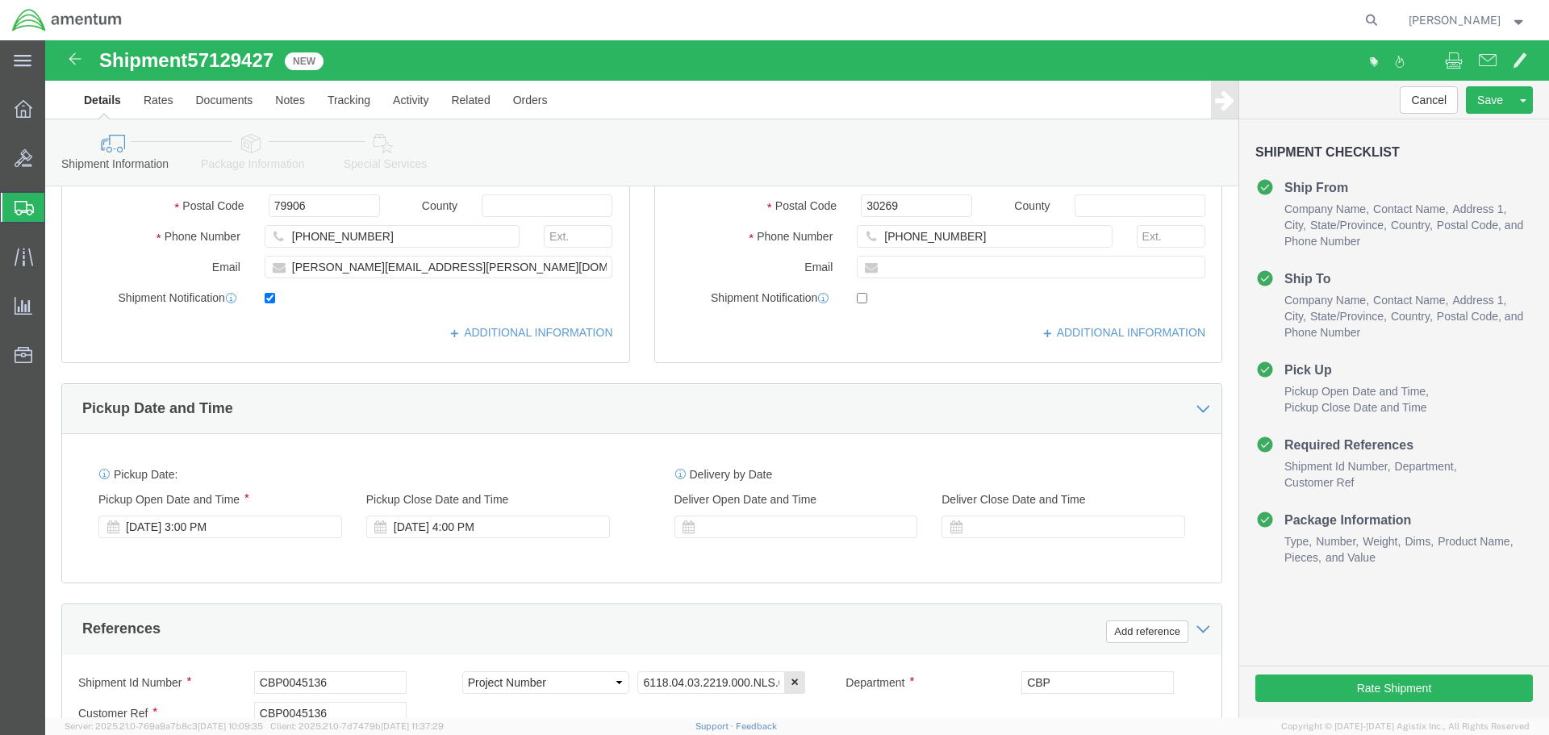
scroll to position [565, 0]
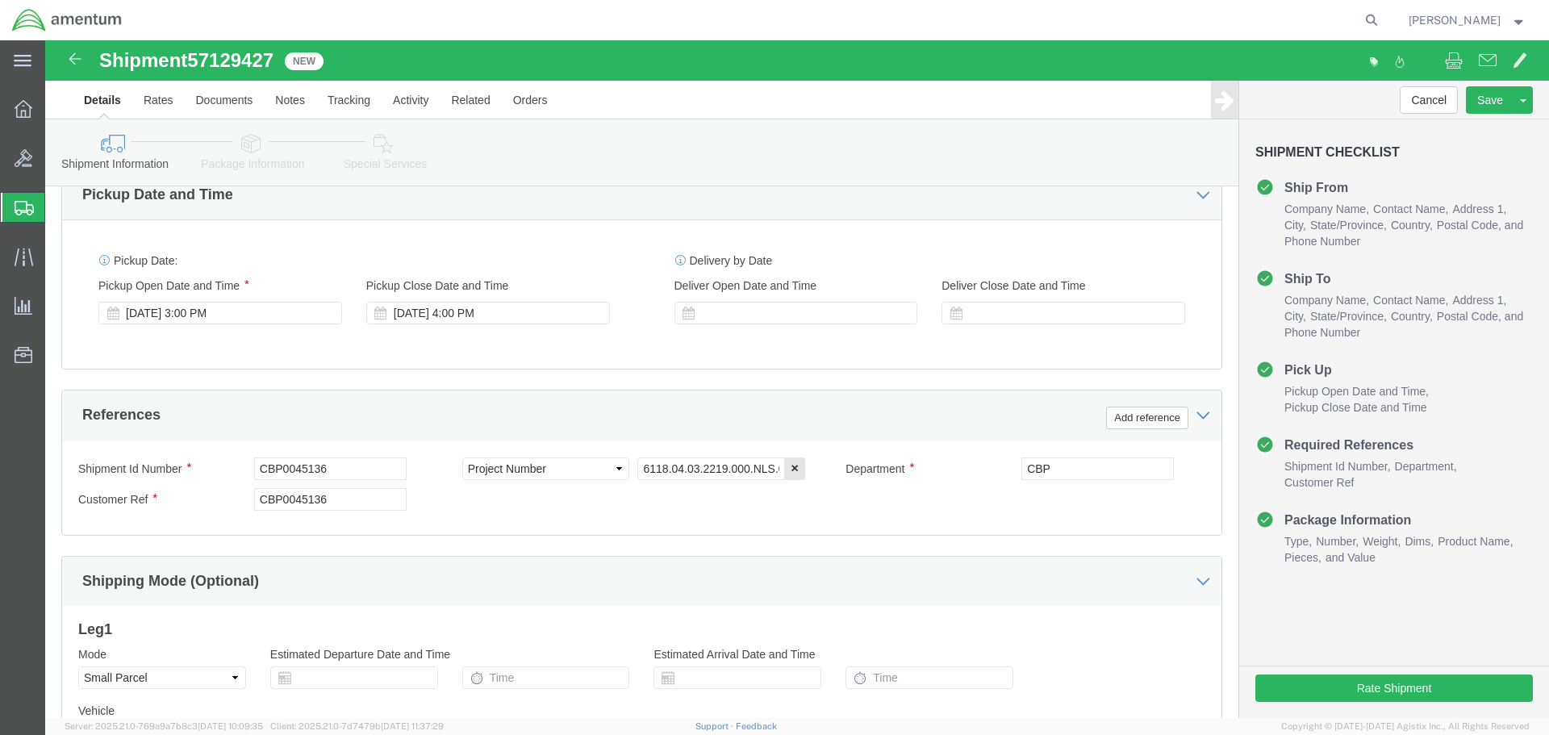
type input "CBP0045135"
click input "CBP0045136"
click input "CBP00451358"
type input "CBP0045135"
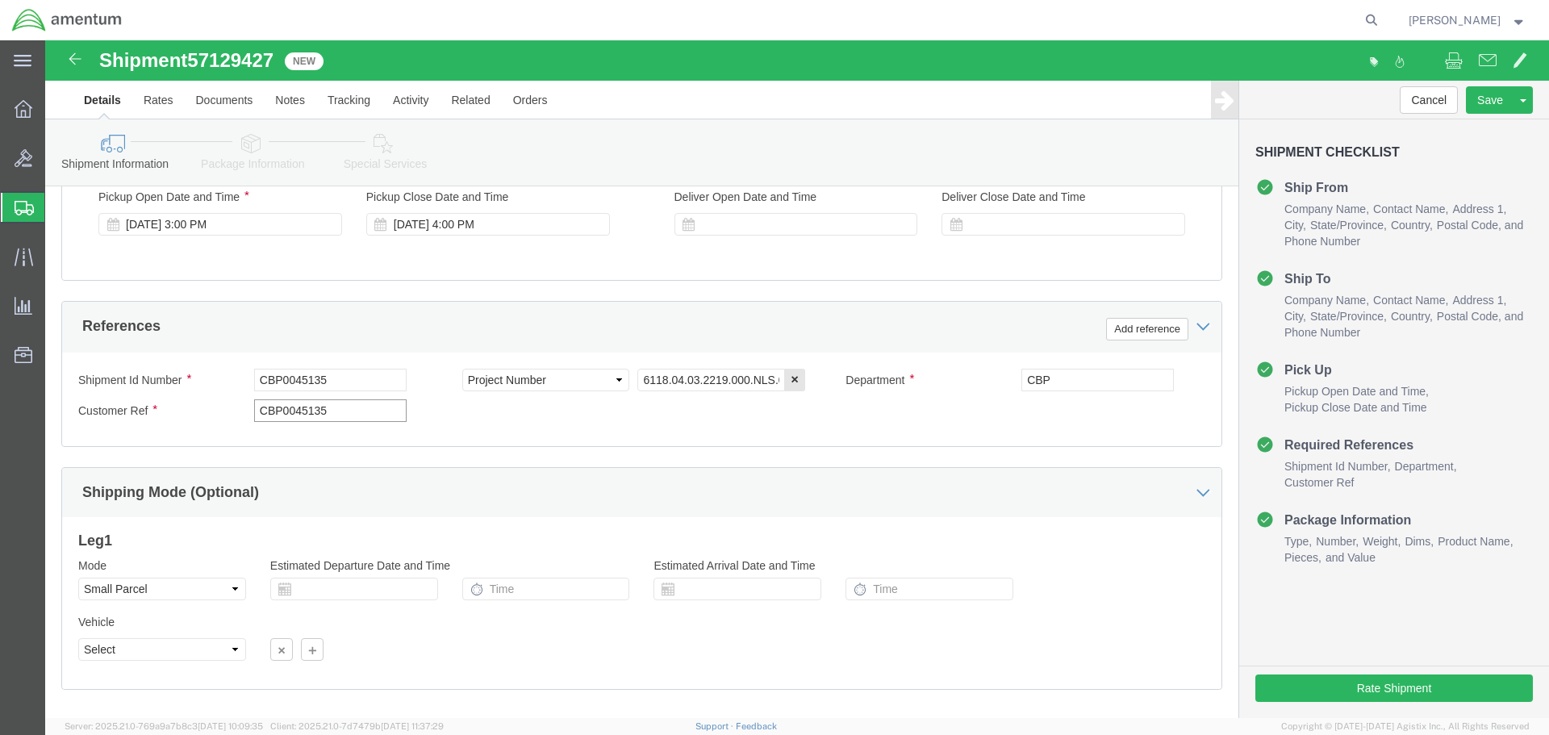
scroll to position [738, 0]
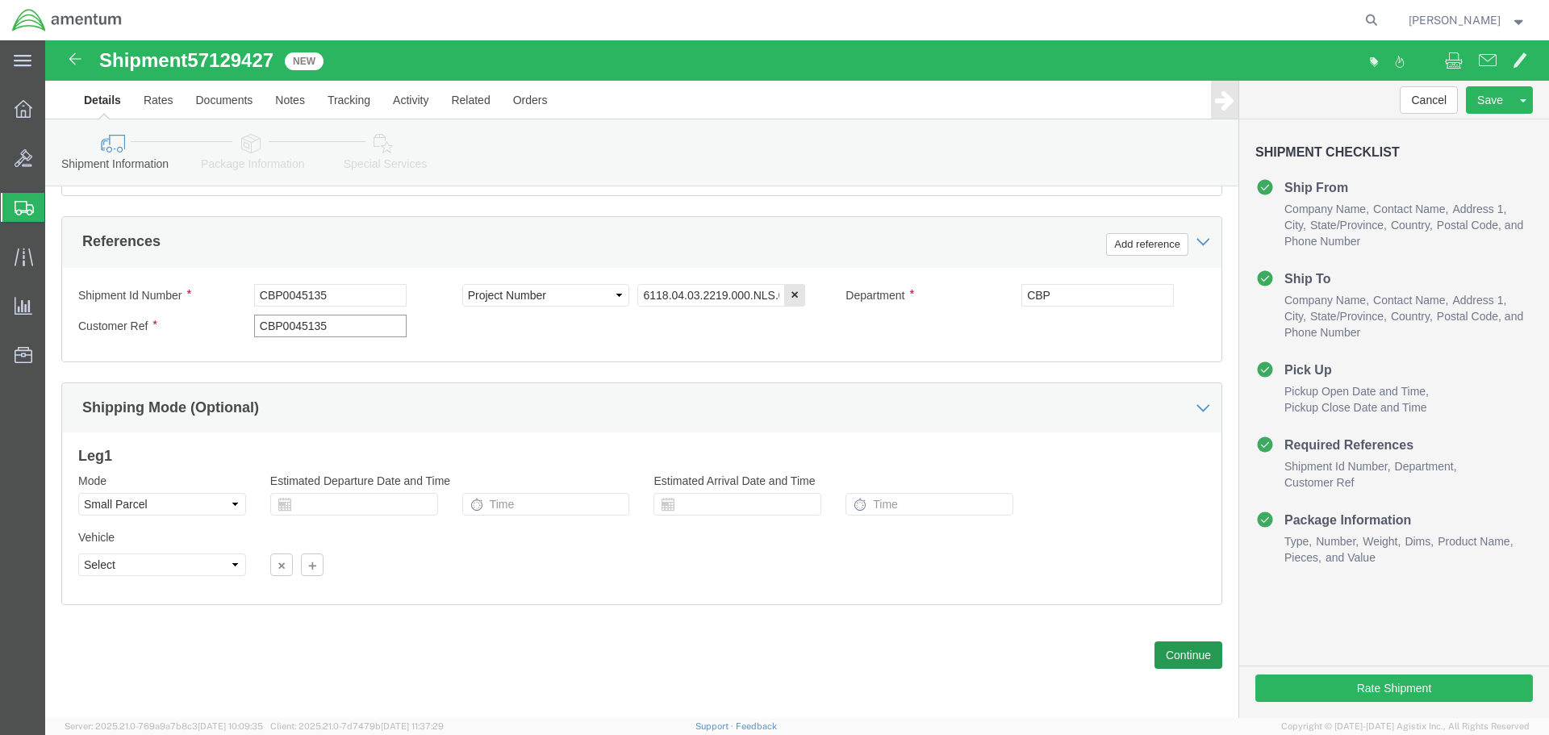
type input "CBP0045135"
click button "Continue"
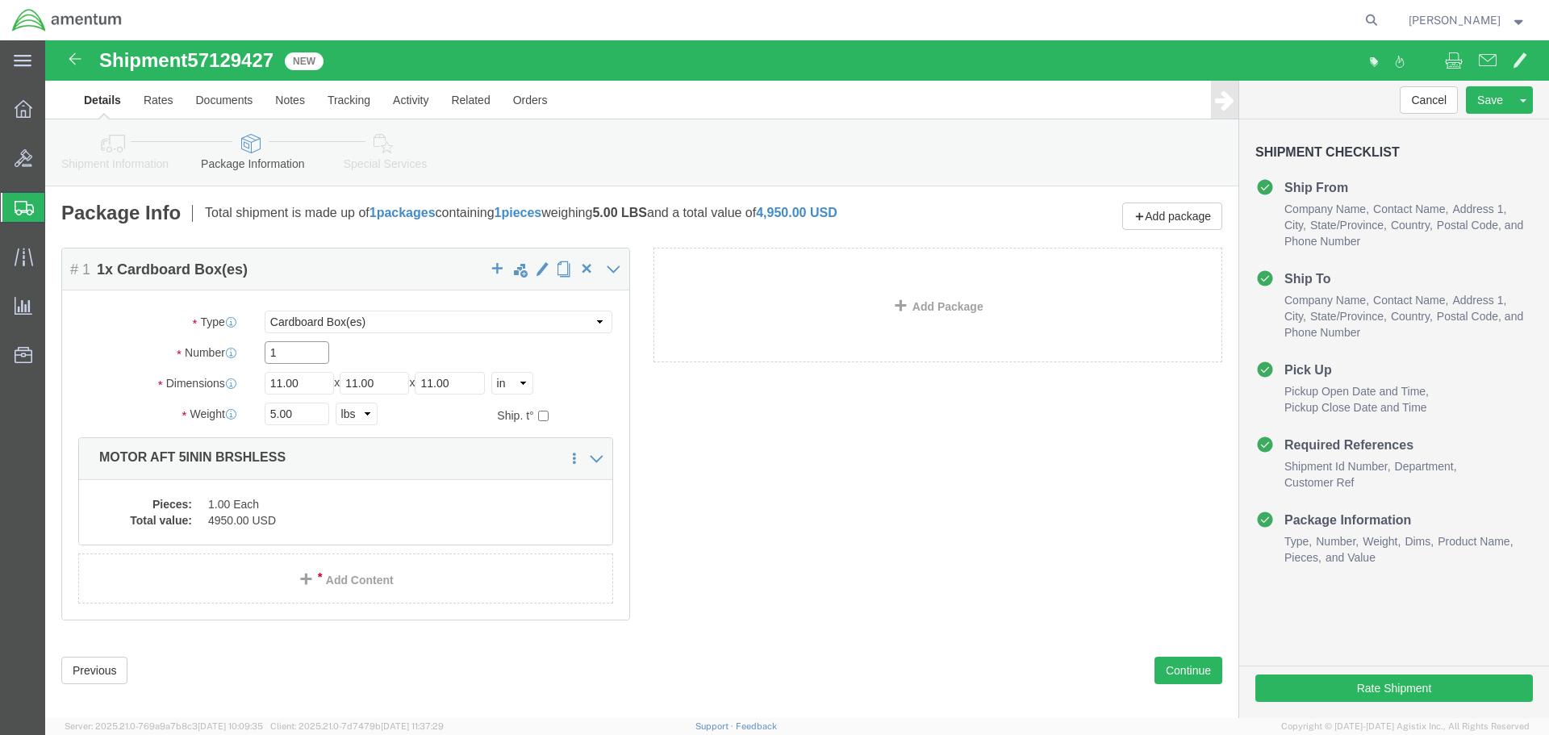
drag, startPoint x: 272, startPoint y: 307, endPoint x: 296, endPoint y: 298, distance: 25.8
click input "1"
type input "12"
type input "9"
type input "6"
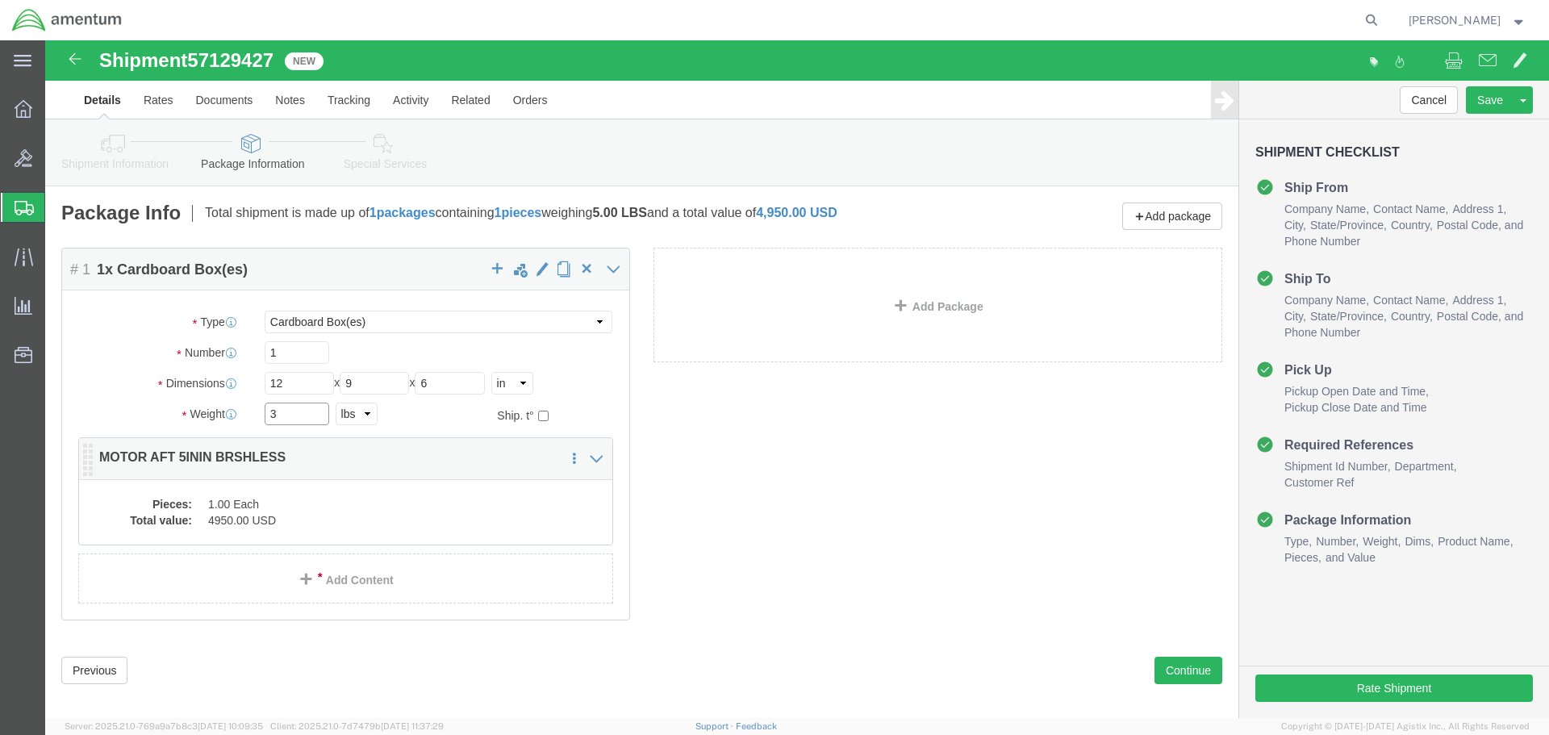
type input "3"
click dd "1.00 Each"
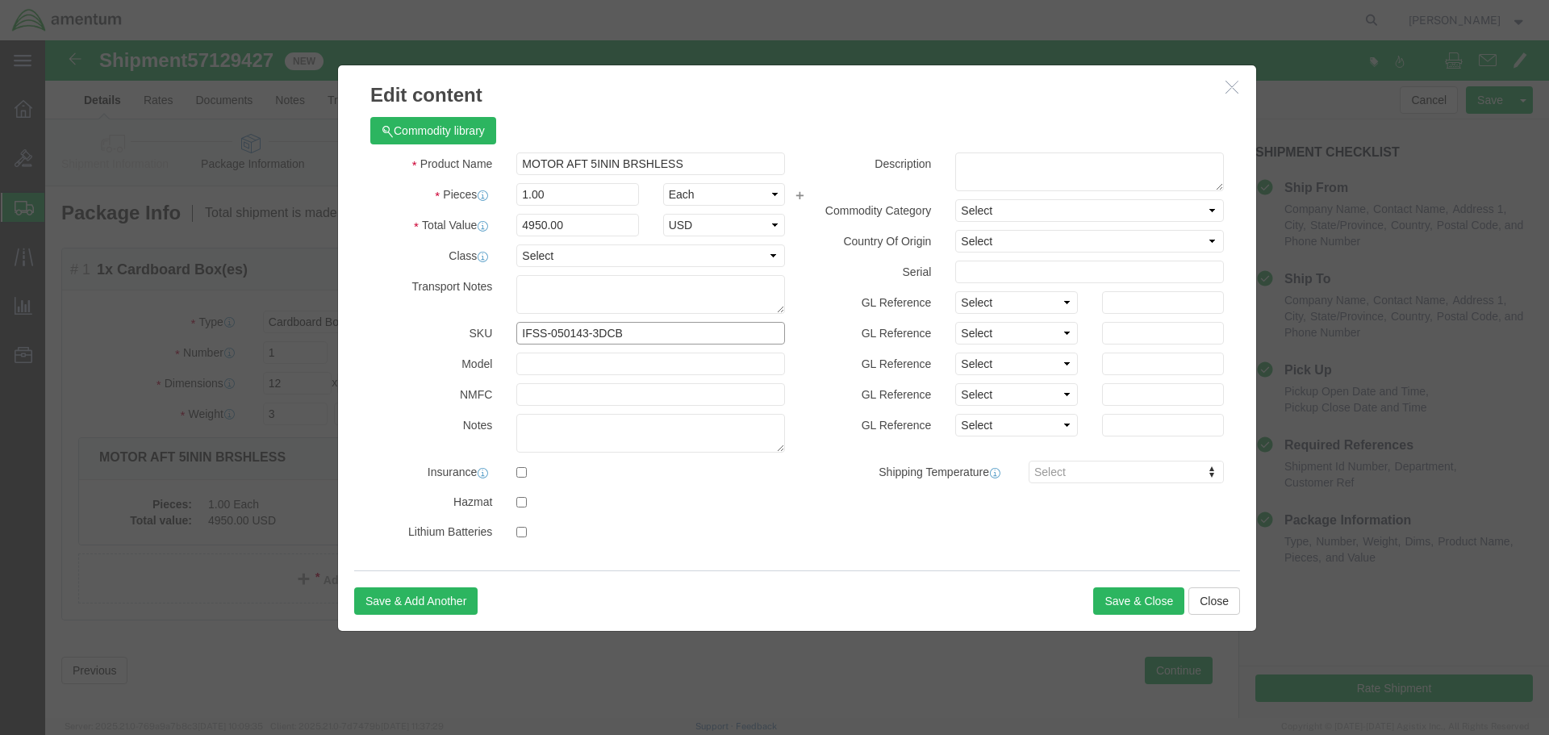
click input "IFSS-050143-3DCB"
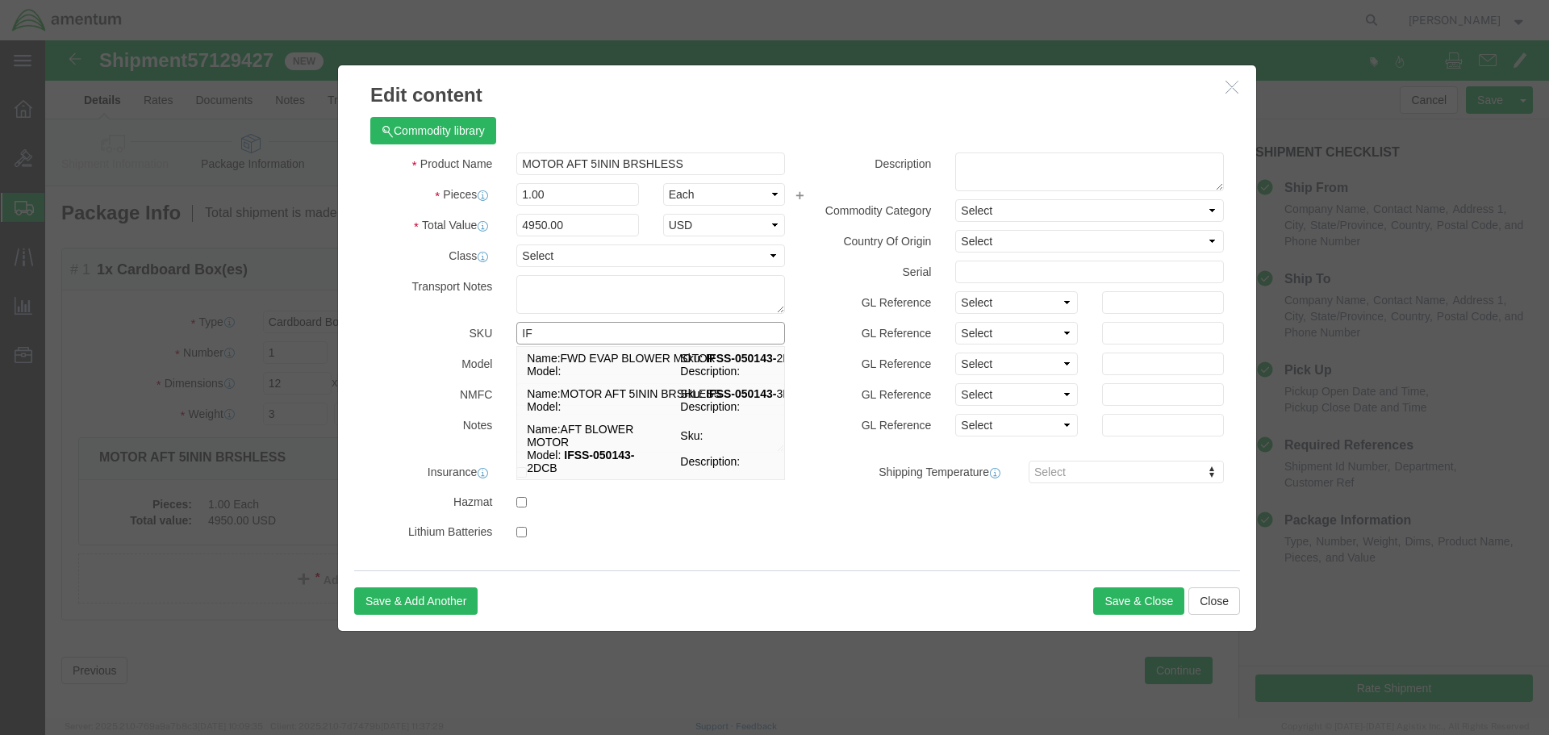
type input "I"
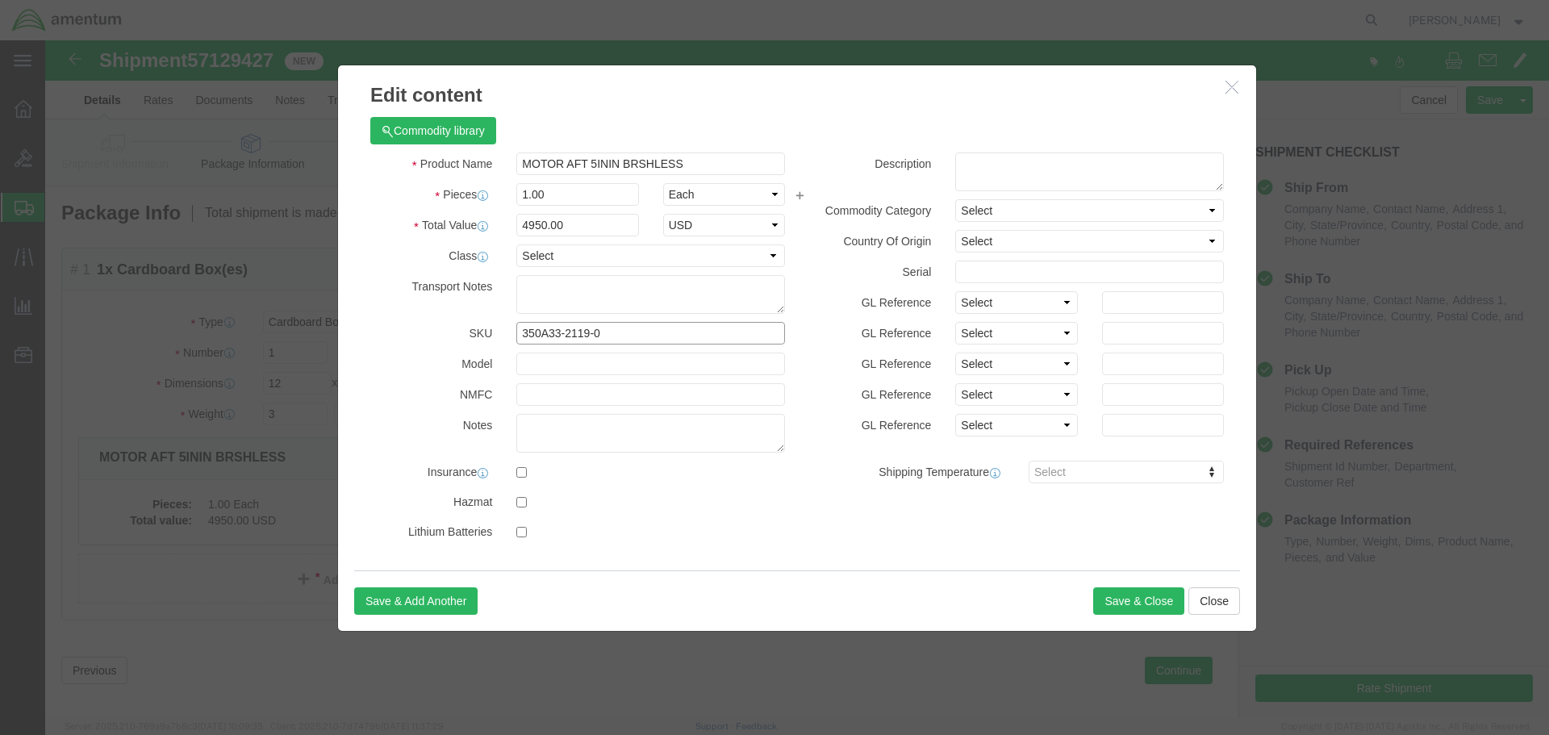
type input "350A33-2119-05"
click td "Name: TAIL ROTOR HUB"
select select "USD"
type input "TAIL ROTOR HUB"
type input "350A33-2119-05"
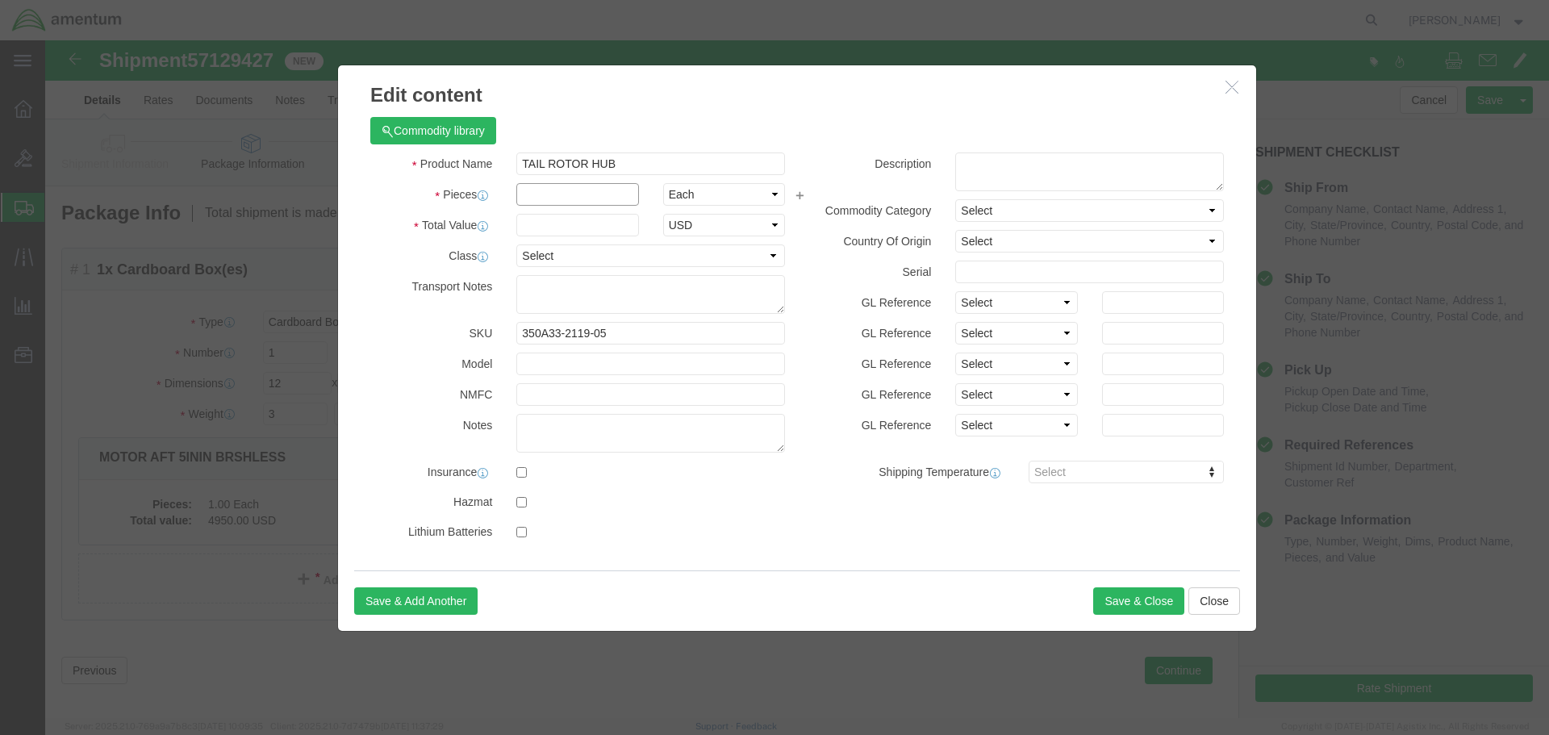
click input "text"
type input "1"
type input "6345"
click button "Save & Close"
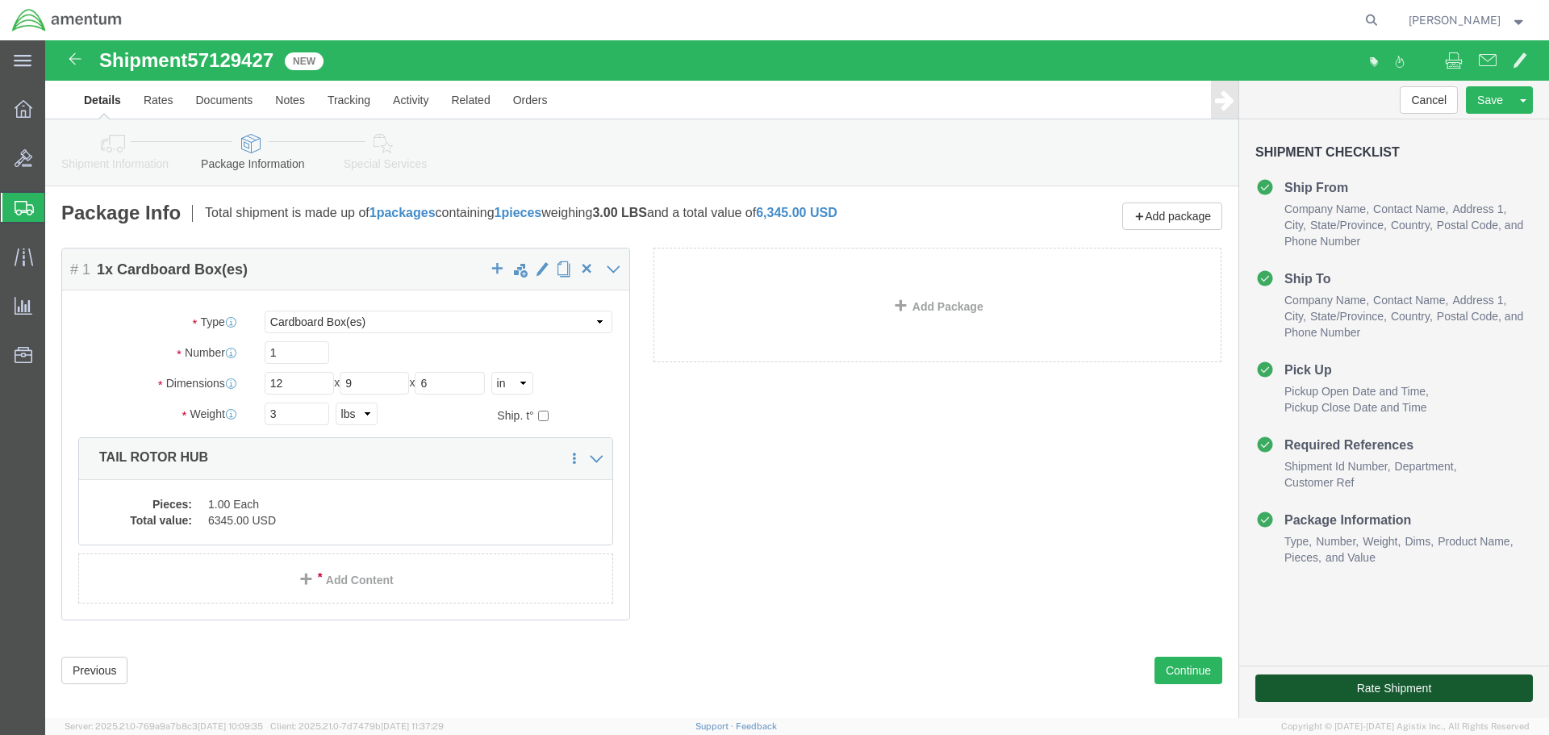
click button "Rate Shipment"
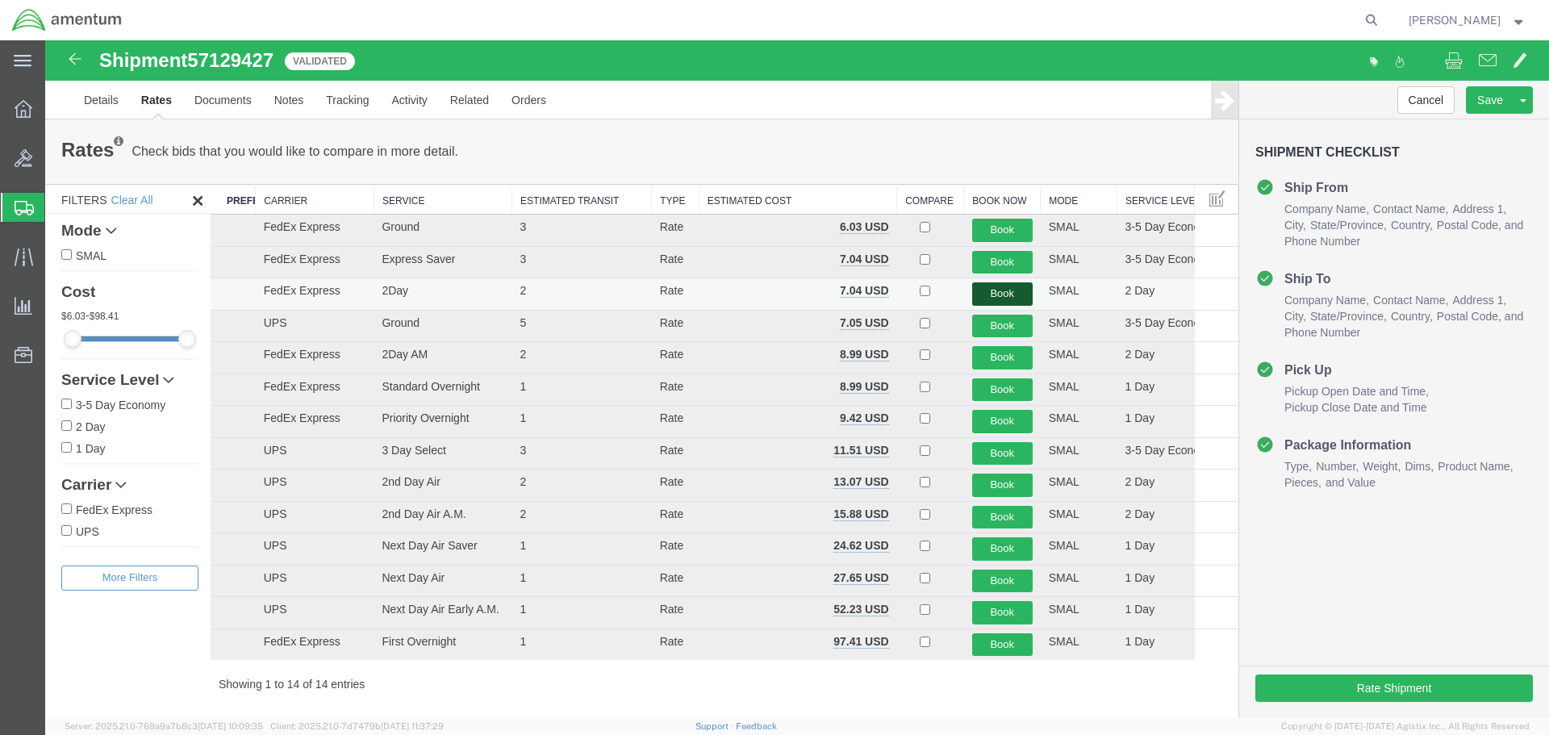
click at [1001, 297] on button "Book" at bounding box center [1002, 293] width 61 height 23
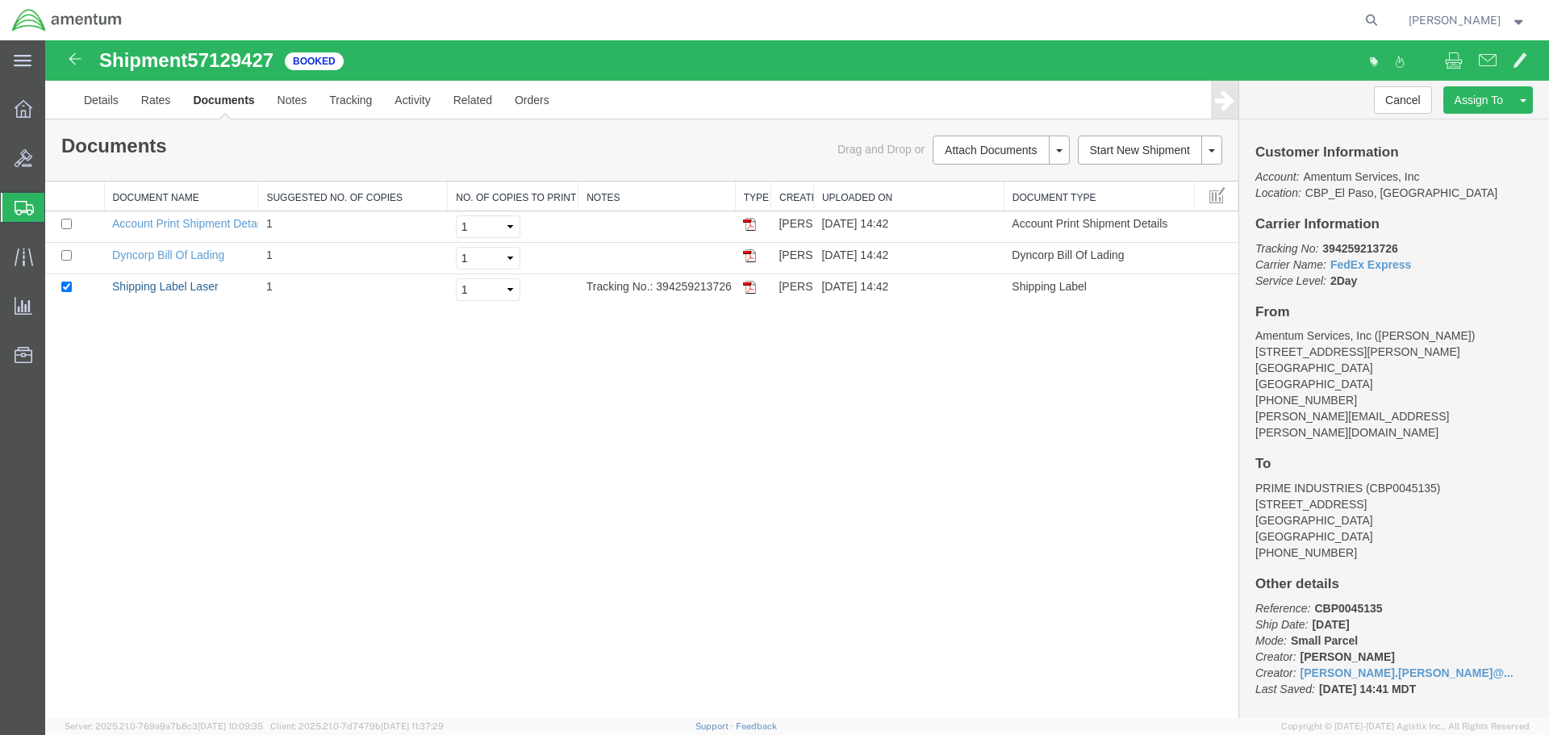
drag, startPoint x: 198, startPoint y: 286, endPoint x: 222, endPoint y: 376, distance: 92.6
click at [198, 286] on link "Shipping Label Laser" at bounding box center [165, 286] width 107 height 13
click at [1472, 119] on link "Clone Shipment" at bounding box center [1463, 127] width 140 height 24
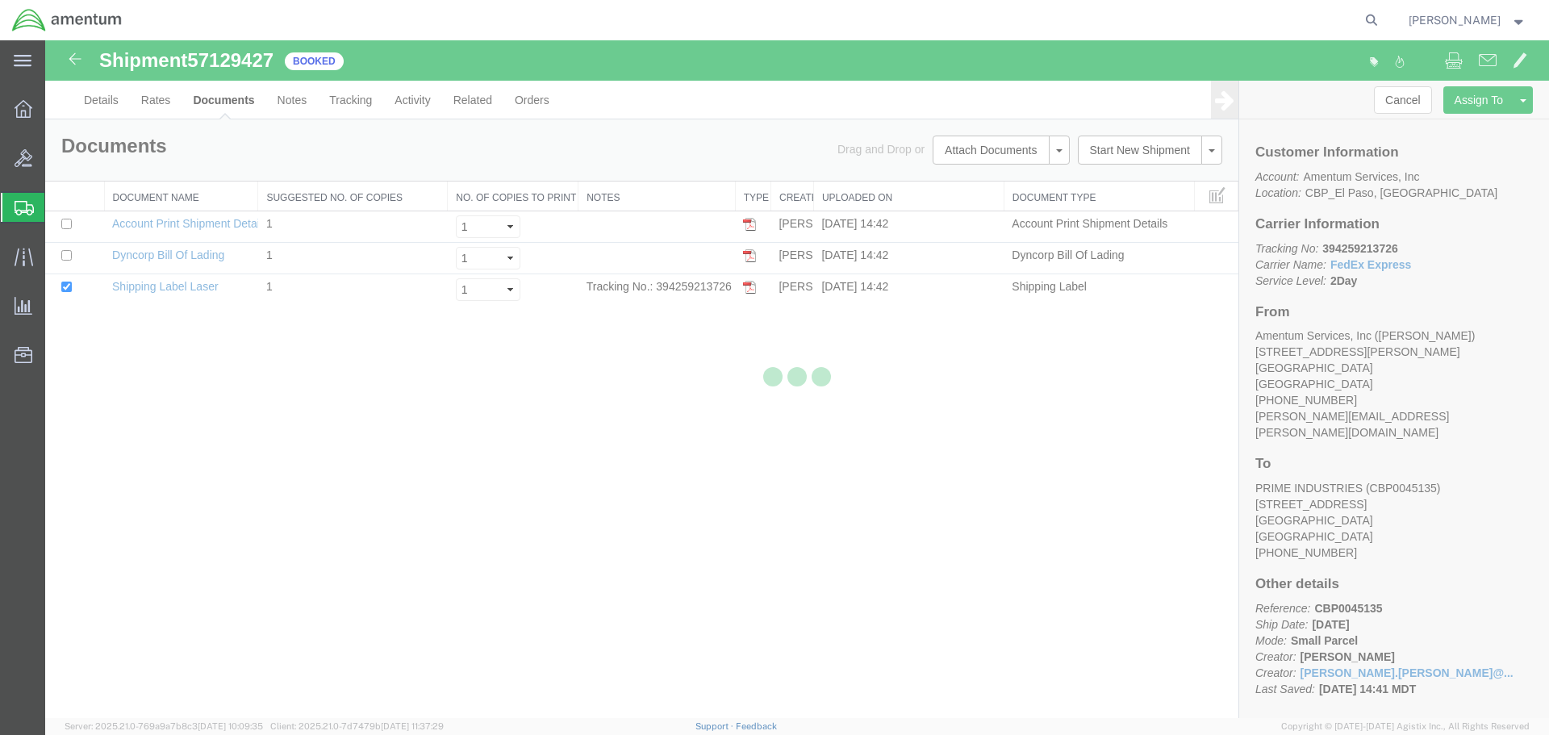
select select "49831"
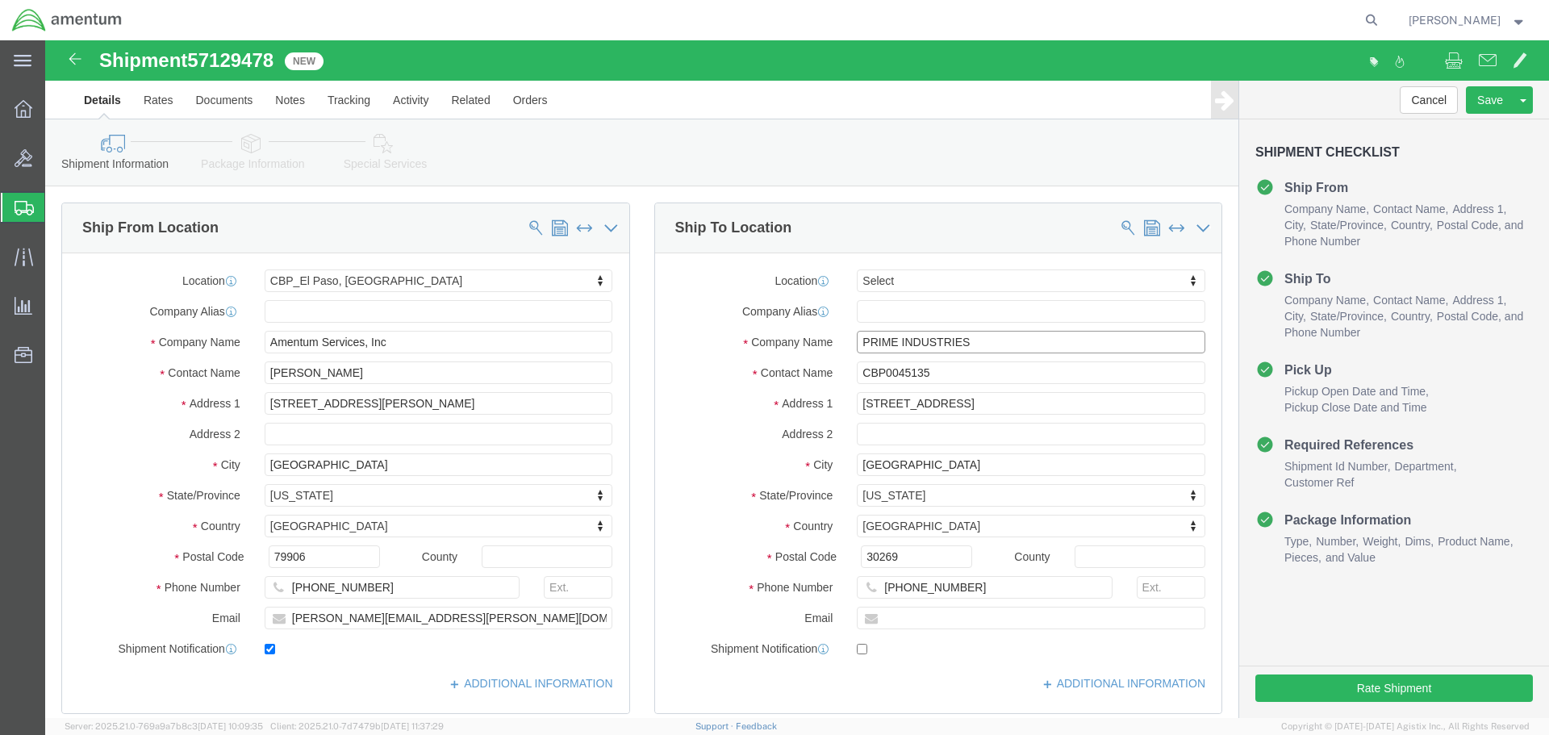
click input "PRIME INDUSTRIES"
type input "P"
type input "DALLAS AVIATION"
click input "CBP0045135"
type input "C"
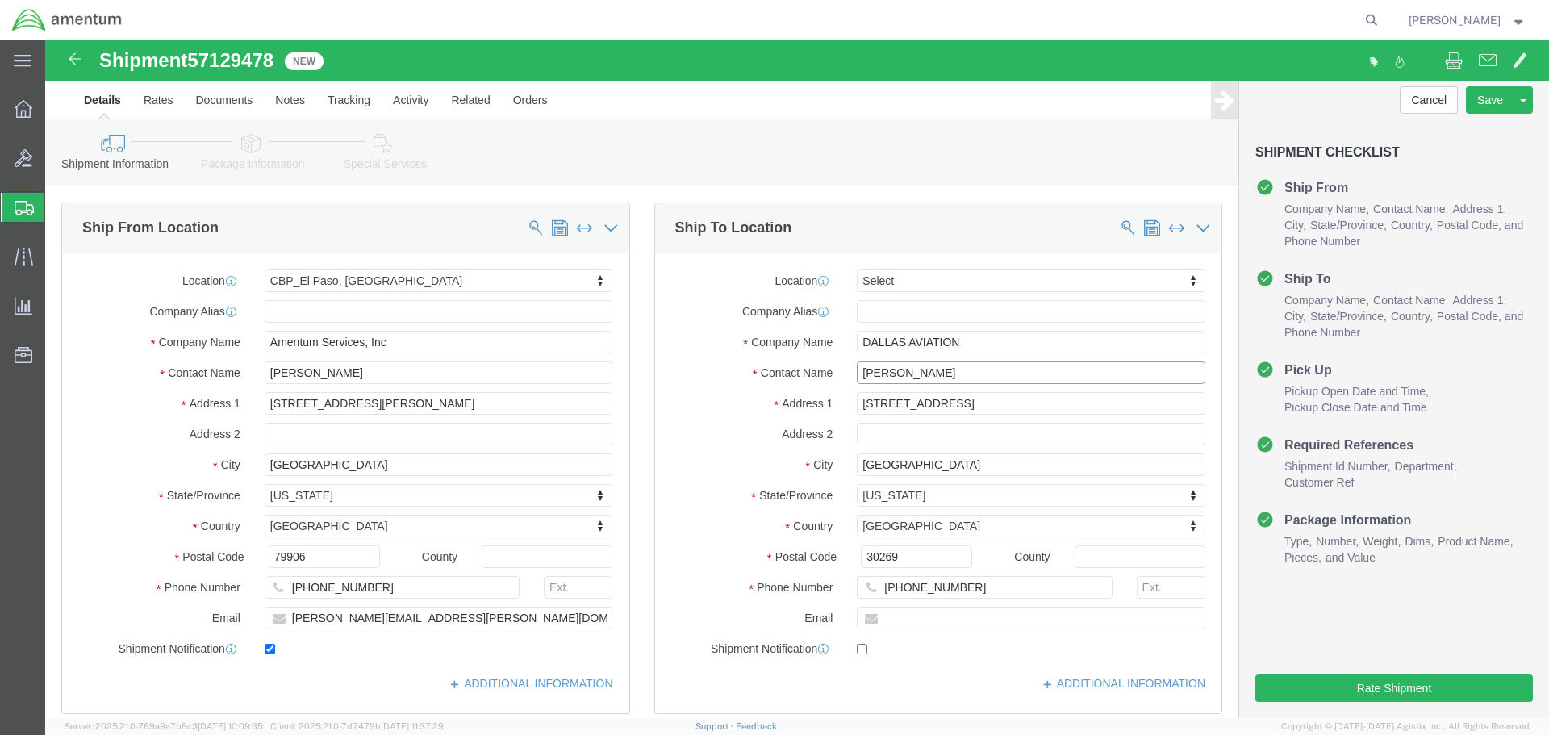
type input "[PERSON_NAME]"
click input "DALLAS AVIATION"
type input "D"
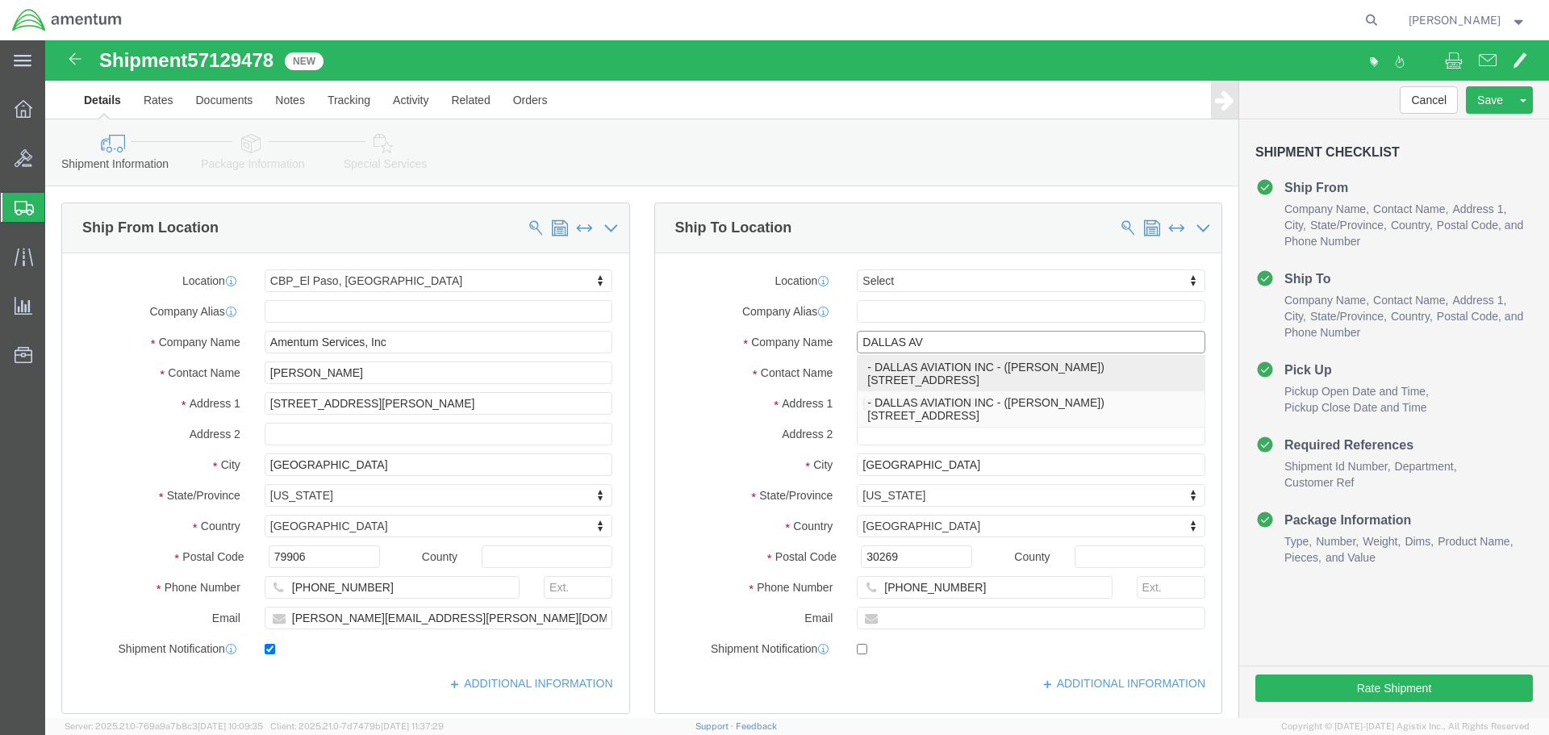
click p "- DALLAS AVIATION INC - ([PERSON_NAME]) [STREET_ADDRESS]"
type input "DALLAS AVIATION INC"
type input "[STREET_ADDRESS]"
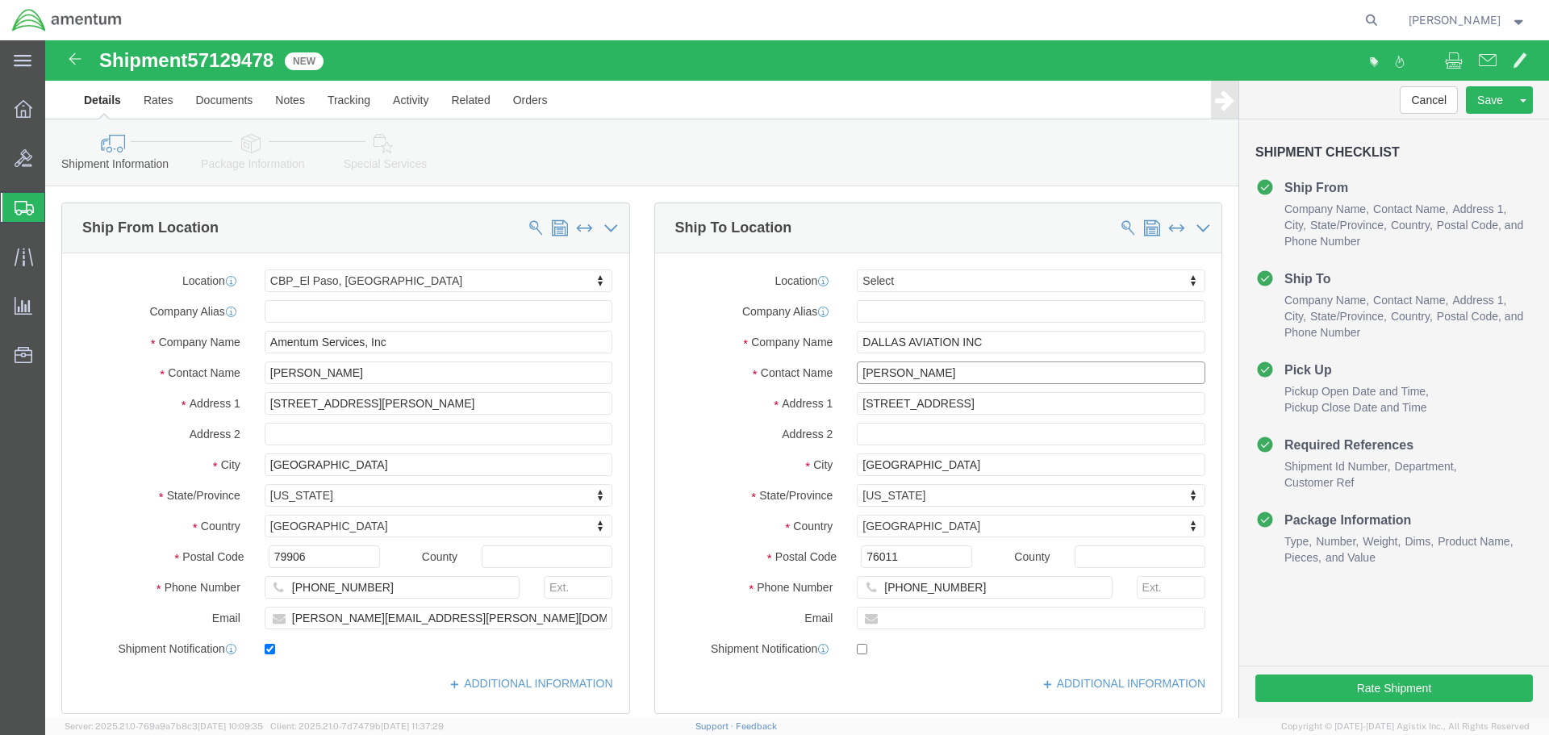
click input "[PERSON_NAME]"
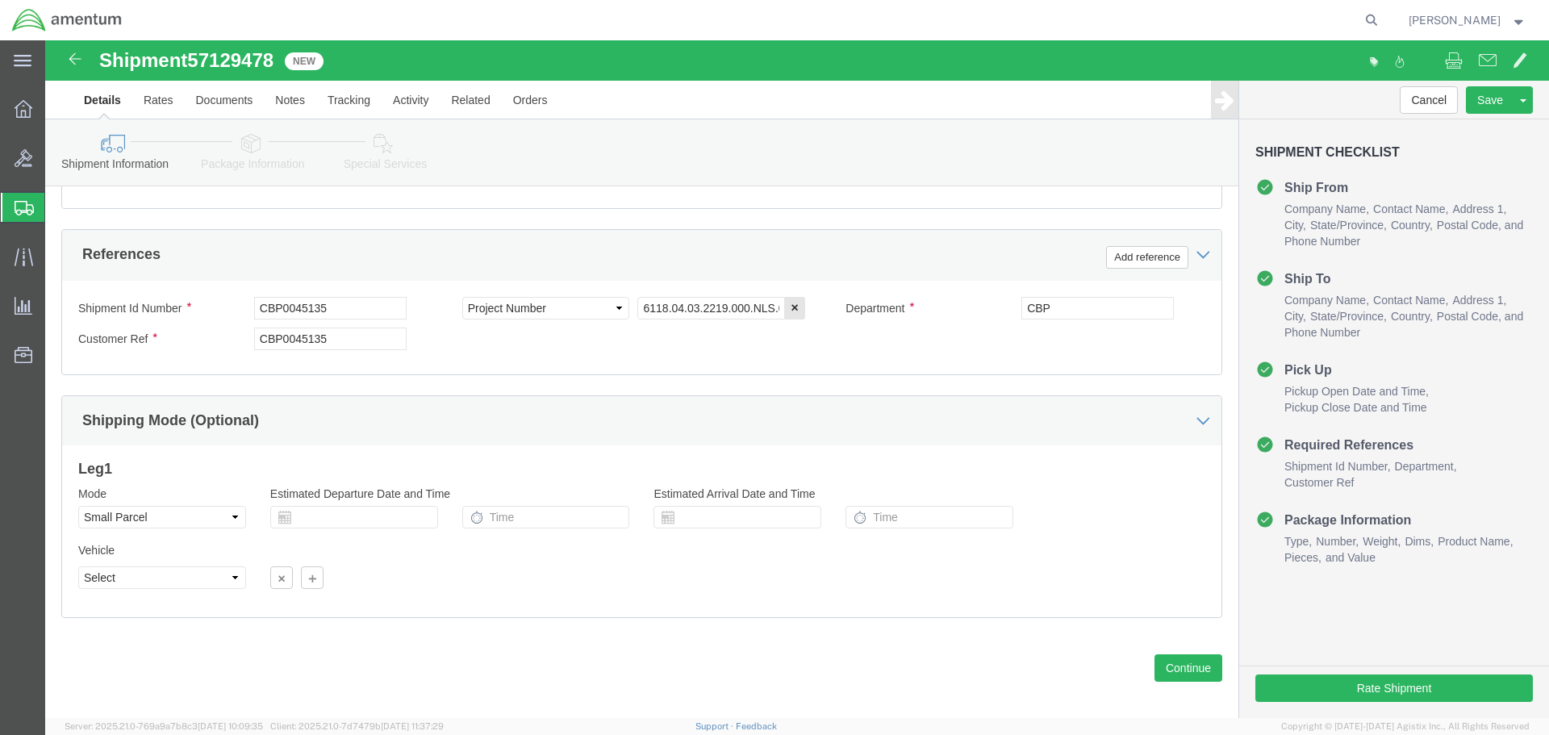
scroll to position [726, 0]
click input "CBP0045135"
click button "Continue"
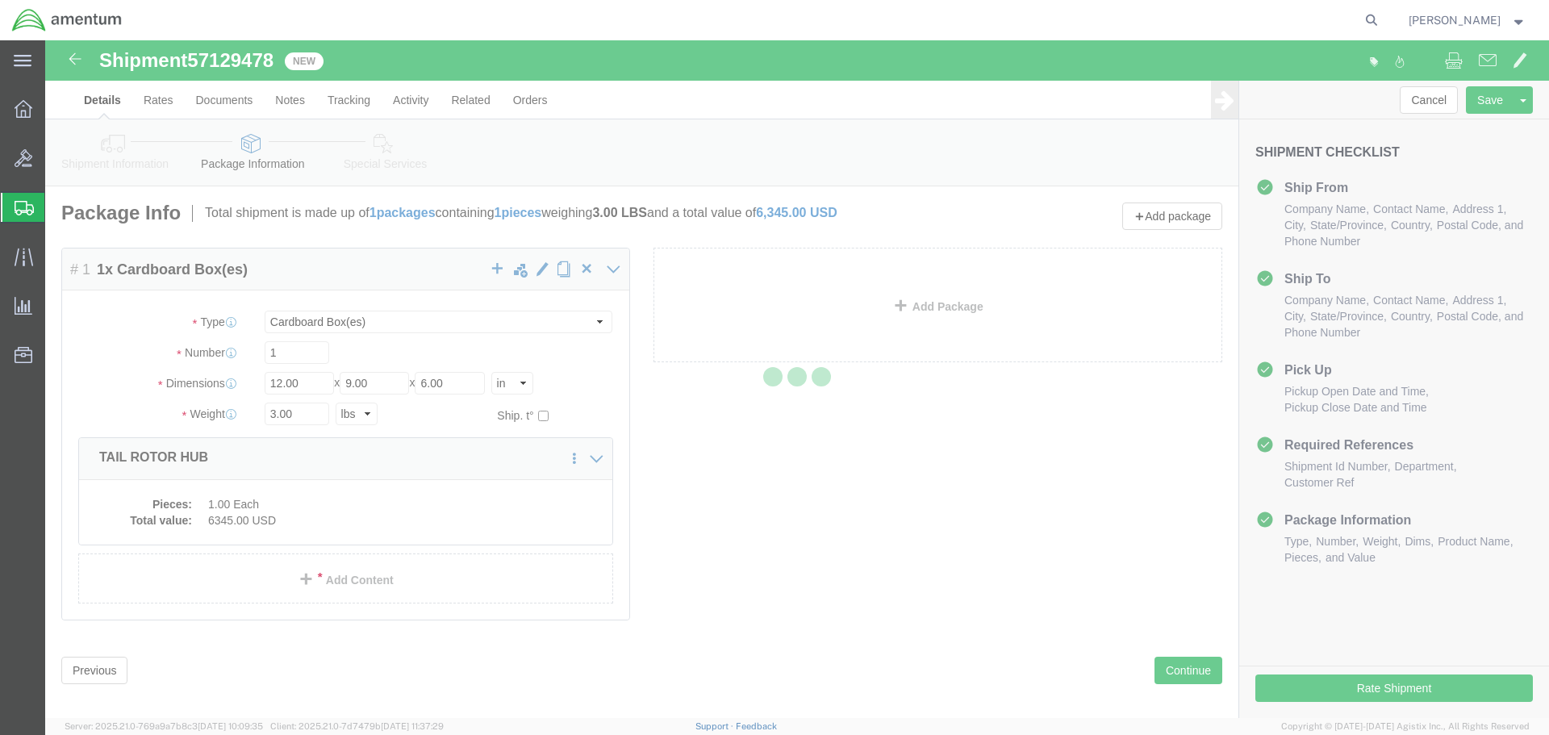
click at [303, 357] on div at bounding box center [797, 379] width 1504 height 678
click at [351, 361] on div at bounding box center [797, 379] width 1504 height 678
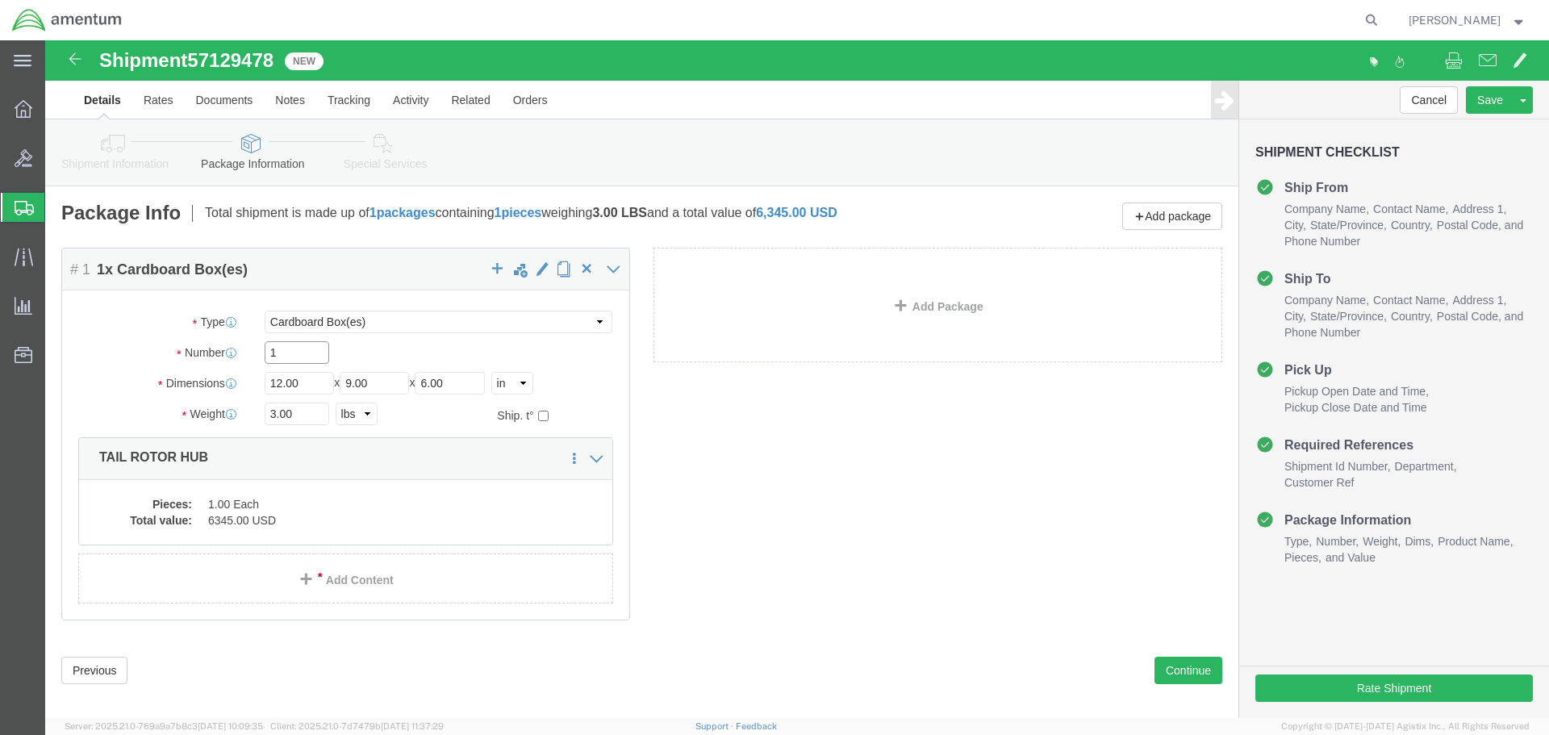
click input "1"
click dd "1.00 Each"
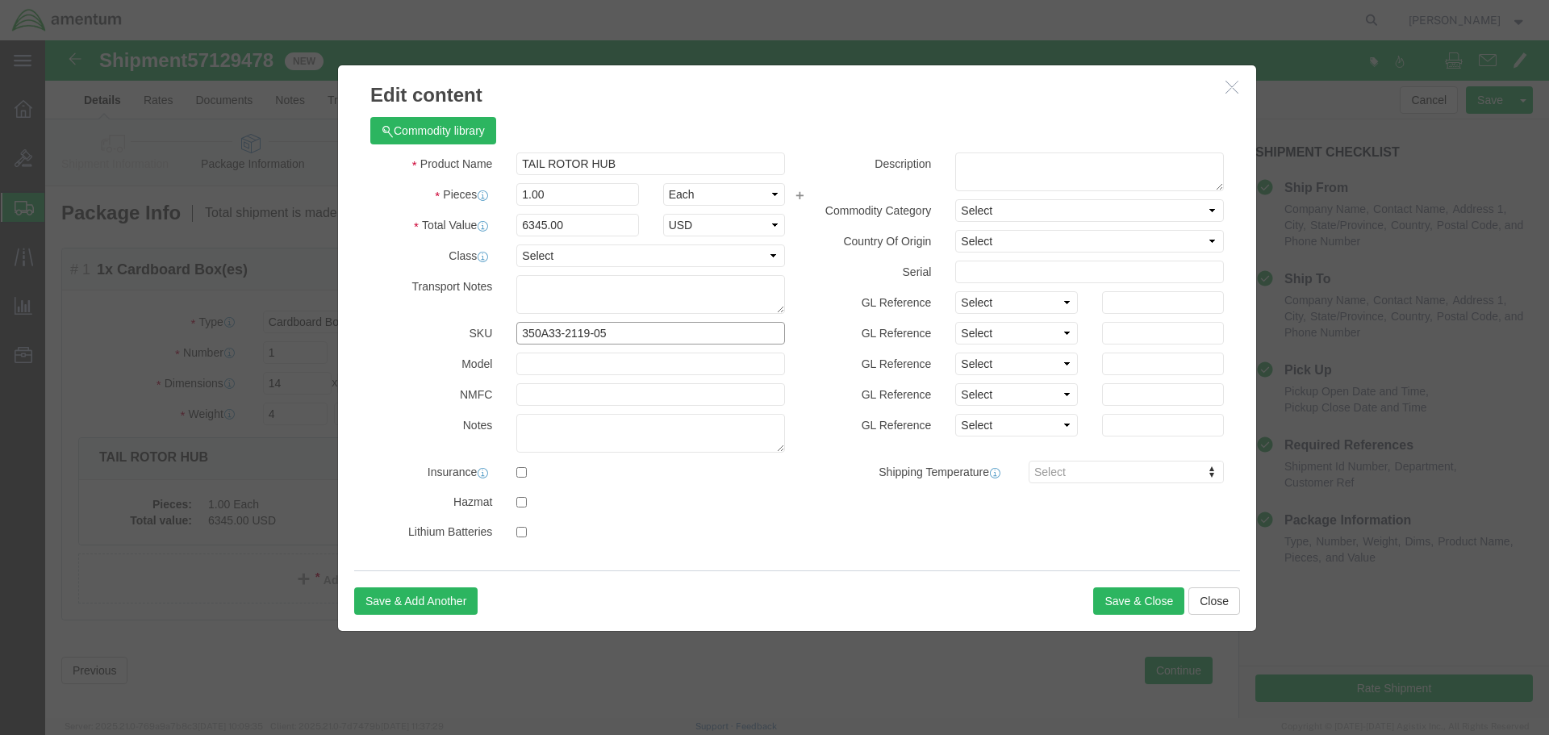
click input "350A33-2119-05"
click td "Model:"
click input "text"
drag, startPoint x: 1055, startPoint y: 560, endPoint x: 1090, endPoint y: 629, distance: 77.2
click button "Save & Close"
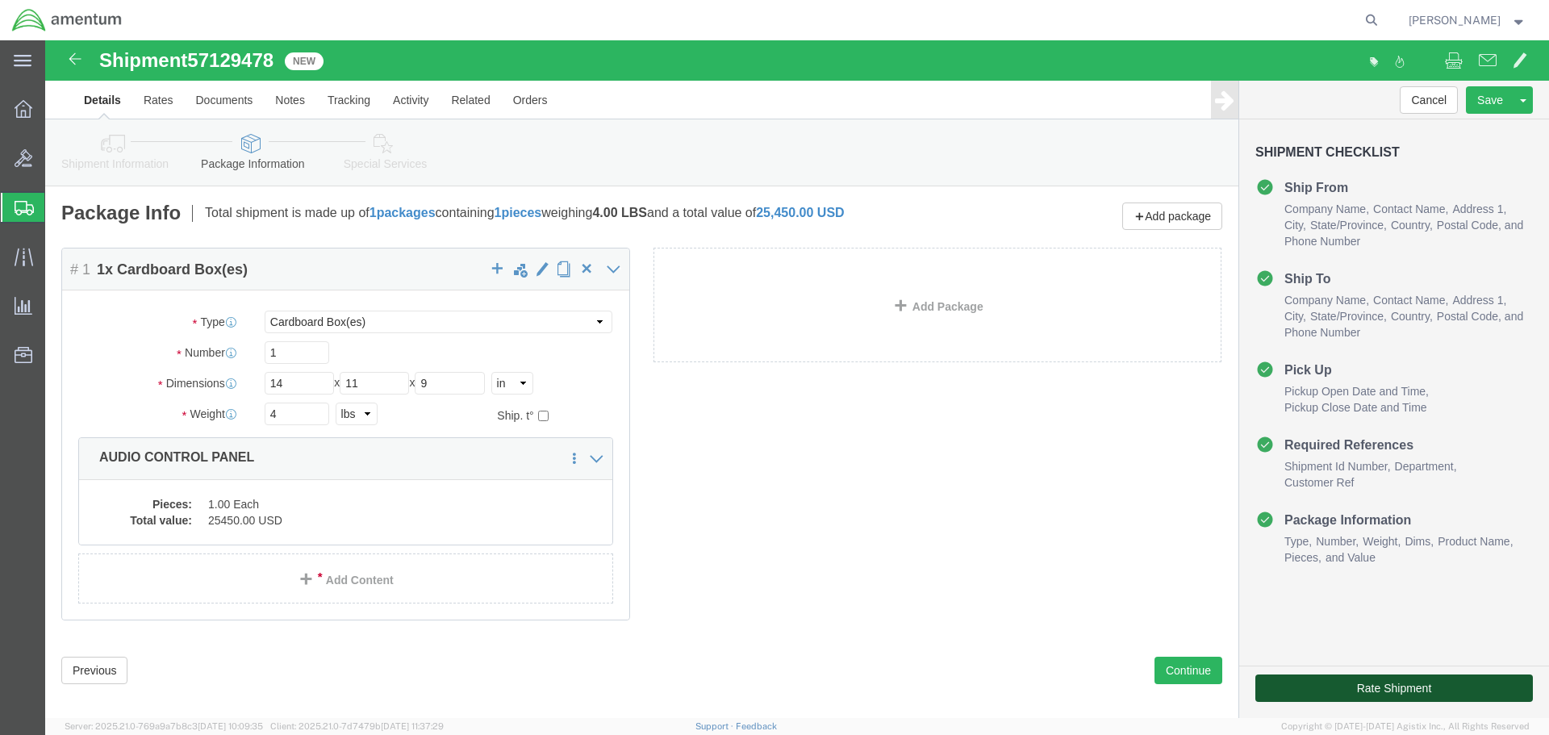
click button "Rate Shipment"
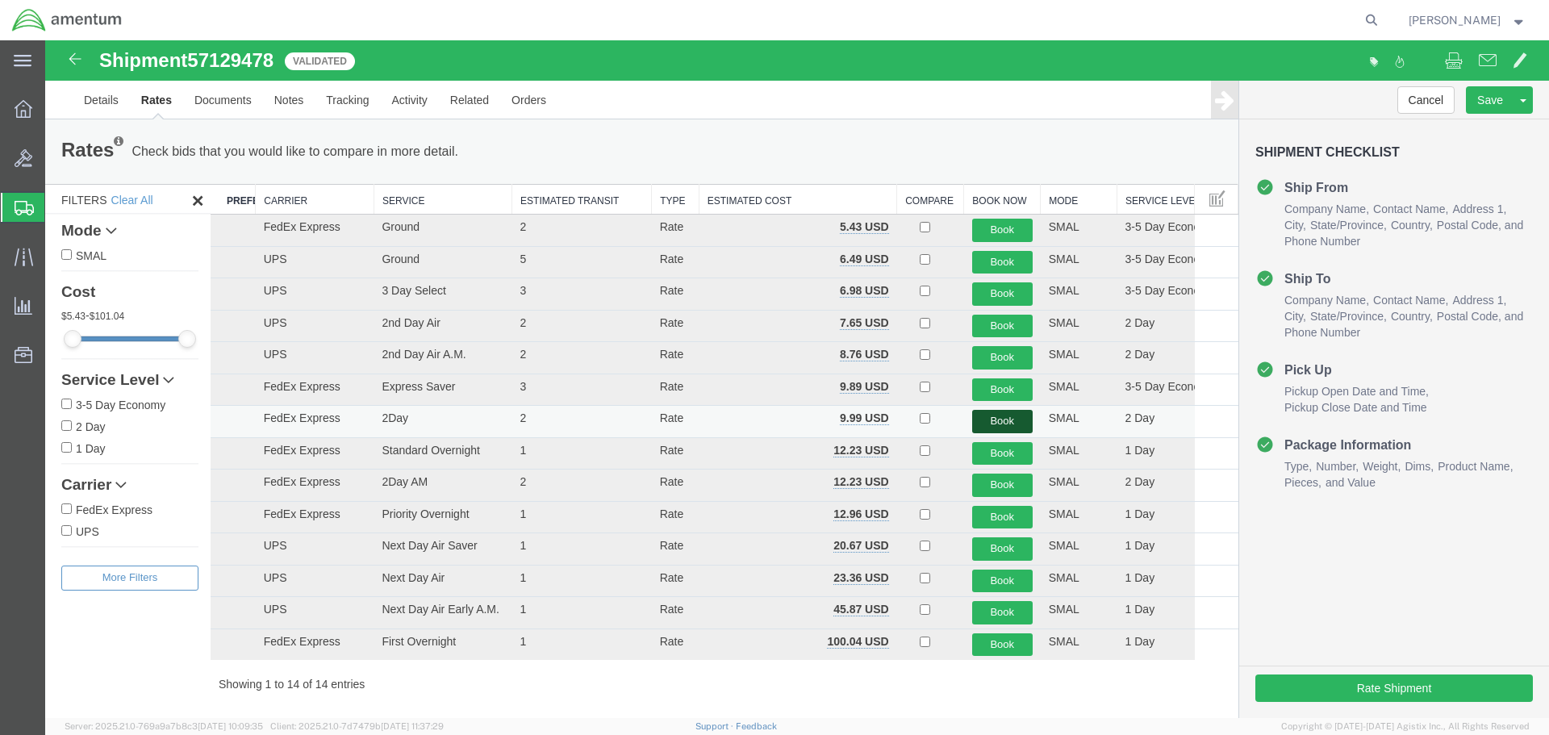
click at [1011, 420] on button "Book" at bounding box center [1002, 421] width 61 height 23
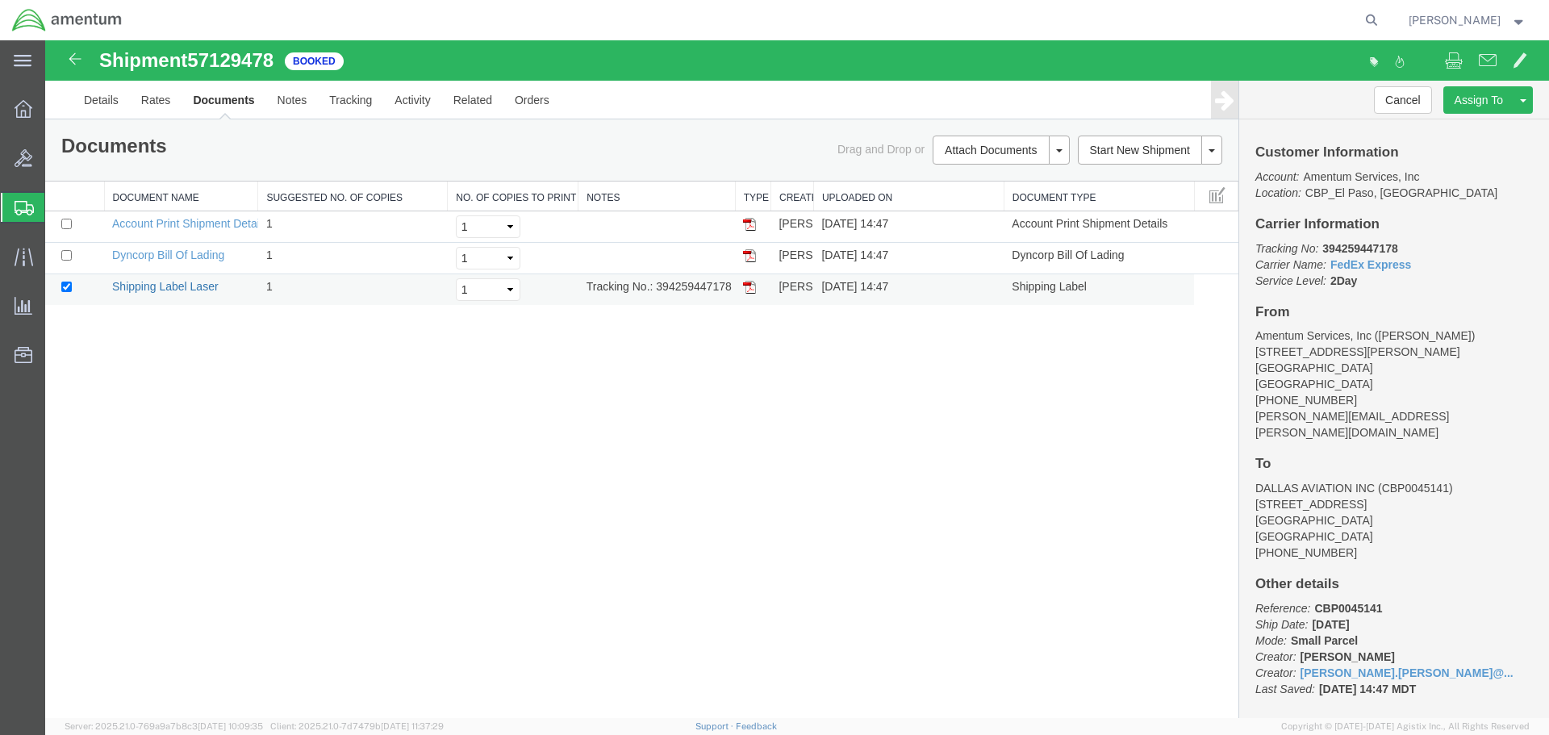
click at [198, 288] on link "Shipping Label Laser" at bounding box center [165, 286] width 107 height 13
